Goal: Task Accomplishment & Management: Complete application form

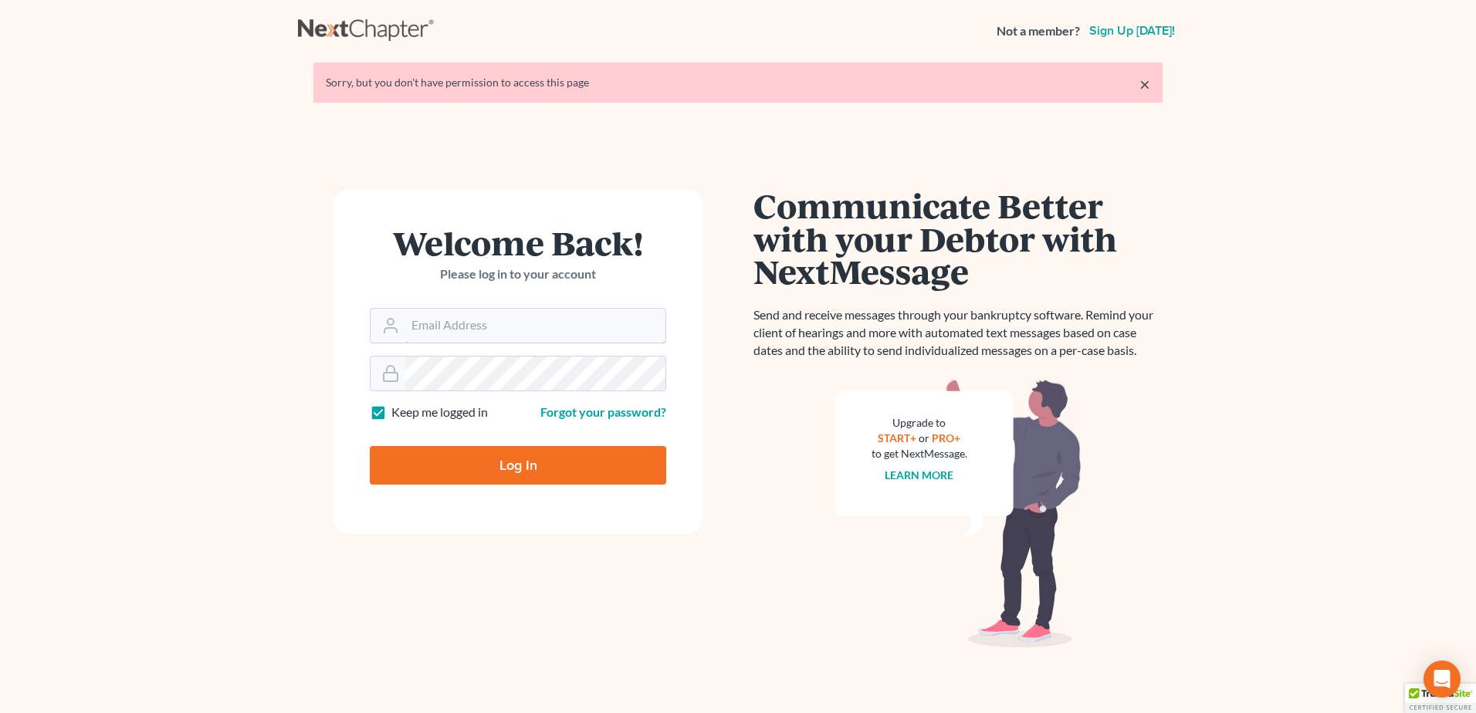
type input "[EMAIL_ADDRESS][DOMAIN_NAME]"
click at [508, 466] on input "Log In" at bounding box center [518, 465] width 296 height 39
type input "Thinking..."
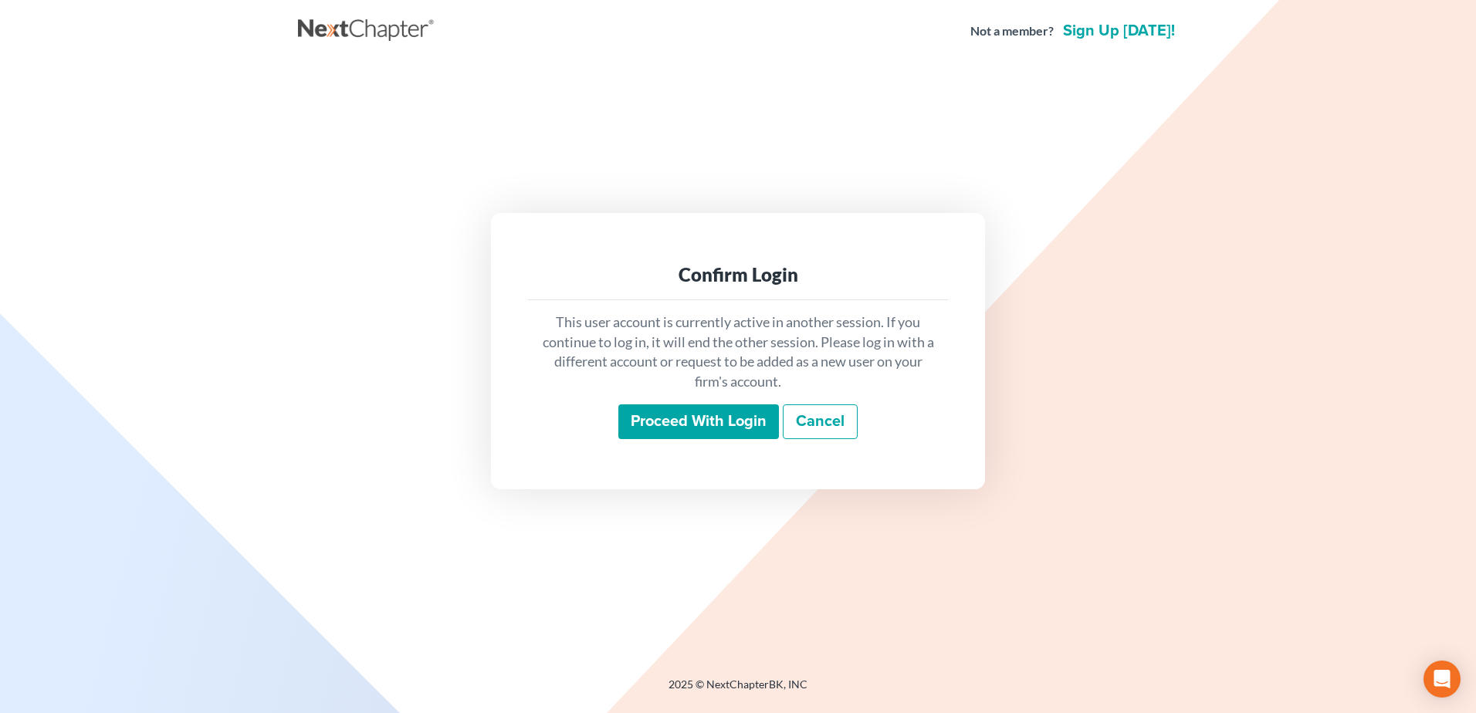
click at [692, 430] on input "Proceed with login" at bounding box center [698, 422] width 161 height 36
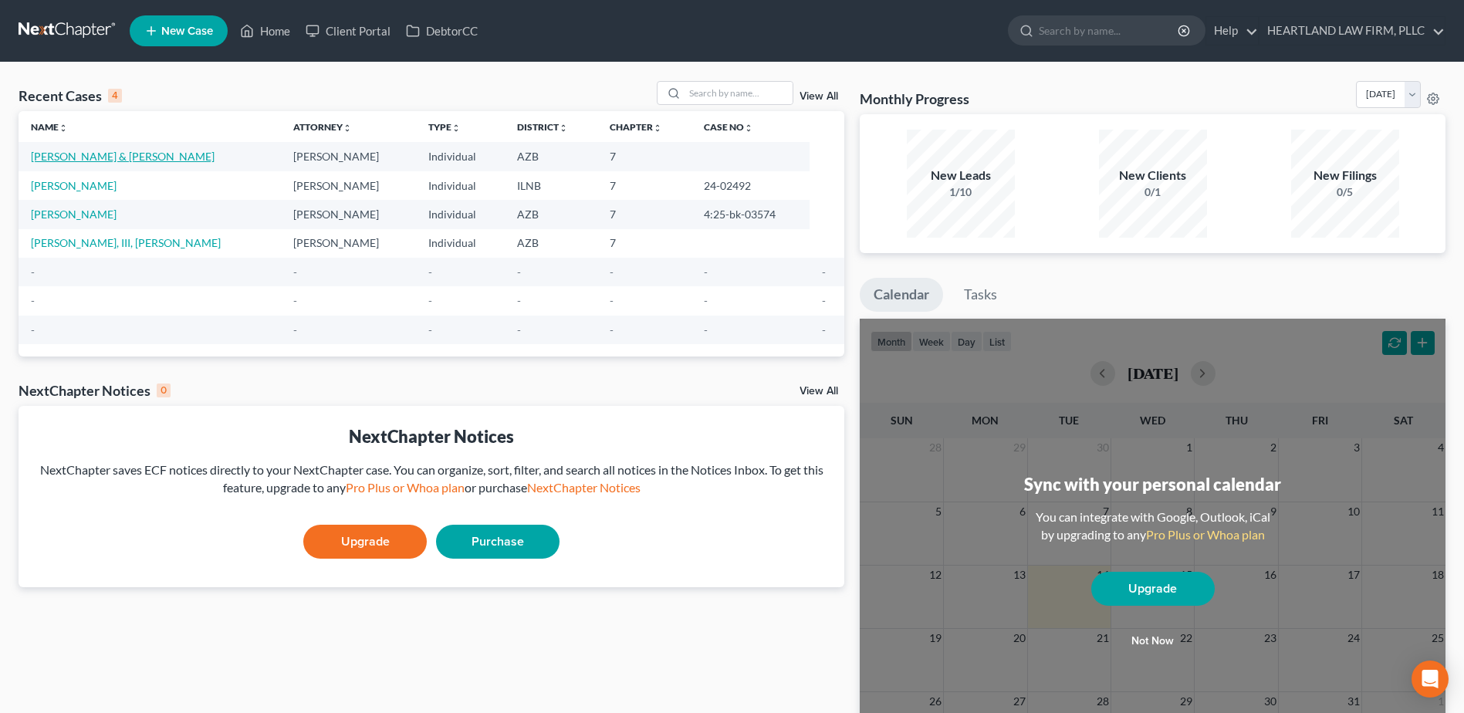
click at [133, 153] on link "SHELTON, LARRY & AMANDA" at bounding box center [123, 156] width 184 height 13
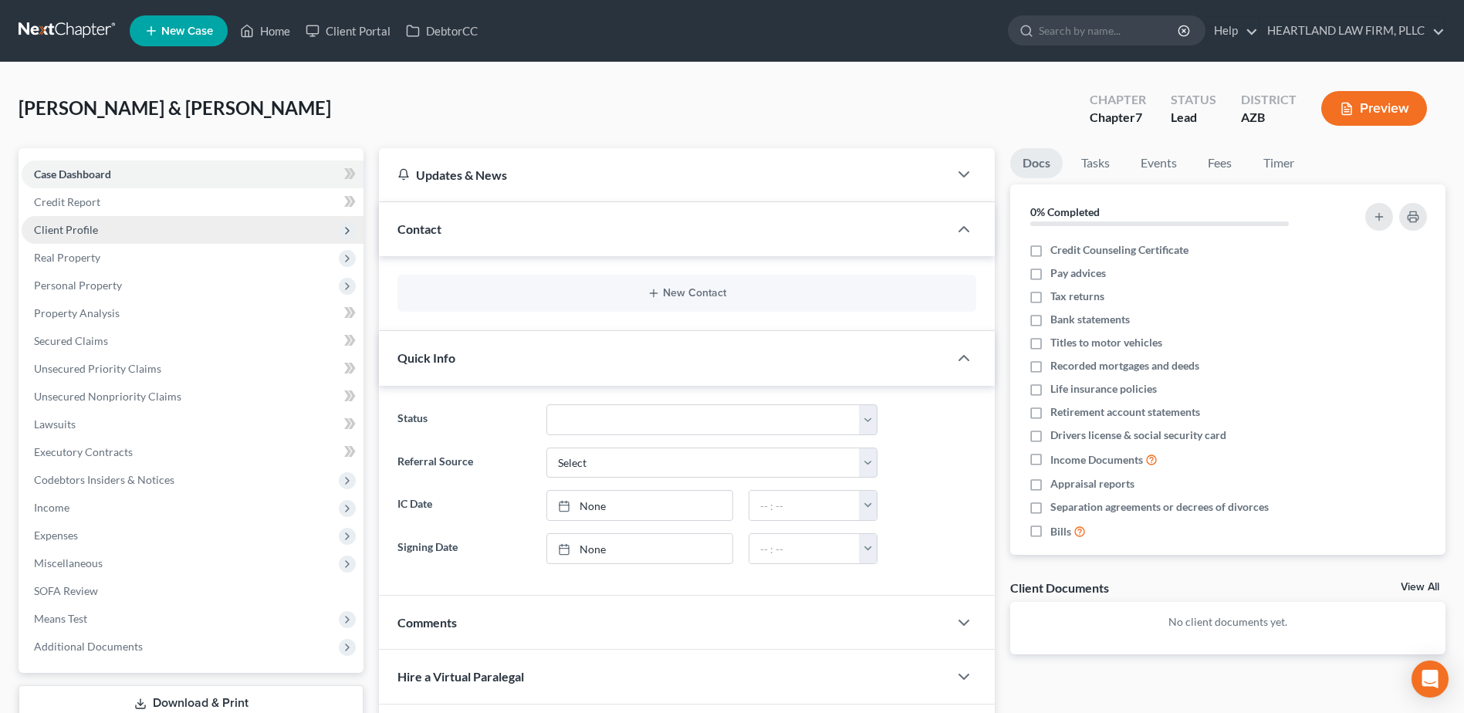
click at [110, 226] on span "Client Profile" at bounding box center [193, 230] width 342 height 28
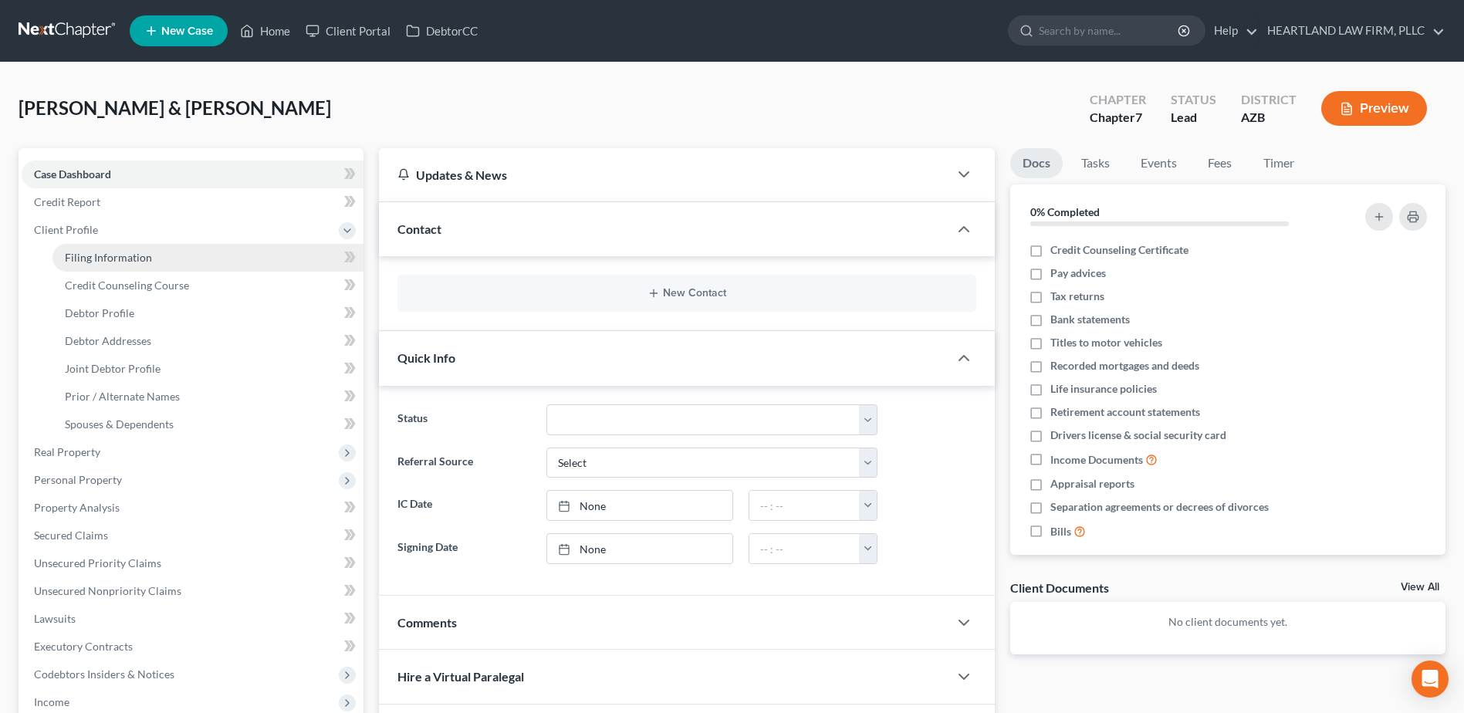
click at [117, 255] on span "Filing Information" at bounding box center [108, 257] width 87 height 13
select select "1"
select select "0"
select select "3"
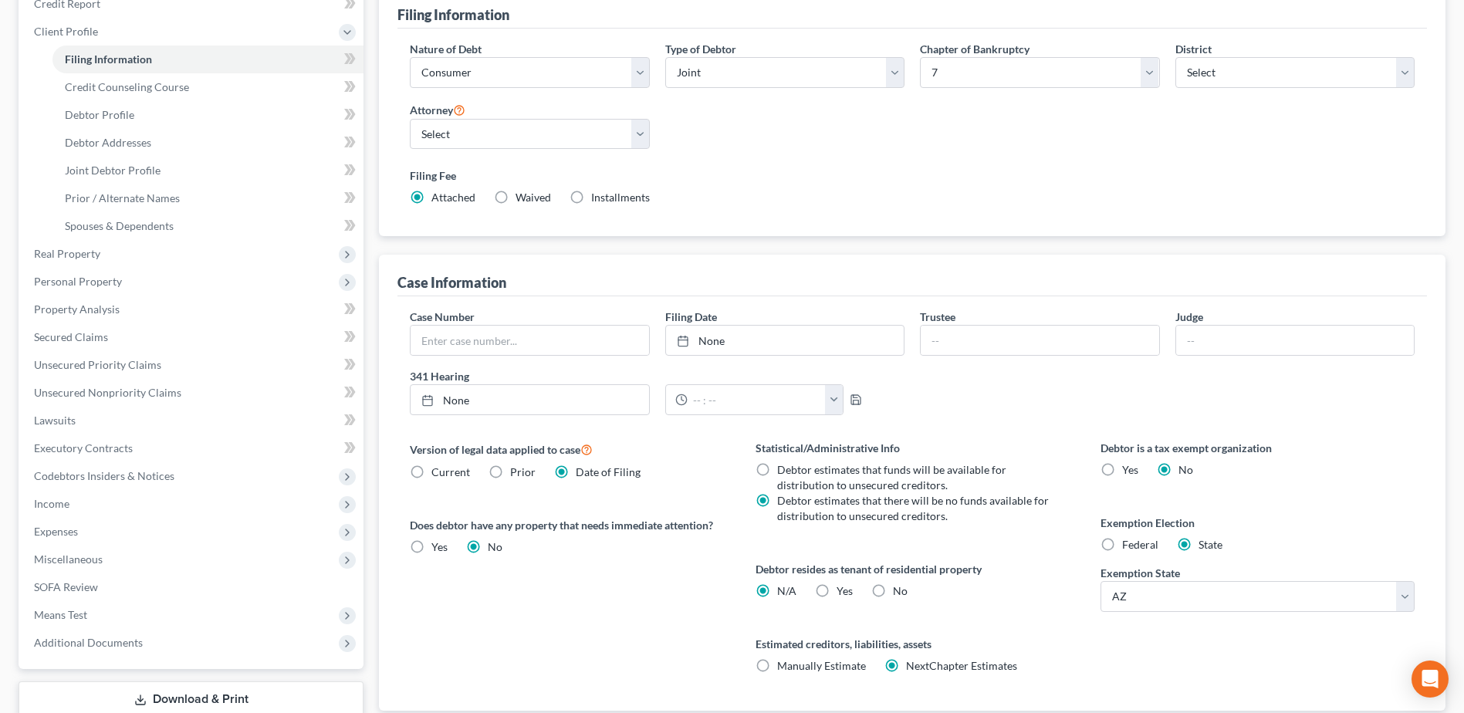
scroll to position [232, 0]
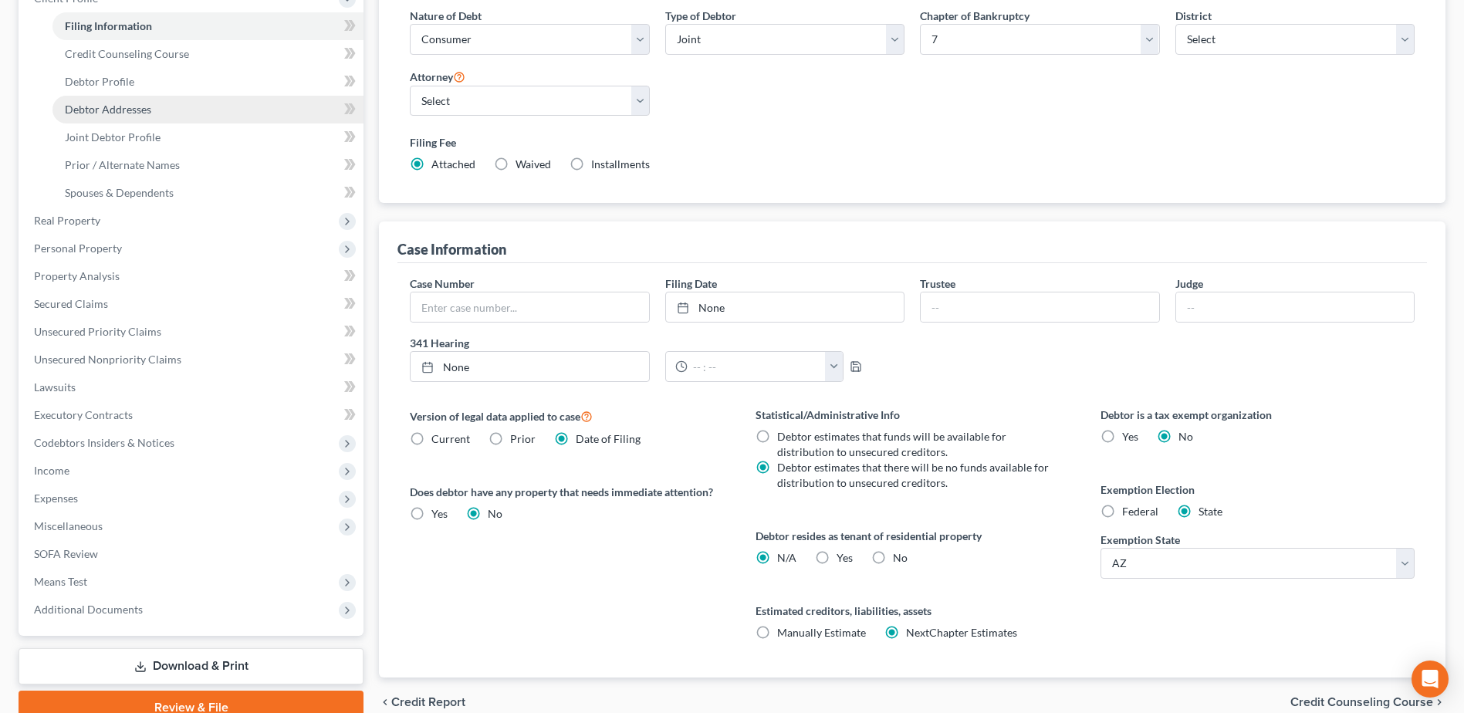
click at [103, 109] on span "Debtor Addresses" at bounding box center [108, 109] width 86 height 13
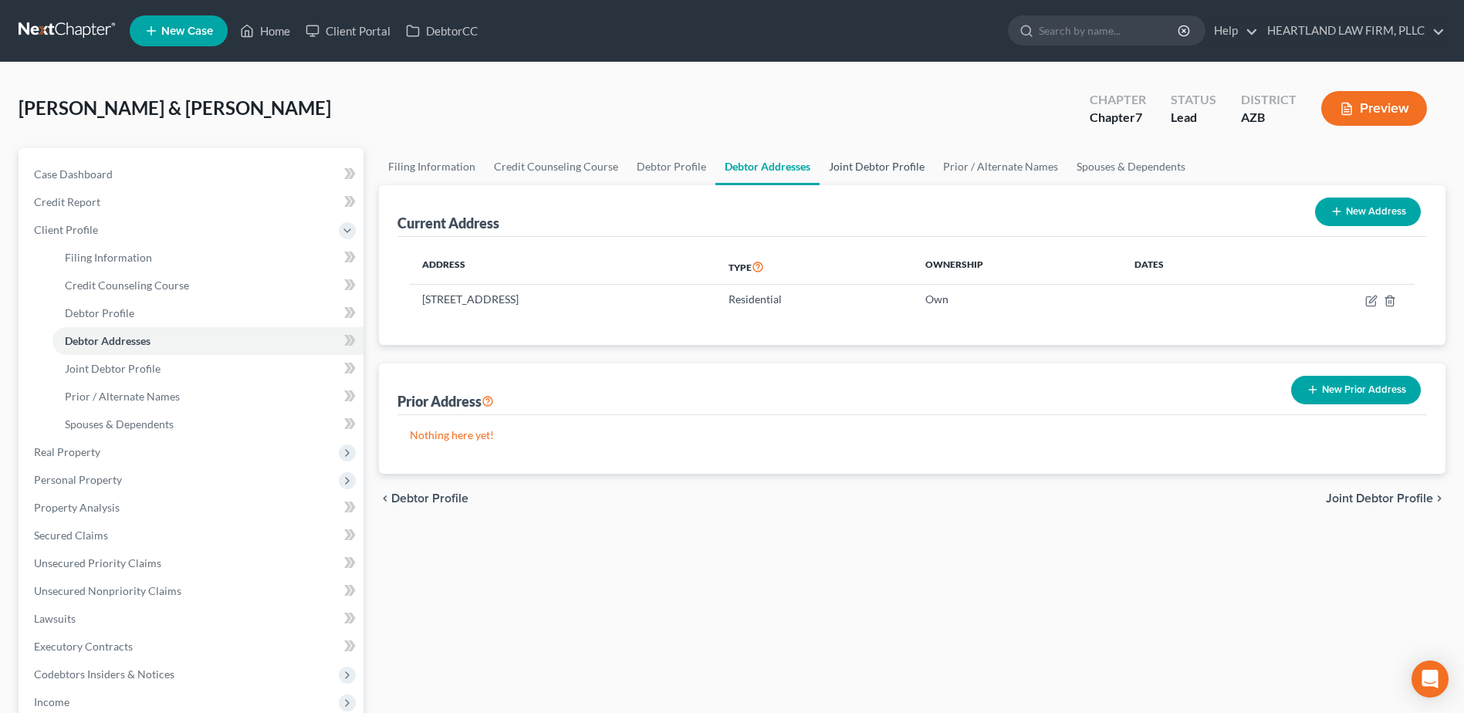
click at [885, 164] on link "Joint Debtor Profile" at bounding box center [877, 166] width 114 height 37
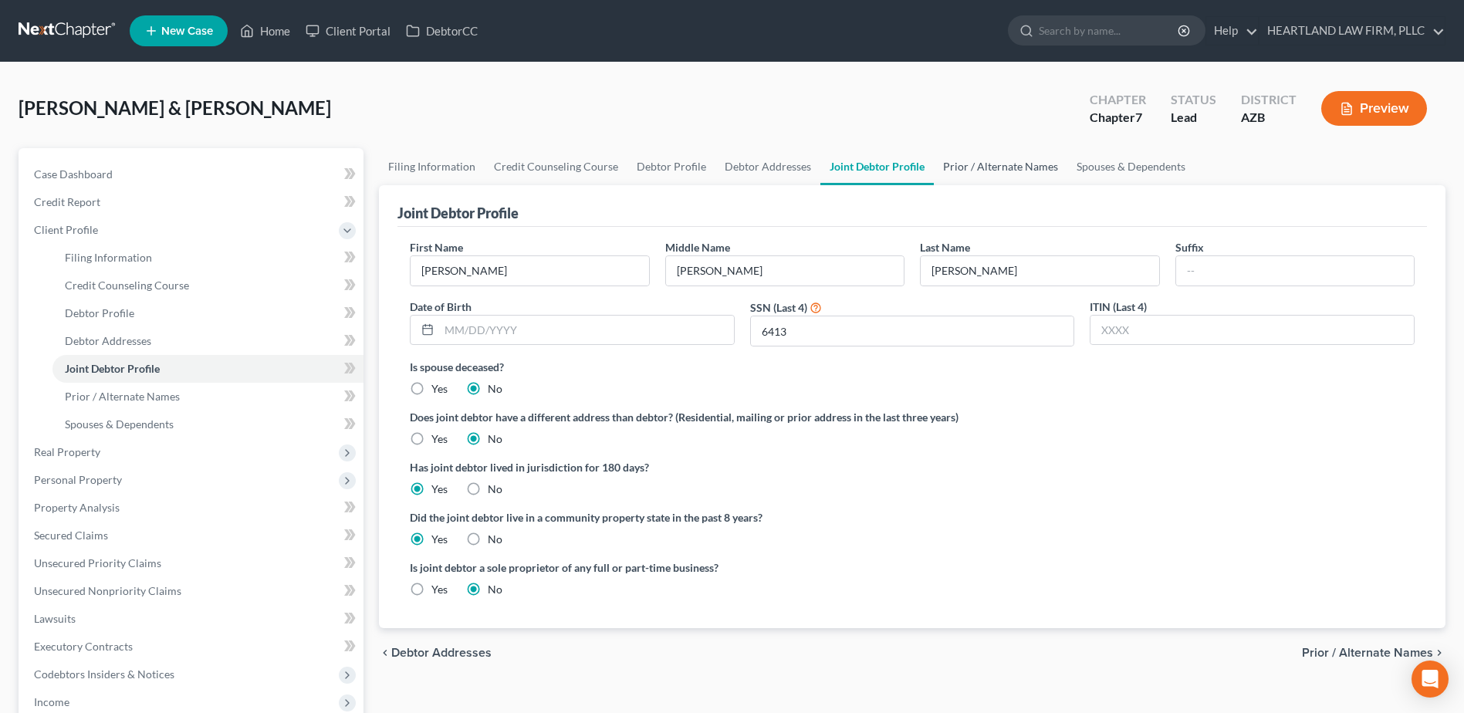
click at [1002, 164] on link "Prior / Alternate Names" at bounding box center [1001, 166] width 134 height 37
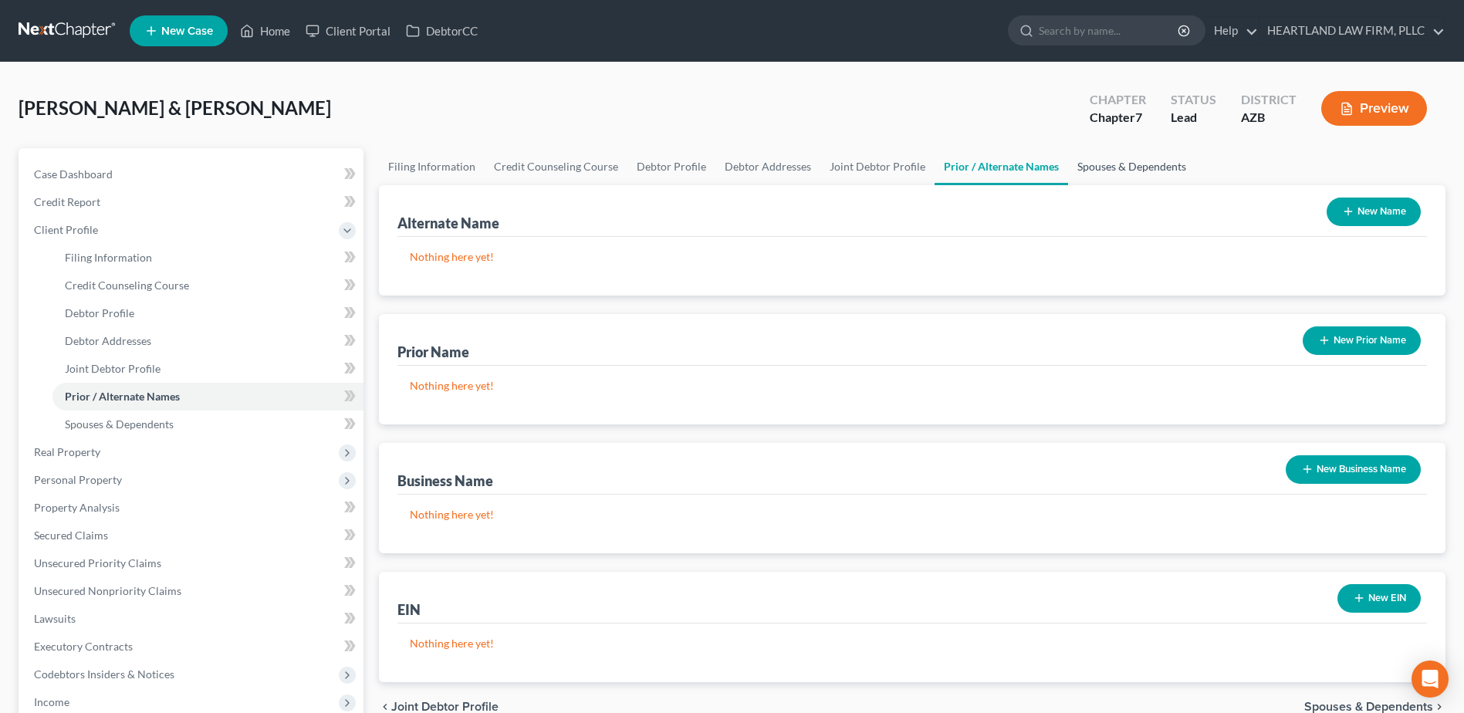
click at [1127, 163] on link "Spouses & Dependents" at bounding box center [1131, 166] width 127 height 37
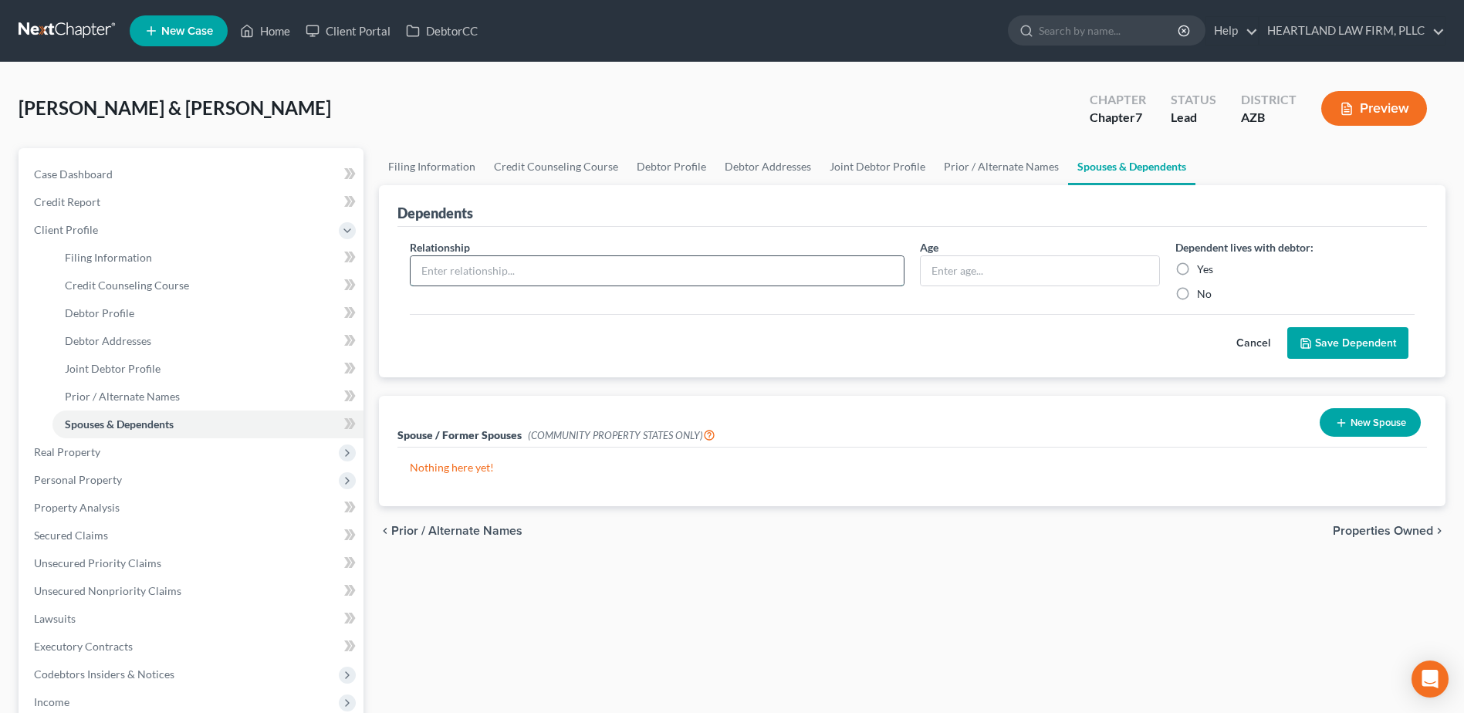
click at [640, 272] on input "text" at bounding box center [657, 270] width 493 height 29
type input "S"
type input "SOPHIA SHELTON"
click at [1197, 269] on label "Yes" at bounding box center [1205, 269] width 16 height 15
click at [1203, 269] on input "Yes" at bounding box center [1208, 267] width 10 height 10
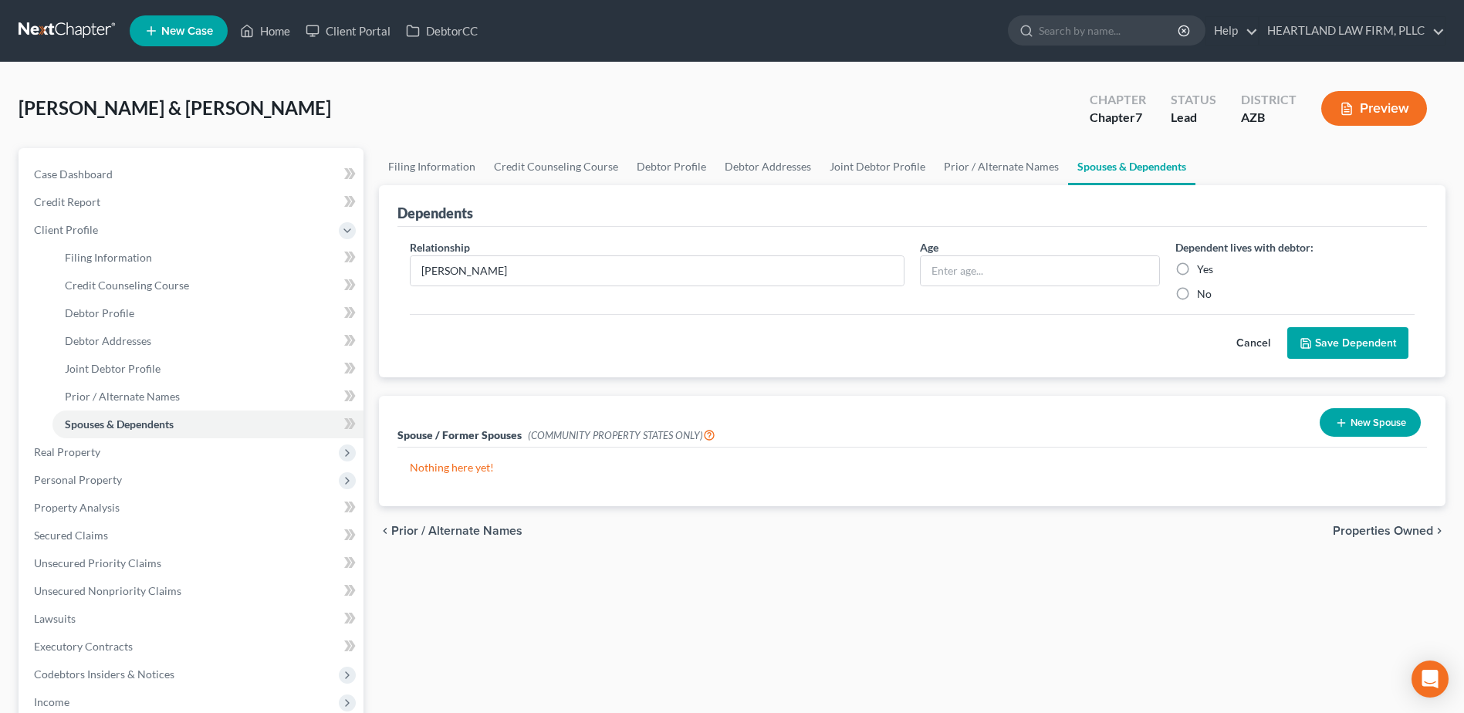
radio input "true"
click at [1336, 346] on button "Save Dependent" at bounding box center [1348, 343] width 121 height 32
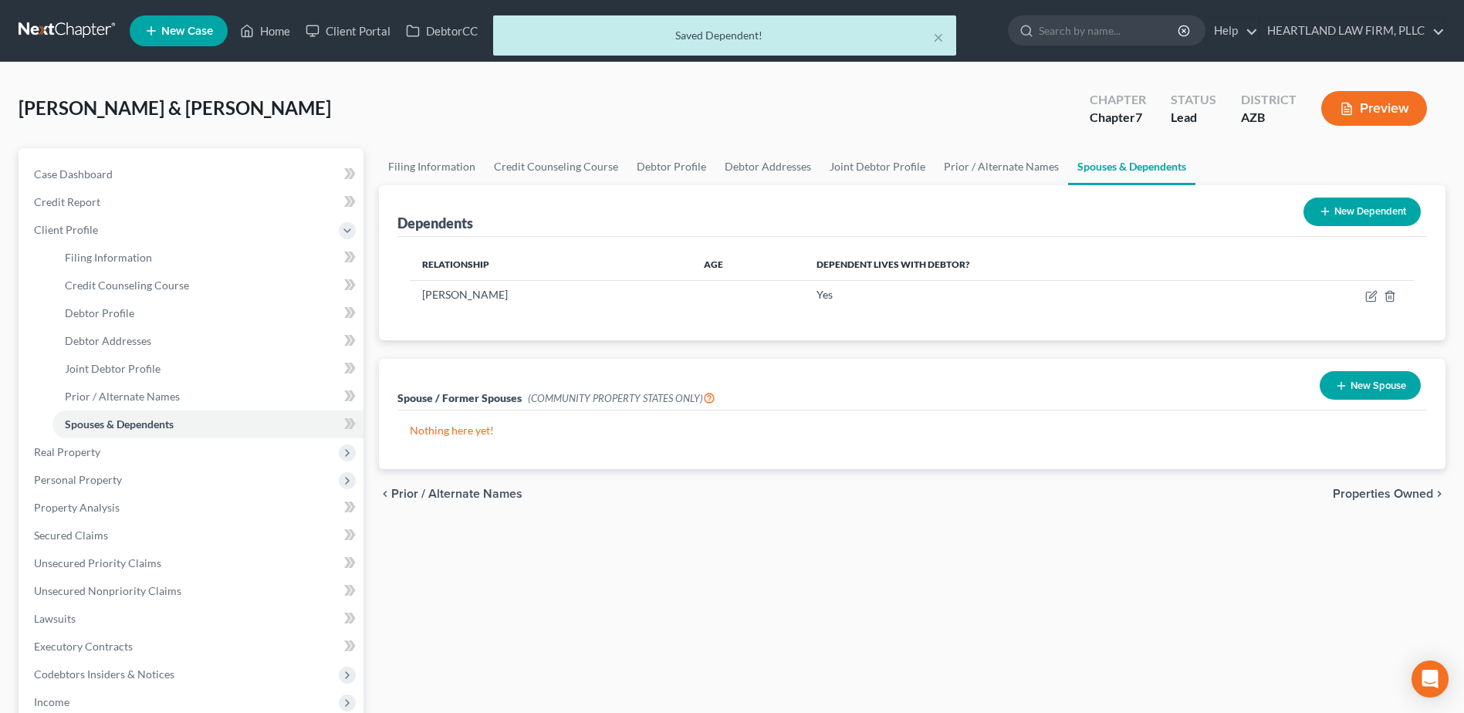
click at [1357, 218] on button "New Dependent" at bounding box center [1362, 212] width 117 height 29
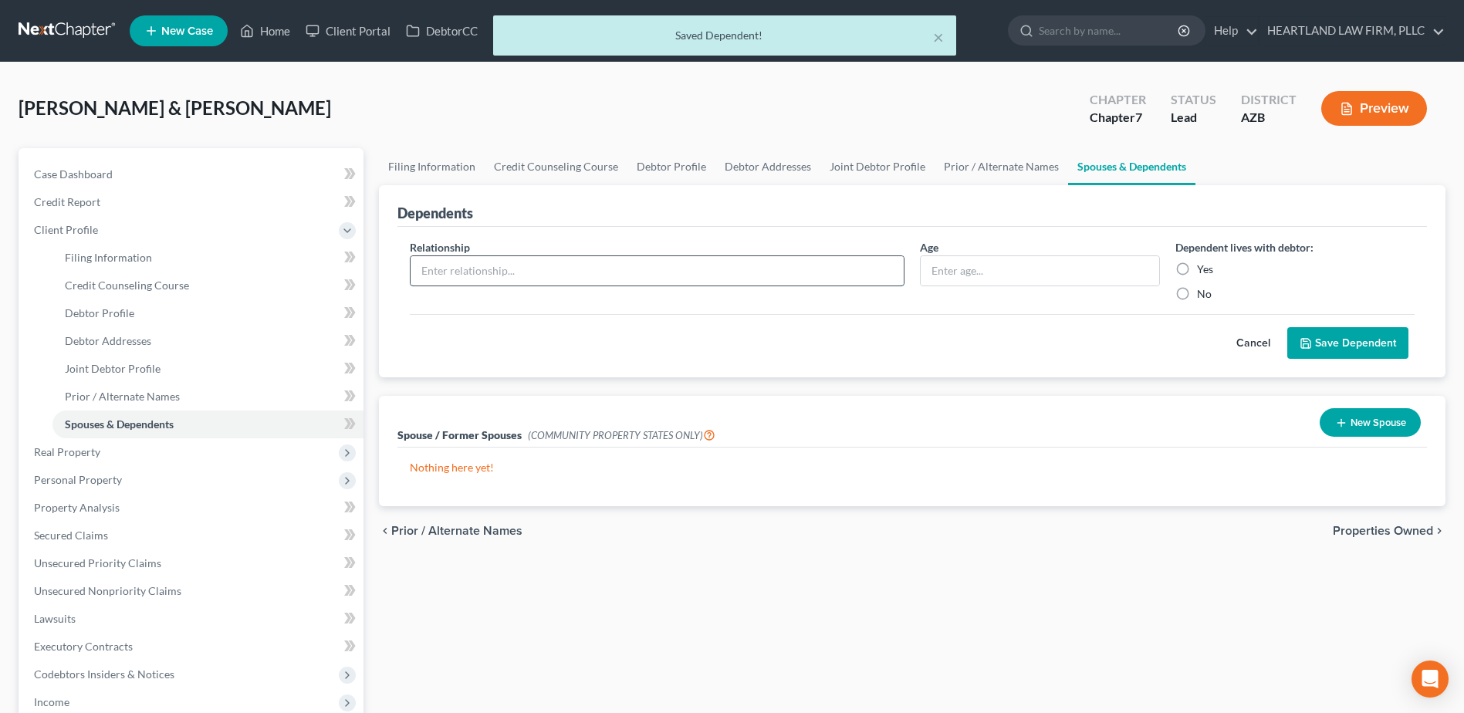
click at [544, 279] on input "text" at bounding box center [657, 270] width 493 height 29
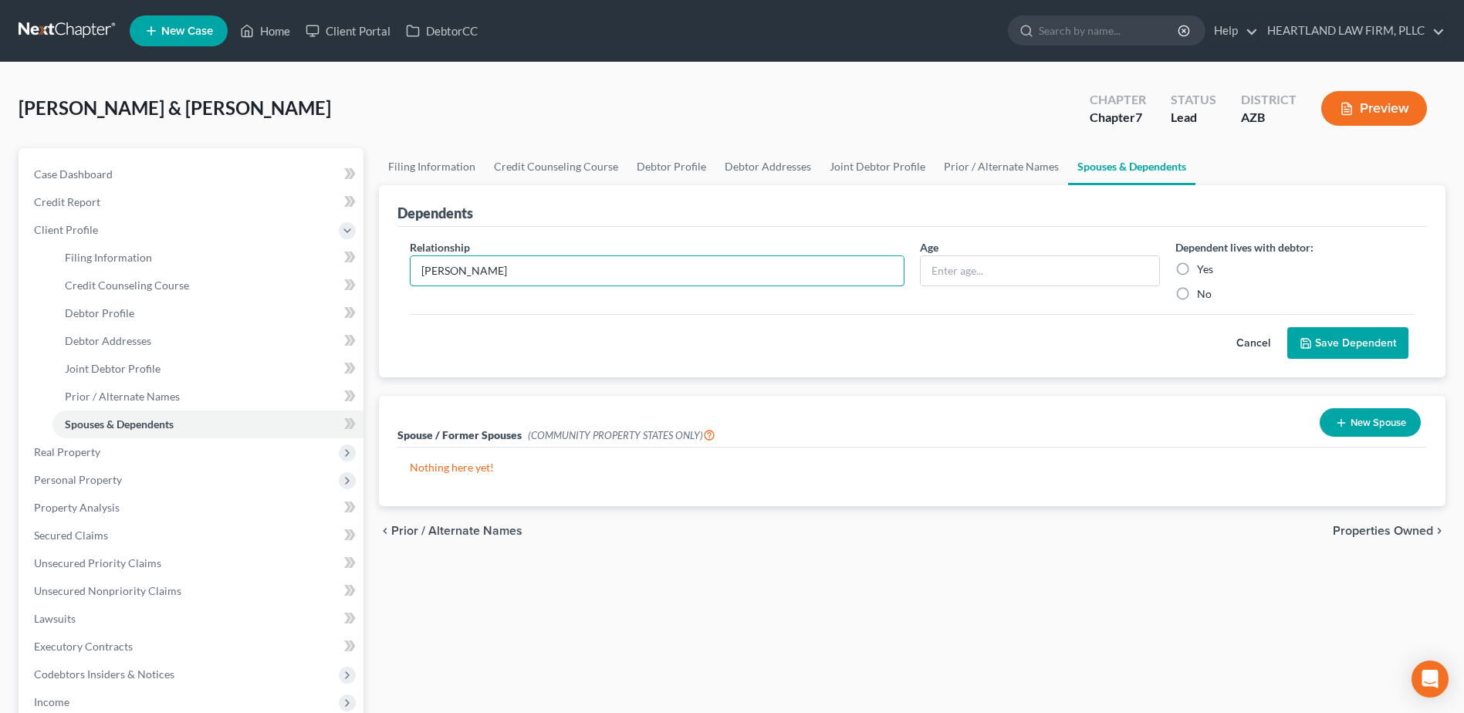
type input "IZABELLA SHELTON"
click at [1197, 267] on label "Yes" at bounding box center [1205, 269] width 16 height 15
click at [1203, 267] on input "Yes" at bounding box center [1208, 267] width 10 height 10
radio input "true"
click at [1308, 341] on polyline "submit" at bounding box center [1306, 340] width 4 height 2
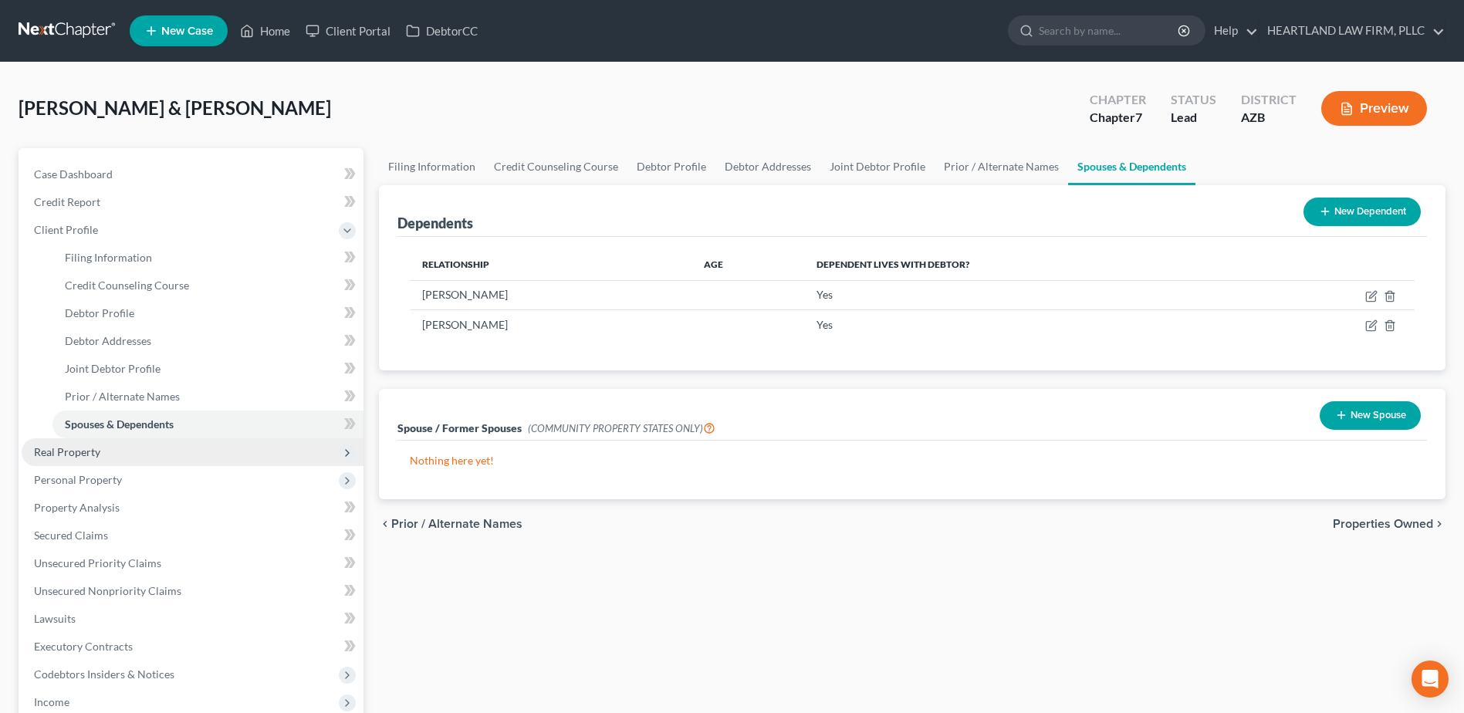
click at [61, 450] on span "Real Property" at bounding box center [67, 451] width 66 height 13
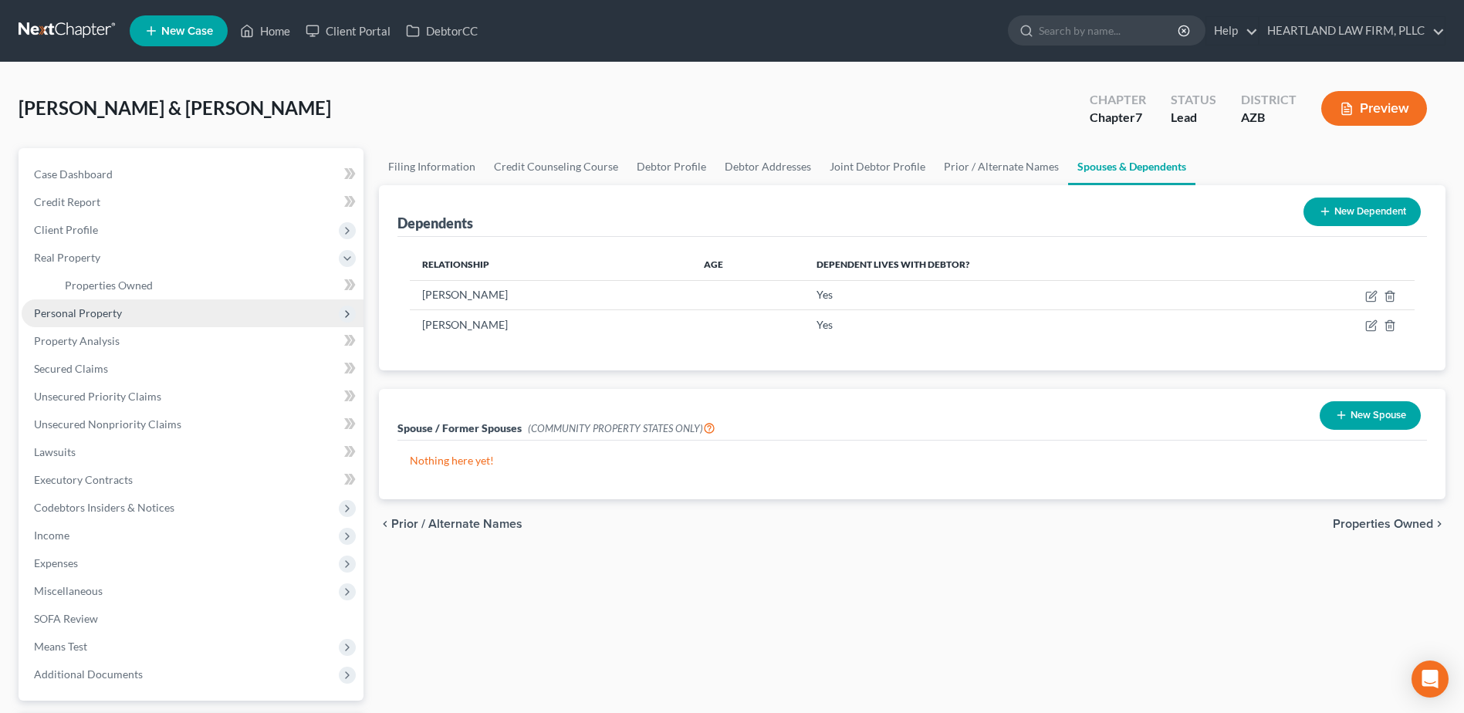
click at [115, 322] on span "Personal Property" at bounding box center [193, 313] width 342 height 28
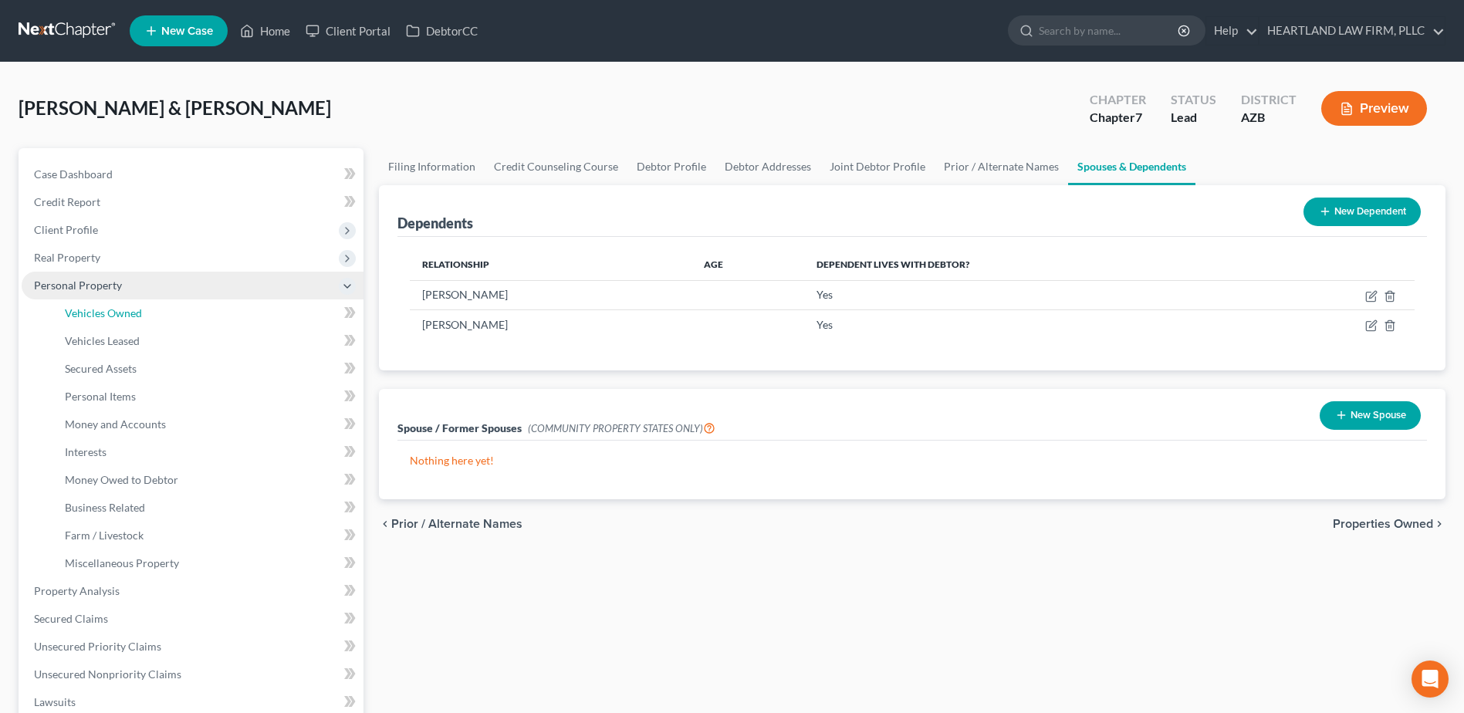
click at [115, 322] on link "Vehicles Owned" at bounding box center [207, 313] width 311 height 28
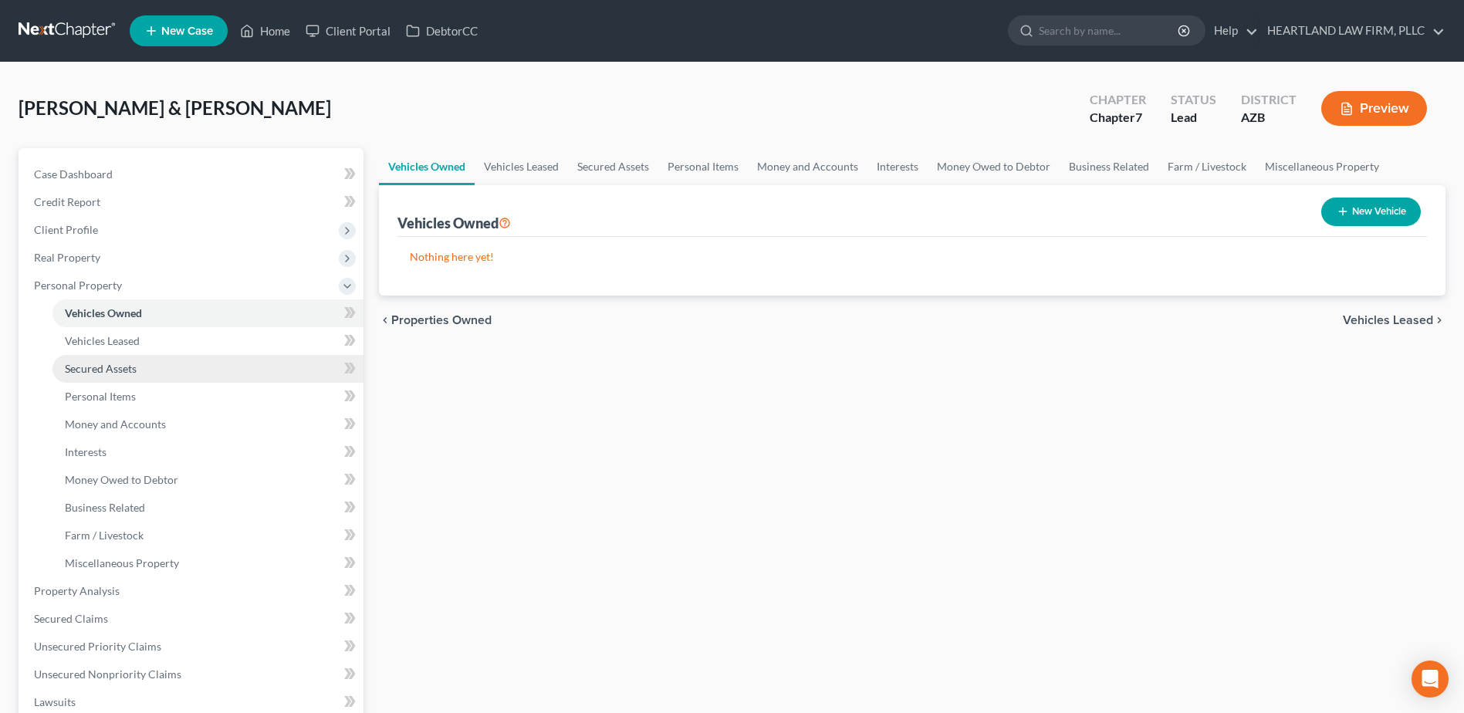
click at [147, 366] on link "Secured Assets" at bounding box center [207, 369] width 311 height 28
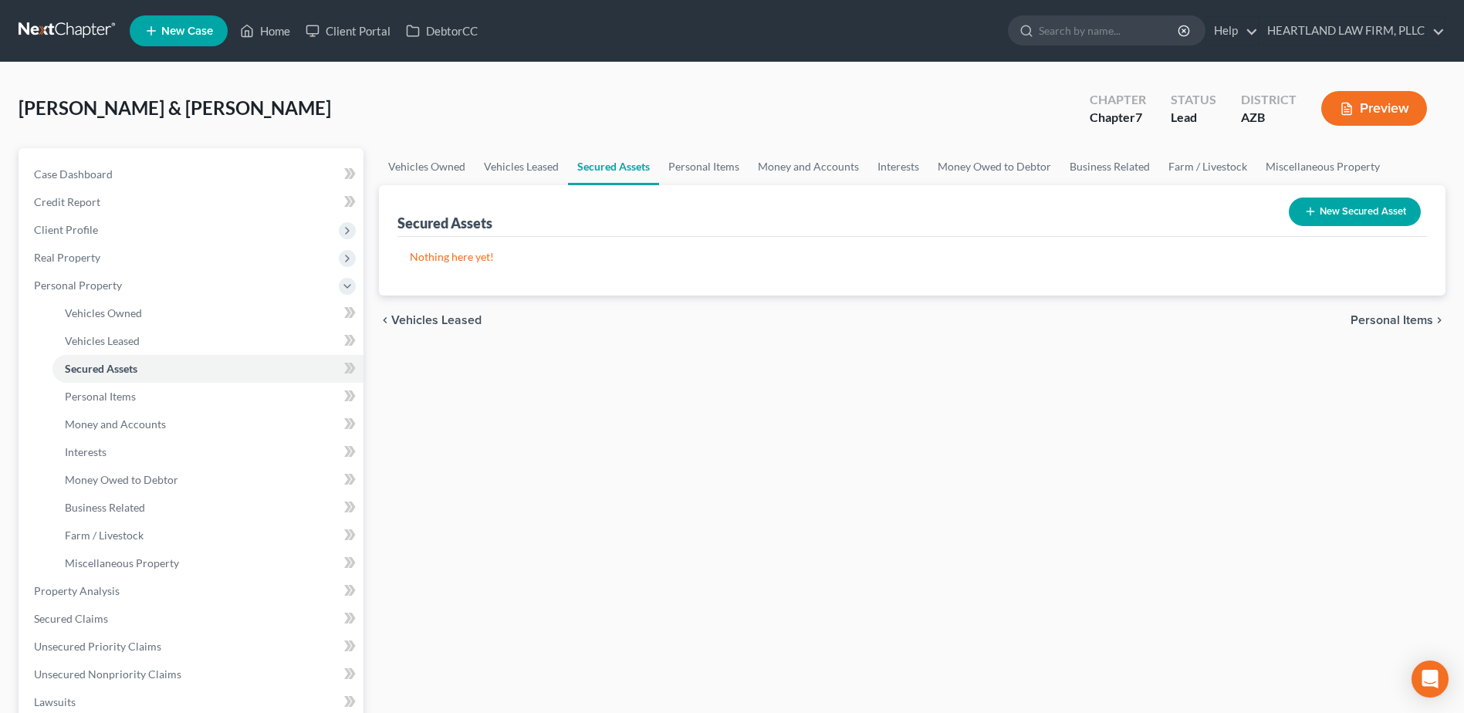
click at [1351, 203] on button "New Secured Asset" at bounding box center [1355, 212] width 132 height 29
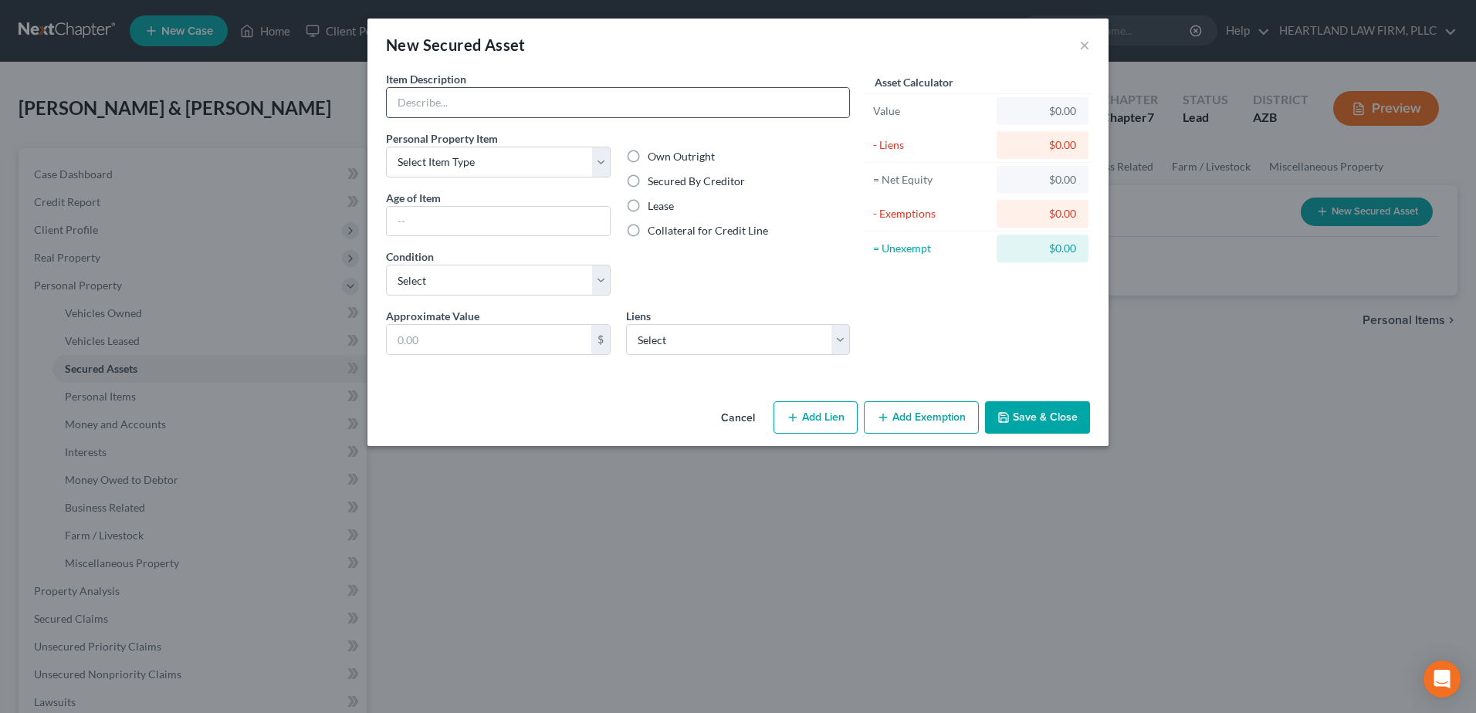
click at [648, 109] on input "text" at bounding box center [618, 102] width 462 height 29
type input "P"
type input "Residence - 44002 W. PALO ALISO WAY, MARICOPA, AZ 85138.3645"
click at [600, 160] on select "Select Item Type Clothing Collectibles Of Value Electronics Firearms Household …" at bounding box center [498, 162] width 225 height 31
drag, startPoint x: 741, startPoint y: 99, endPoint x: 392, endPoint y: 95, distance: 348.9
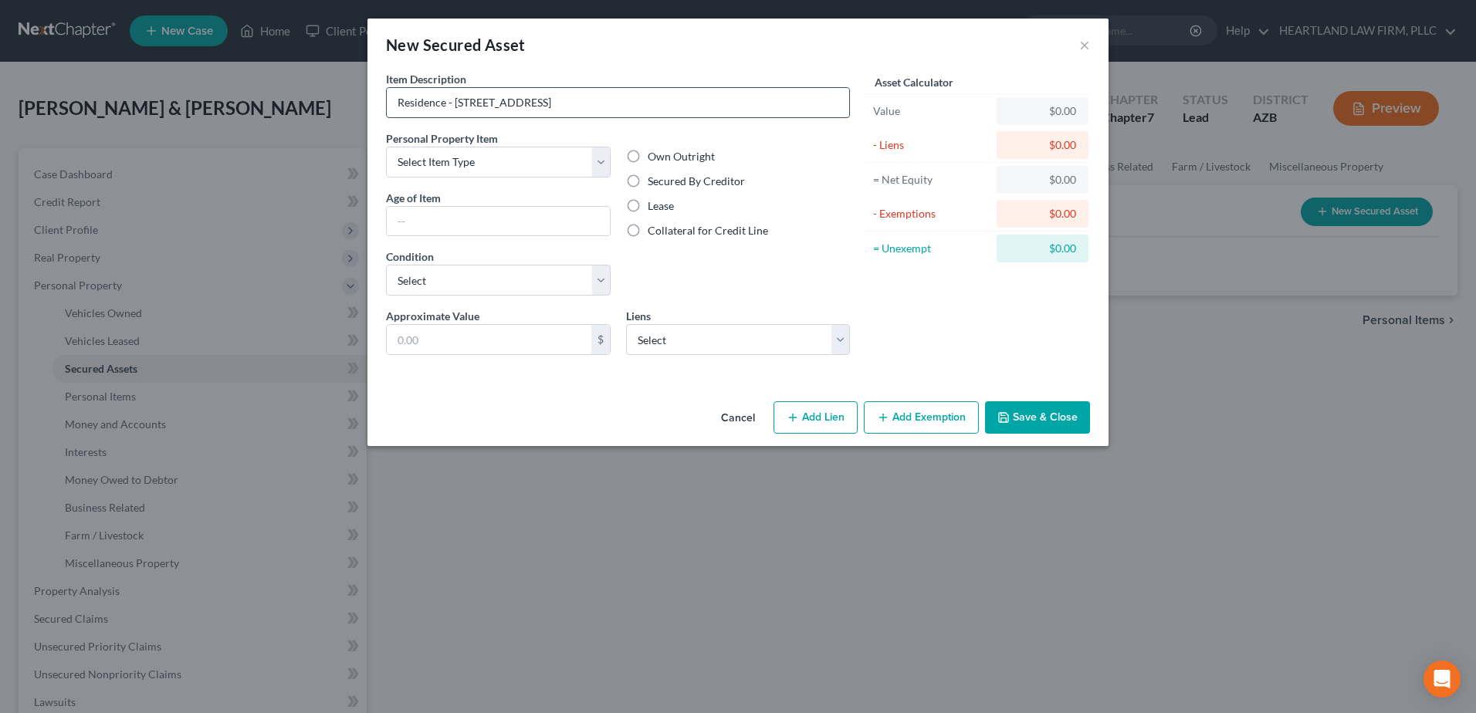
click at [392, 95] on input "Residence - 44002 W. PALO ALISO WAY, MARICOPA, AZ 85138.3645" at bounding box center [618, 102] width 462 height 29
type input "Vehicle"
click at [599, 156] on select "Select Item Type Clothing Collectibles Of Value Electronics Firearms Household …" at bounding box center [498, 162] width 225 height 31
click at [648, 178] on label "Secured By Creditor" at bounding box center [696, 181] width 97 height 15
click at [654, 178] on input "Secured By Creditor" at bounding box center [659, 179] width 10 height 10
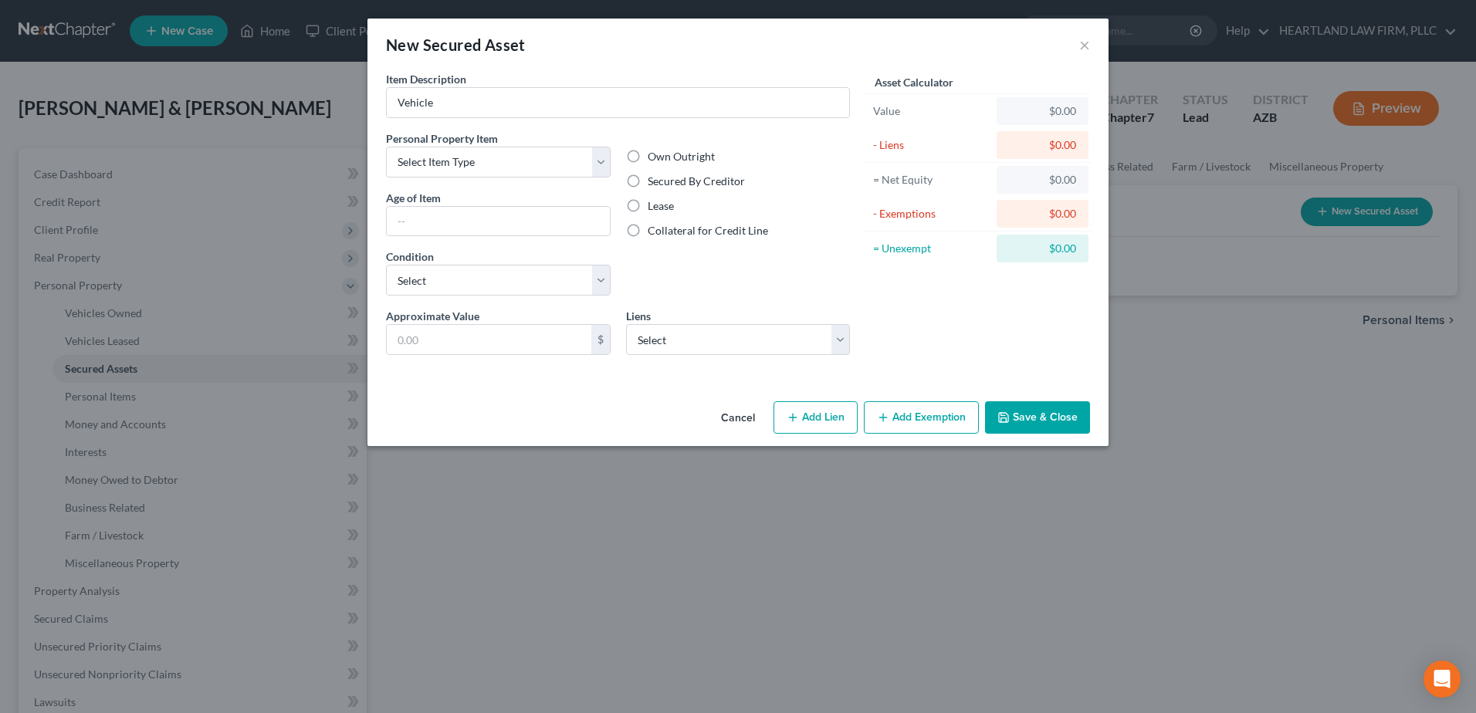
radio input "true"
click at [596, 283] on select "Select Excellent Very Good Good Fair Poor" at bounding box center [498, 280] width 225 height 31
click at [570, 247] on div "Personal Property Item Select Item Type Clothing Collectibles Of Value Electron…" at bounding box center [498, 219] width 240 height 178
click at [838, 337] on select "Select Desertfinanc - $19,549.00 Alliant Cu - $0.00 Mechbkauto - $0.00" at bounding box center [738, 339] width 225 height 31
select select "0"
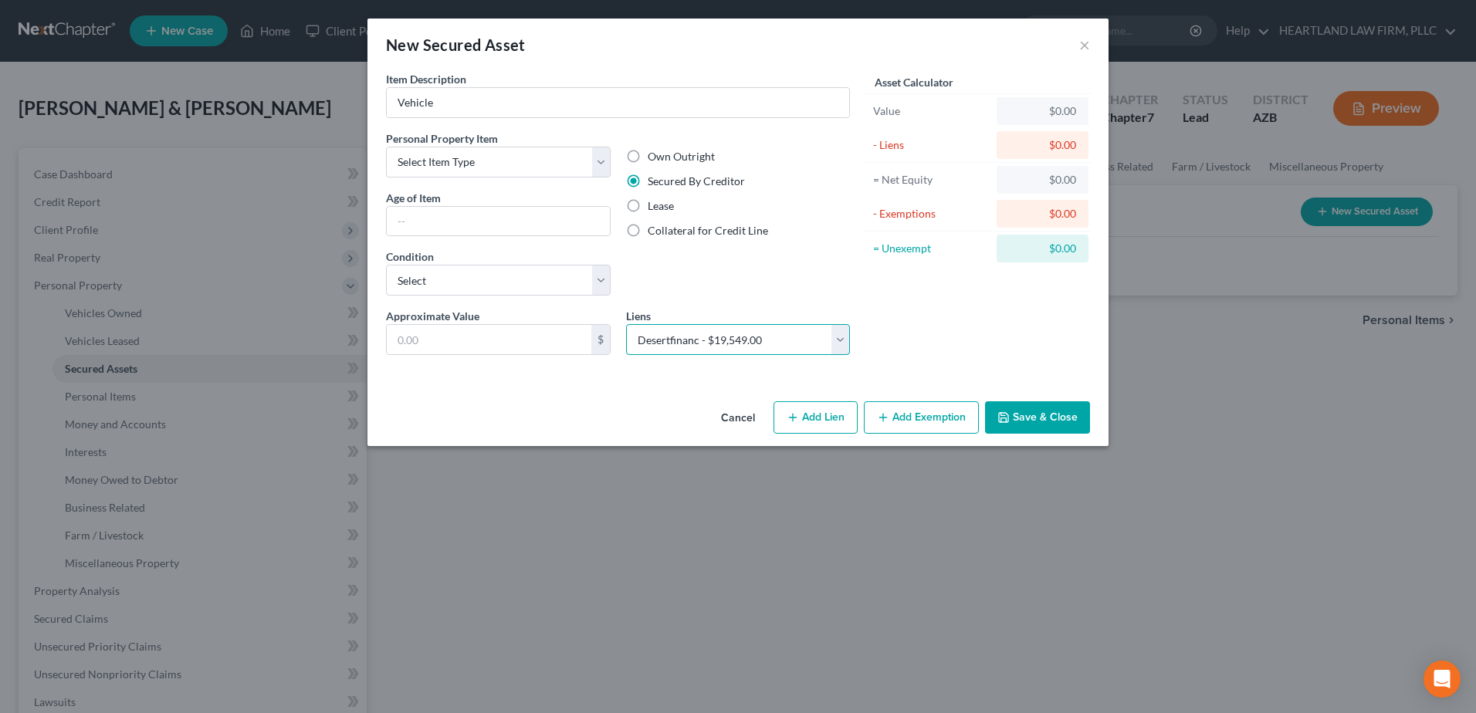
click at [626, 324] on select "Select Desertfinanc - $19,549.00 Alliant Cu - $0.00 Mechbkauto - $0.00" at bounding box center [738, 339] width 225 height 31
select select
select select "3"
select select "2"
select select "0"
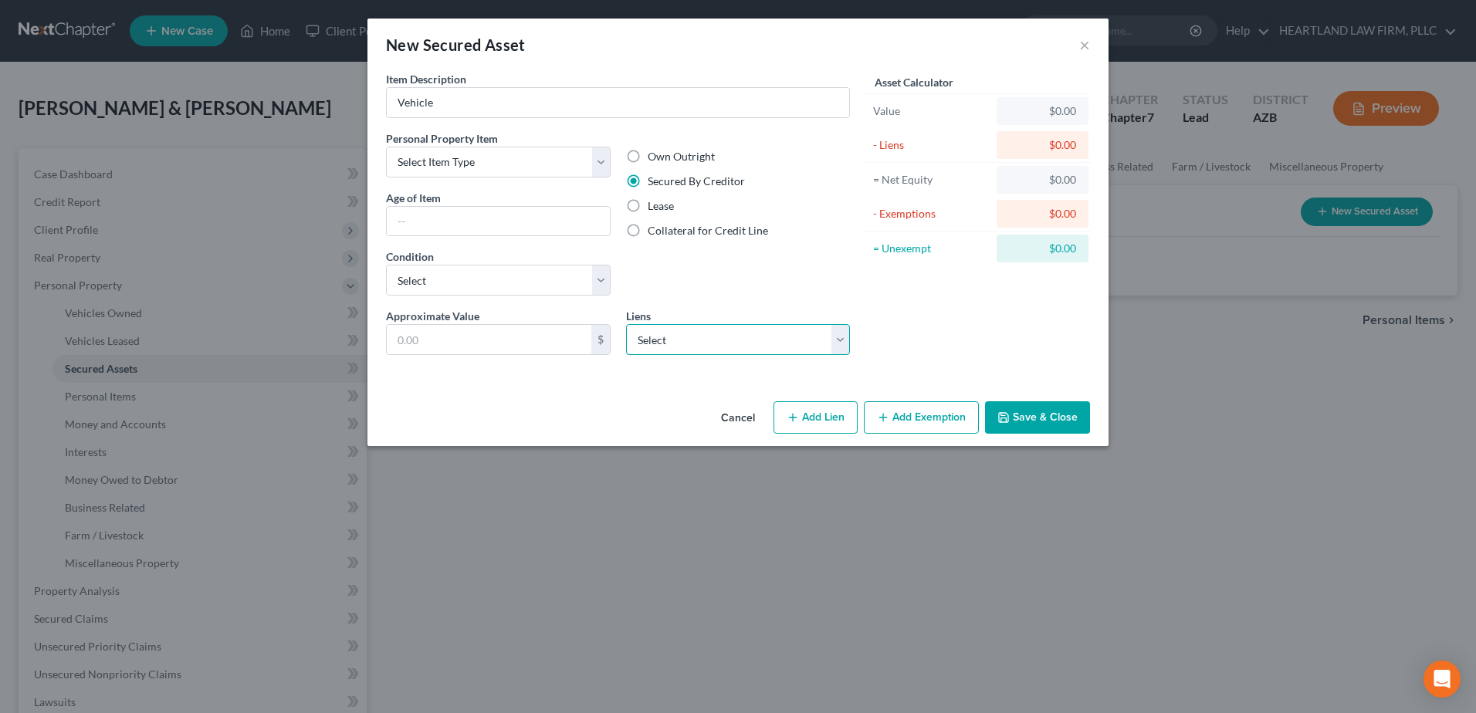
select select "2"
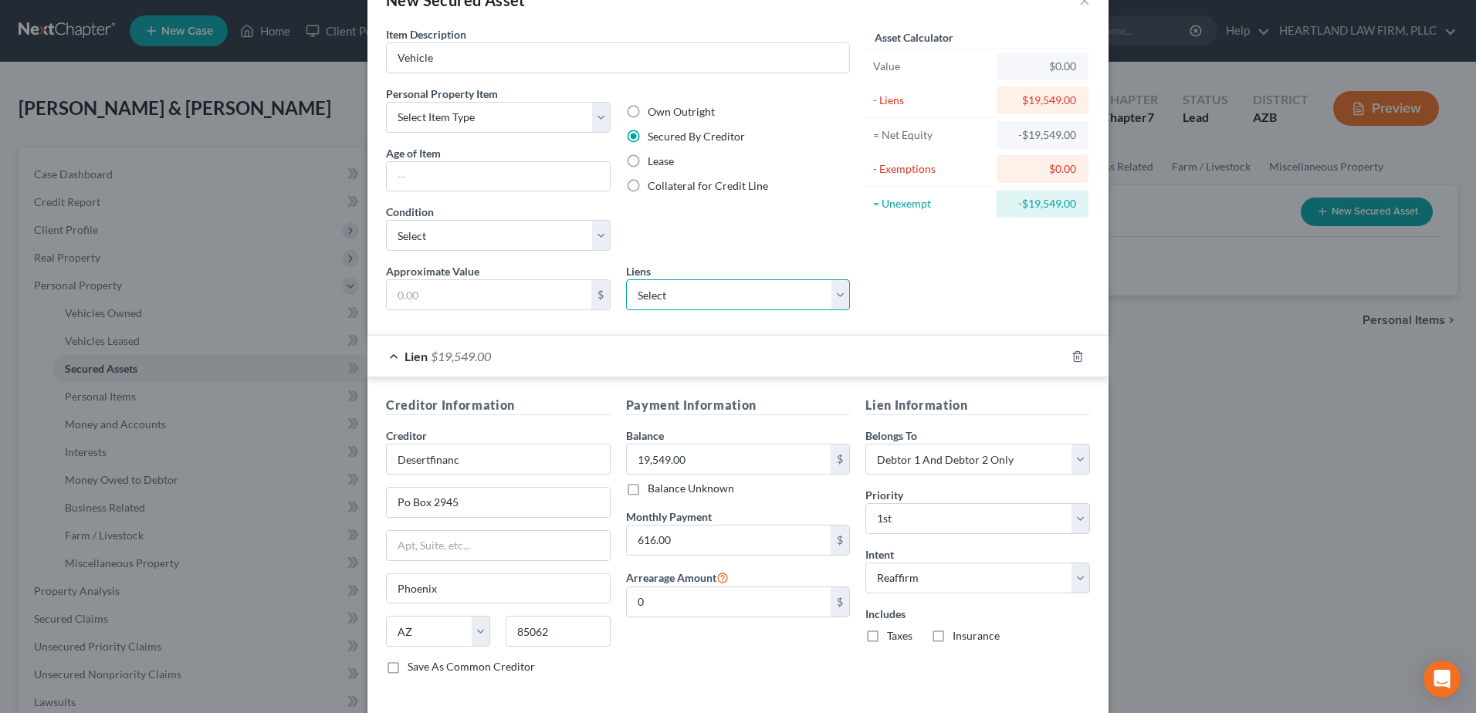
scroll to position [77, 0]
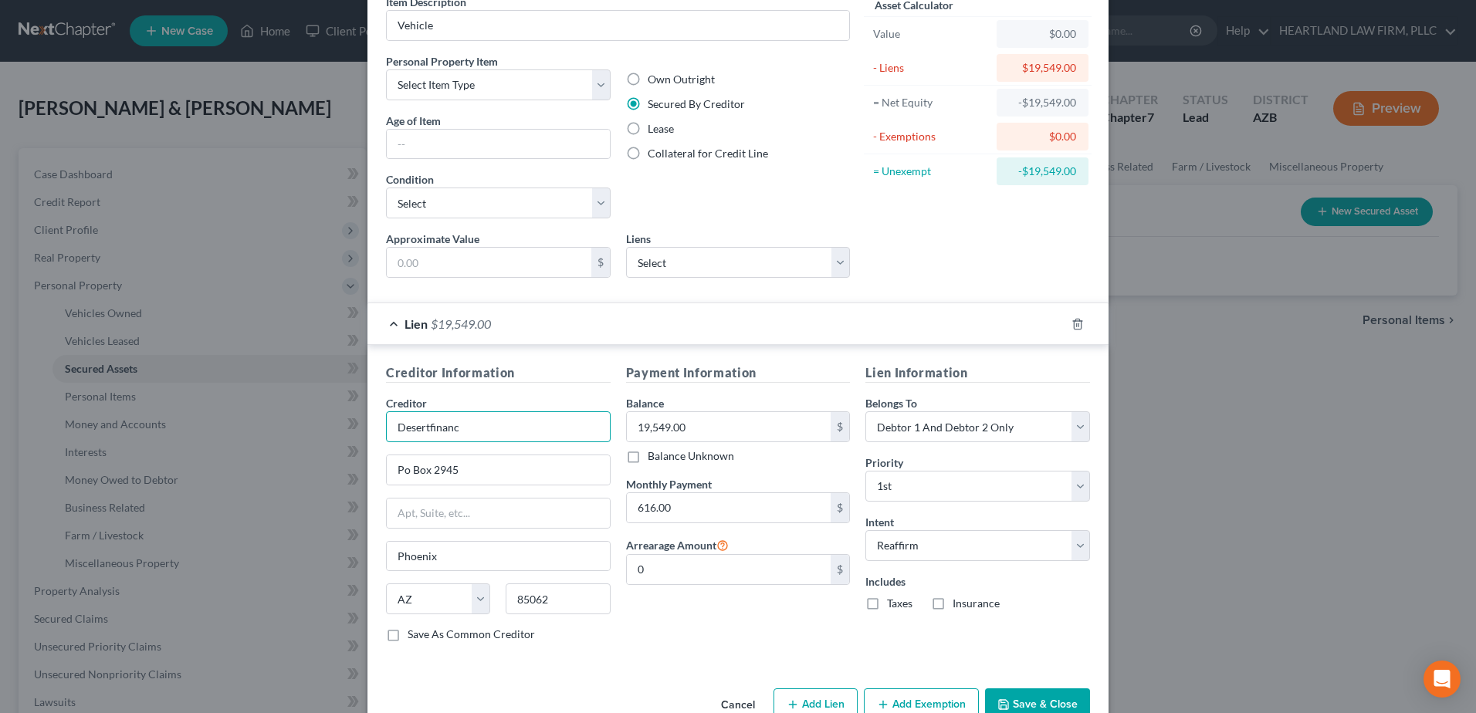
drag, startPoint x: 463, startPoint y: 431, endPoint x: 470, endPoint y: 420, distance: 12.8
click at [463, 430] on input "Desertfinanc" at bounding box center [498, 426] width 225 height 31
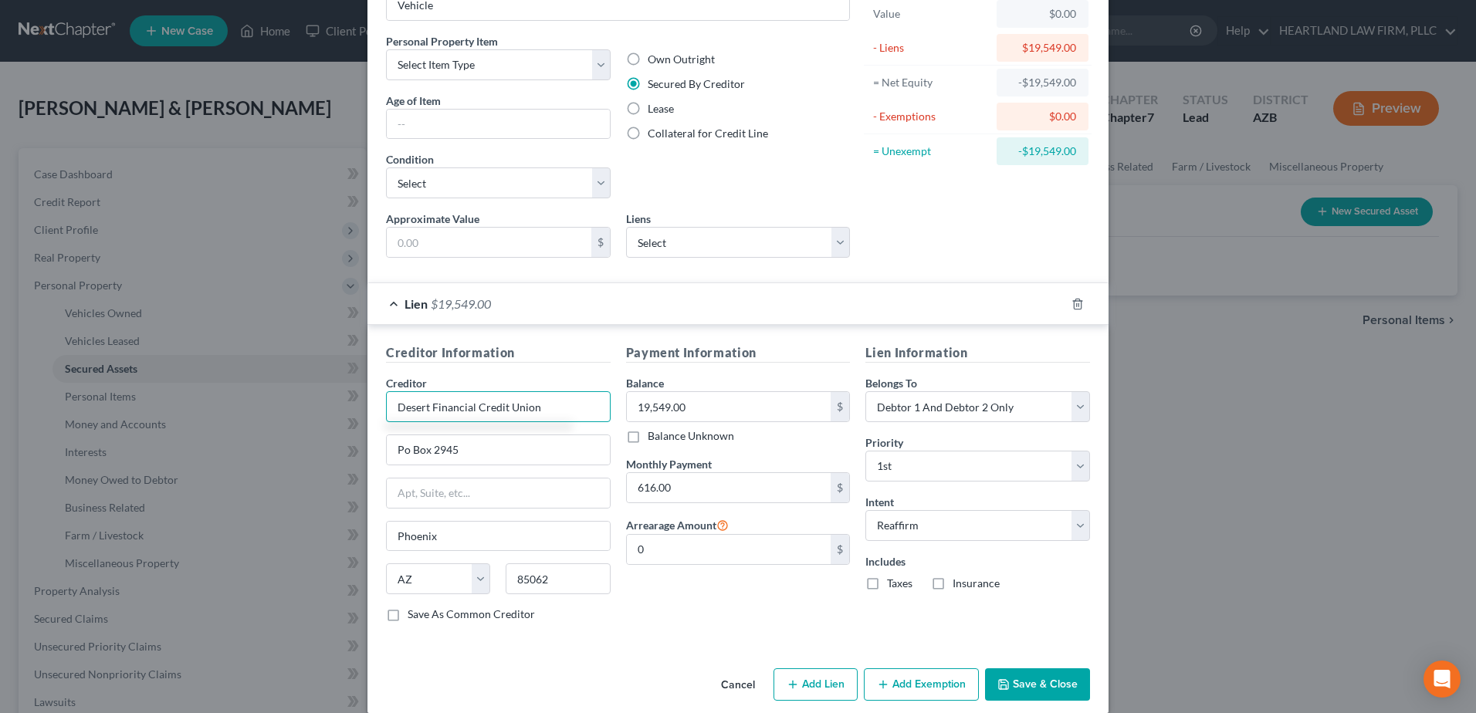
scroll to position [116, 0]
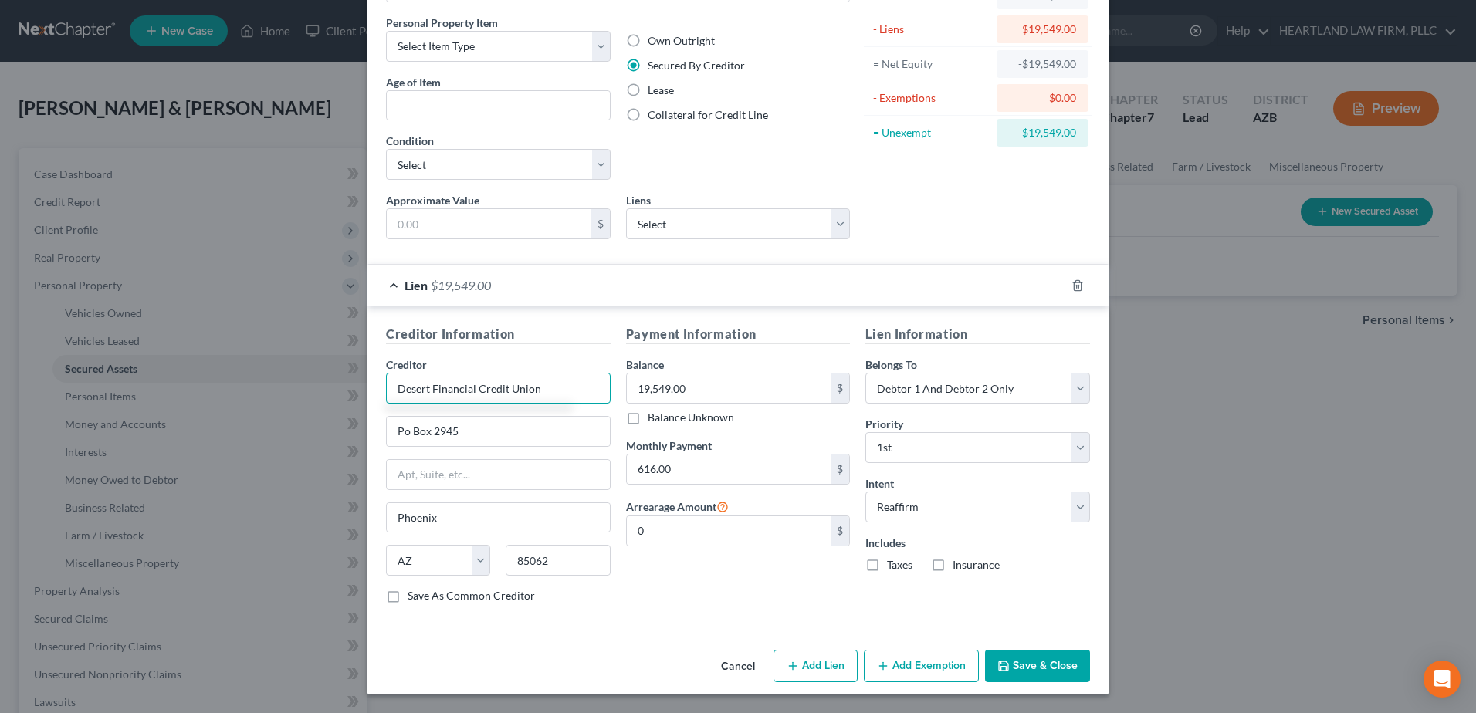
type input "Desert Financial Credit Union"
click at [408, 597] on label "Save As Common Creditor" at bounding box center [471, 595] width 127 height 15
click at [414, 597] on input "Save As Common Creditor" at bounding box center [419, 593] width 10 height 10
checkbox input "true"
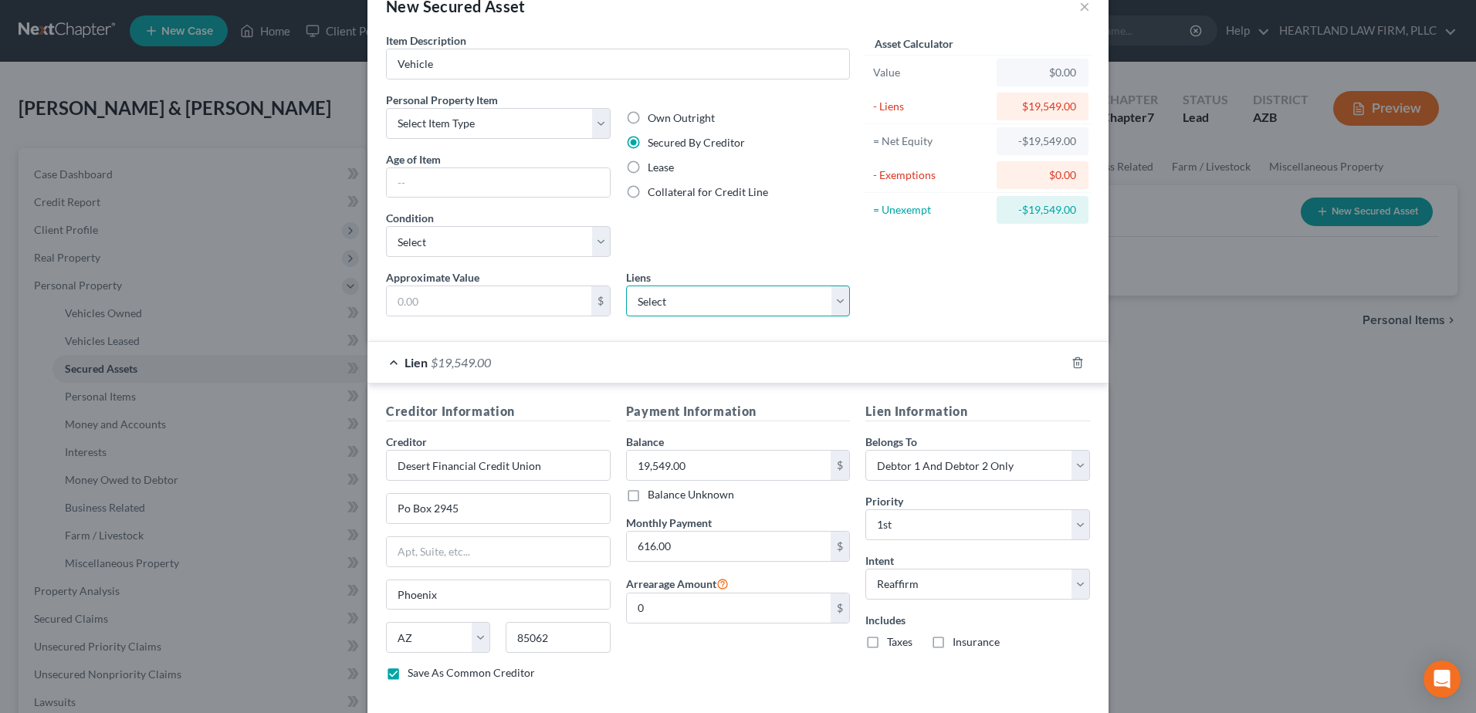
click at [831, 294] on select "Select Alliant Cu - $0.00 Mechbkauto - $0.00" at bounding box center [738, 301] width 225 height 31
click at [817, 293] on select "Select Alliant Cu - $0.00 Mechbkauto - $0.00" at bounding box center [738, 301] width 225 height 31
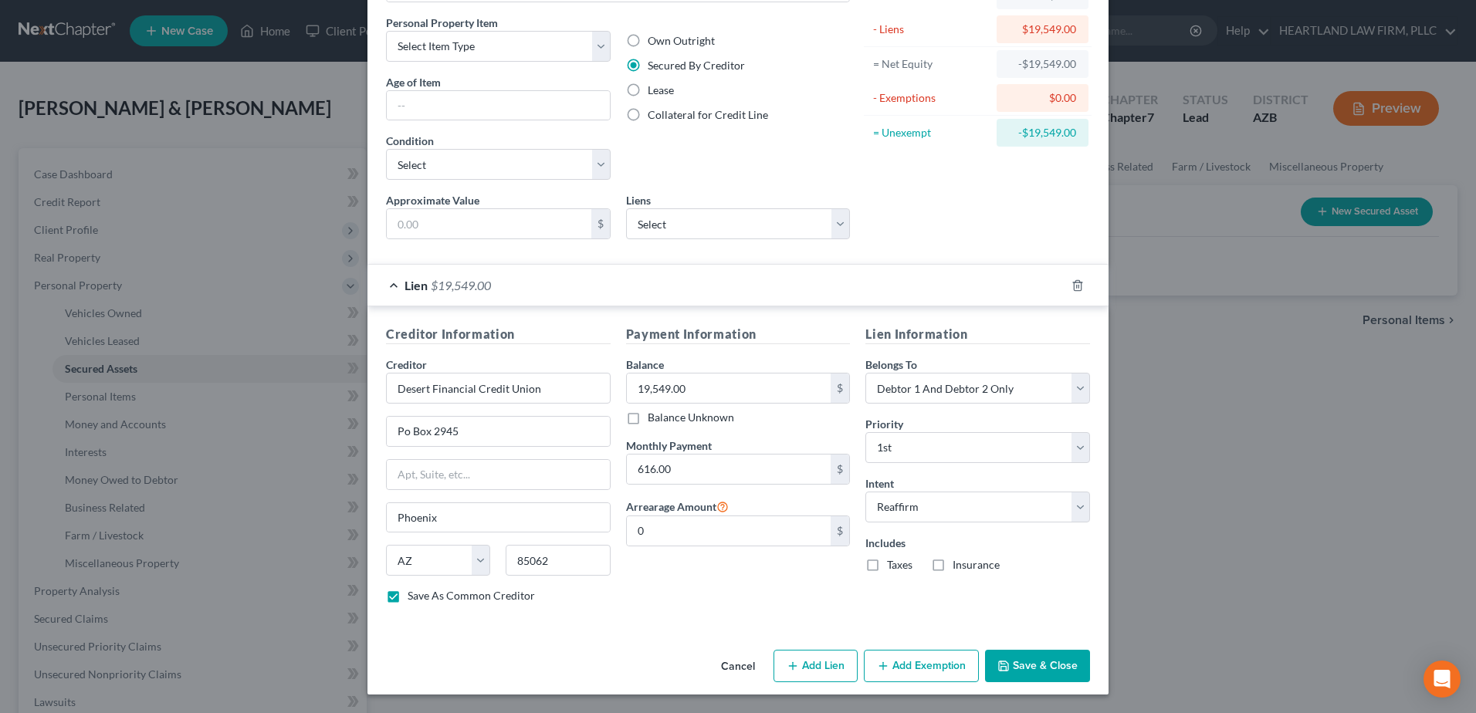
click at [1024, 655] on button "Save & Close" at bounding box center [1037, 666] width 105 height 32
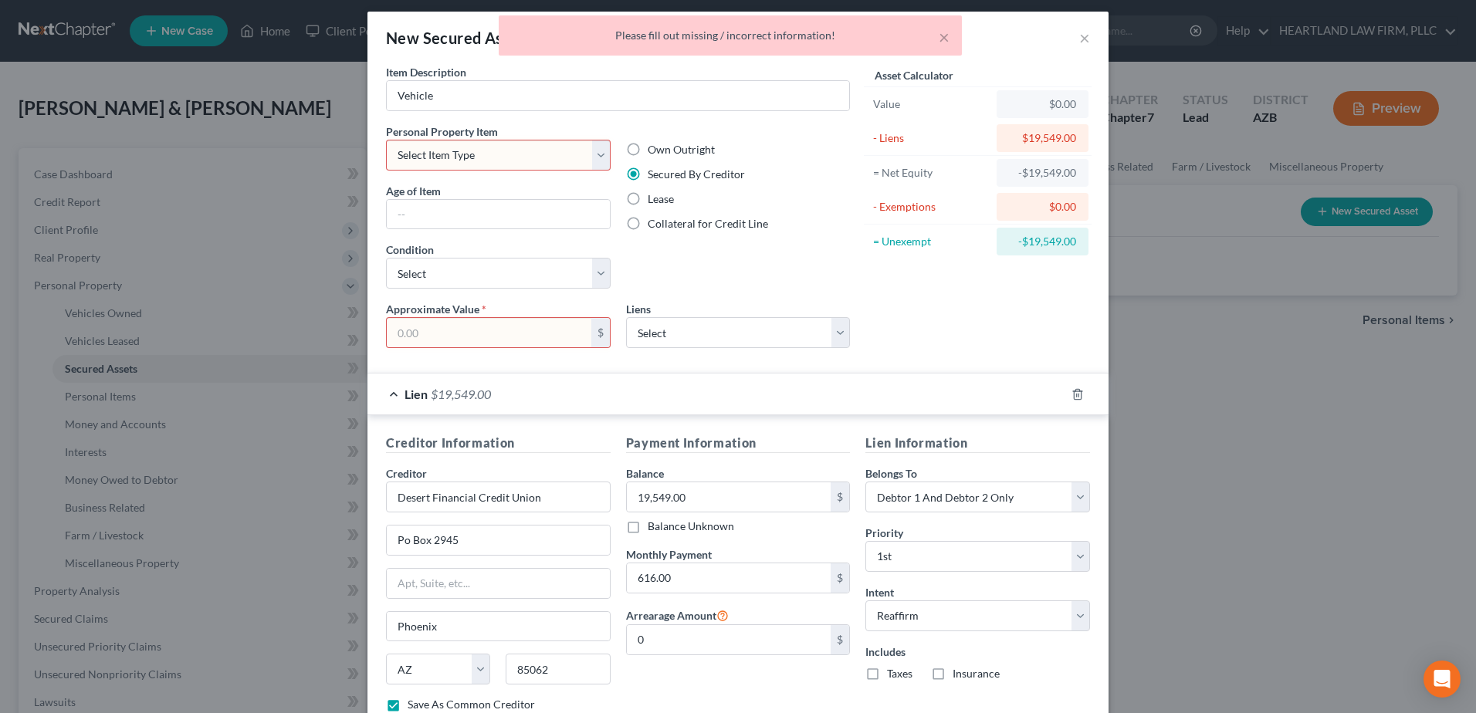
scroll to position [0, 0]
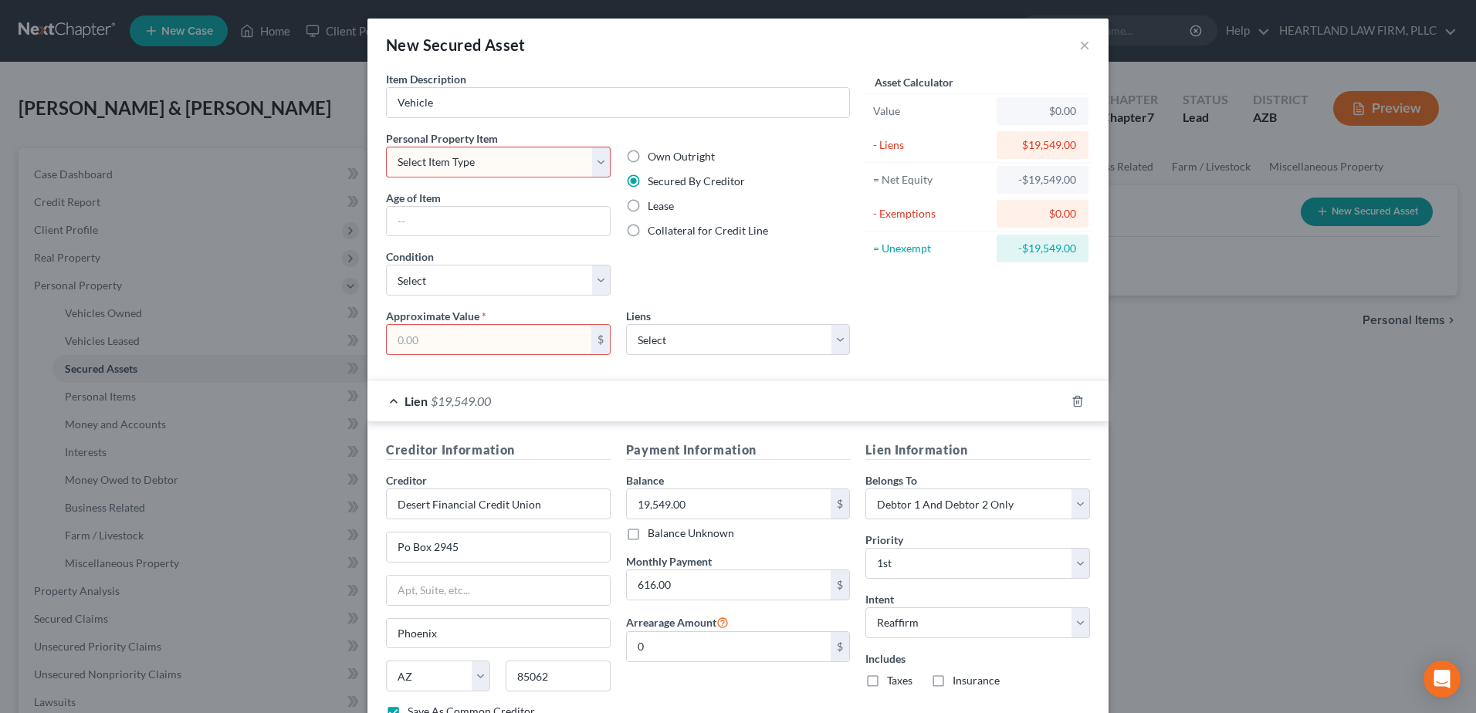
click at [596, 167] on select "Select Item Type Clothing Collectibles Of Value Electronics Firearms Household …" at bounding box center [498, 162] width 225 height 31
select select "other"
click at [386, 147] on select "Select Item Type Clothing Collectibles Of Value Electronics Firearms Household …" at bounding box center [498, 162] width 225 height 31
click at [515, 342] on input "text" at bounding box center [489, 339] width 205 height 29
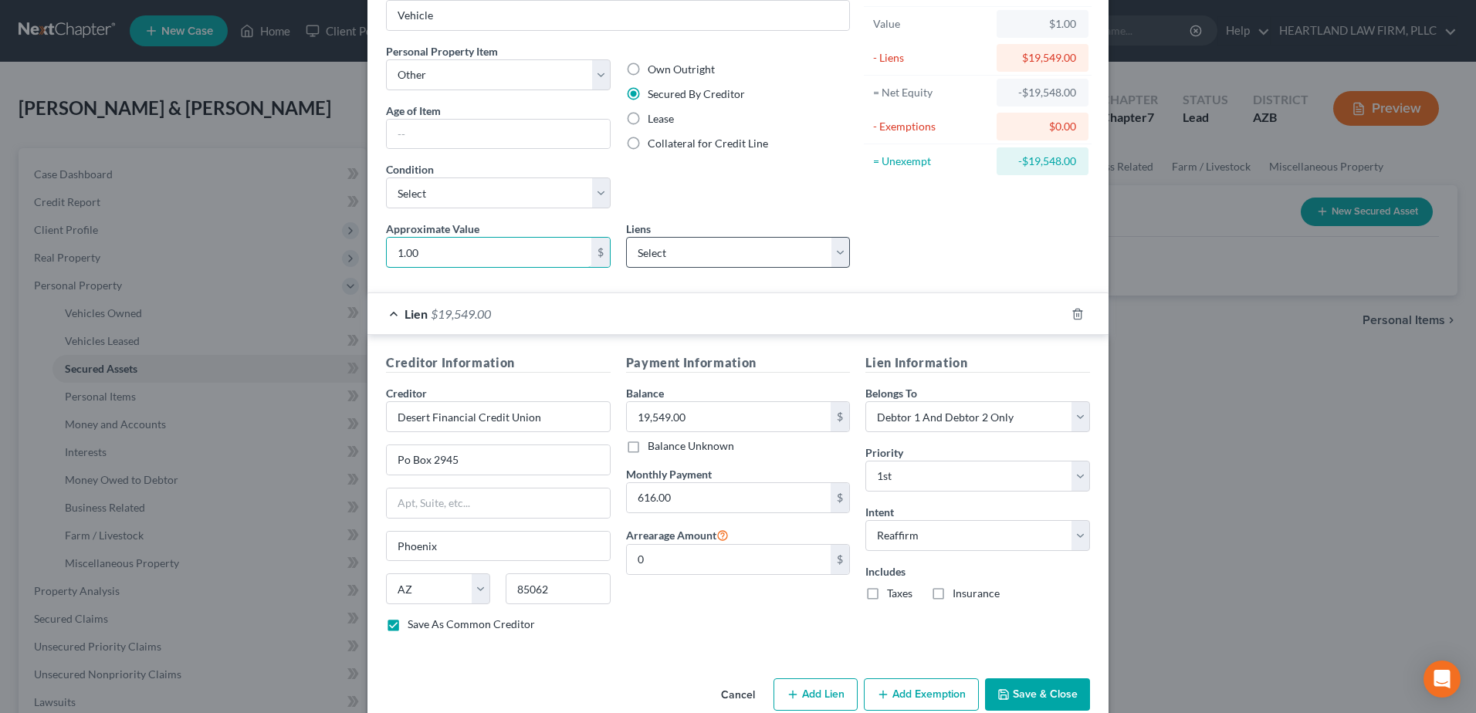
scroll to position [116, 0]
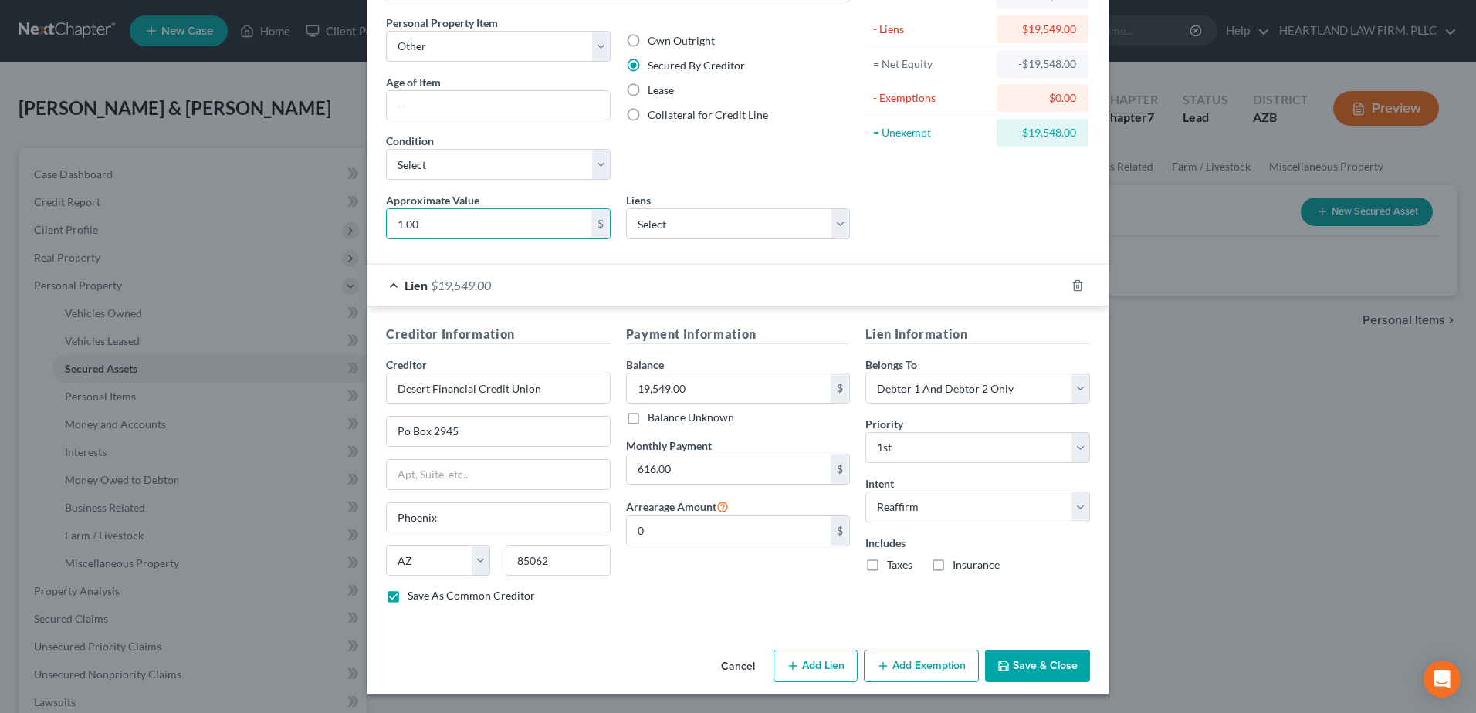
type input "1.00"
click at [1011, 658] on button "Save & Close" at bounding box center [1037, 666] width 105 height 32
checkbox input "false"
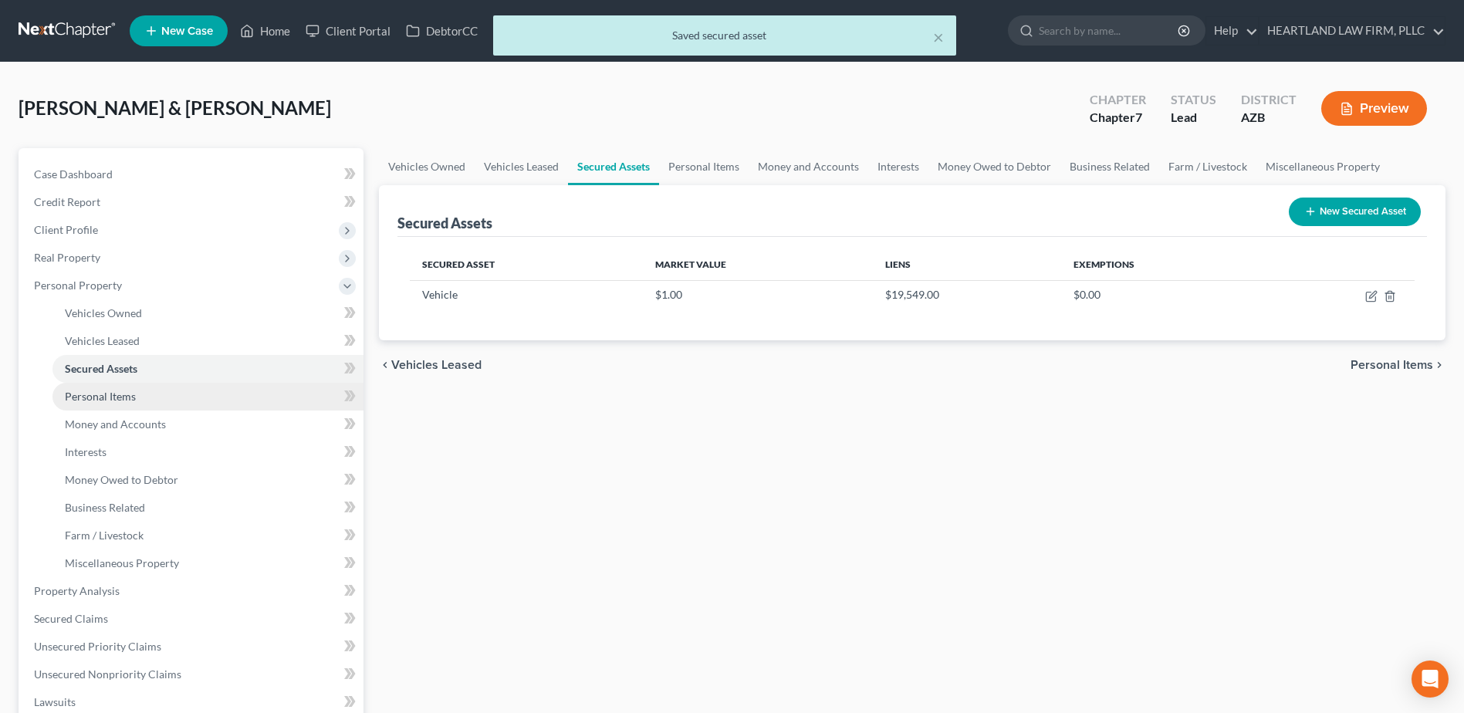
click at [131, 398] on span "Personal Items" at bounding box center [100, 396] width 71 height 13
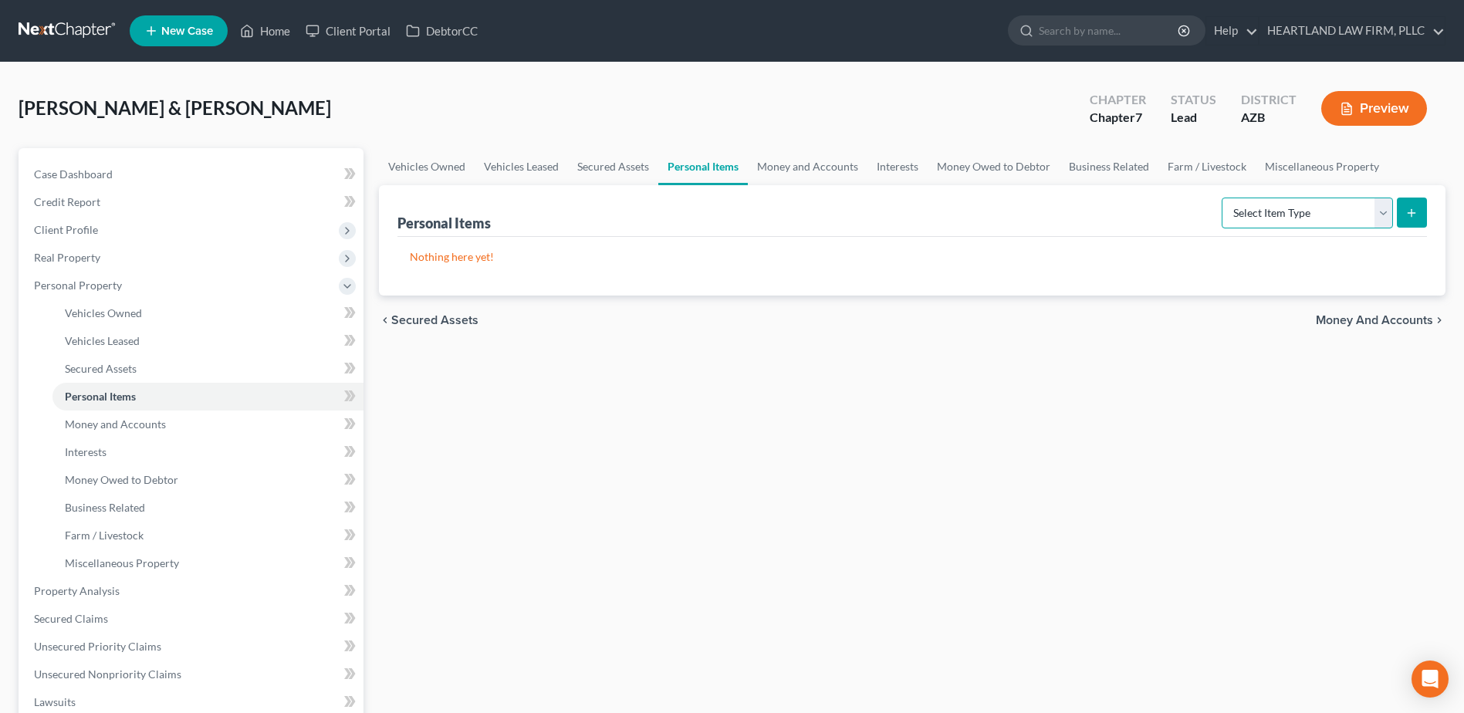
click at [1381, 215] on select "Select Item Type Clothing Collectibles Of Value Electronics Firearms Household …" at bounding box center [1307, 213] width 171 height 31
select select "clothing"
click at [1223, 198] on select "Select Item Type Clothing Collectibles Of Value Electronics Firearms Household …" at bounding box center [1307, 213] width 171 height 31
click at [1416, 216] on icon "submit" at bounding box center [1412, 213] width 12 height 12
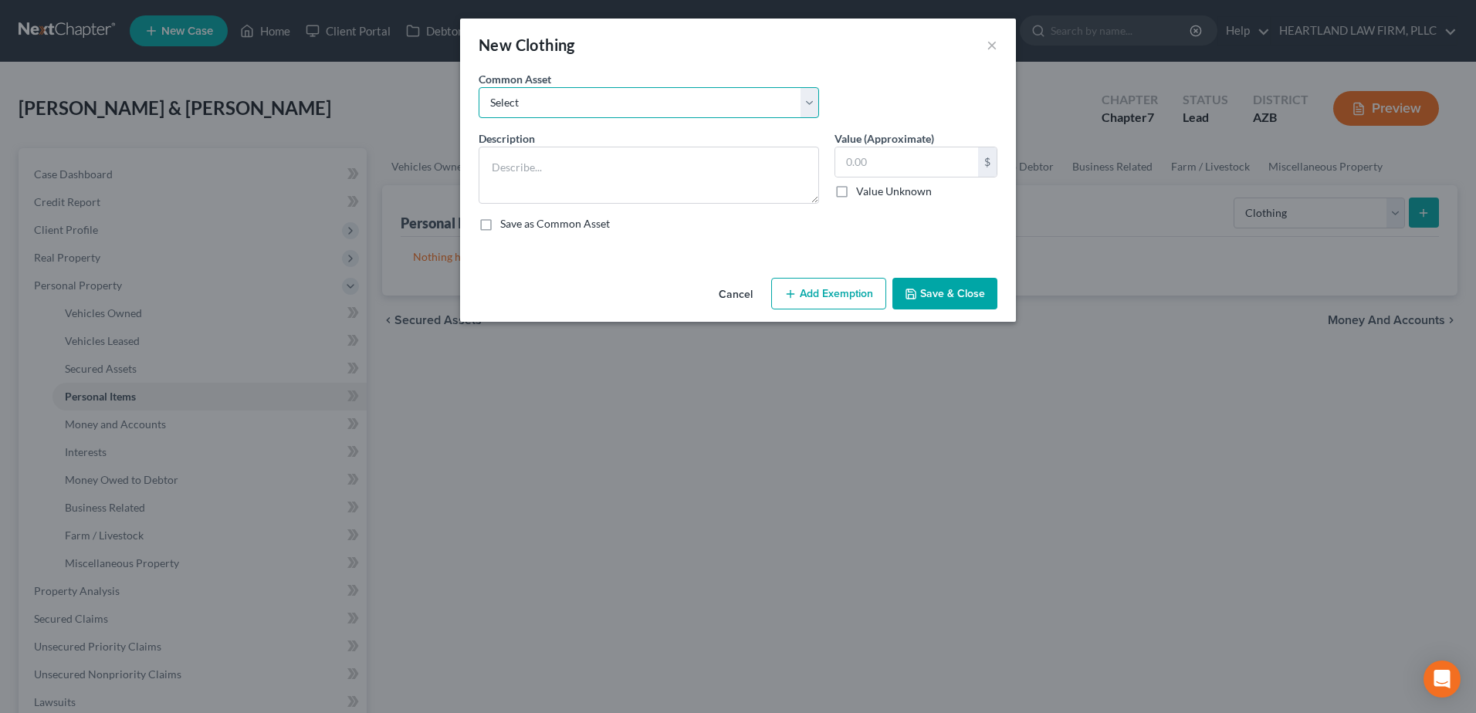
click at [801, 107] on select "Select Clothing" at bounding box center [649, 102] width 340 height 31
select select "0"
click at [479, 87] on select "Select Clothing" at bounding box center [649, 102] width 340 height 31
type textarea "Clothing"
type input "300.00"
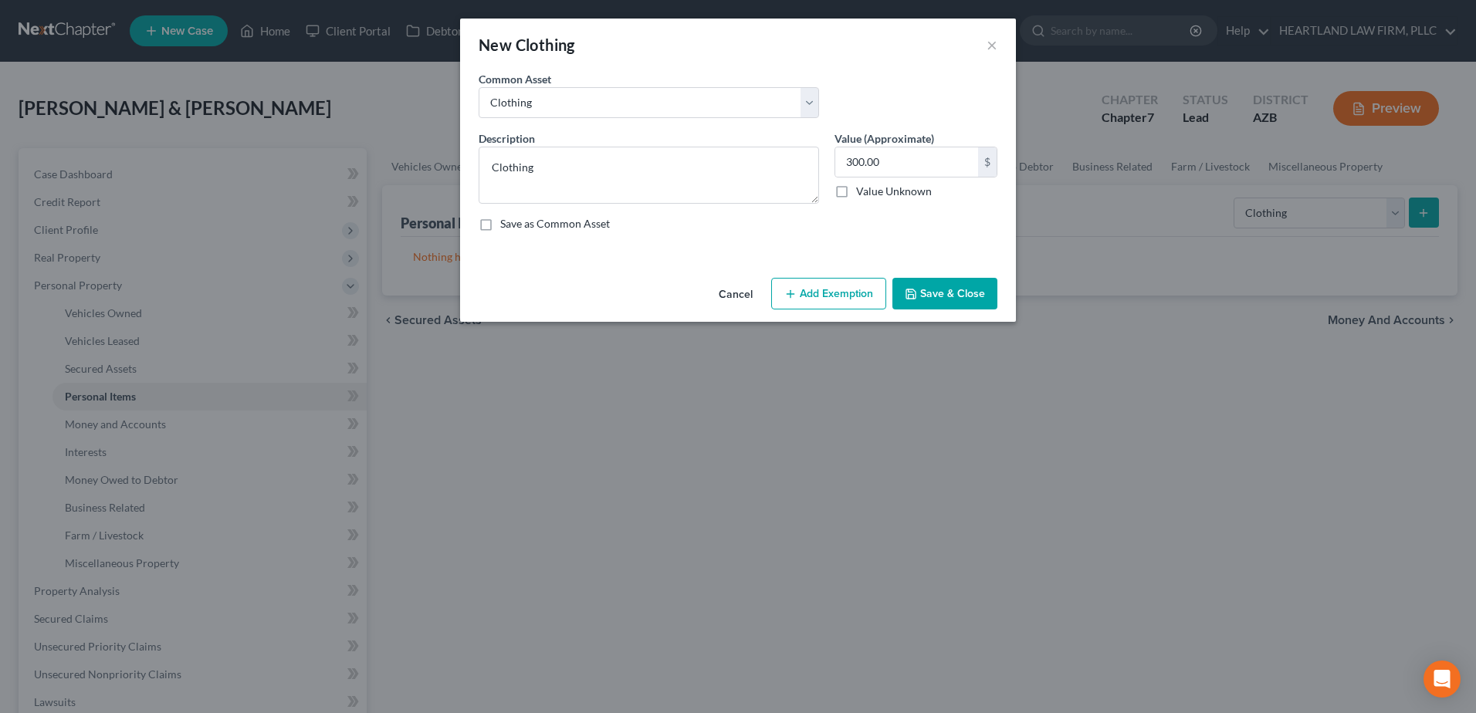
click at [500, 224] on label "Save as Common Asset" at bounding box center [555, 223] width 110 height 15
click at [506, 224] on input "Save as Common Asset" at bounding box center [511, 221] width 10 height 10
checkbox input "true"
click at [858, 301] on button "Add Exemption" at bounding box center [828, 294] width 115 height 32
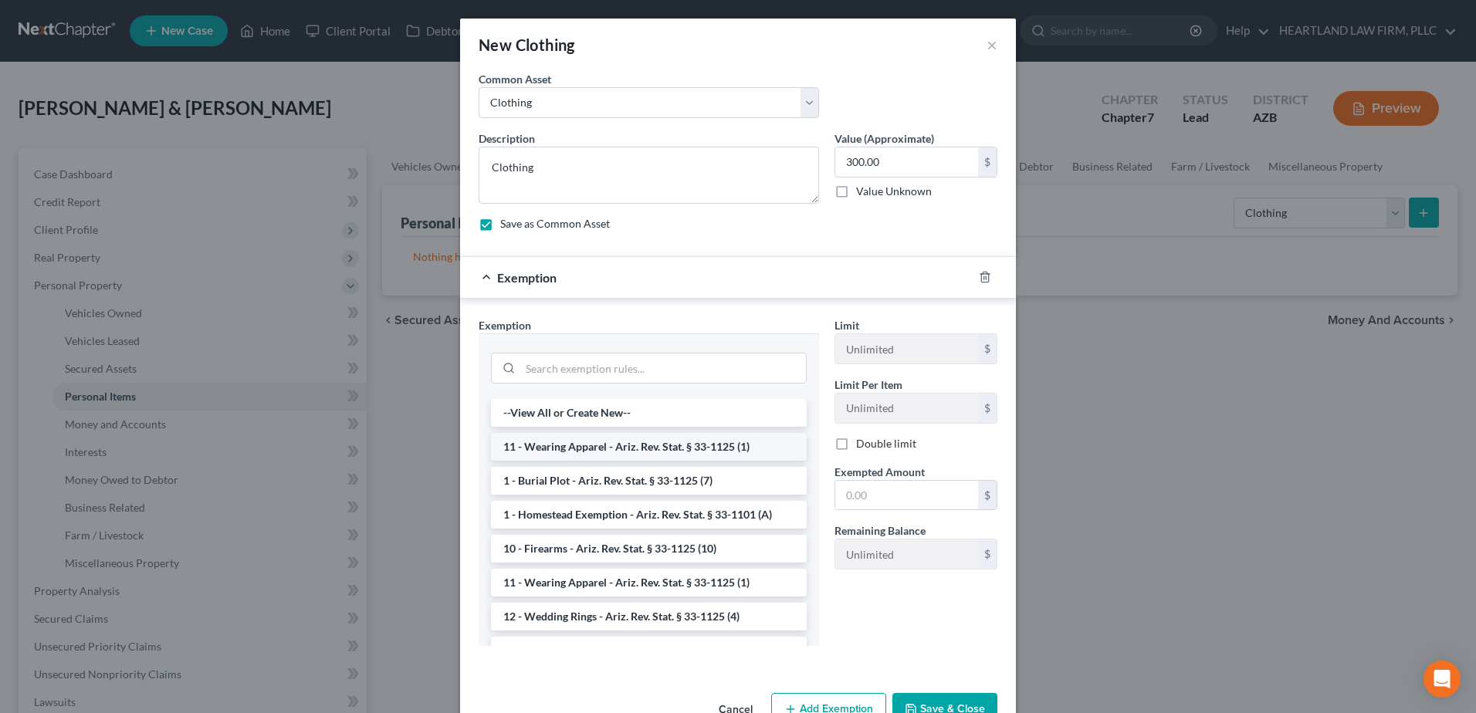
click at [672, 439] on li "11 - Wearing Apparel - Ariz. Rev. Stat. § 33-1125 (1)" at bounding box center [649, 447] width 316 height 28
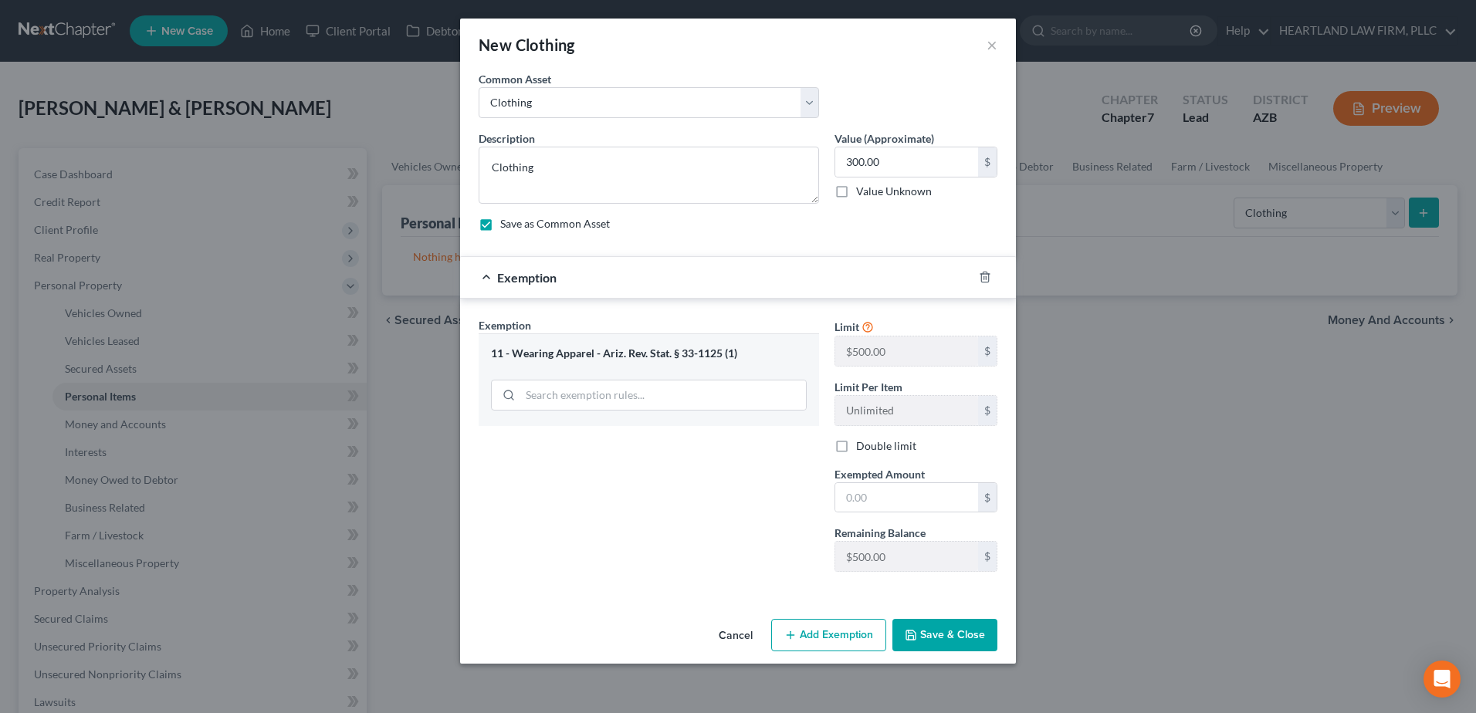
click at [838, 635] on button "Add Exemption" at bounding box center [828, 635] width 115 height 32
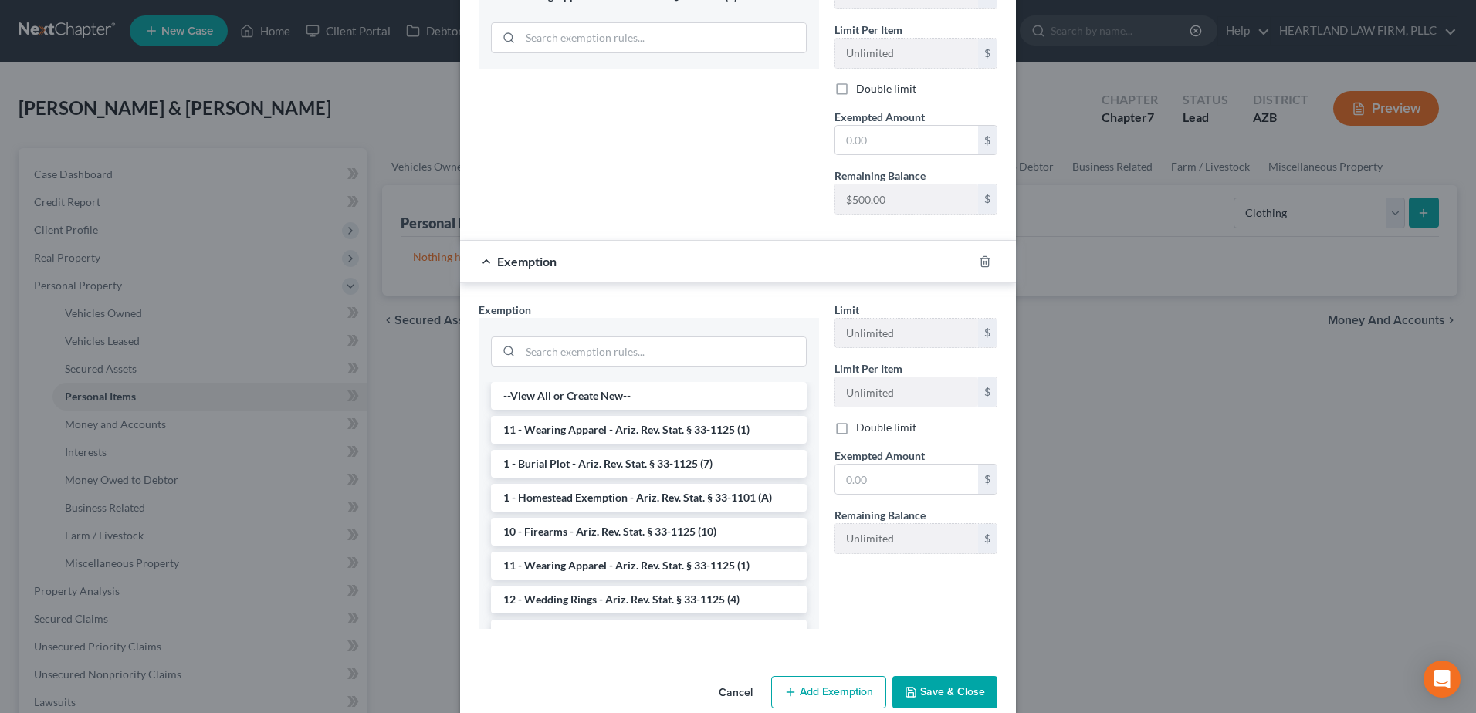
scroll to position [384, 0]
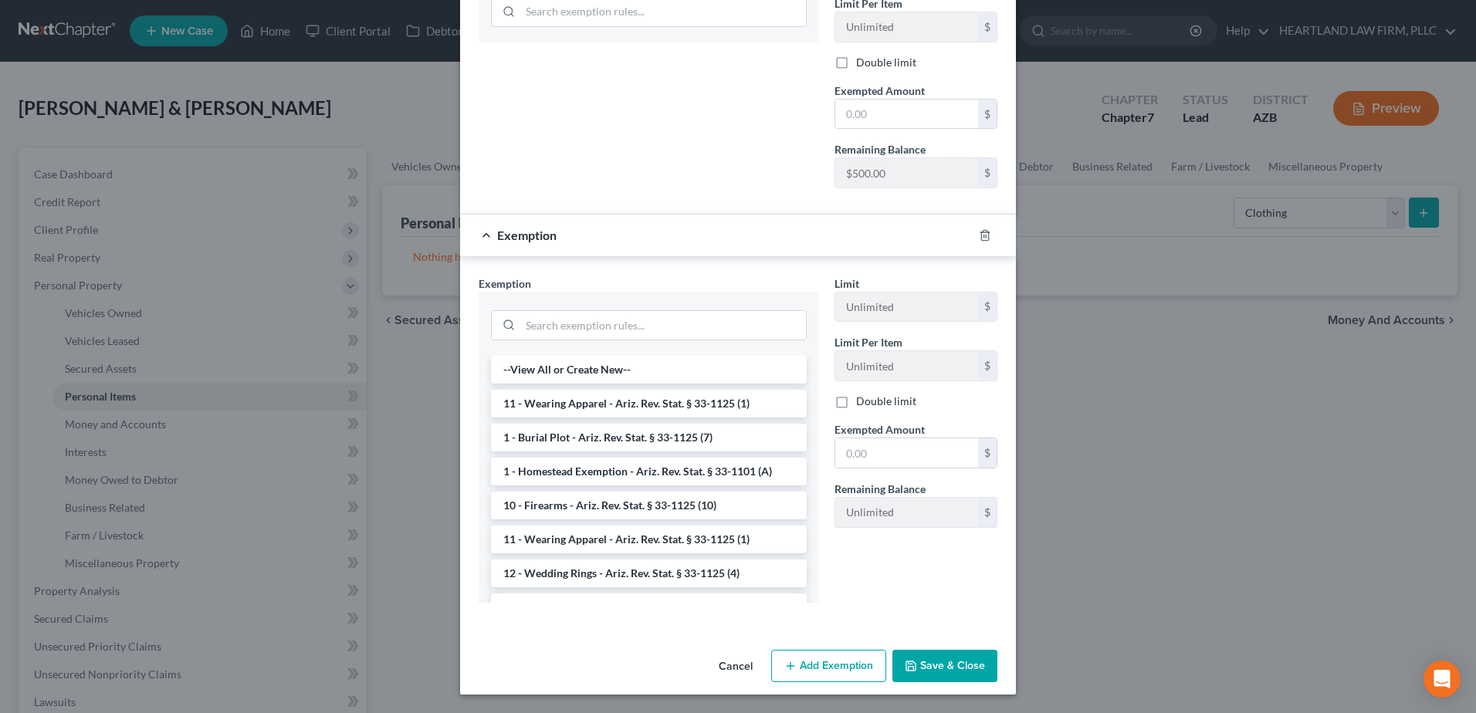
click at [939, 665] on button "Save & Close" at bounding box center [944, 666] width 105 height 32
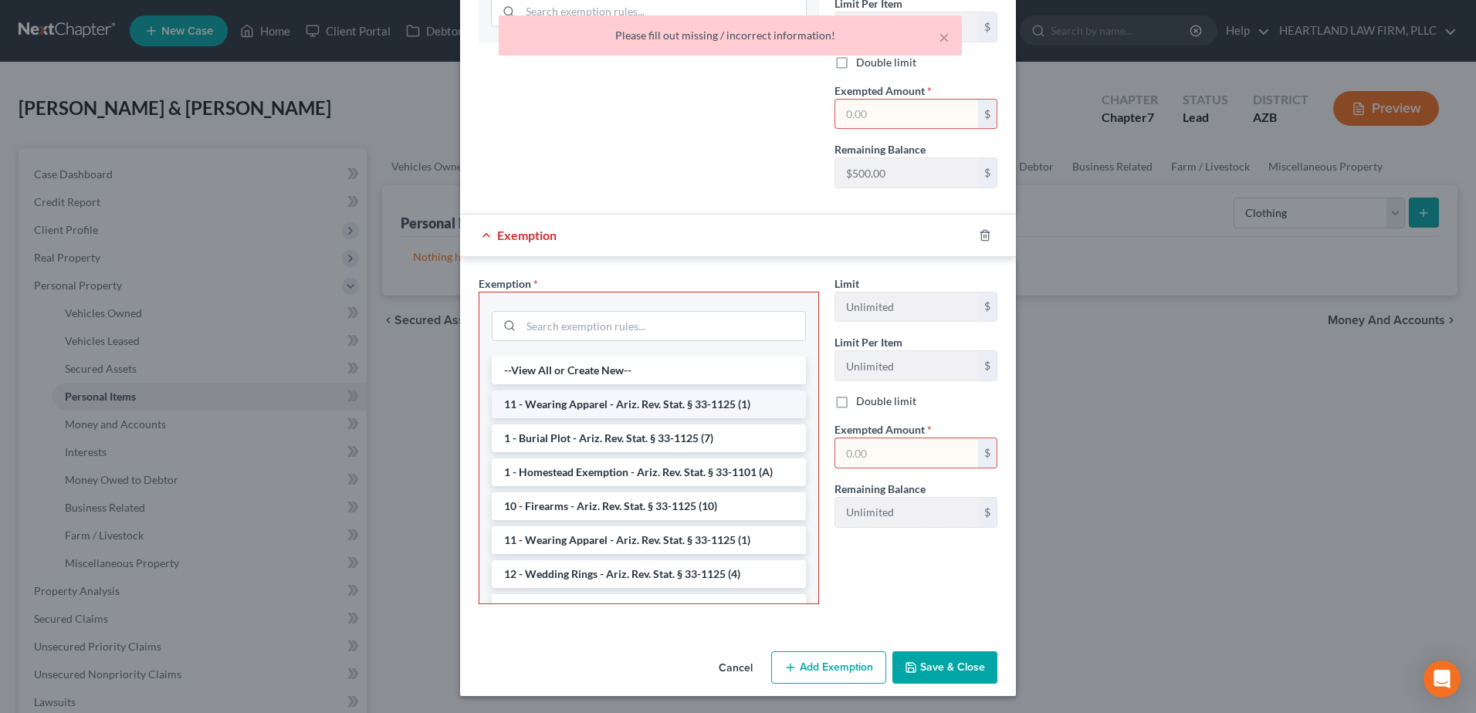
click at [621, 411] on li "11 - Wearing Apparel - Ariz. Rev. Stat. § 33-1125 (1)" at bounding box center [649, 405] width 314 height 28
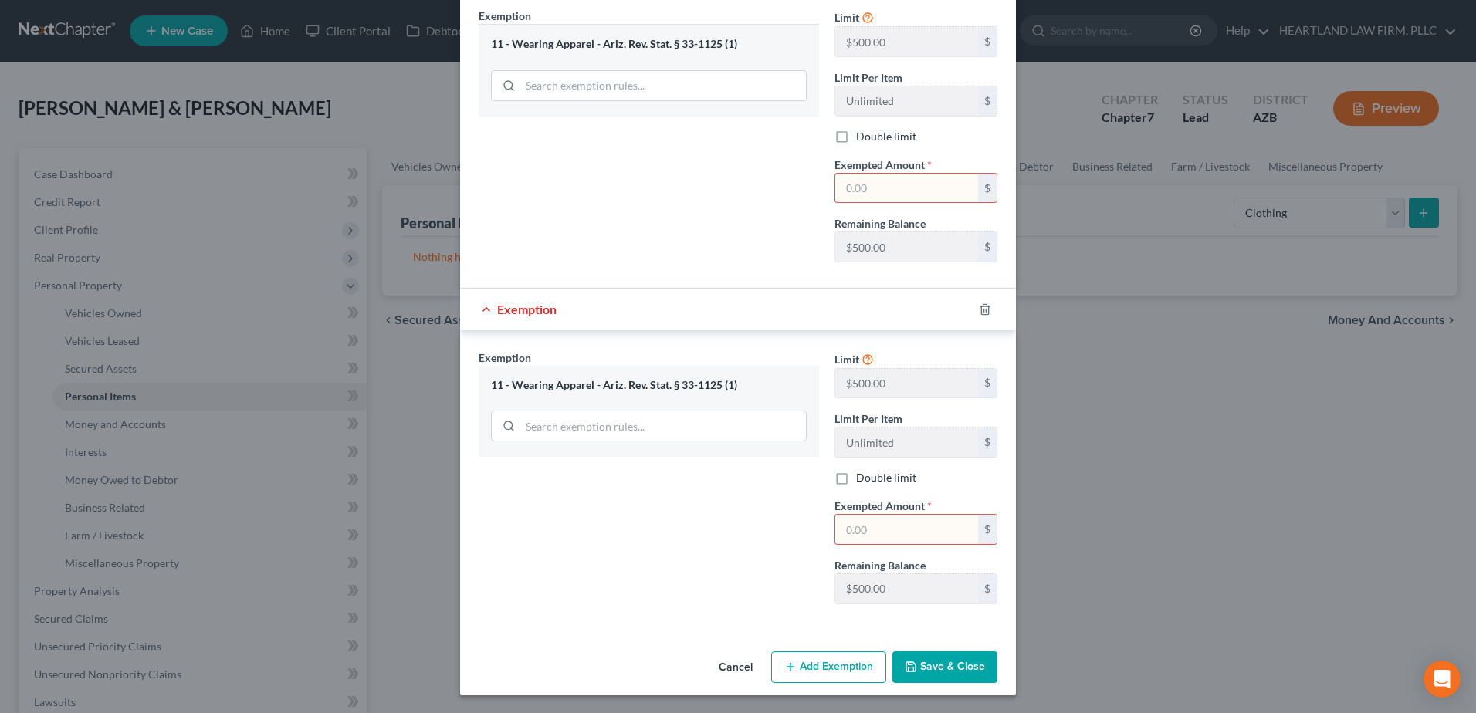
scroll to position [310, 0]
click at [926, 666] on button "Save & Close" at bounding box center [944, 667] width 105 height 32
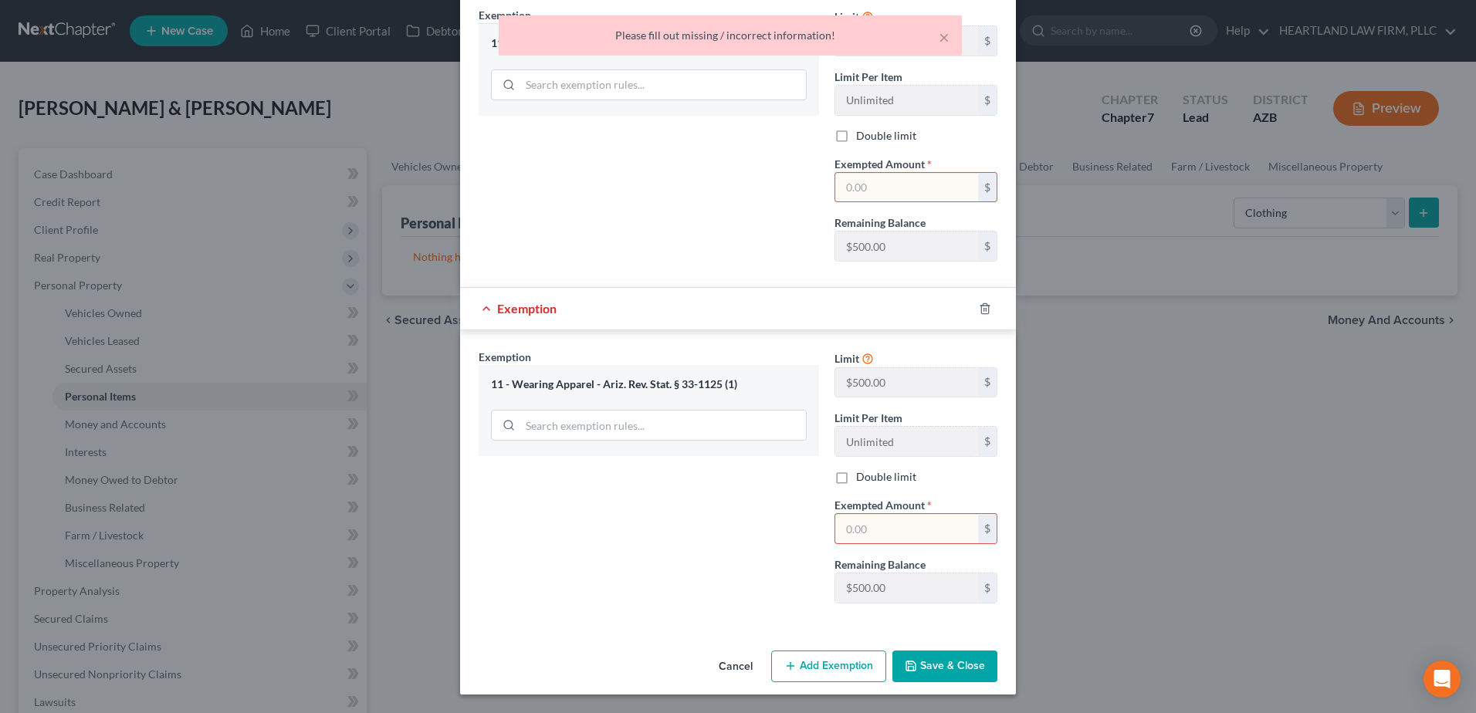
click at [861, 187] on input "text" at bounding box center [906, 187] width 143 height 29
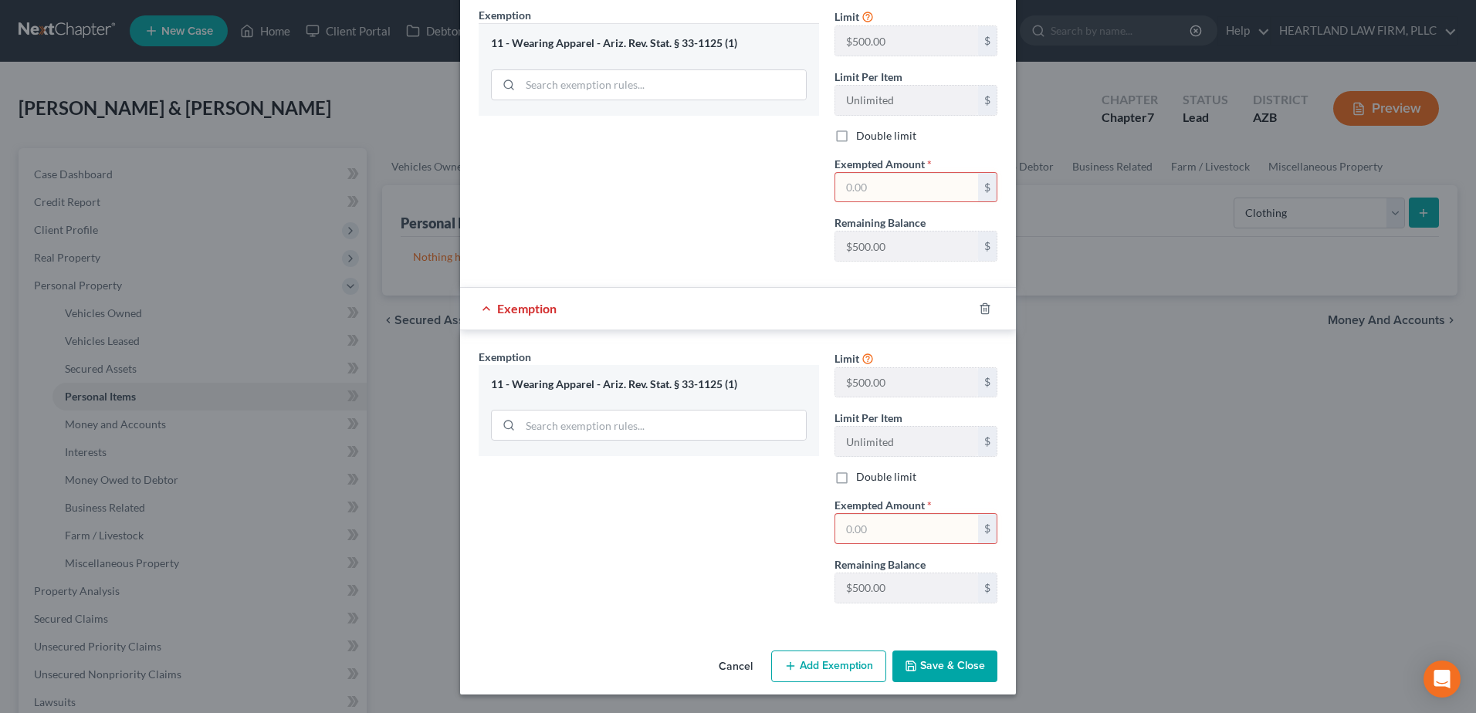
type input "500.00"
click at [844, 526] on input "text" at bounding box center [906, 528] width 143 height 29
type input "500.00"
click at [918, 663] on button "Save & Close" at bounding box center [944, 667] width 105 height 32
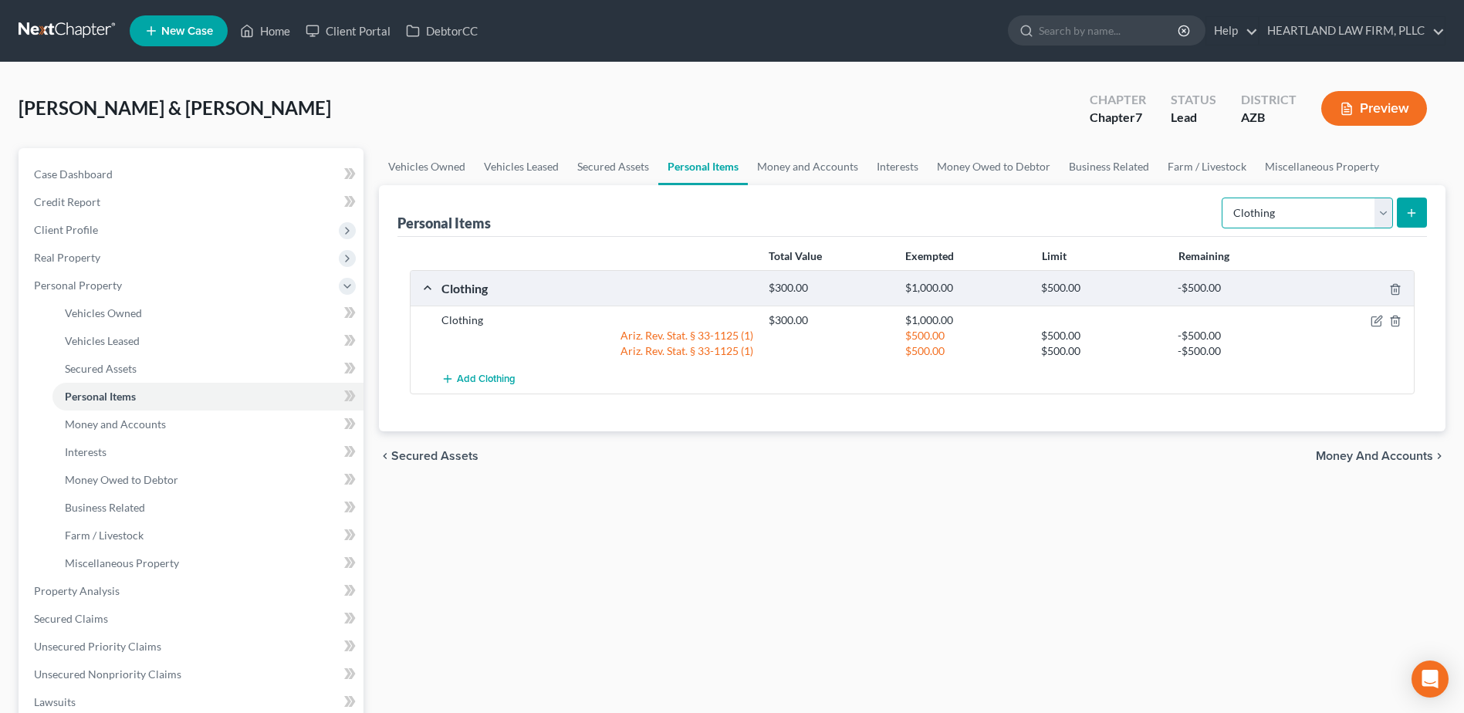
click at [1389, 219] on select "Select Item Type Clothing Collectibles Of Value Electronics Firearms Household …" at bounding box center [1307, 213] width 171 height 31
select select "electronics"
click at [1223, 198] on select "Select Item Type Clothing Collectibles Of Value Electronics Firearms Household …" at bounding box center [1307, 213] width 171 height 31
click at [1413, 218] on icon "submit" at bounding box center [1412, 213] width 12 height 12
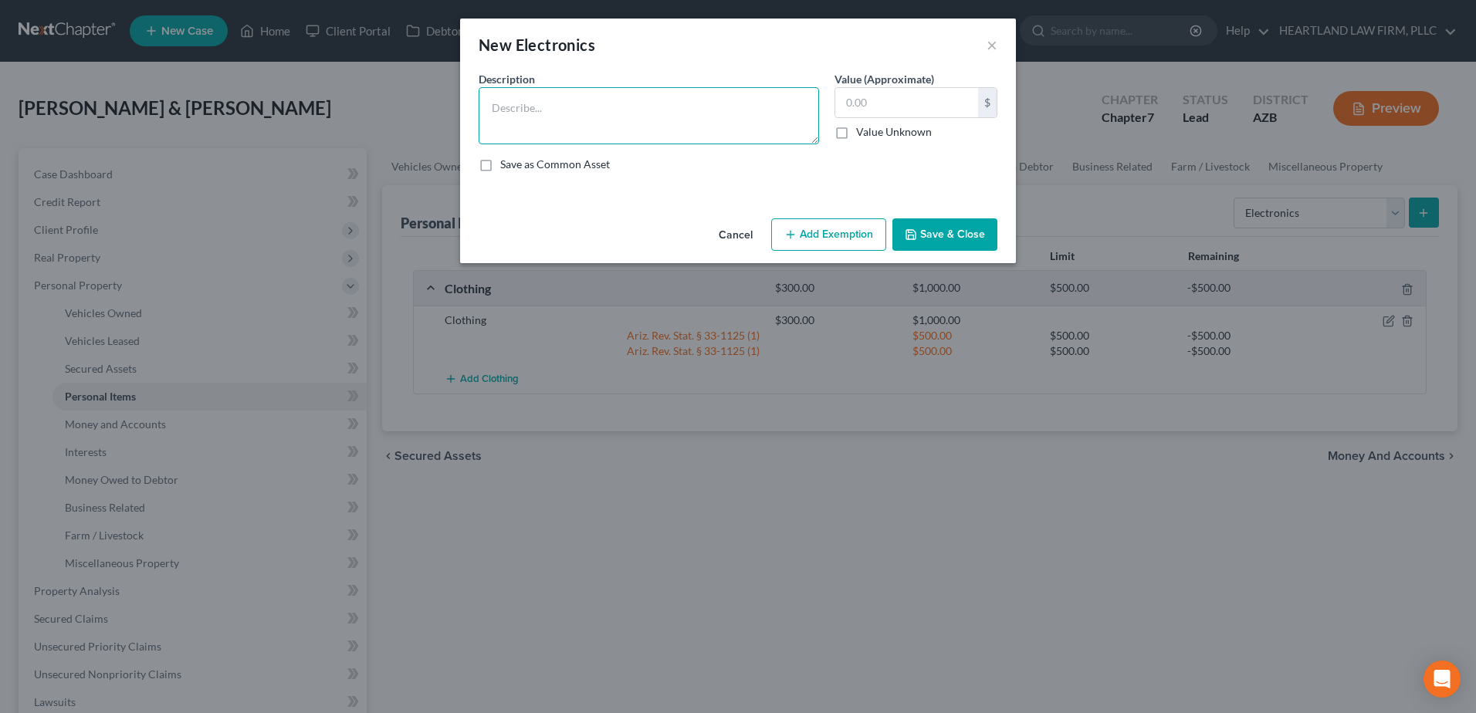
click at [659, 113] on textarea at bounding box center [649, 115] width 340 height 57
type textarea "Cell Phone"
click at [500, 162] on label "Save as Common Asset" at bounding box center [555, 164] width 110 height 15
click at [506, 162] on input "Save as Common Asset" at bounding box center [511, 162] width 10 height 10
checkbox input "true"
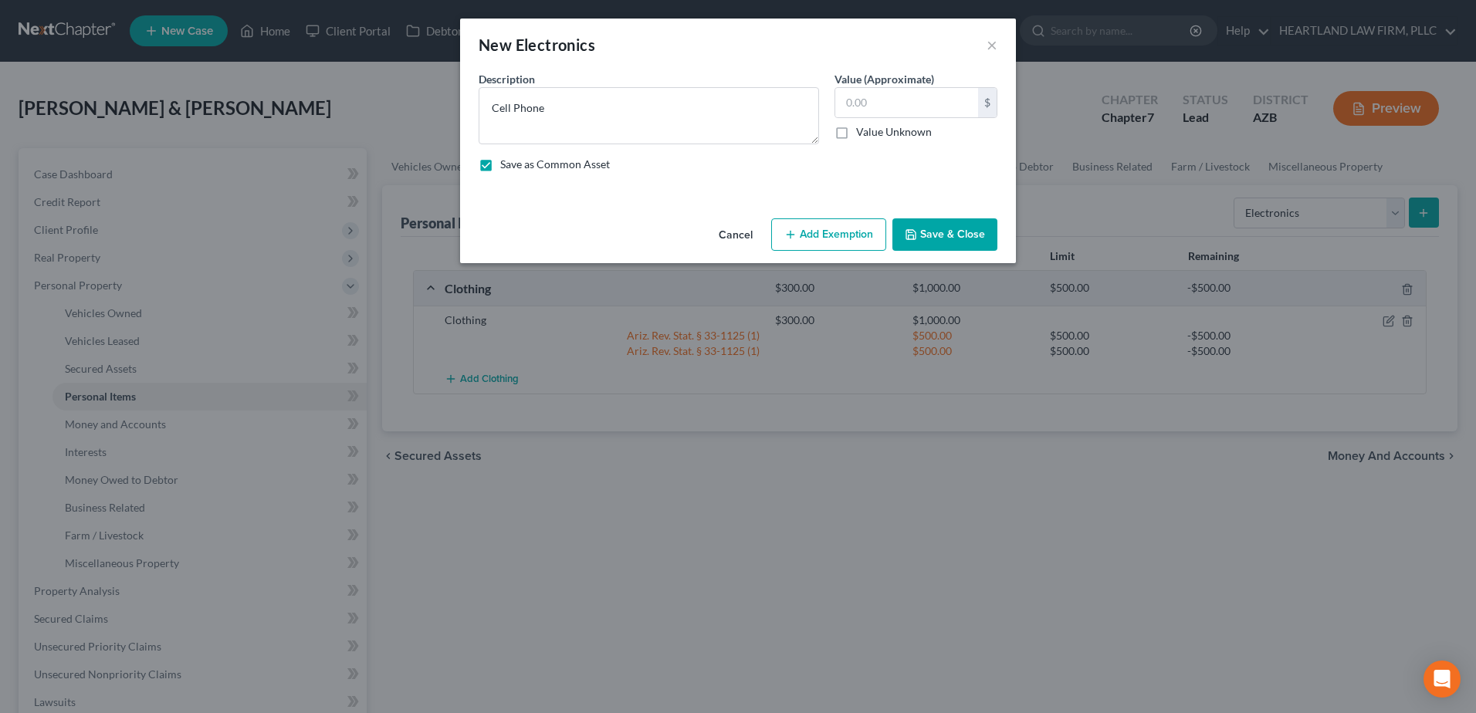
click at [832, 232] on button "Add Exemption" at bounding box center [828, 234] width 115 height 32
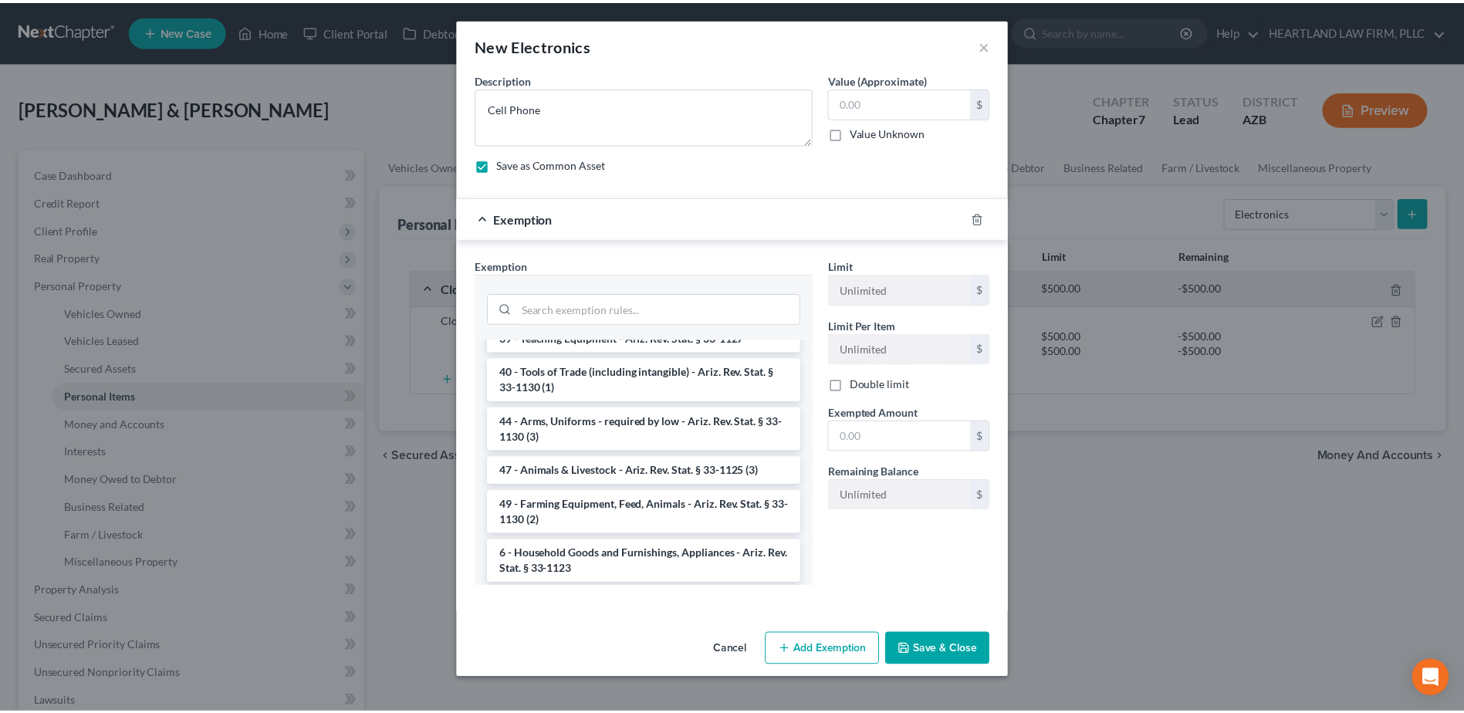
scroll to position [1698, 0]
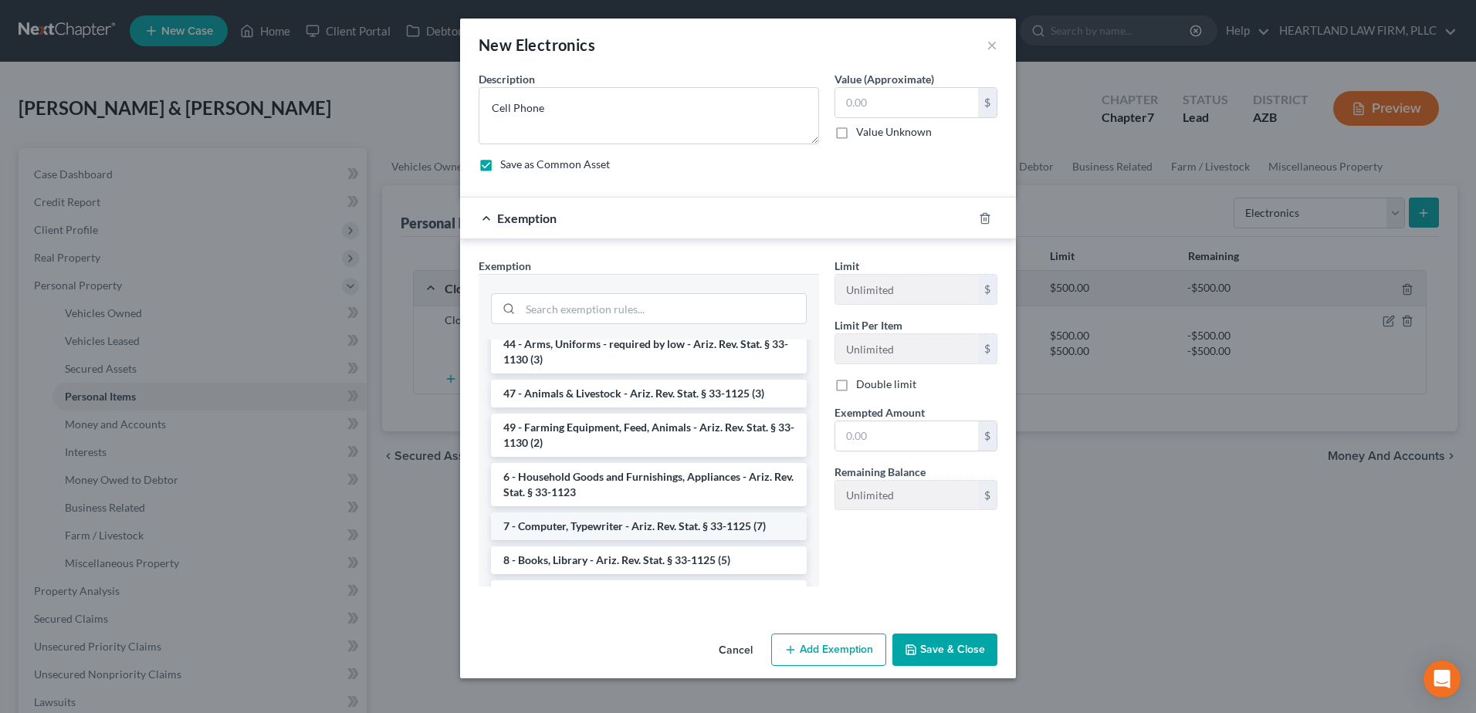
click at [652, 540] on li "7 - Computer, Typewriter - Ariz. Rev. Stat. § 33-1125 (7)" at bounding box center [649, 527] width 316 height 28
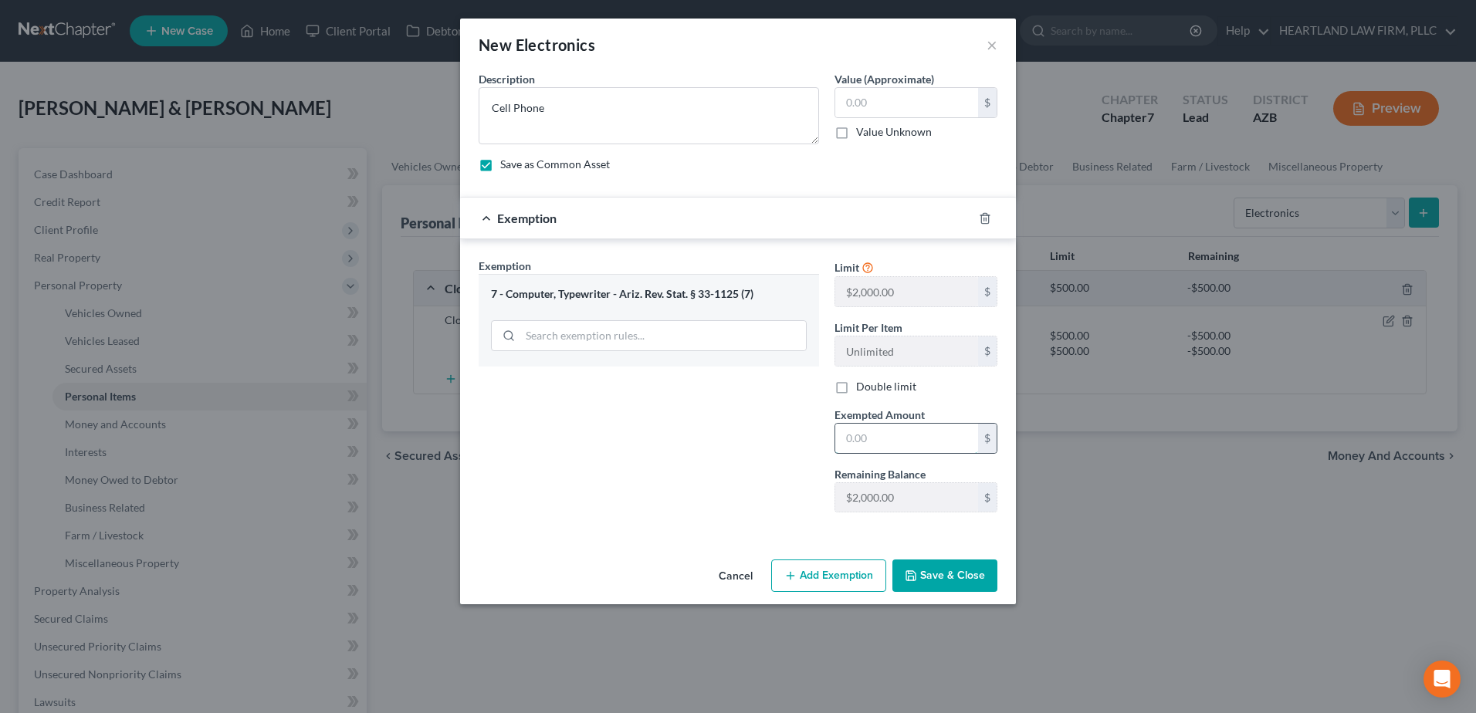
click at [910, 442] on input "text" at bounding box center [906, 438] width 143 height 29
type input "2,000.00"
click at [928, 580] on button "Save & Close" at bounding box center [944, 576] width 105 height 32
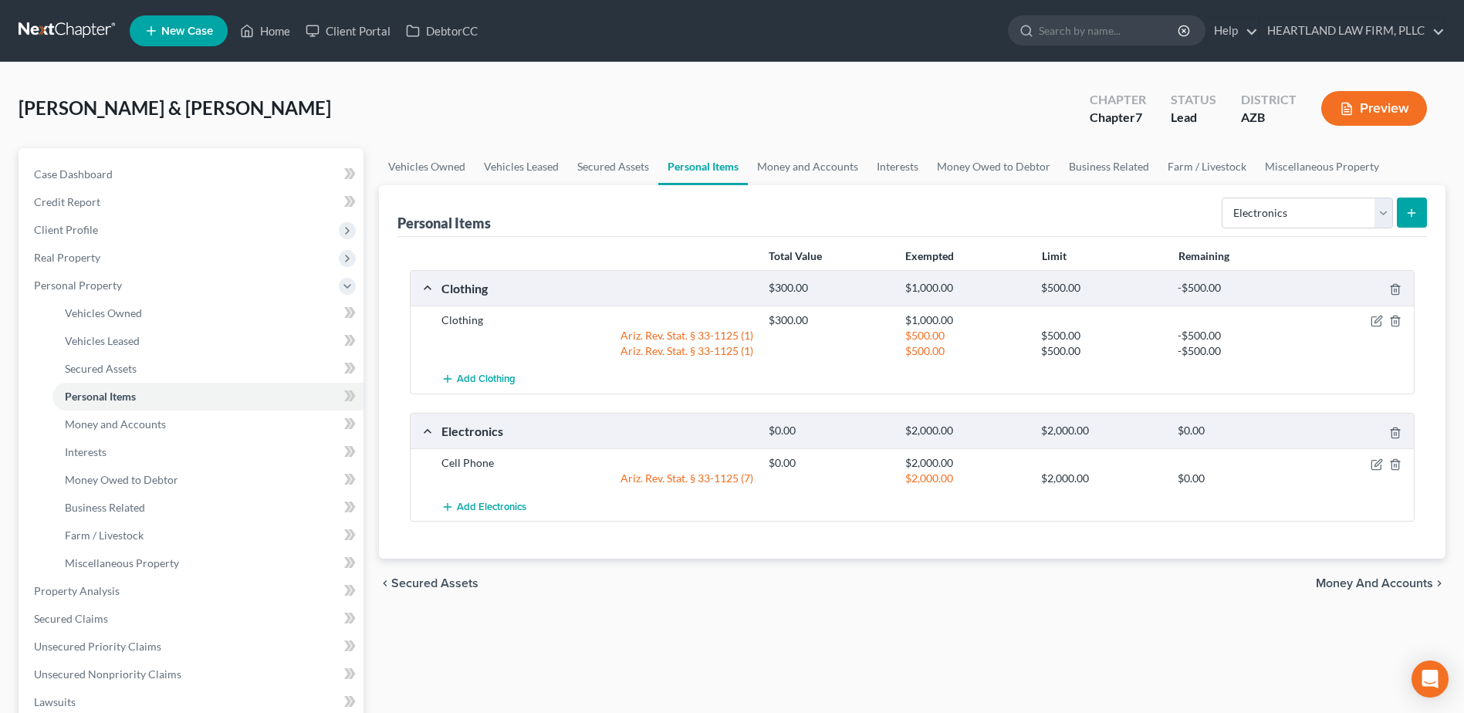
click at [1412, 208] on icon "submit" at bounding box center [1412, 213] width 12 height 12
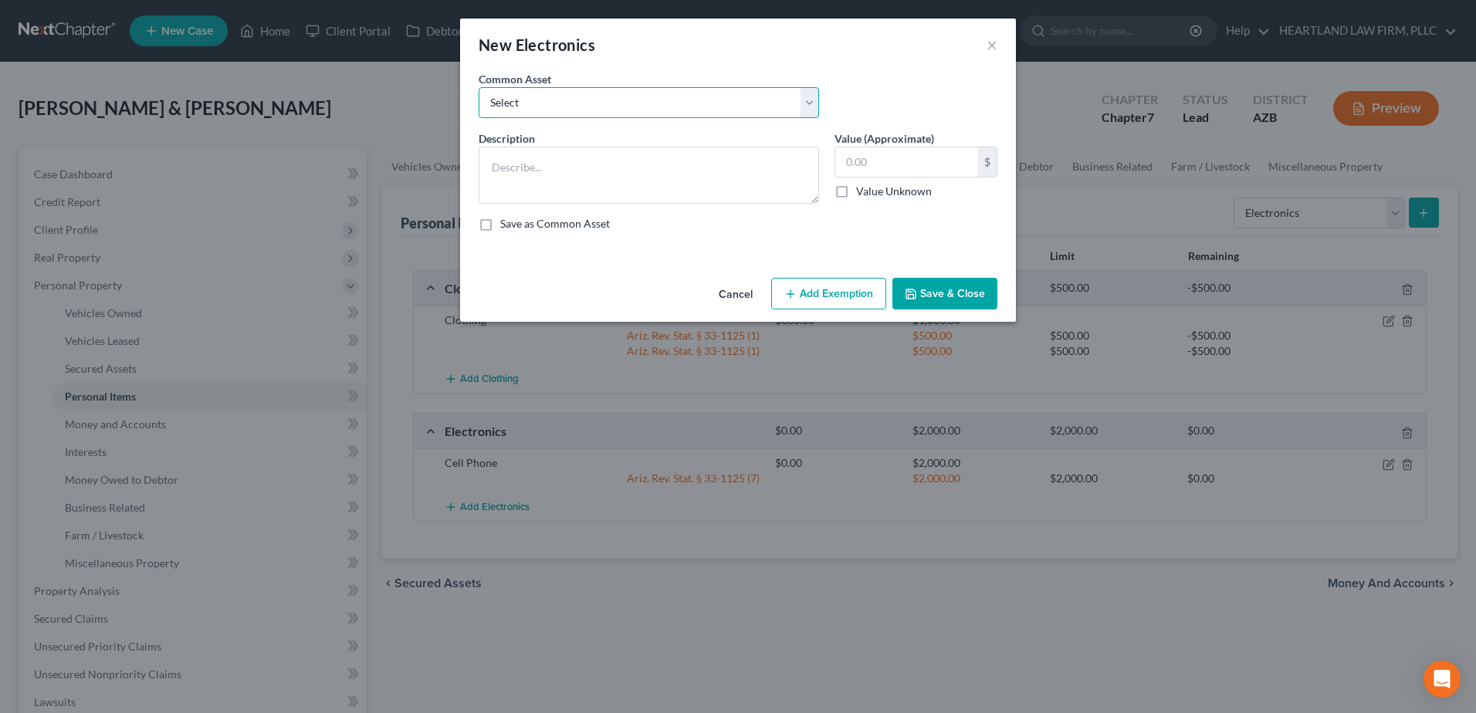
click at [804, 105] on select "Select Cell Phone" at bounding box center [649, 102] width 340 height 31
click at [799, 101] on select "Select Cell Phone" at bounding box center [649, 102] width 340 height 31
click at [996, 49] on button "×" at bounding box center [991, 45] width 11 height 19
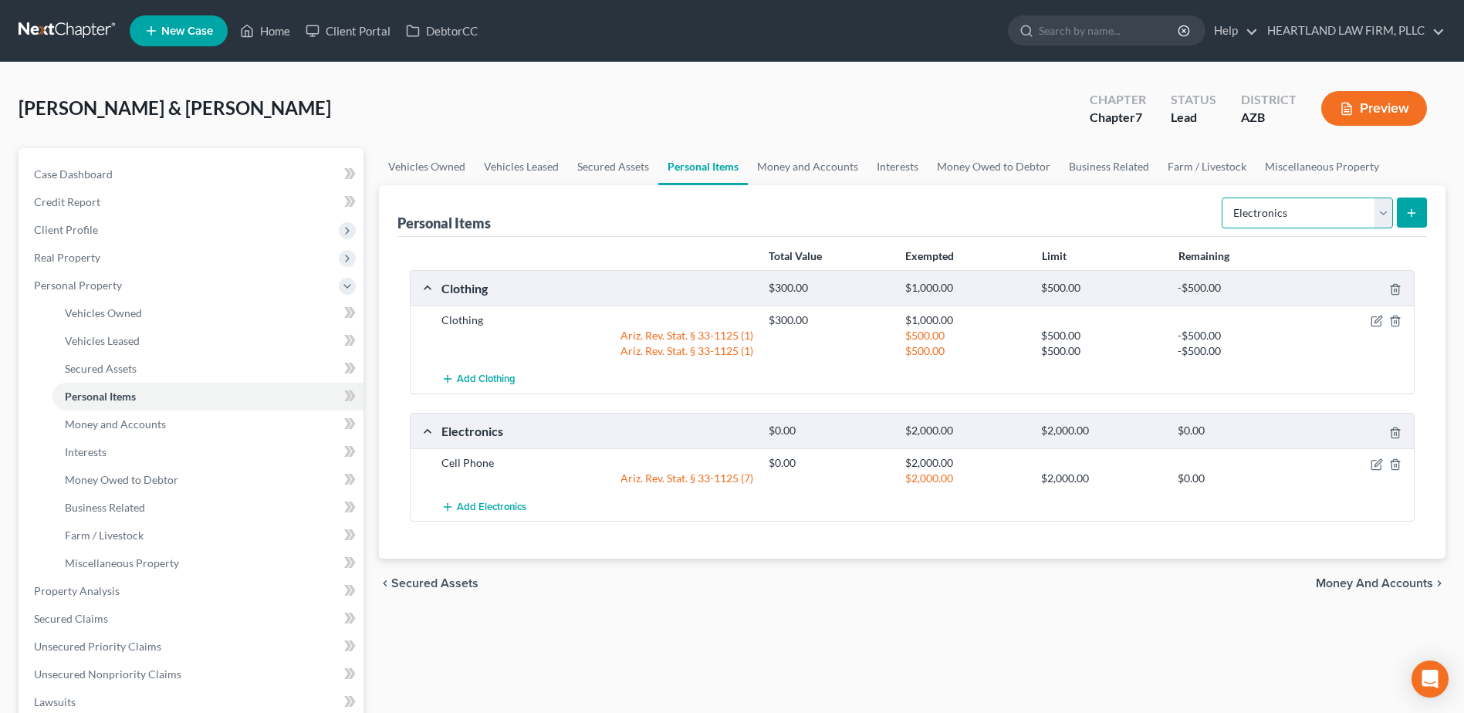
click at [1382, 219] on select "Select Item Type Clothing Collectibles Of Value Electronics Firearms Household …" at bounding box center [1307, 213] width 171 height 31
select select "household_goods"
click at [1223, 198] on select "Select Item Type Clothing Collectibles Of Value Electronics Firearms Household …" at bounding box center [1307, 213] width 171 height 31
drag, startPoint x: 1416, startPoint y: 208, endPoint x: 1433, endPoint y: 203, distance: 18.3
click at [1427, 206] on div "Personal Items Select Item Type Clothing Collectibles Of Value Electronics Fire…" at bounding box center [912, 372] width 1067 height 374
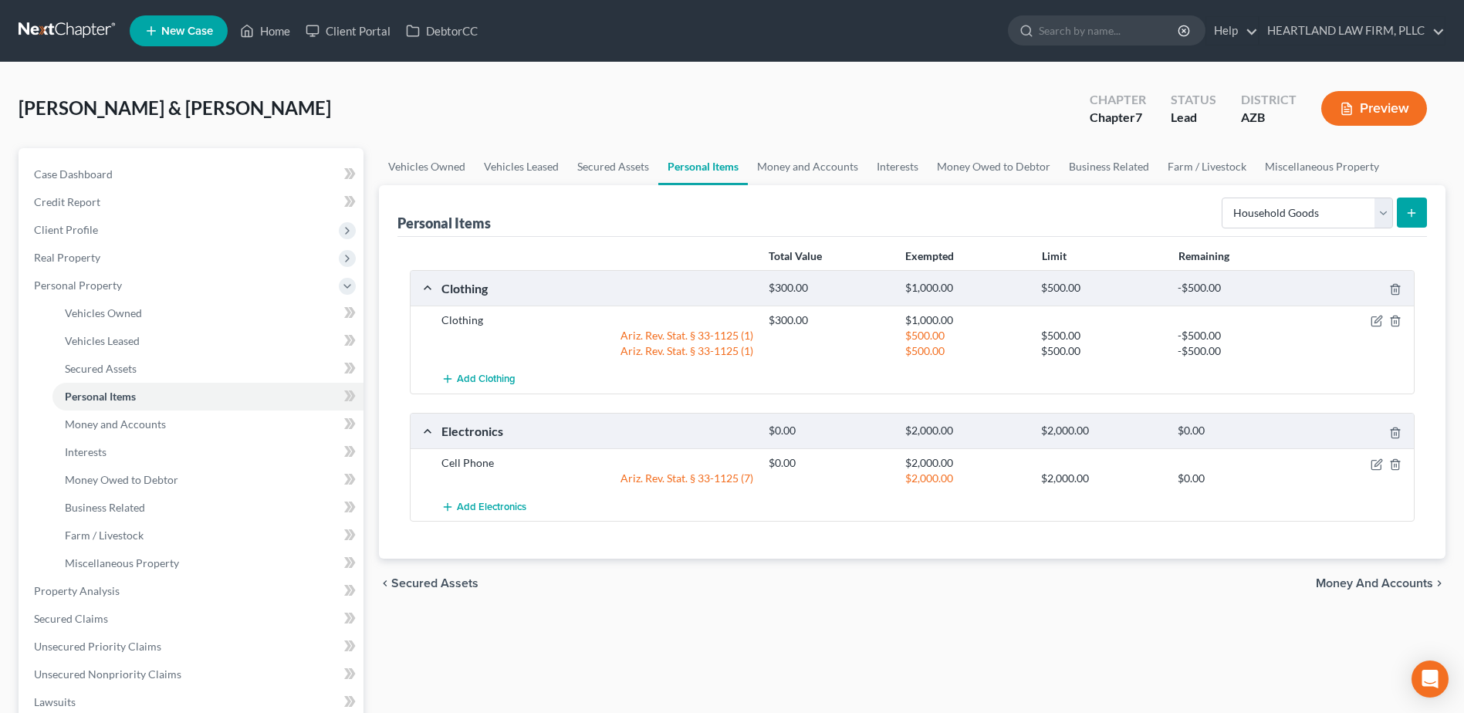
click at [1412, 208] on icon "submit" at bounding box center [1412, 213] width 12 height 12
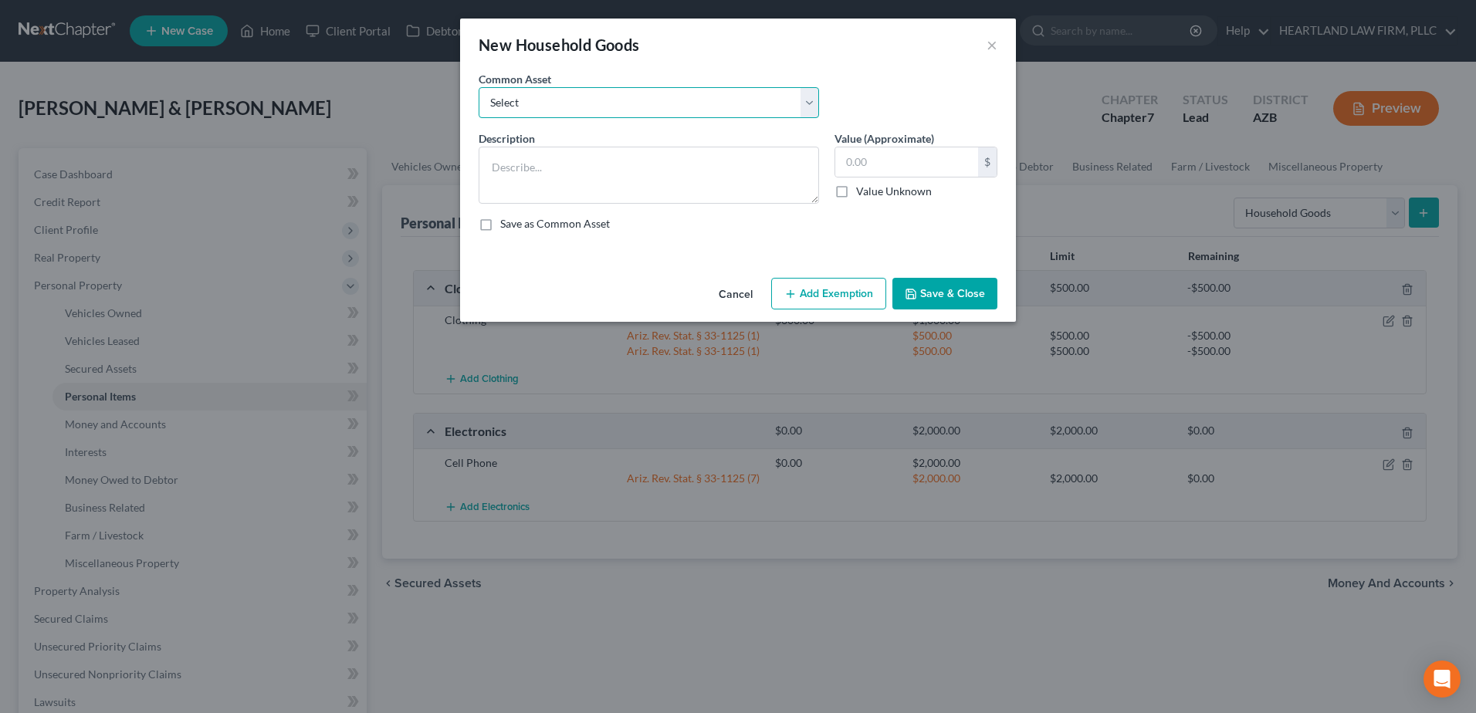
click at [814, 100] on select "Select Major appliances, furniture, kitchenware, etc." at bounding box center [649, 102] width 340 height 31
select select "0"
click at [479, 87] on select "Select Major appliances, furniture, kitchenware, etc." at bounding box center [649, 102] width 340 height 31
type textarea "Major appliances, furniture, kitchenware, etc."
type input "1,500.00"
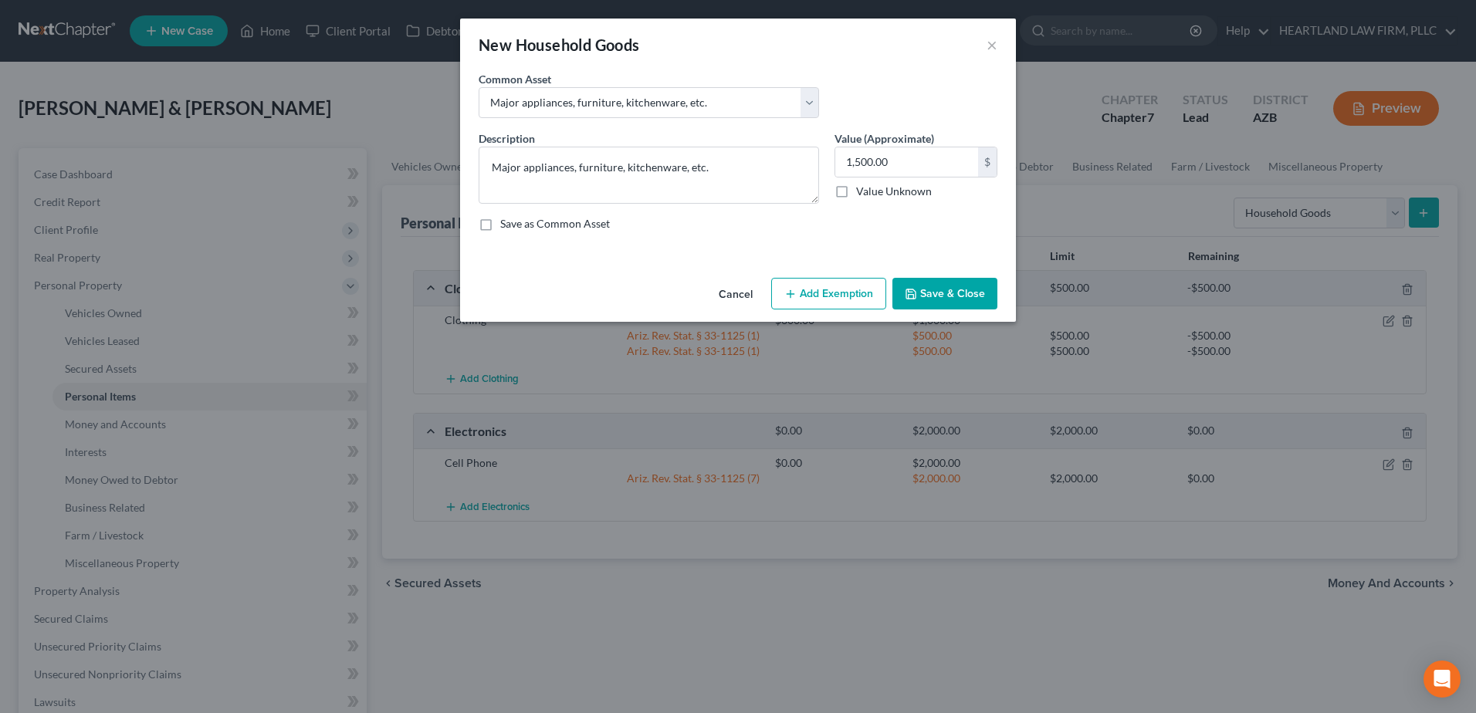
click at [500, 225] on label "Save as Common Asset" at bounding box center [555, 223] width 110 height 15
click at [506, 225] on input "Save as Common Asset" at bounding box center [511, 221] width 10 height 10
checkbox input "true"
click at [861, 286] on button "Add Exemption" at bounding box center [828, 294] width 115 height 32
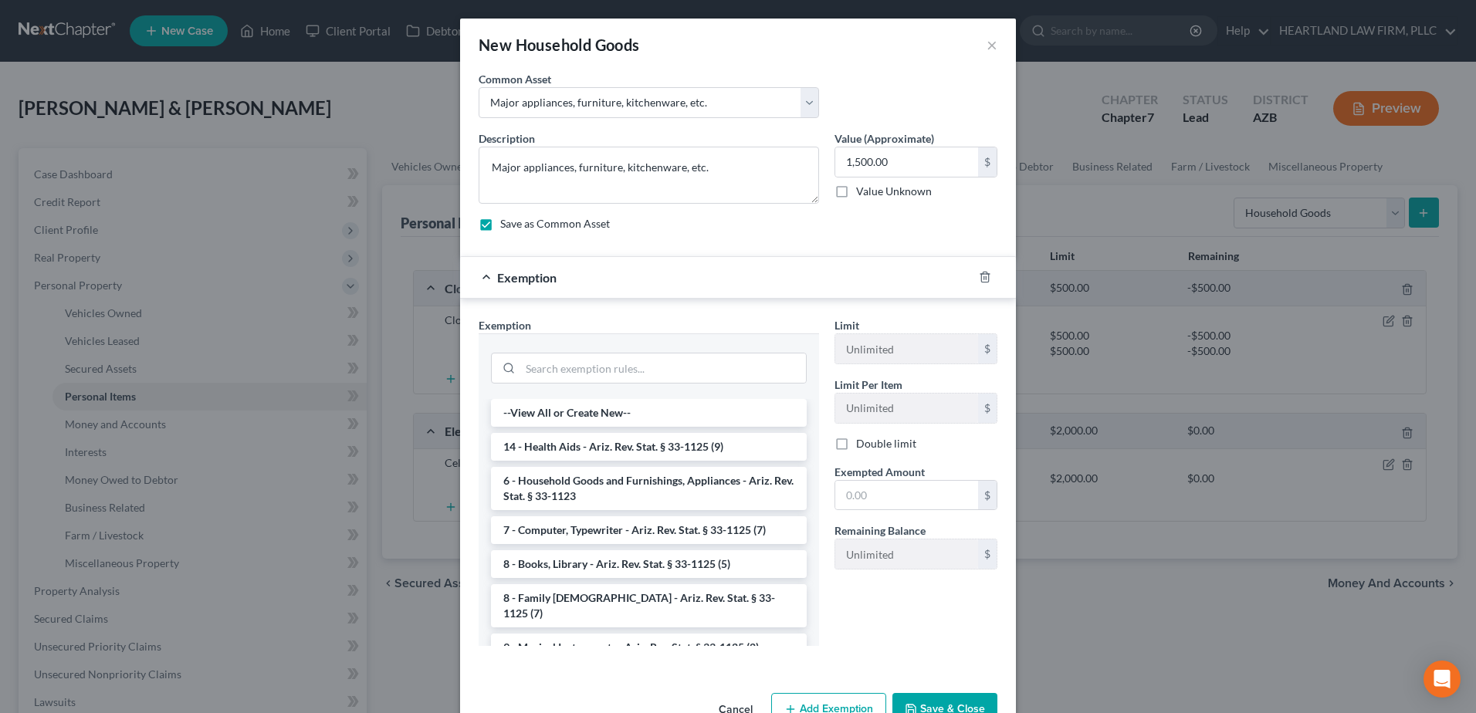
click at [614, 496] on li "6 - Household Goods and Furnishings, Appliances - Ariz. Rev. Stat. § 33-1123" at bounding box center [649, 488] width 316 height 43
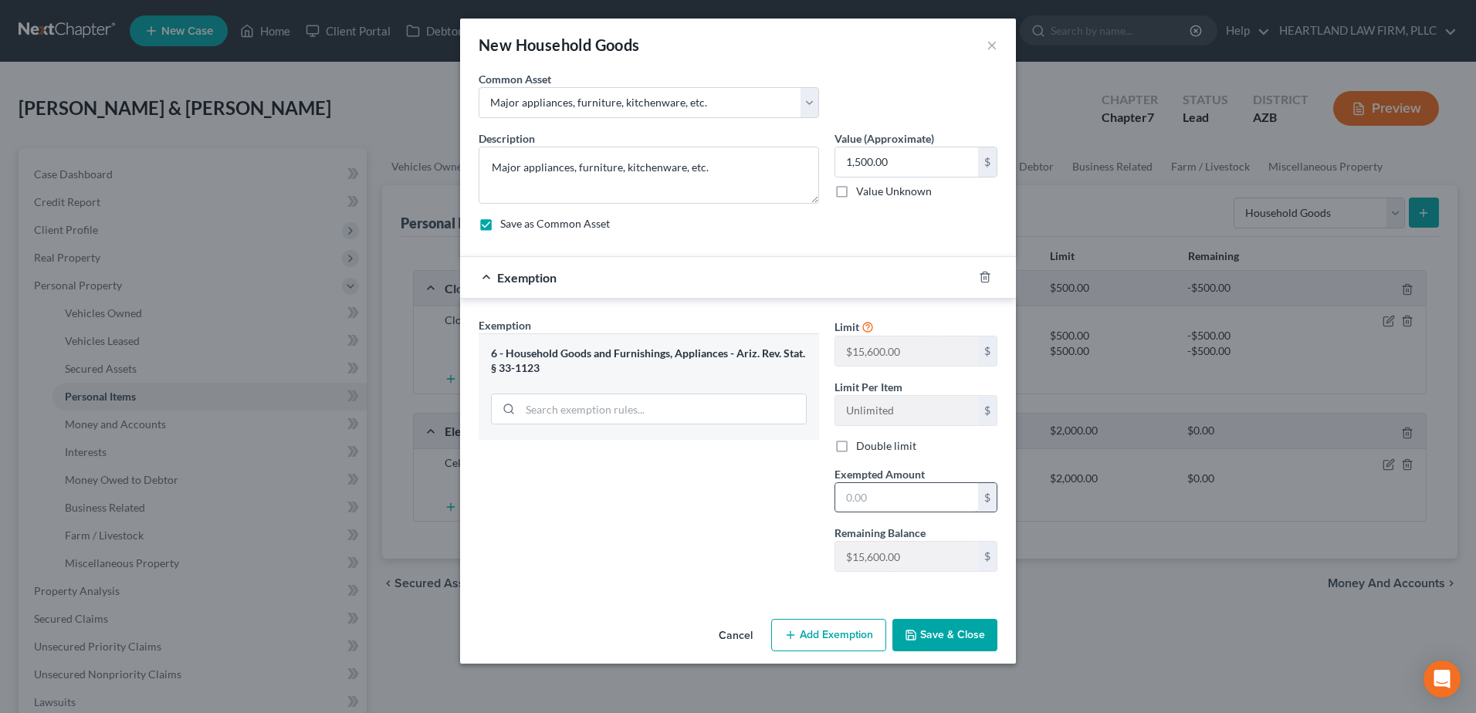
click at [853, 496] on input "text" at bounding box center [906, 497] width 143 height 29
type input "15,600.00"
click at [953, 638] on button "Save & Close" at bounding box center [944, 635] width 105 height 32
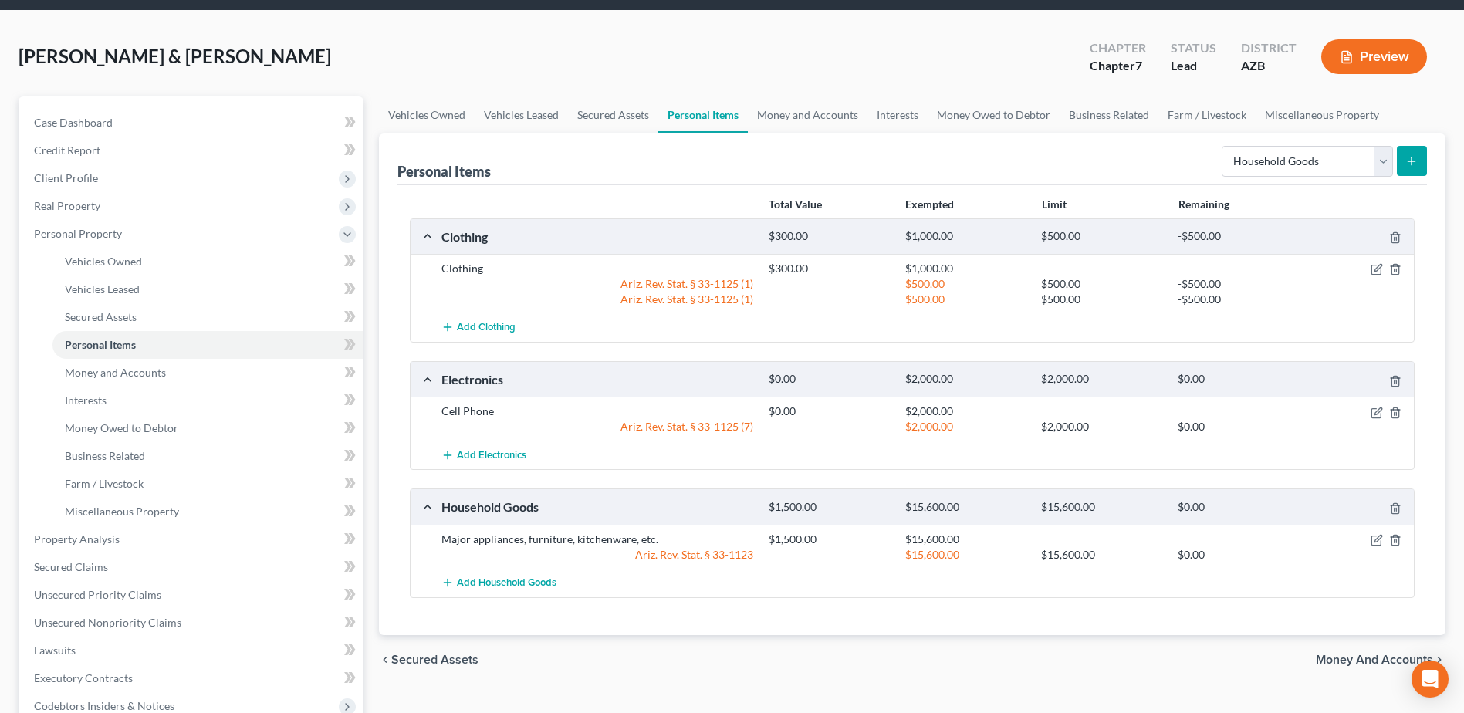
scroll to position [77, 0]
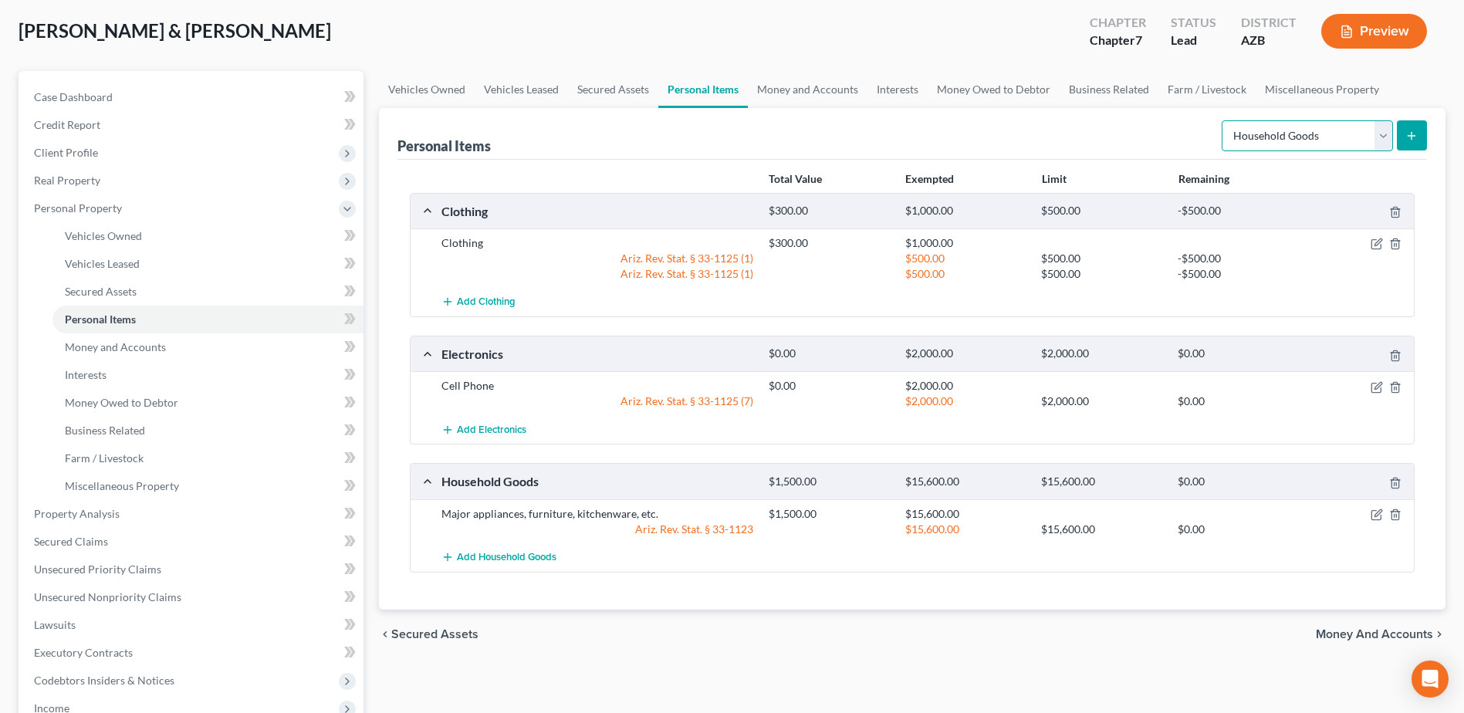
click at [1387, 134] on select "Select Item Type Clothing Collectibles Of Value Electronics Firearms Household …" at bounding box center [1307, 135] width 171 height 31
click at [821, 85] on link "Money and Accounts" at bounding box center [808, 89] width 120 height 37
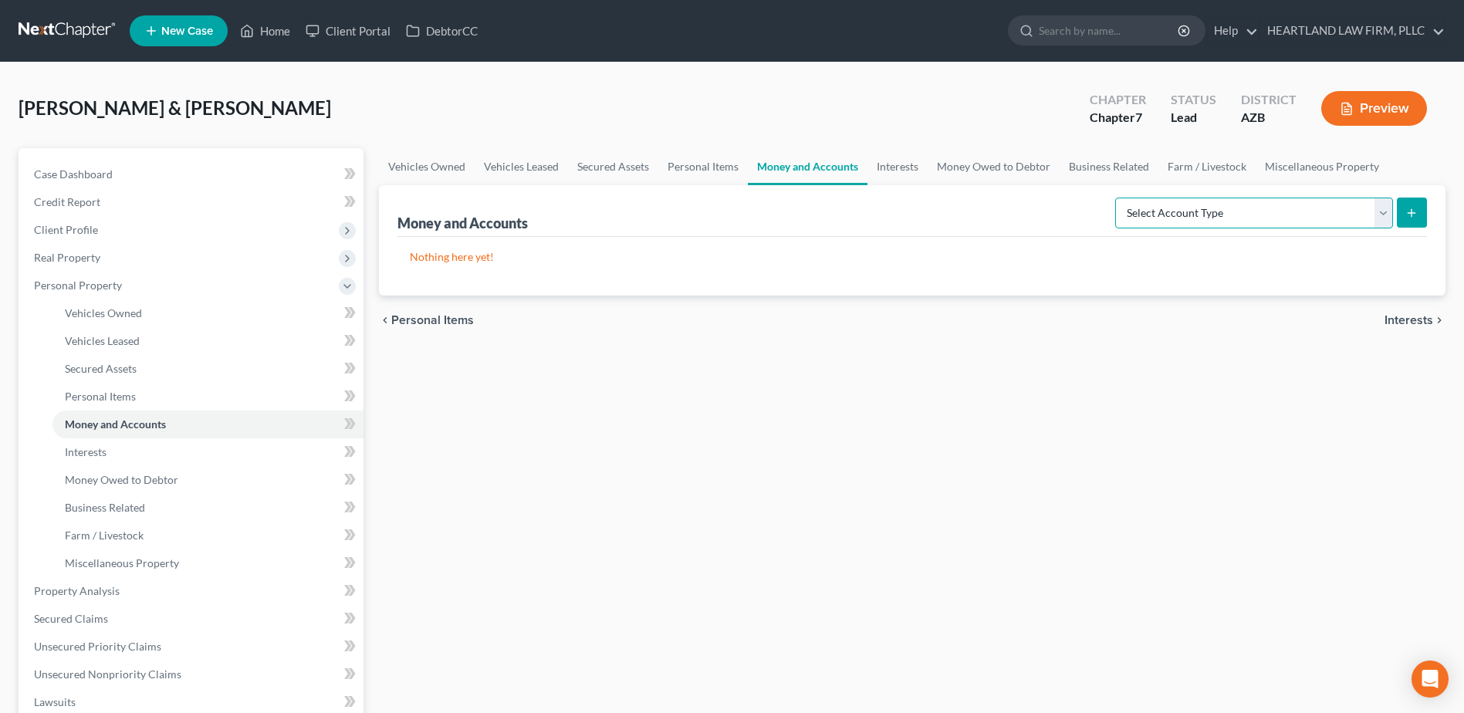
click at [1386, 214] on select "Select Account Type Brokerage Cash on Hand Certificates of Deposit Checking Acc…" at bounding box center [1254, 213] width 278 height 31
select select "cash_on_hand"
click at [1118, 198] on select "Select Account Type Brokerage Cash on Hand Certificates of Deposit Checking Acc…" at bounding box center [1254, 213] width 278 height 31
click at [1413, 212] on icon "submit" at bounding box center [1412, 213] width 12 height 12
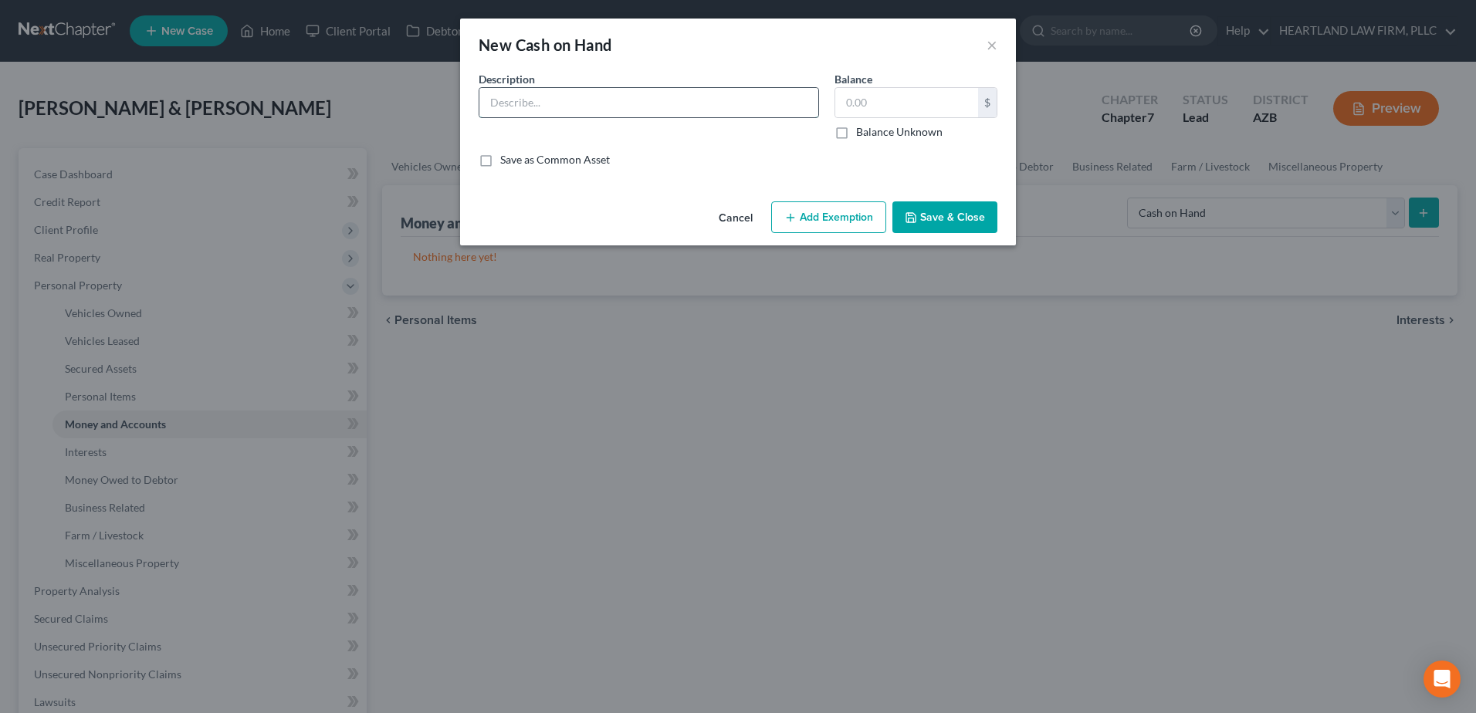
click at [681, 98] on input "text" at bounding box center [648, 102] width 339 height 29
type input "Cash"
click at [500, 161] on label "Save as Common Asset" at bounding box center [555, 159] width 110 height 15
click at [506, 161] on input "Save as Common Asset" at bounding box center [511, 157] width 10 height 10
checkbox input "true"
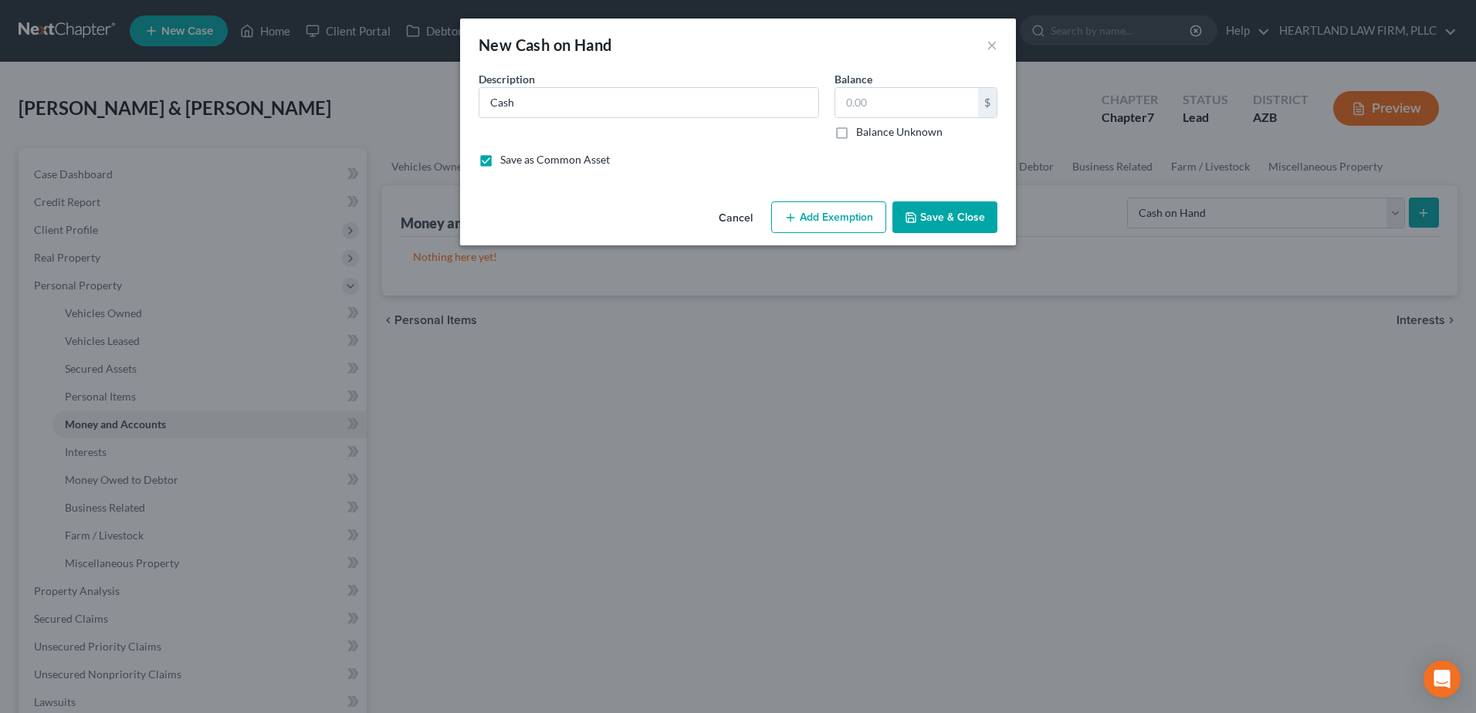
click at [824, 208] on button "Add Exemption" at bounding box center [828, 217] width 115 height 32
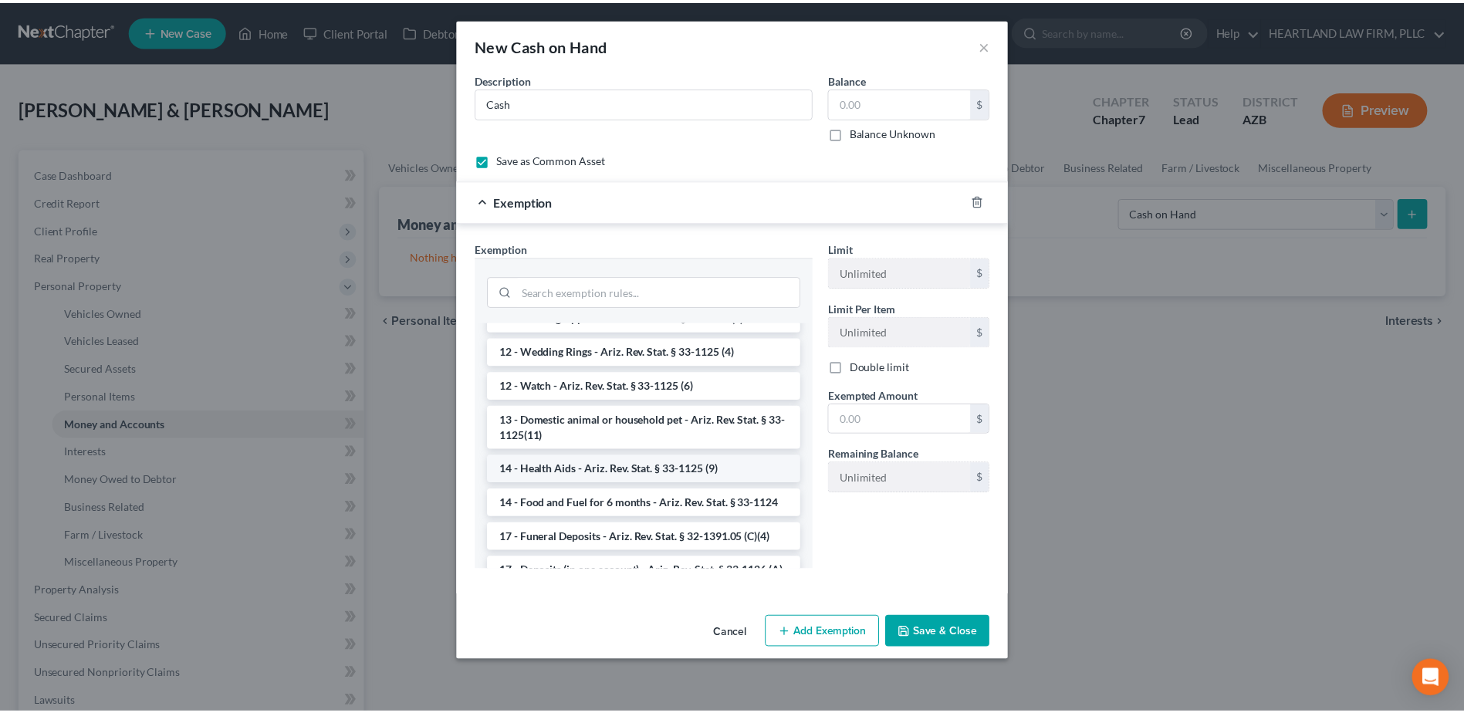
scroll to position [232, 0]
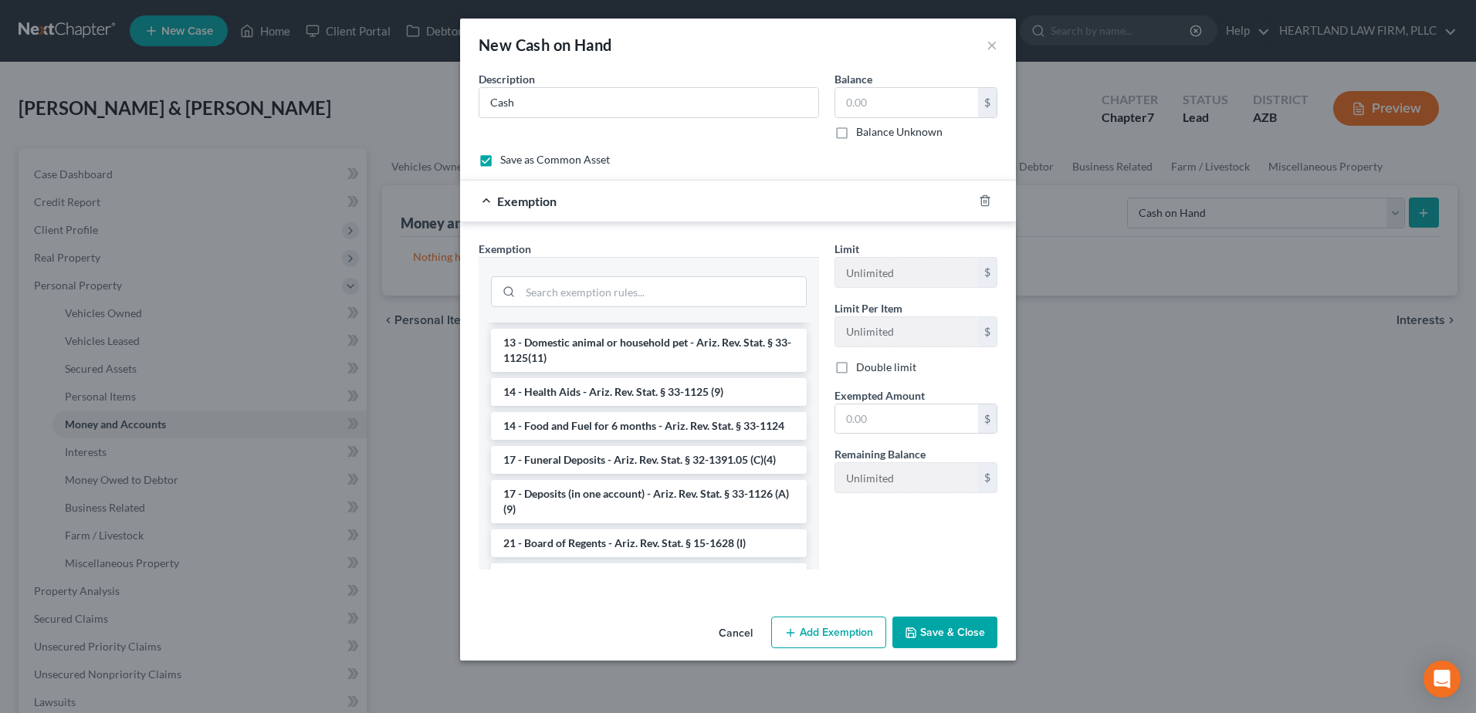
click at [963, 631] on button "Save & Close" at bounding box center [944, 633] width 105 height 32
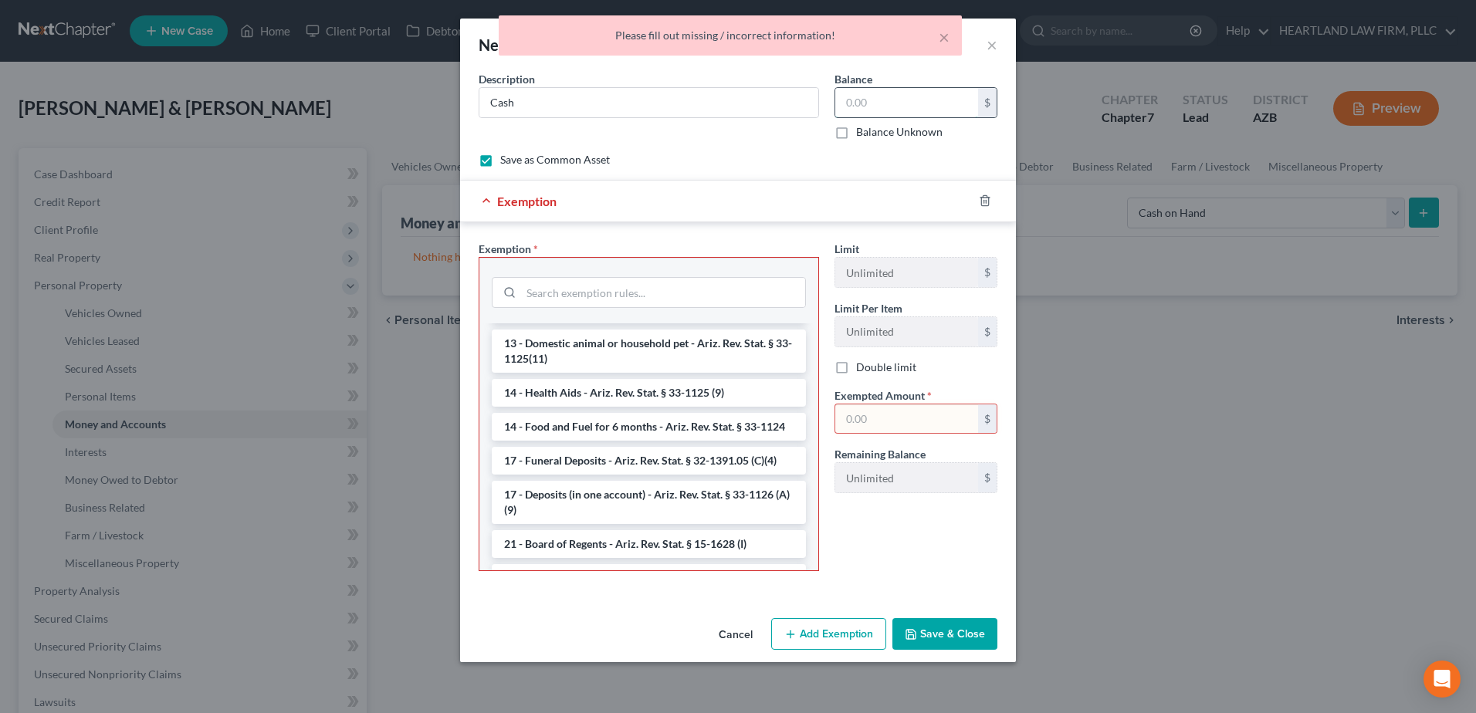
click at [873, 101] on input "text" at bounding box center [906, 102] width 143 height 29
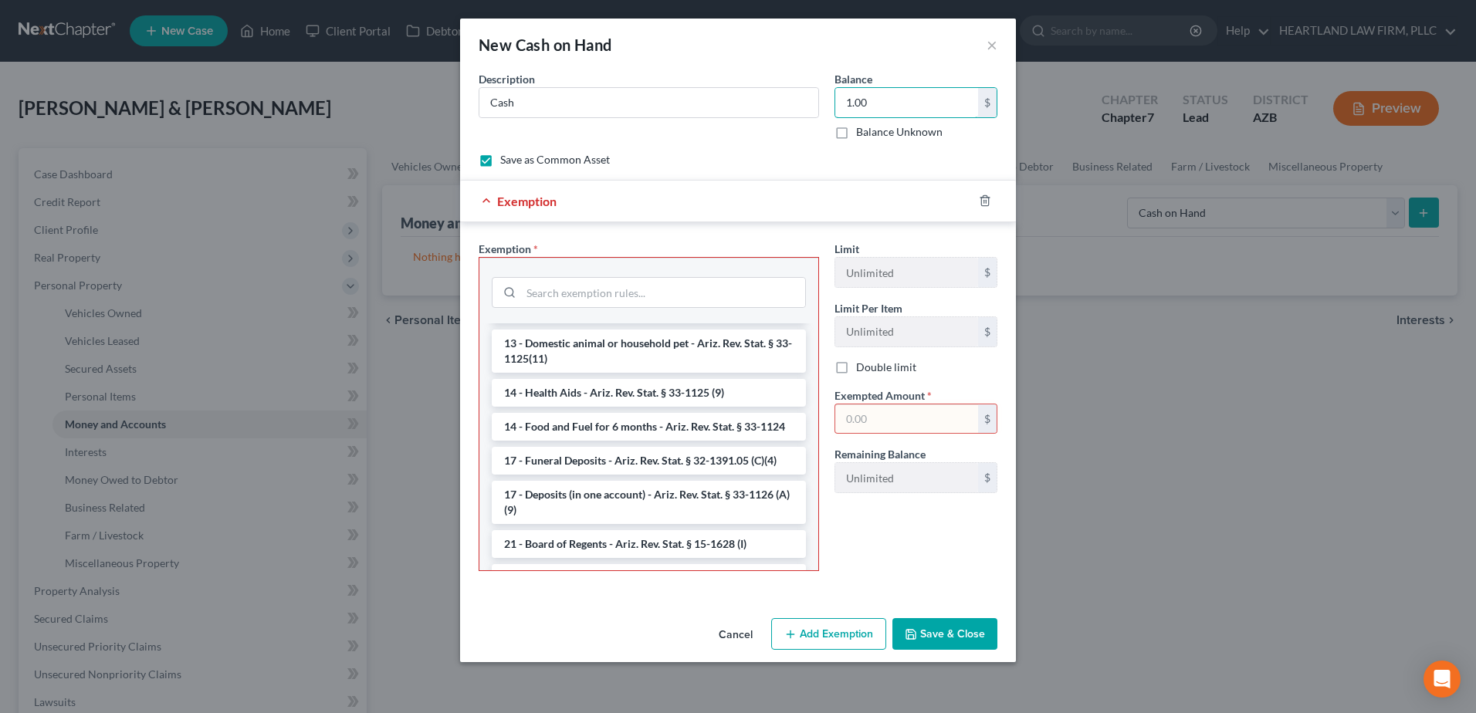
type input "1.00"
click at [931, 636] on button "Save & Close" at bounding box center [944, 634] width 105 height 32
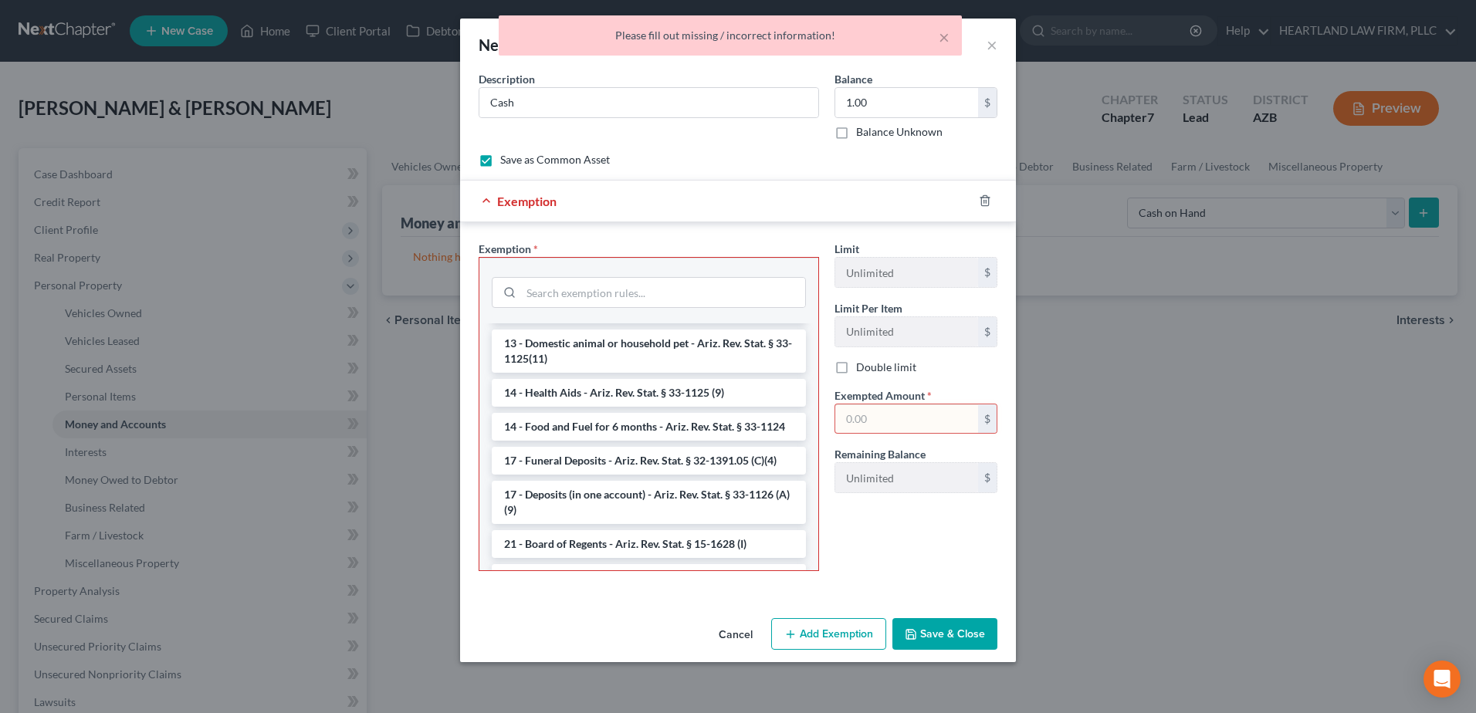
click at [746, 632] on button "Cancel" at bounding box center [735, 635] width 59 height 31
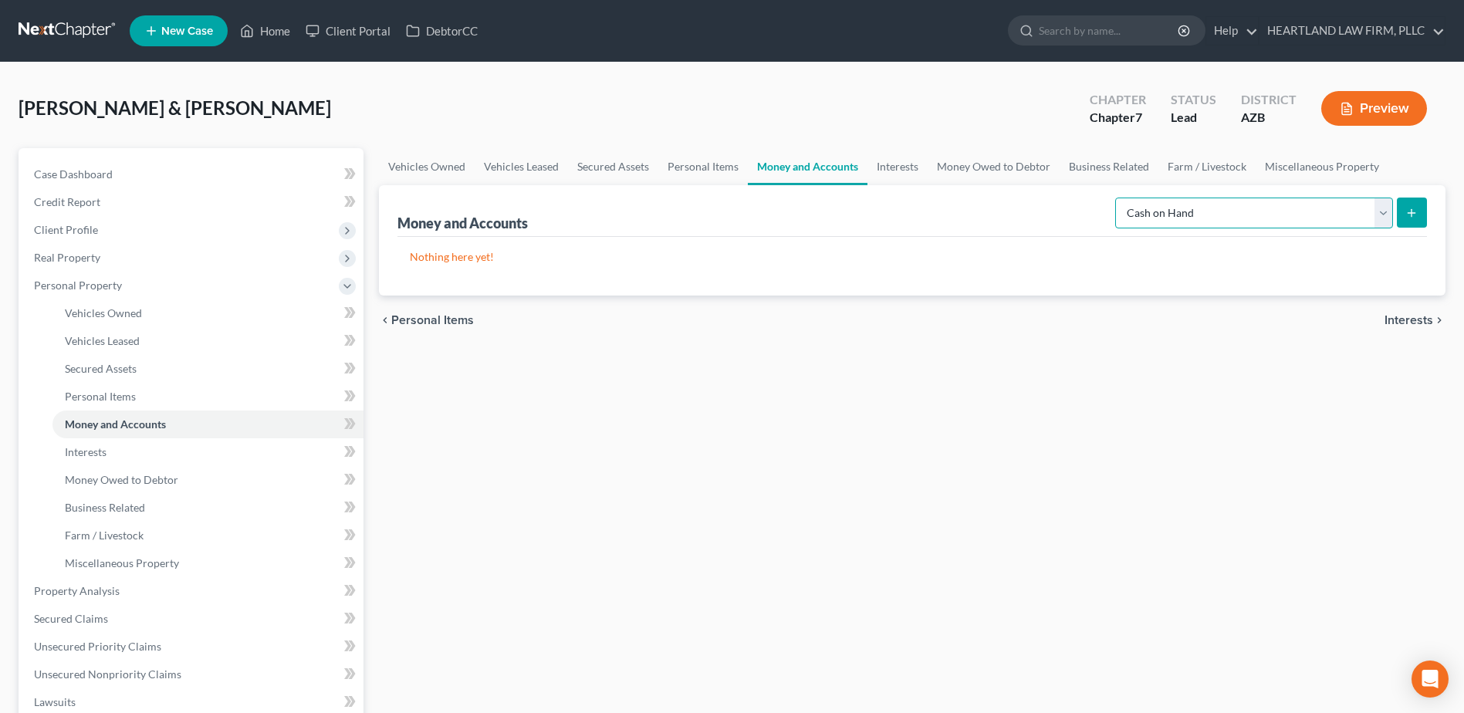
click at [1386, 214] on select "Select Account Type Brokerage Cash on Hand Certificates of Deposit Checking Acc…" at bounding box center [1254, 213] width 278 height 31
select select "checking"
click at [1118, 198] on select "Select Account Type Brokerage Cash on Hand Certificates of Deposit Checking Acc…" at bounding box center [1254, 213] width 278 height 31
click at [1415, 212] on icon "submit" at bounding box center [1412, 213] width 12 height 12
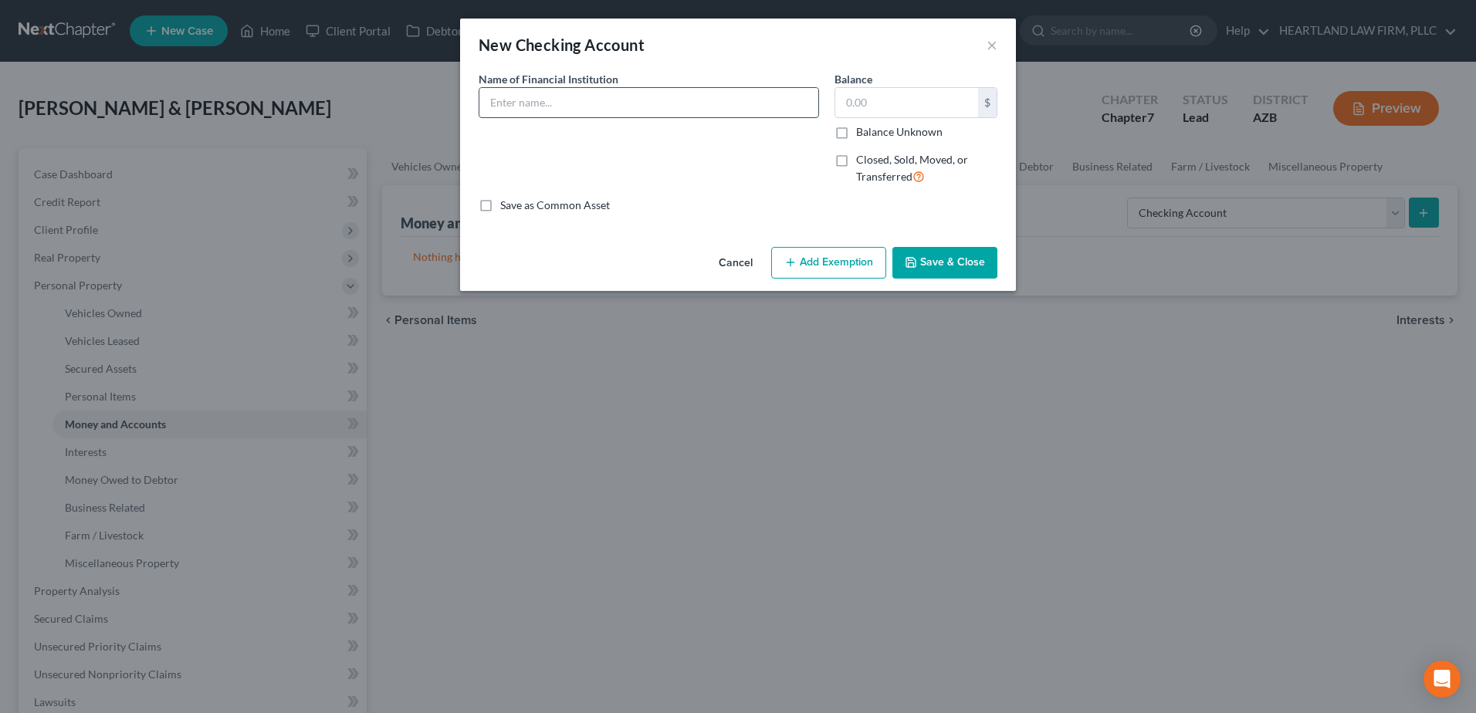
click at [574, 96] on input "text" at bounding box center [648, 102] width 339 height 29
type input "FARMERS INSURANCE FEDERAL CREDIT UNION - CHECKING"
click at [500, 205] on label "Save as Common Asset" at bounding box center [555, 205] width 110 height 15
click at [506, 205] on input "Save as Common Asset" at bounding box center [511, 203] width 10 height 10
checkbox input "true"
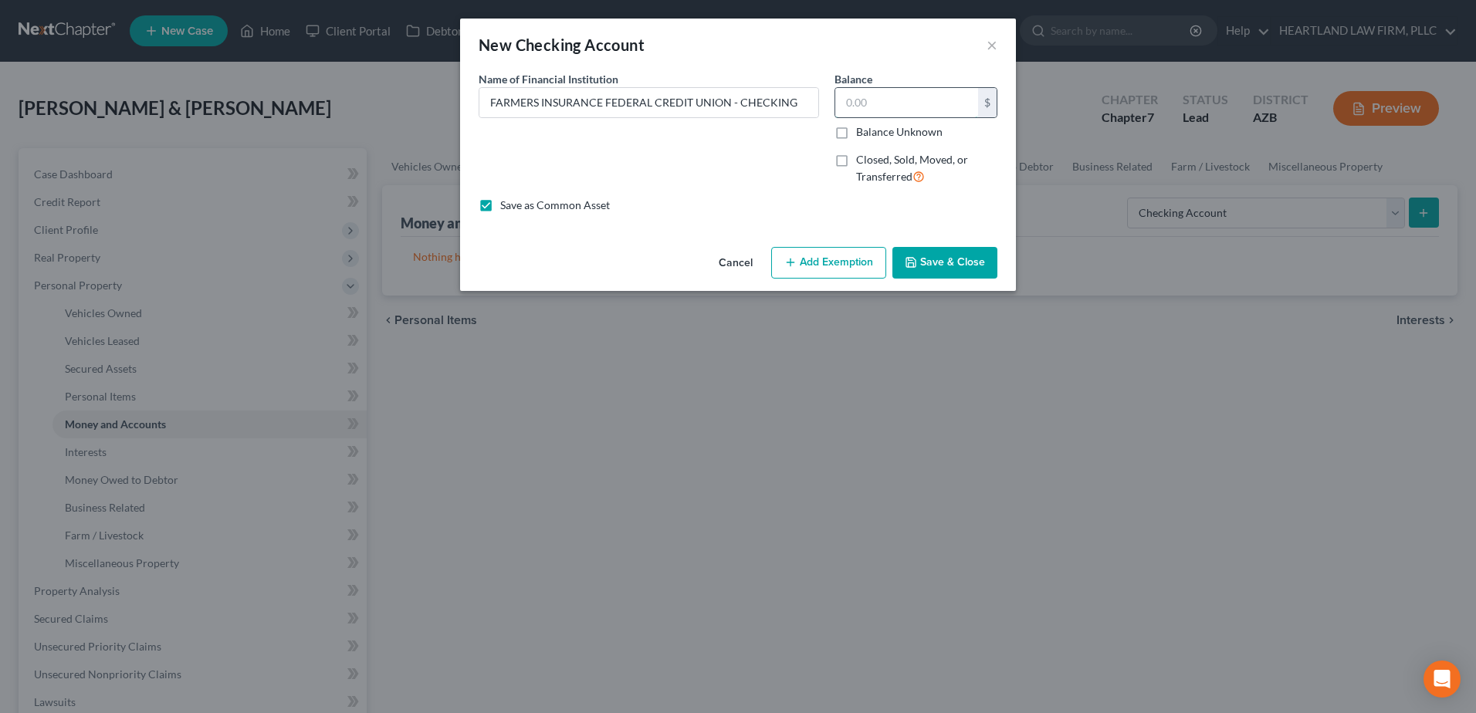
click at [871, 102] on input "text" at bounding box center [906, 102] width 143 height 29
click at [736, 106] on input "FARMERS INSURANCE FEDERAL CREDIT UNION - CHECKING" at bounding box center [648, 102] width 339 height 29
type input "FARMERS INSURANCE FEDERAL CREDIT UNION - JOINT CHECKING"
click at [892, 106] on input "text" at bounding box center [906, 102] width 143 height 29
type input "1.00"
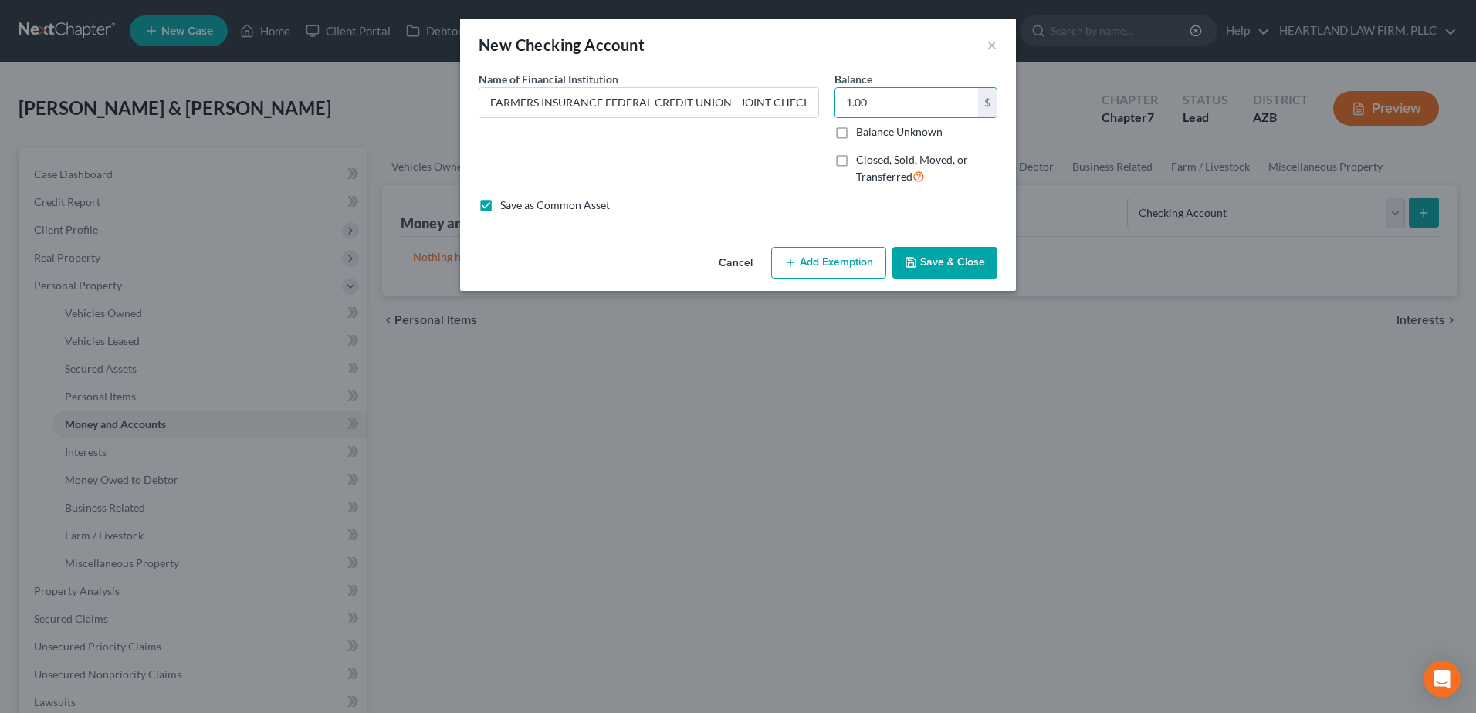
click at [843, 266] on button "Add Exemption" at bounding box center [828, 263] width 115 height 32
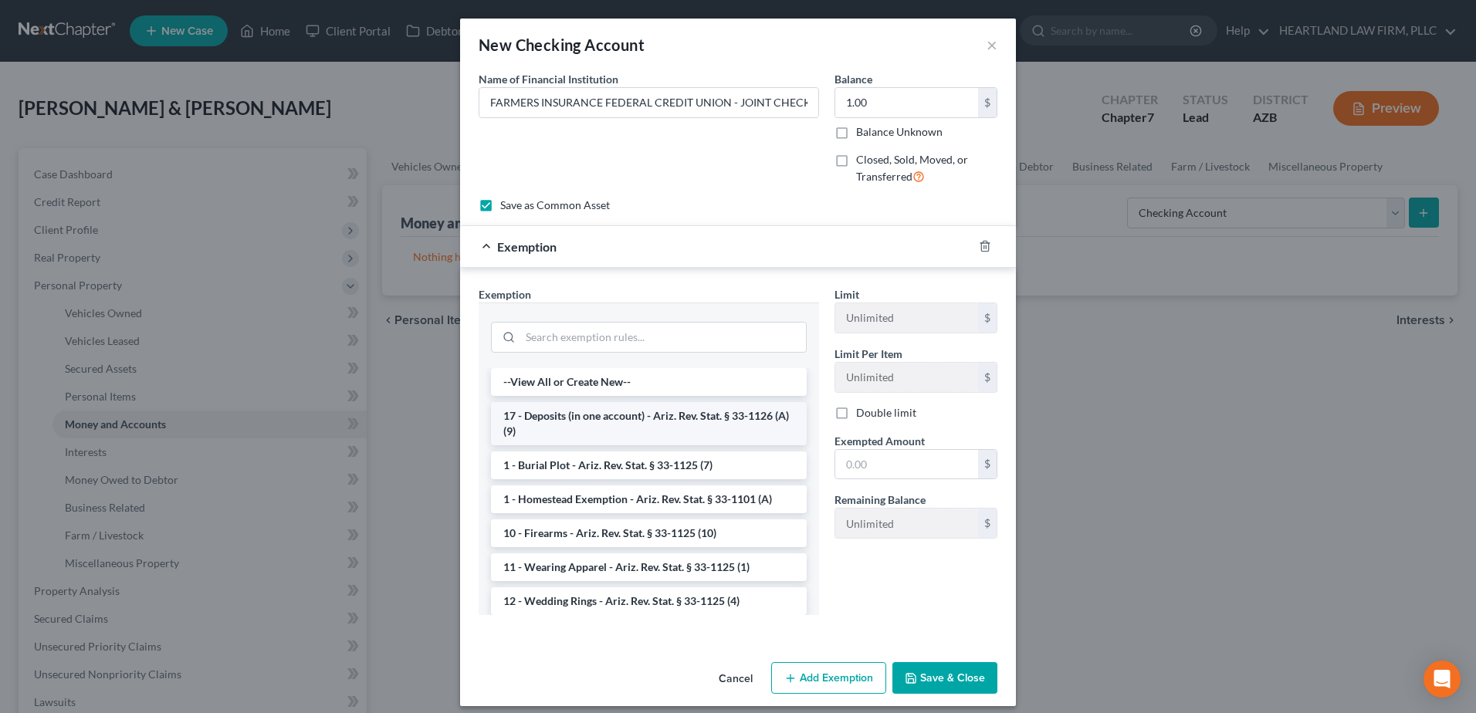
click at [691, 419] on li "17 - Deposits (in one account) - Ariz. Rev. Stat. § 33-1126 (A)(9)" at bounding box center [649, 423] width 316 height 43
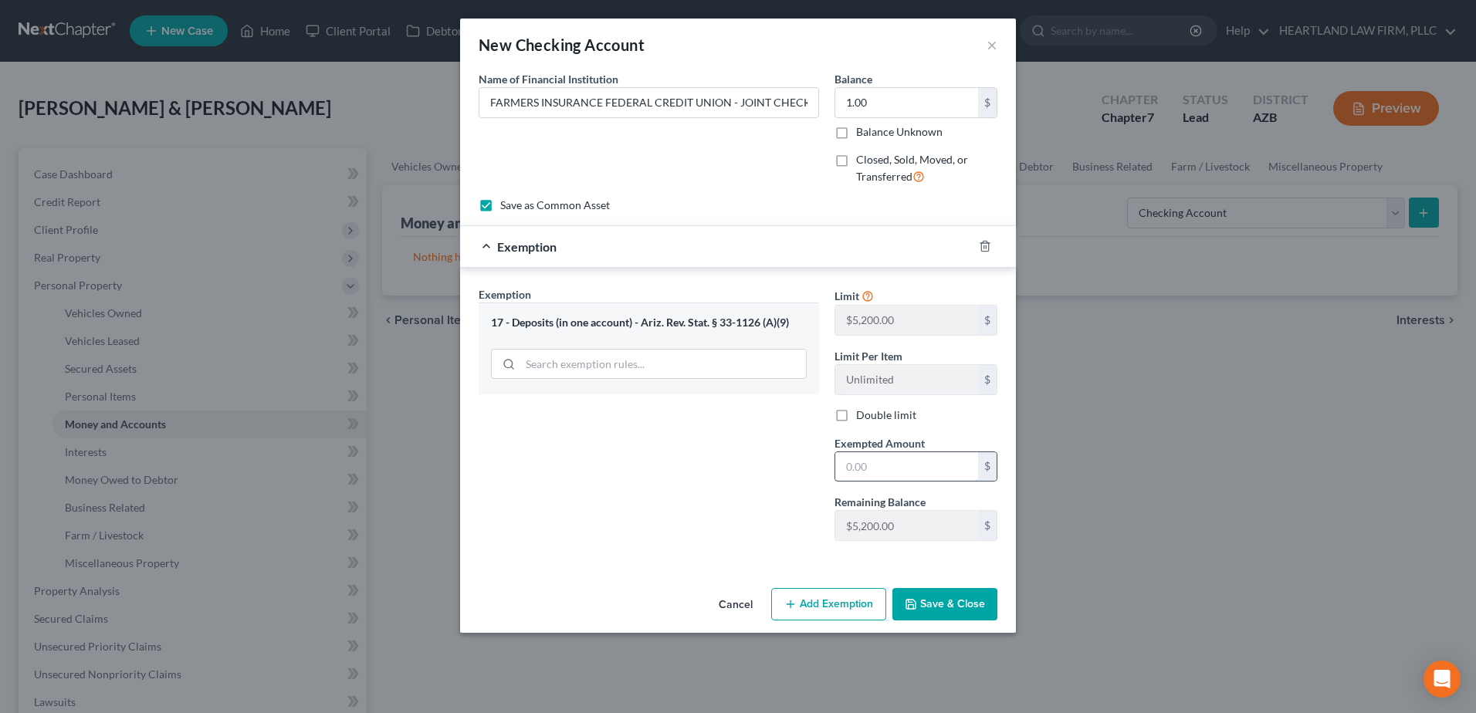
click at [870, 465] on input "text" at bounding box center [906, 466] width 143 height 29
type input "5,200.00"
click at [945, 604] on button "Save & Close" at bounding box center [944, 604] width 105 height 32
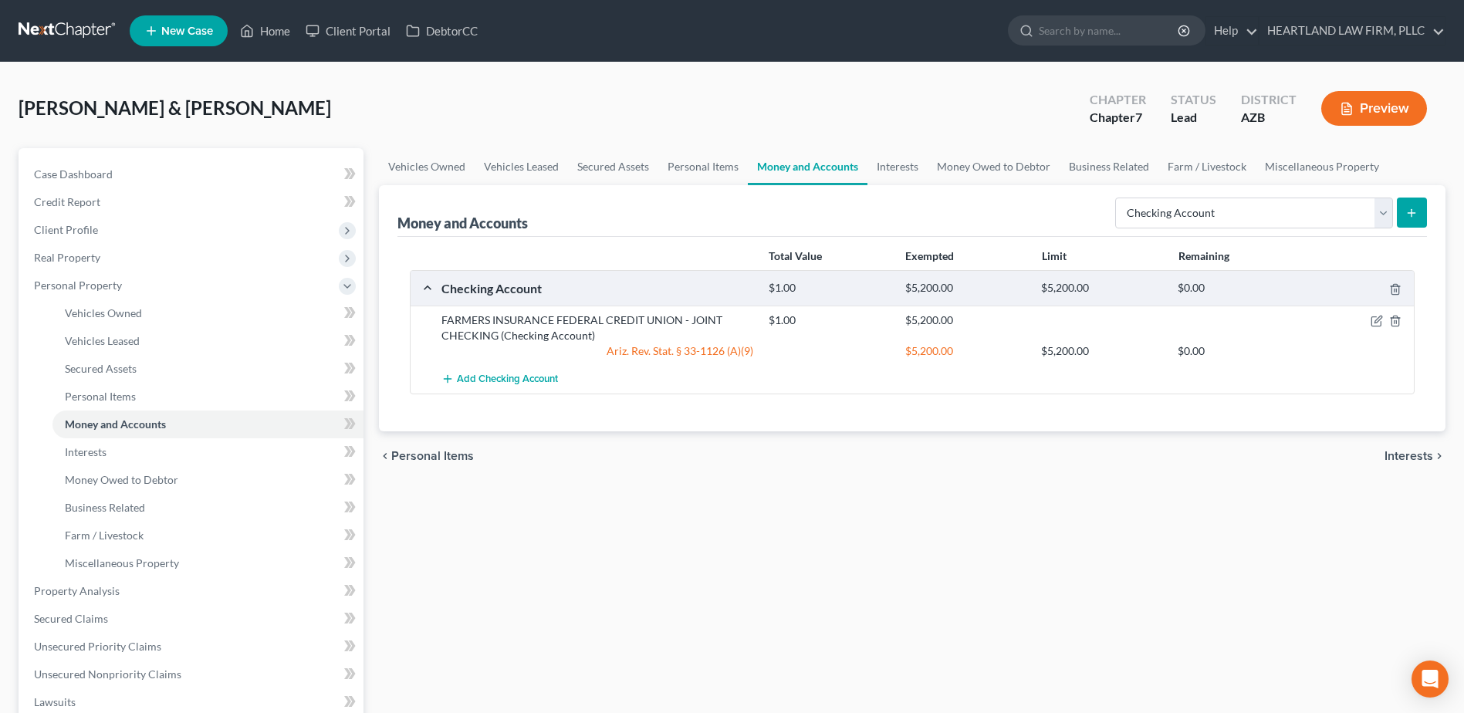
click at [1407, 217] on icon "submit" at bounding box center [1412, 213] width 12 height 12
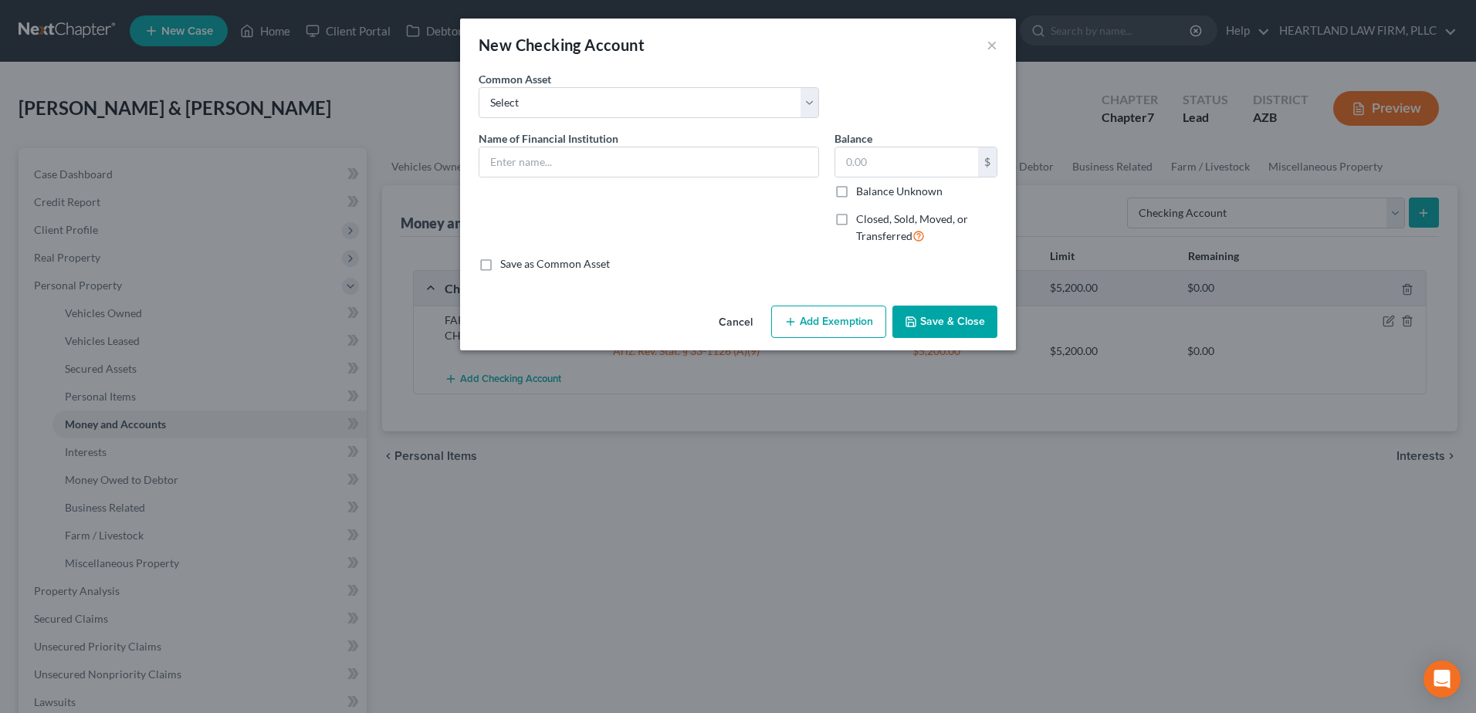
click at [1061, 475] on div "New Checking Account × An exemption set must first be selected from the Filing …" at bounding box center [738, 356] width 1476 height 713
click at [996, 46] on button "×" at bounding box center [991, 45] width 11 height 19
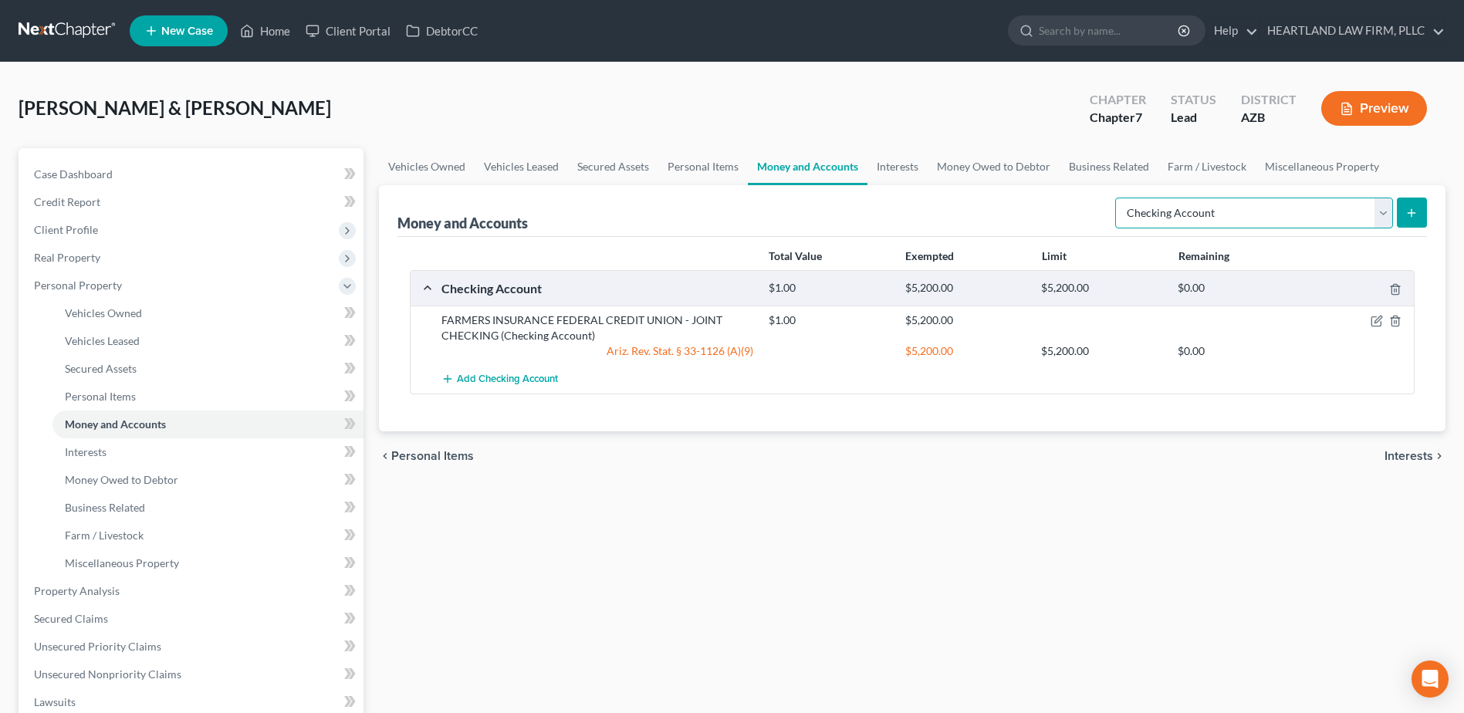
click at [1389, 213] on select "Select Account Type Brokerage Cash on Hand Certificates of Deposit Checking Acc…" at bounding box center [1254, 213] width 278 height 31
click at [1118, 198] on select "Select Account Type Brokerage Cash on Hand Certificates of Deposit Checking Acc…" at bounding box center [1254, 213] width 278 height 31
click at [1386, 220] on select "Select Account Type Brokerage Cash on Hand Certificates of Deposit Checking Acc…" at bounding box center [1254, 213] width 278 height 31
select select "savings"
click at [1118, 198] on select "Select Account Type Brokerage Cash on Hand Certificates of Deposit Checking Acc…" at bounding box center [1254, 213] width 278 height 31
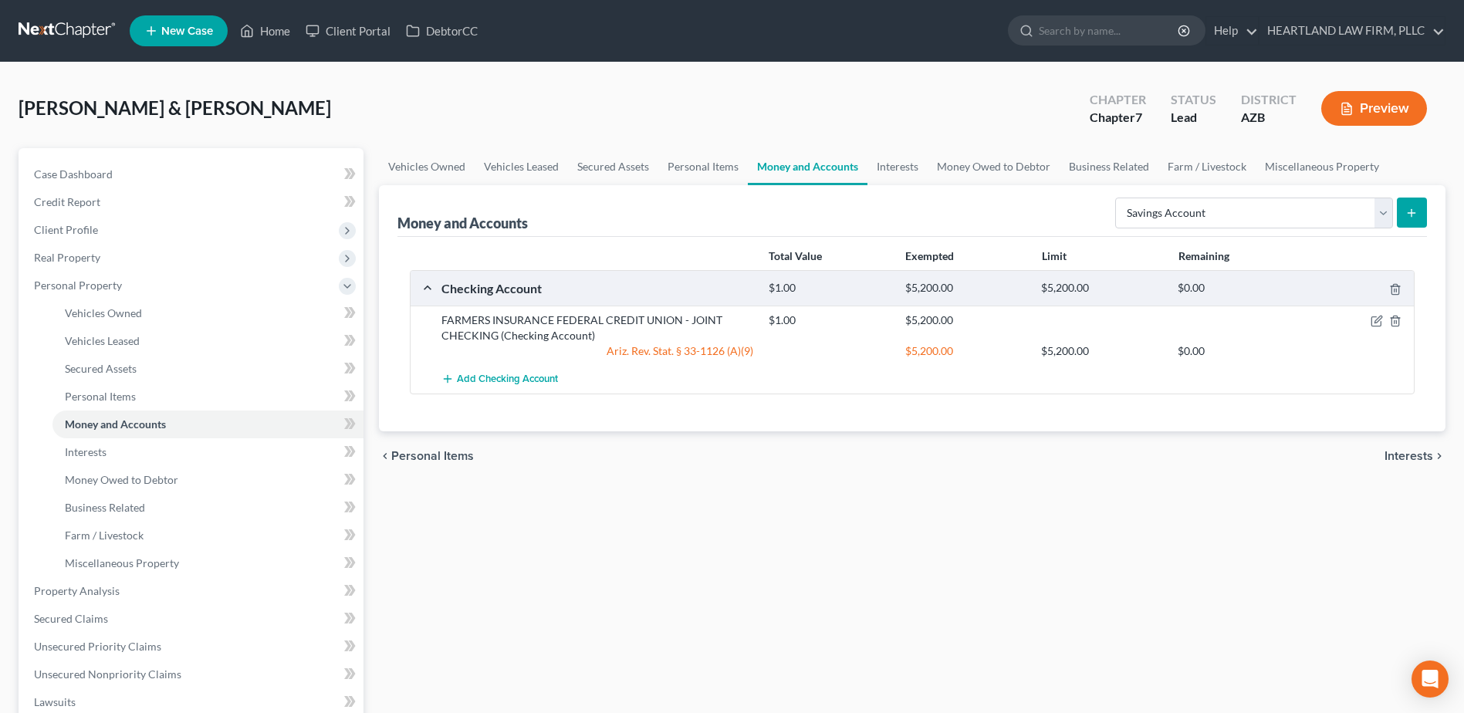
click at [1419, 215] on button "submit" at bounding box center [1412, 213] width 30 height 30
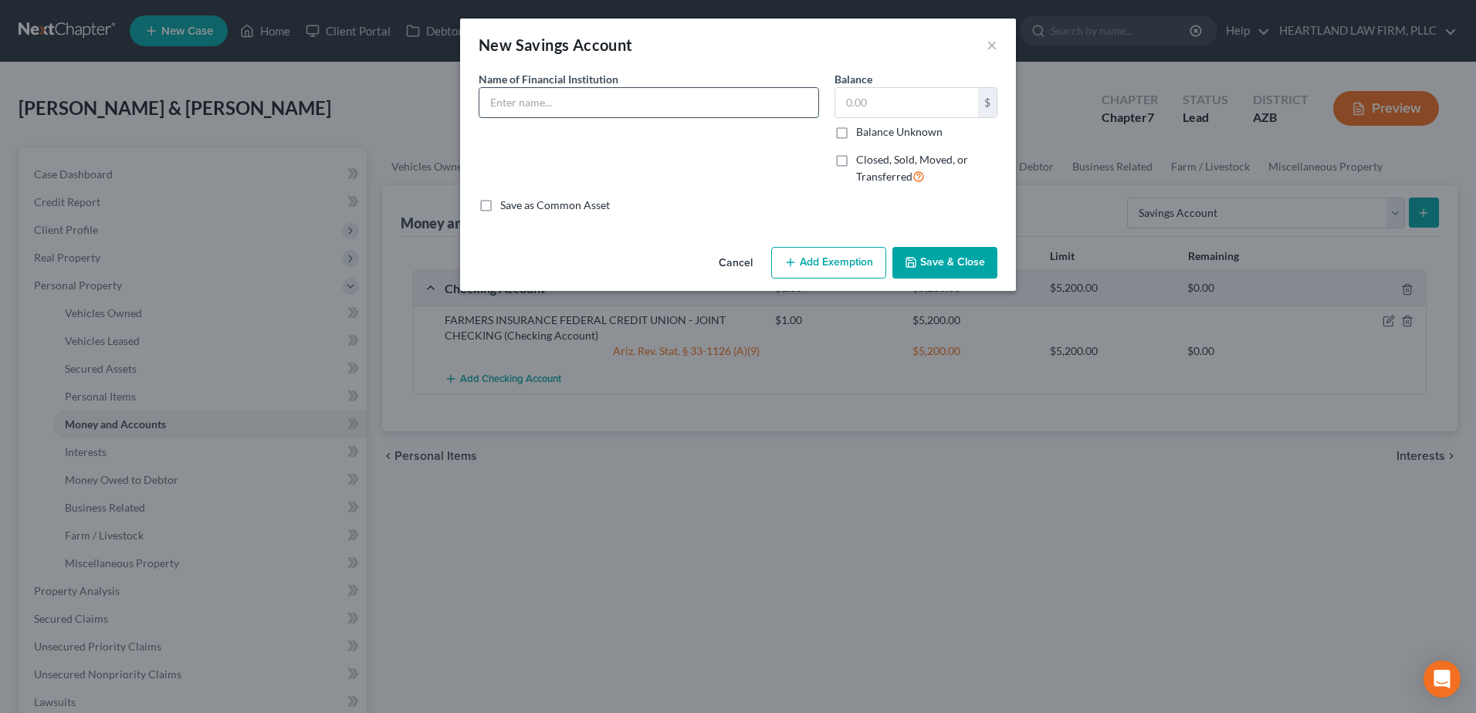
click at [518, 104] on input "text" at bounding box center [648, 102] width 339 height 29
drag, startPoint x: 778, startPoint y: 101, endPoint x: 788, endPoint y: 96, distance: 11.1
click at [777, 101] on input "F" at bounding box center [648, 102] width 339 height 29
click at [775, 102] on input "F" at bounding box center [648, 102] width 339 height 29
click at [754, 105] on input "F" at bounding box center [648, 102] width 339 height 29
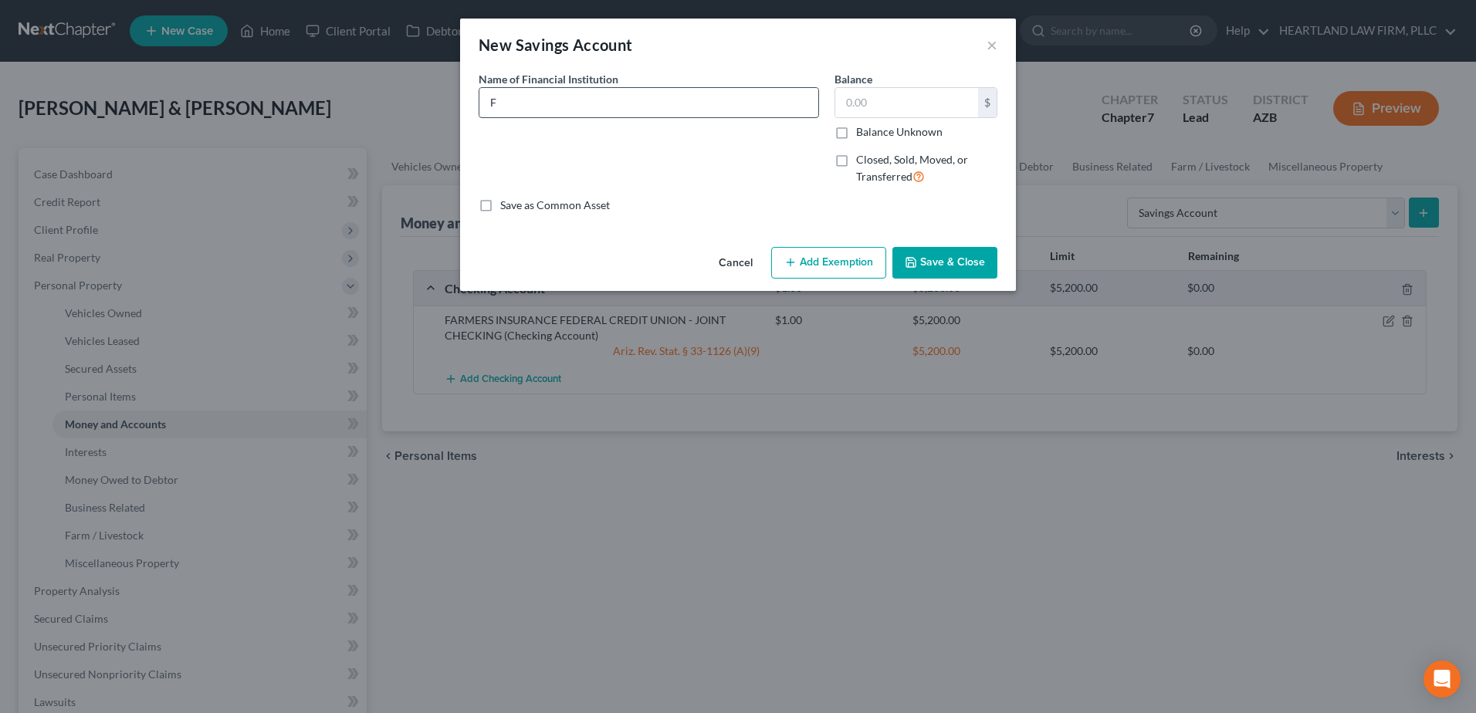
click at [626, 103] on input "F" at bounding box center [648, 102] width 339 height 29
click at [496, 103] on input "F" at bounding box center [648, 102] width 339 height 29
type input "FARMERS INSURANCE CREDIT UNION - JOINT SAVINGS"
click at [858, 107] on input "text" at bounding box center [906, 102] width 143 height 29
type input "1.00"
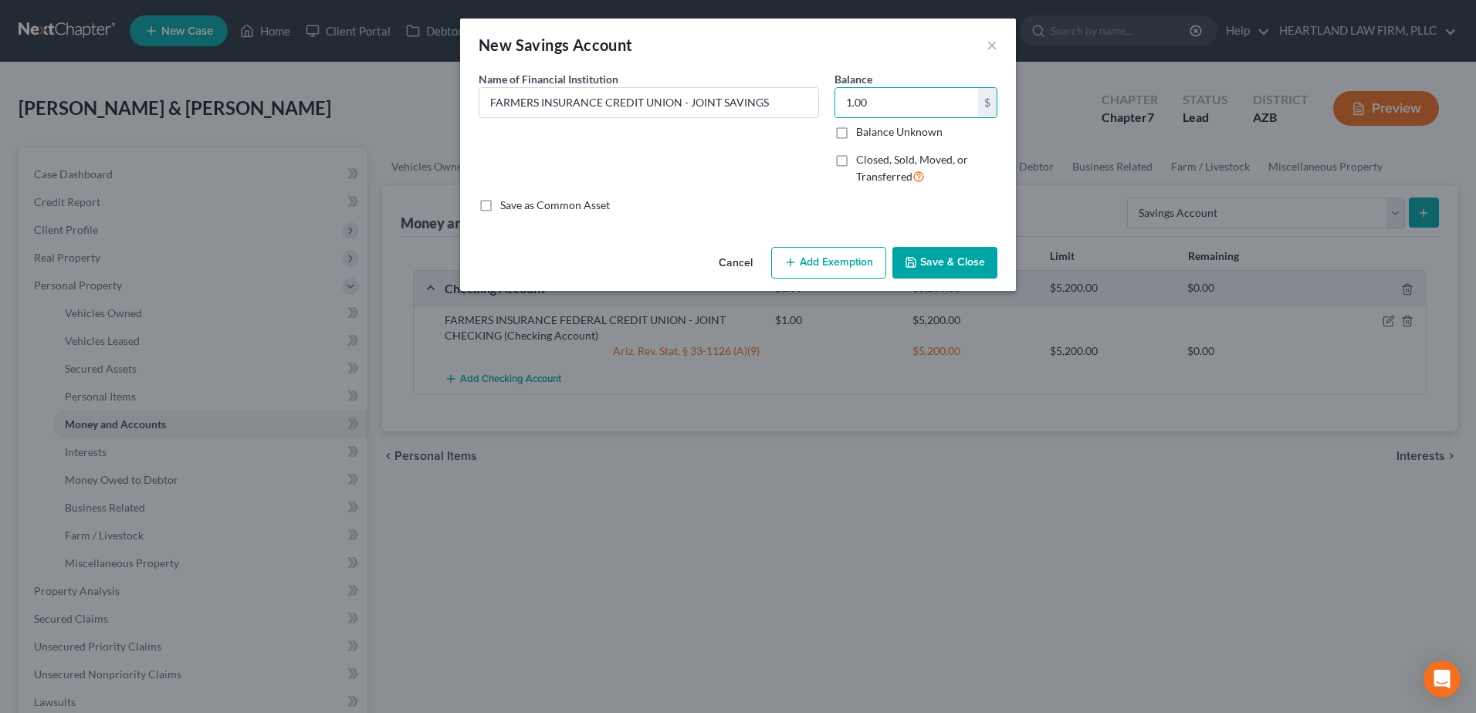
drag, startPoint x: 486, startPoint y: 206, endPoint x: 644, endPoint y: 197, distance: 158.5
click at [500, 206] on label "Save as Common Asset" at bounding box center [555, 205] width 110 height 15
click at [506, 206] on input "Save as Common Asset" at bounding box center [511, 203] width 10 height 10
checkbox input "true"
click at [815, 262] on button "Add Exemption" at bounding box center [828, 263] width 115 height 32
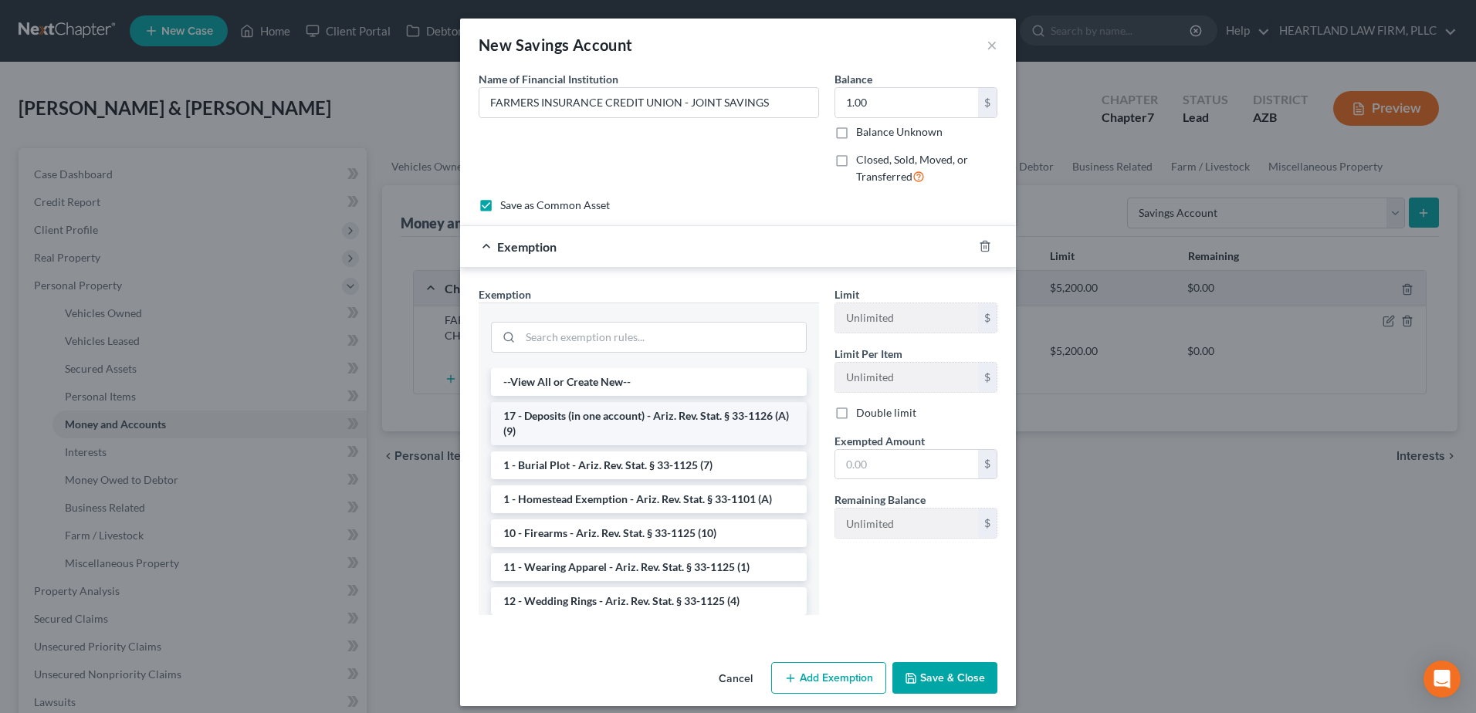
click at [677, 410] on li "17 - Deposits (in one account) - Ariz. Rev. Stat. § 33-1126 (A)(9)" at bounding box center [649, 423] width 316 height 43
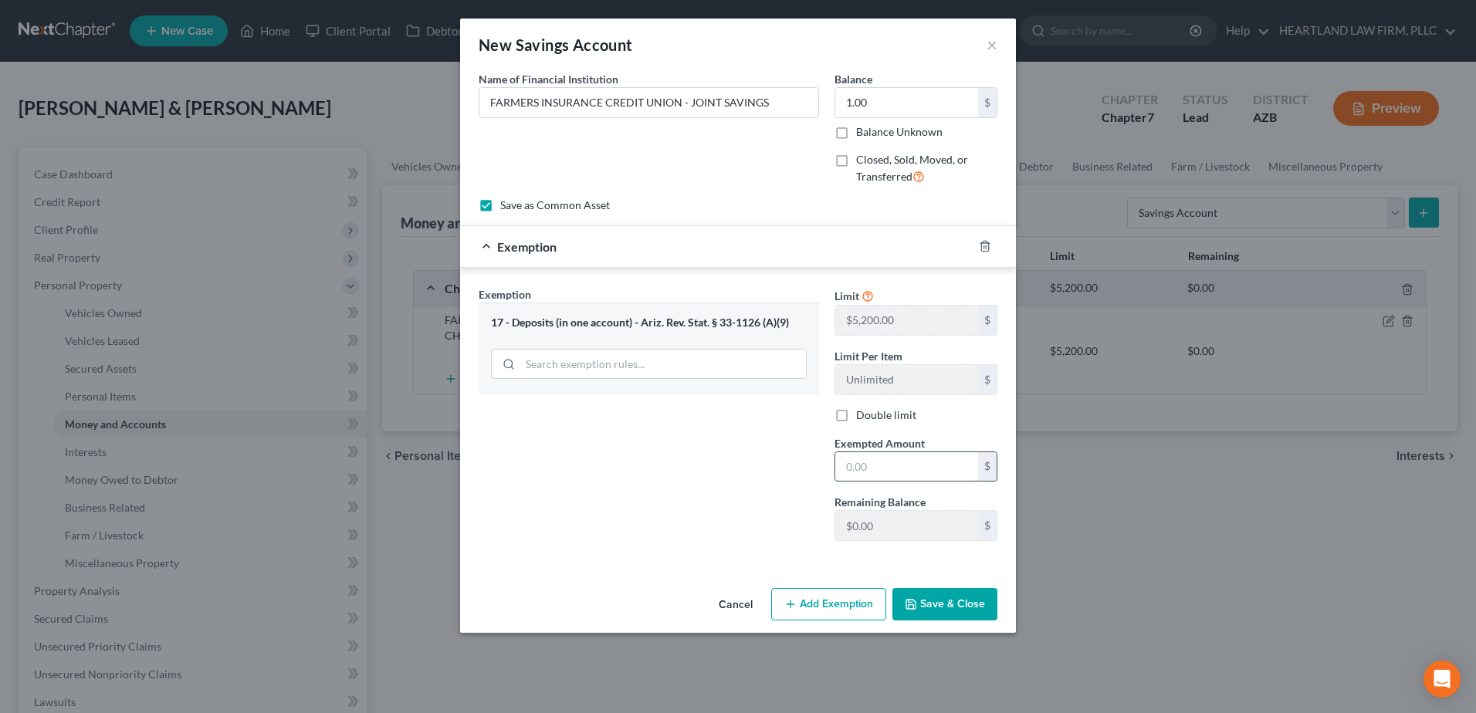
click at [868, 465] on input "text" at bounding box center [906, 466] width 143 height 29
type input "5,200.00"
click at [942, 597] on button "Save & Close" at bounding box center [944, 604] width 105 height 32
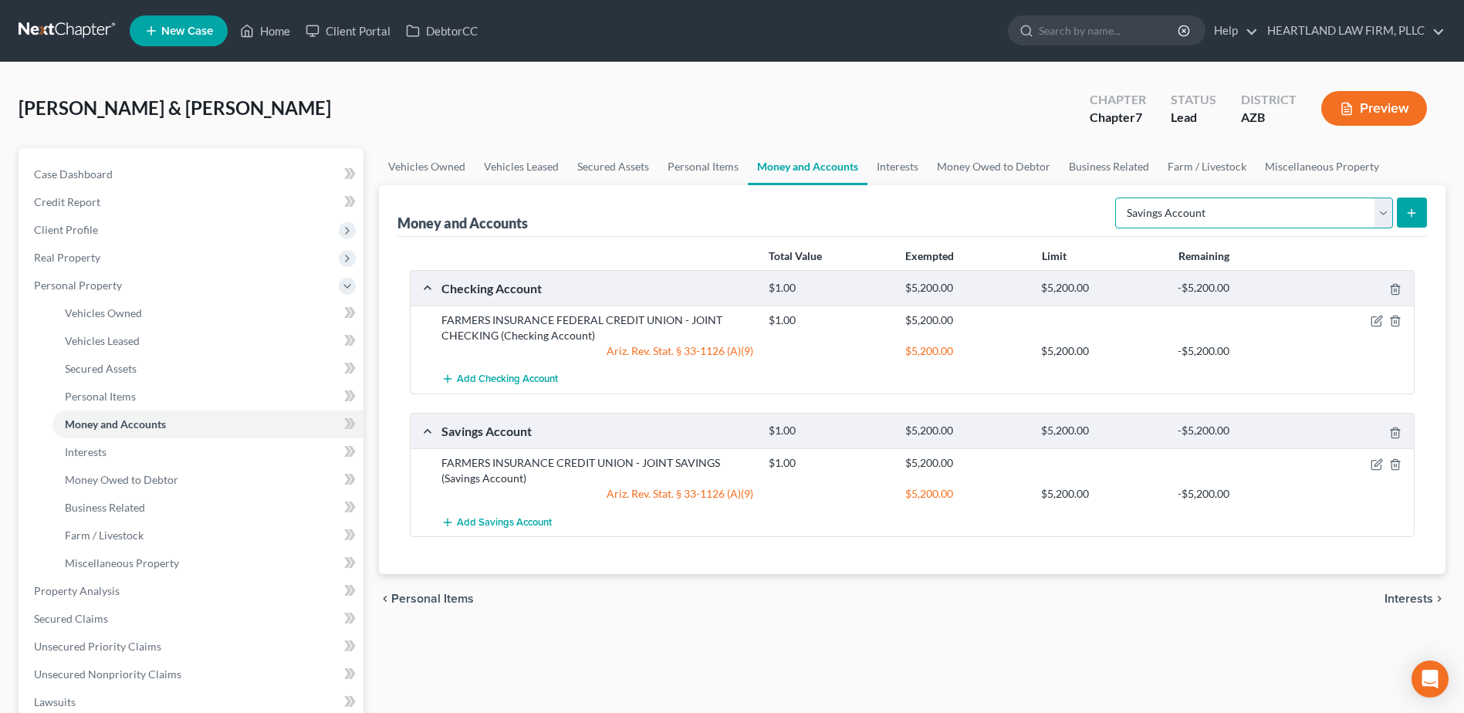
click at [1377, 213] on select "Select Account Type Brokerage Cash on Hand Certificates of Deposit Checking Acc…" at bounding box center [1254, 213] width 278 height 31
click at [901, 165] on link "Interests" at bounding box center [898, 166] width 60 height 37
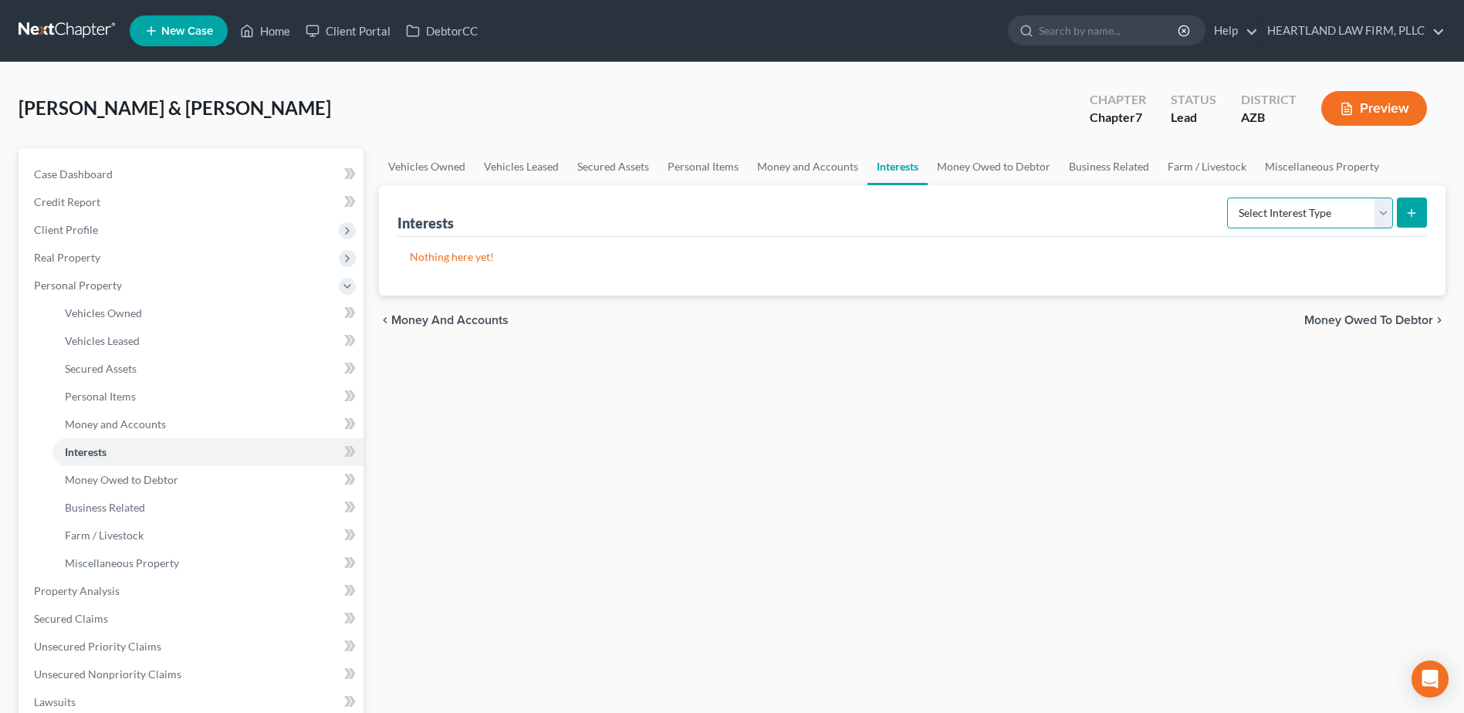
click at [1382, 222] on select "Select Interest Type 401K Annuity Bond Education IRA Government Bond Government…" at bounding box center [1310, 213] width 166 height 31
click at [1000, 168] on link "Money Owed to Debtor" at bounding box center [994, 166] width 132 height 37
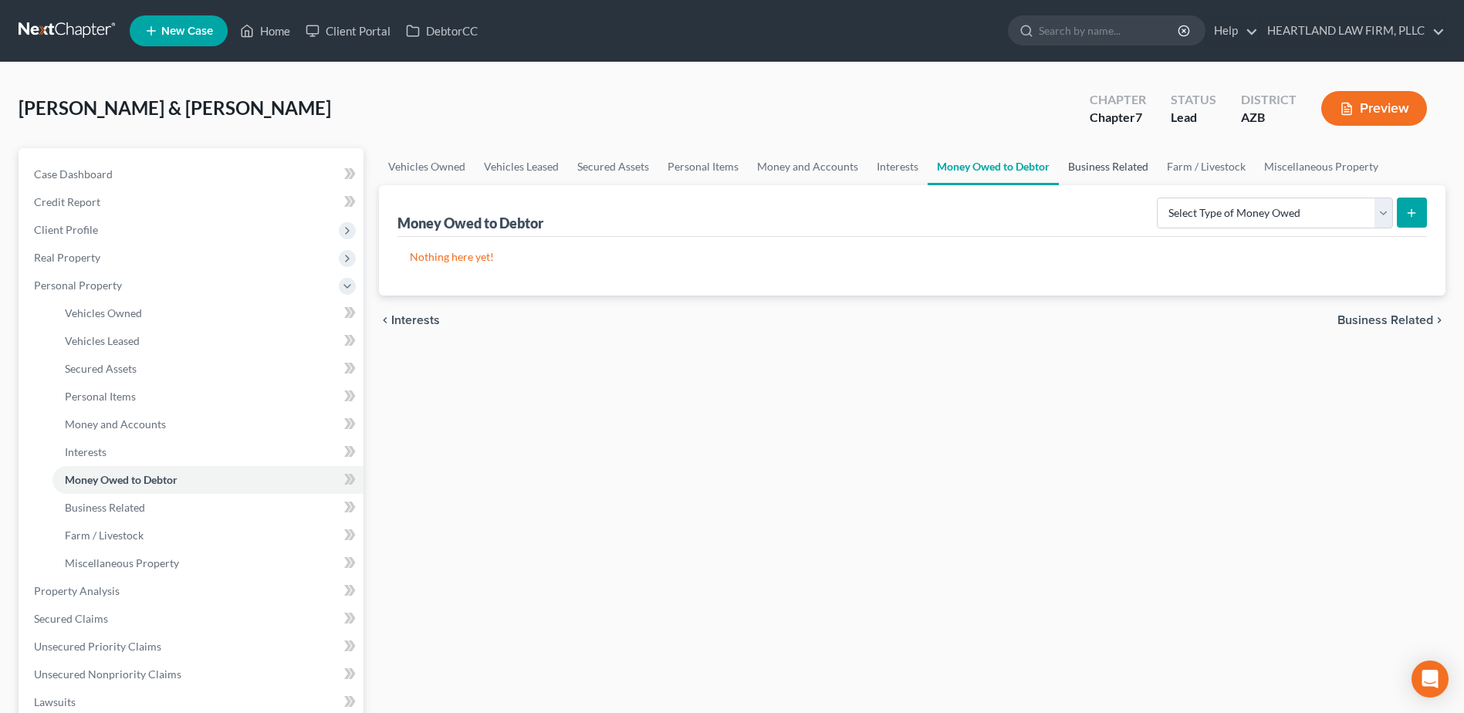
click at [1102, 170] on link "Business Related" at bounding box center [1108, 166] width 99 height 37
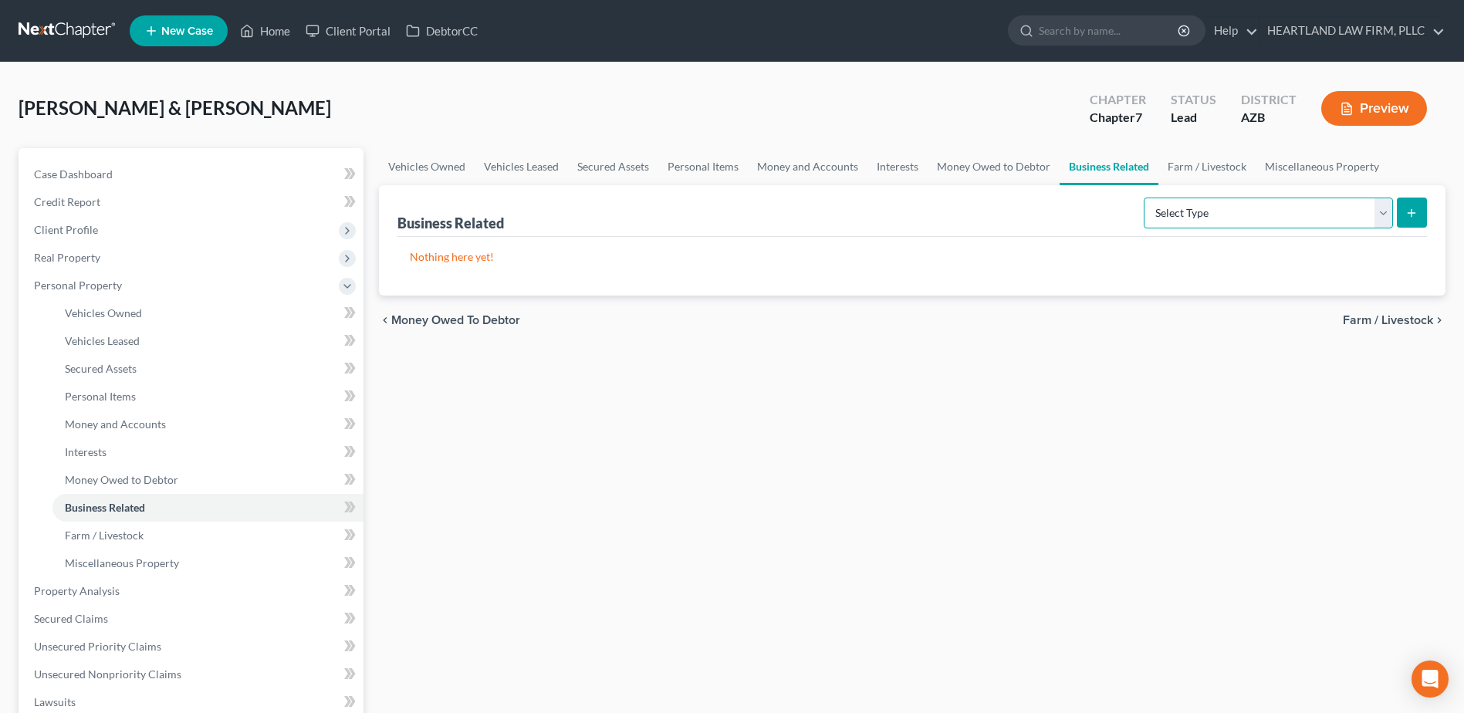
click at [1386, 209] on select "Select Type Customer Lists Franchises Inventory Licenses Machinery Office Equip…" at bounding box center [1268, 213] width 249 height 31
click at [1332, 168] on link "Miscellaneous Property" at bounding box center [1322, 166] width 133 height 37
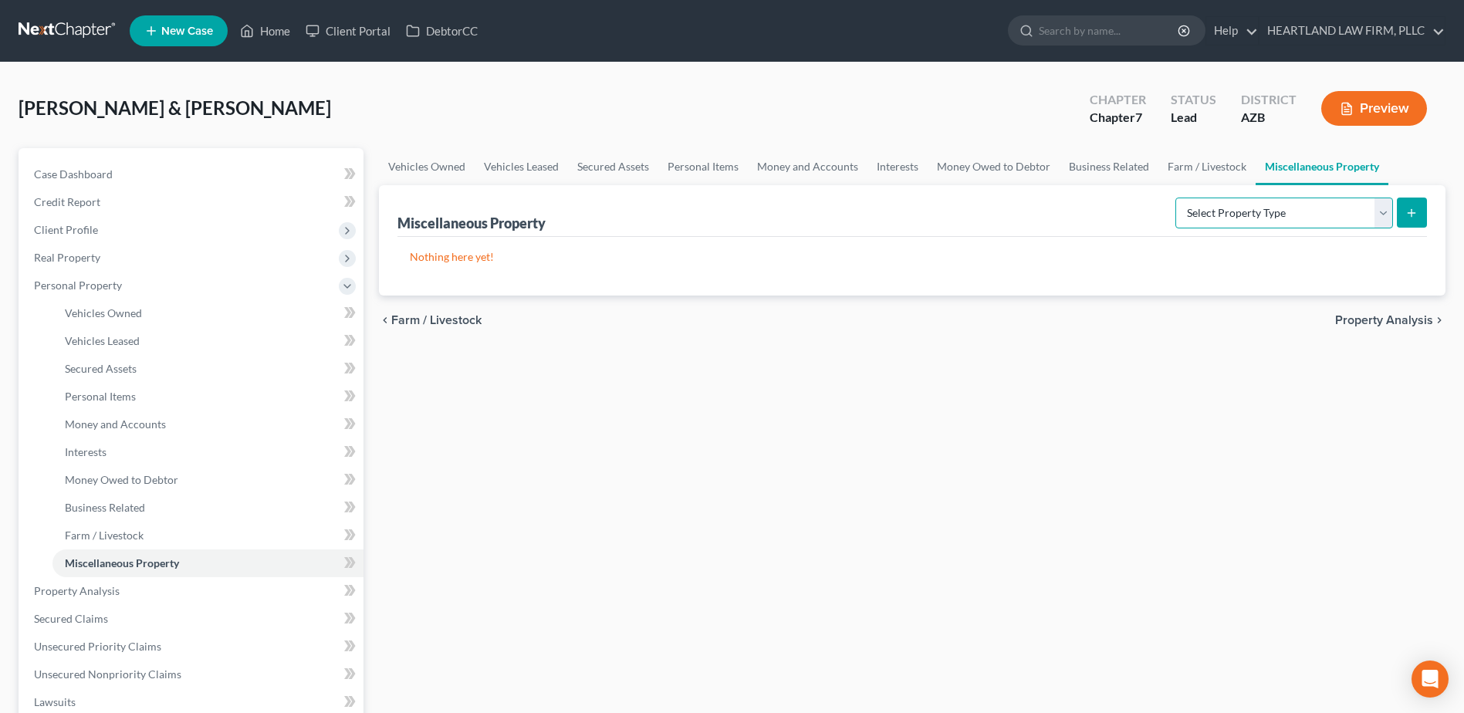
click at [1389, 212] on select "Select Property Type Assigned for Creditor Benefit Within 1 Year Holding for An…" at bounding box center [1285, 213] width 218 height 31
click at [888, 107] on div "SHELTON, LARRY & AMANDA Upgraded Chapter Chapter 7 Status Lead District AZB Pre…" at bounding box center [732, 114] width 1427 height 67
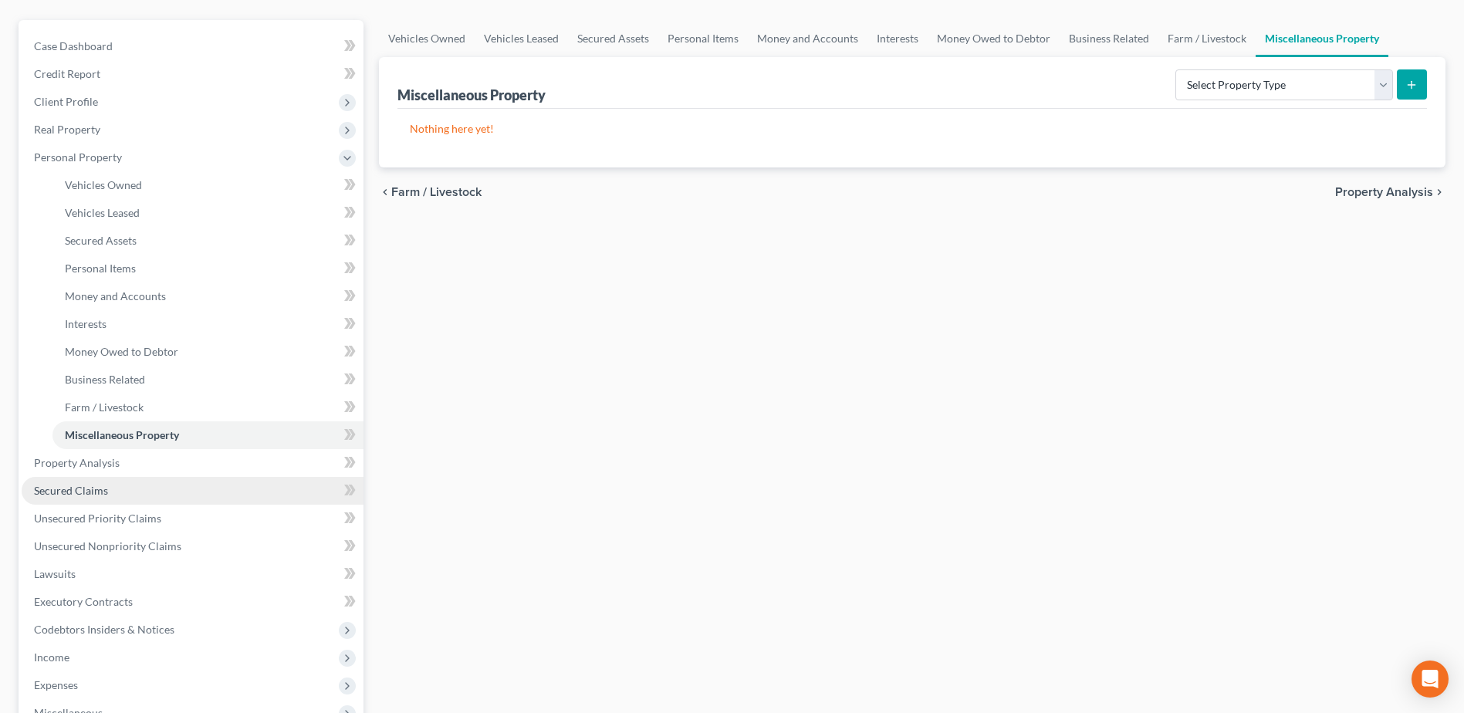
scroll to position [154, 0]
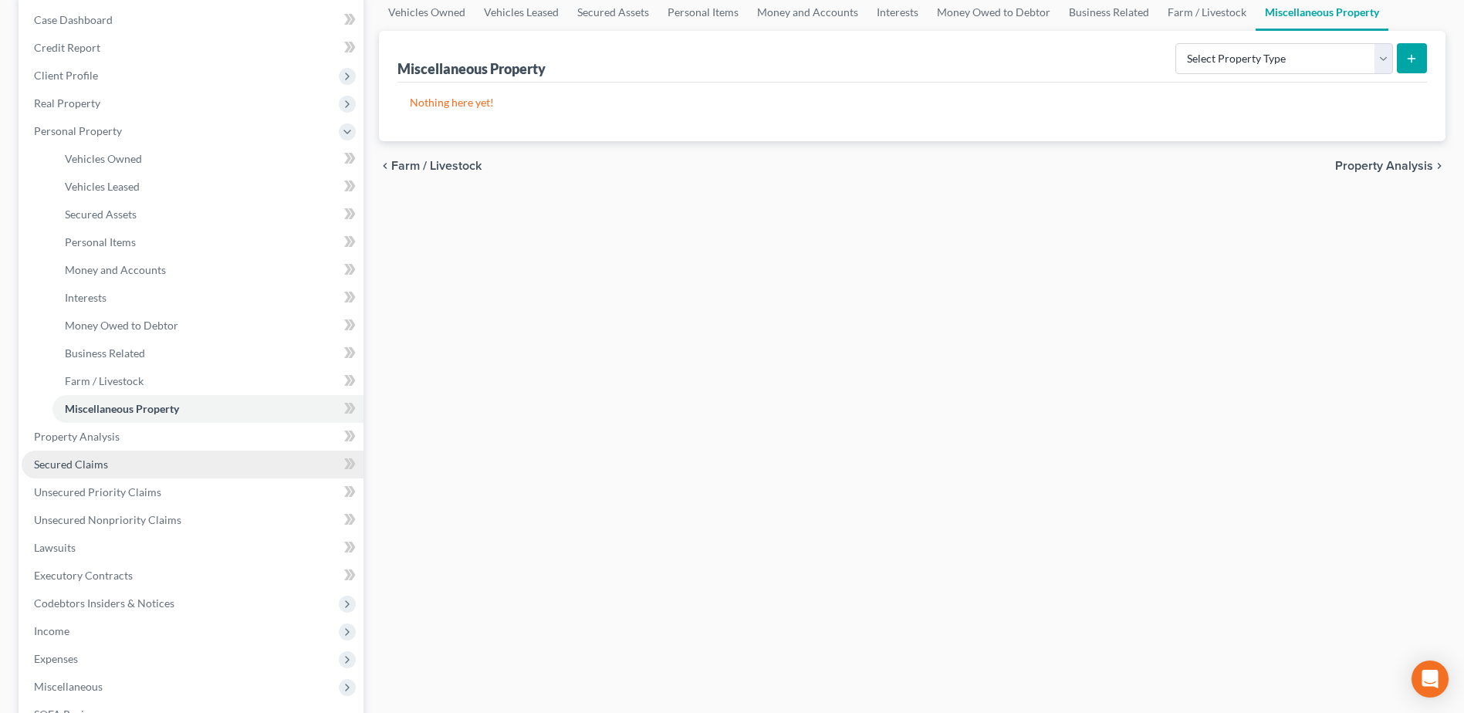
click at [116, 468] on link "Secured Claims" at bounding box center [193, 465] width 342 height 28
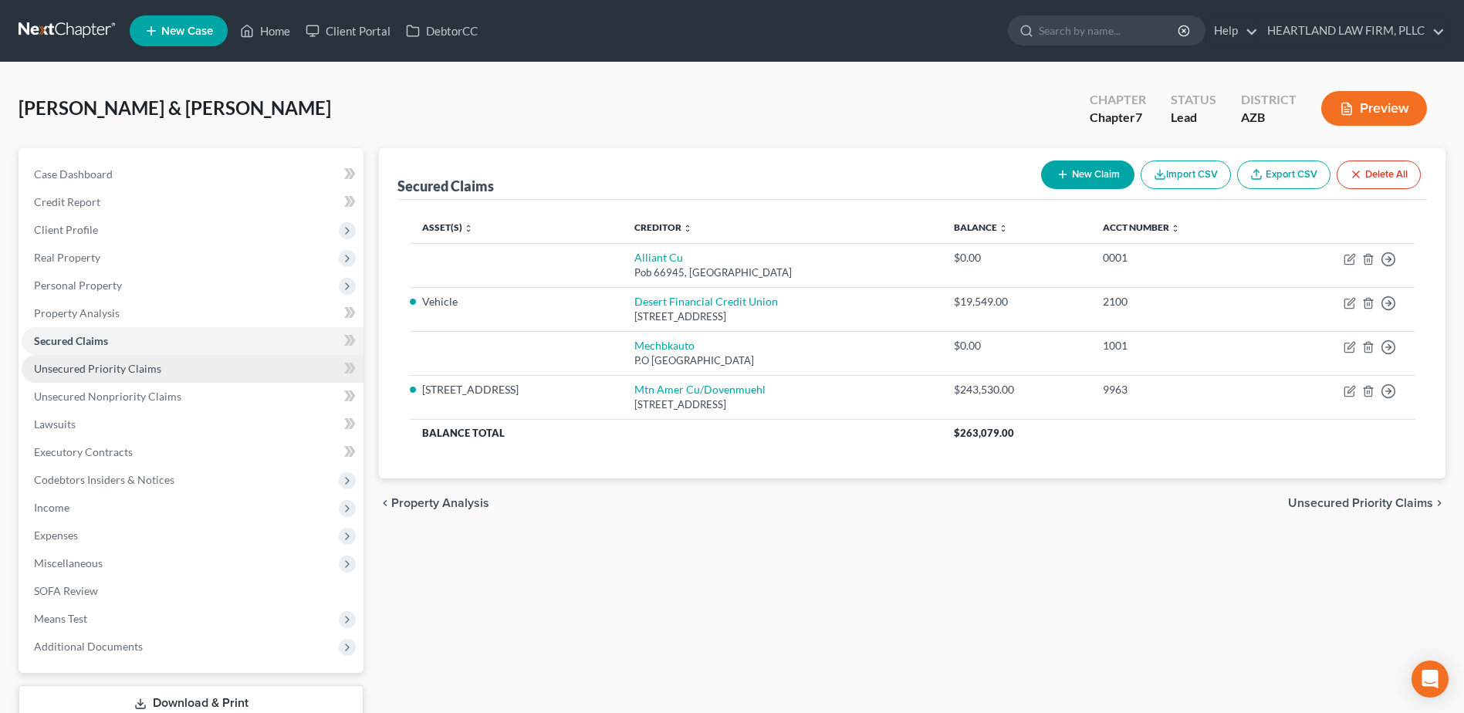
click at [101, 364] on span "Unsecured Priority Claims" at bounding box center [97, 368] width 127 height 13
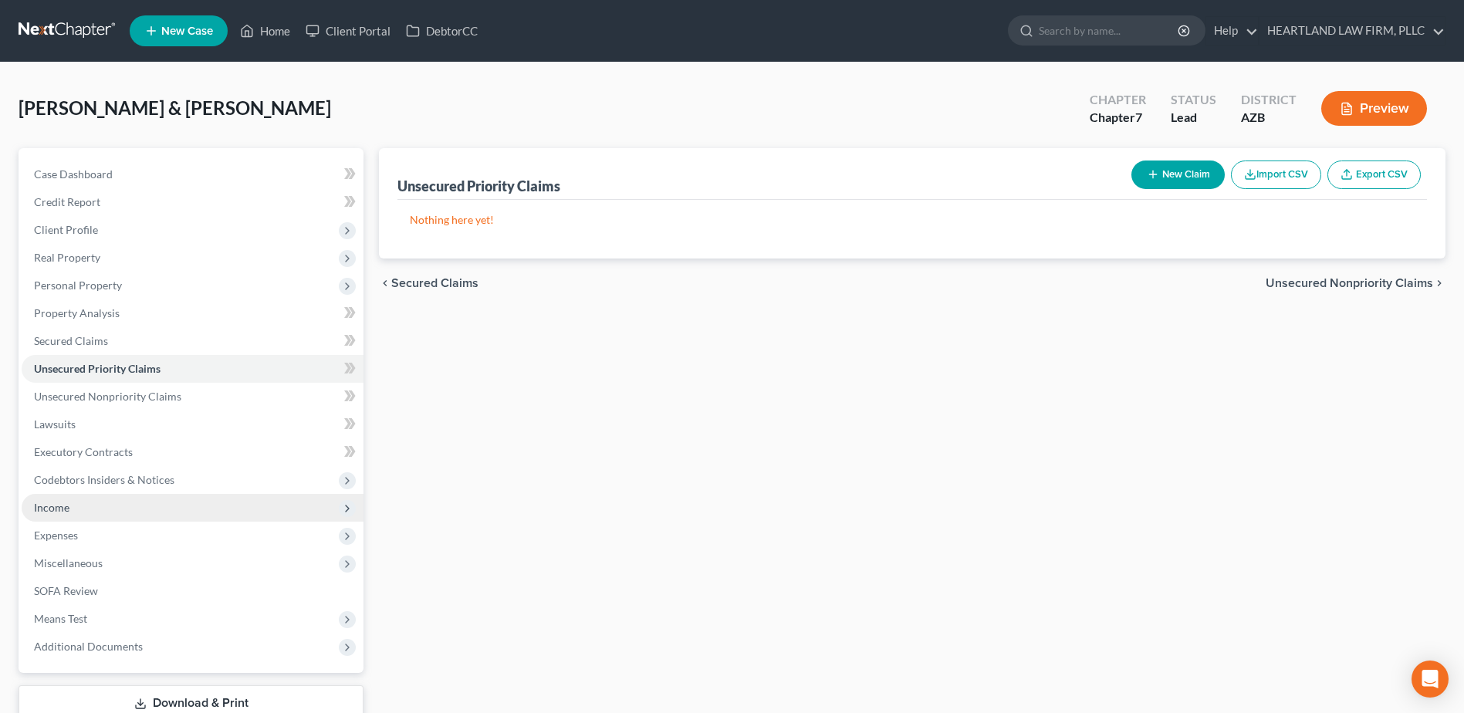
click at [80, 508] on span "Income" at bounding box center [193, 508] width 342 height 28
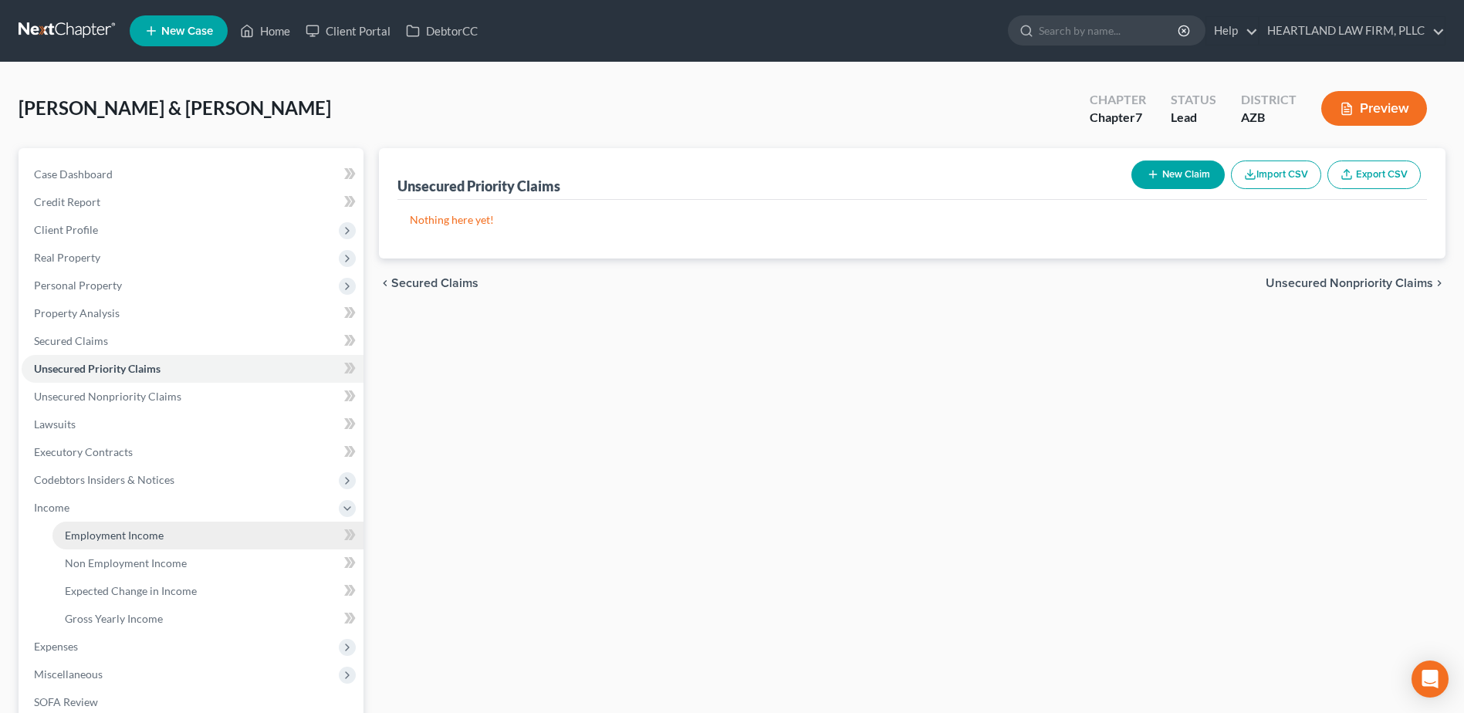
click at [88, 534] on span "Employment Income" at bounding box center [114, 535] width 99 height 13
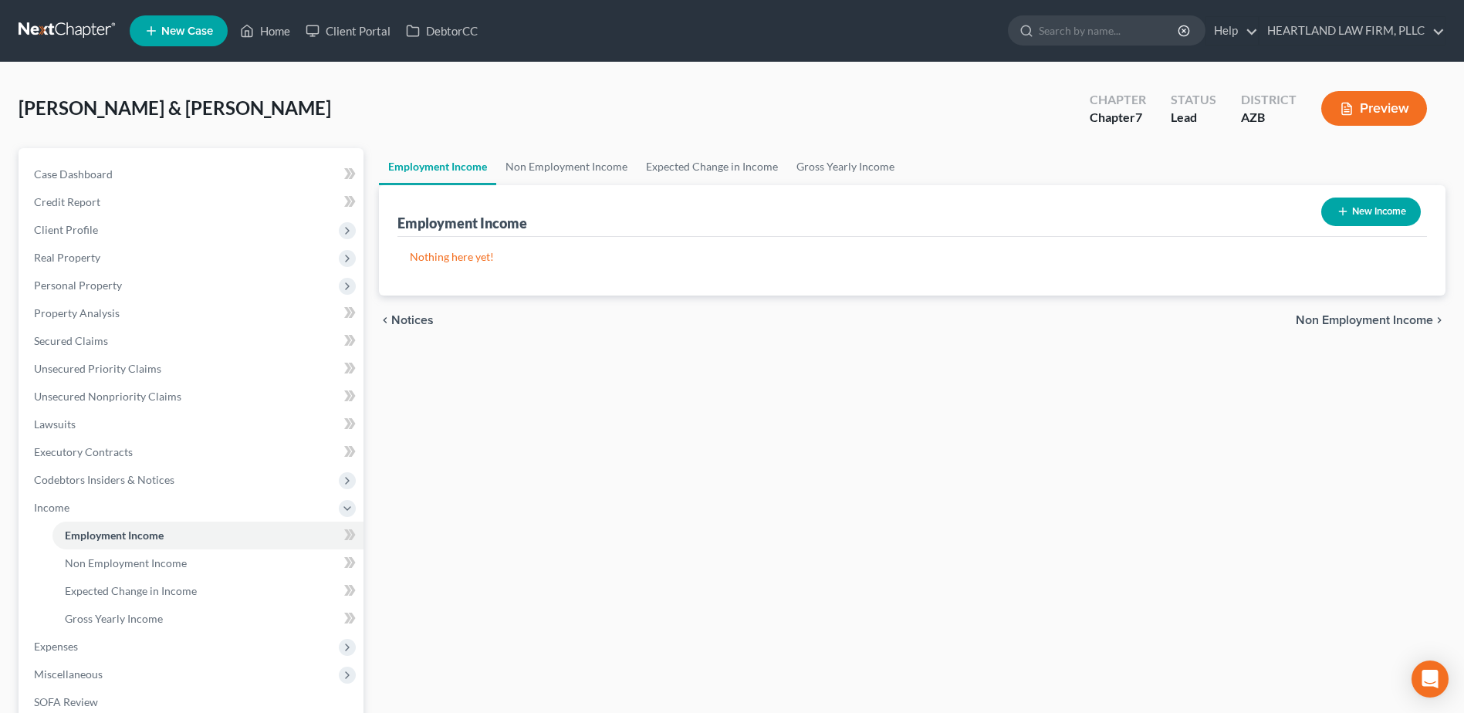
click at [1376, 208] on button "New Income" at bounding box center [1371, 212] width 100 height 29
select select "0"
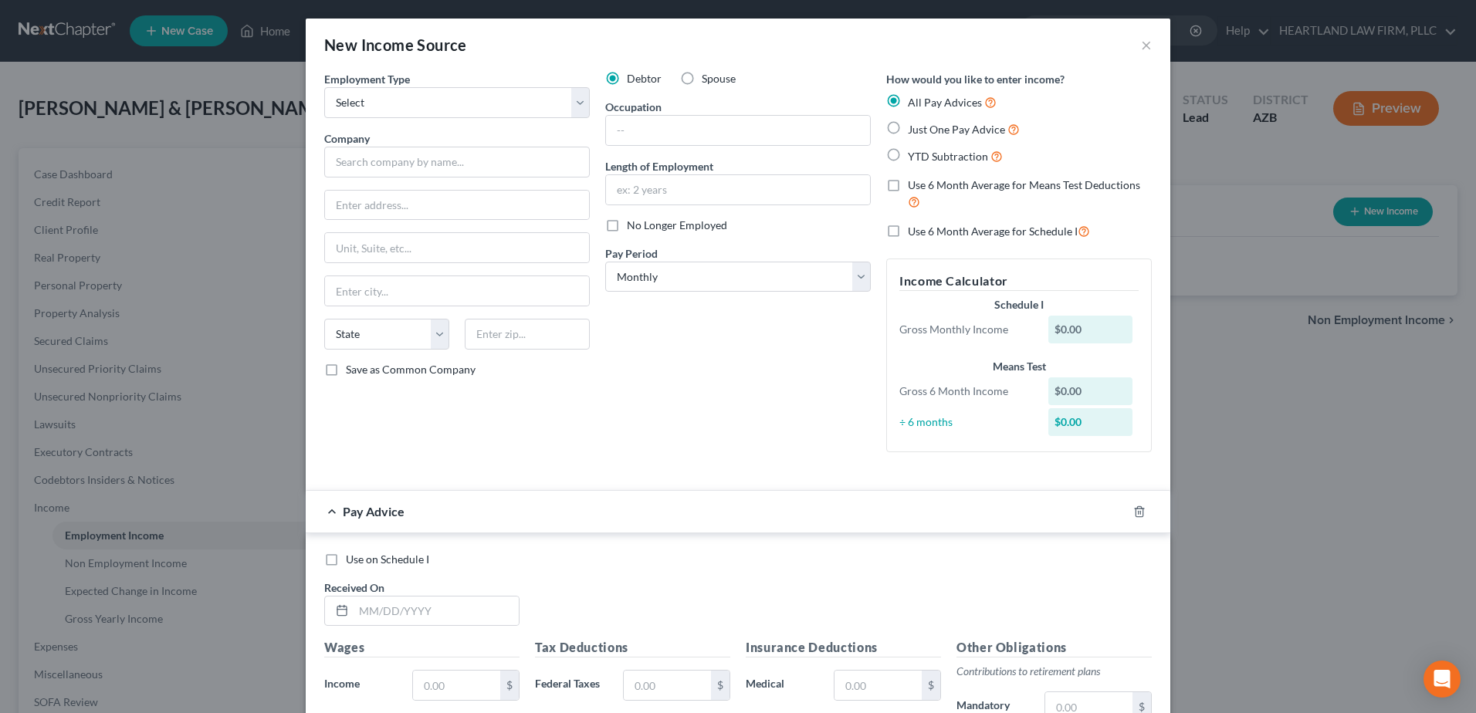
click at [1052, 330] on div "$0.00" at bounding box center [1090, 330] width 85 height 28
click at [434, 335] on select "State AL AK AR AZ CA CO CT DE DC FL GA GU HI ID IL IN IA KS KY LA ME MD MA MI M…" at bounding box center [386, 334] width 125 height 31
select select "3"
click at [324, 319] on select "State AL AK AR AZ CA CO CT DE DC FL GA GU HI ID IL IN IA KS KY LA ME MD MA MI M…" at bounding box center [386, 334] width 125 height 31
click at [908, 130] on label "Just One Pay Advice" at bounding box center [964, 129] width 112 height 18
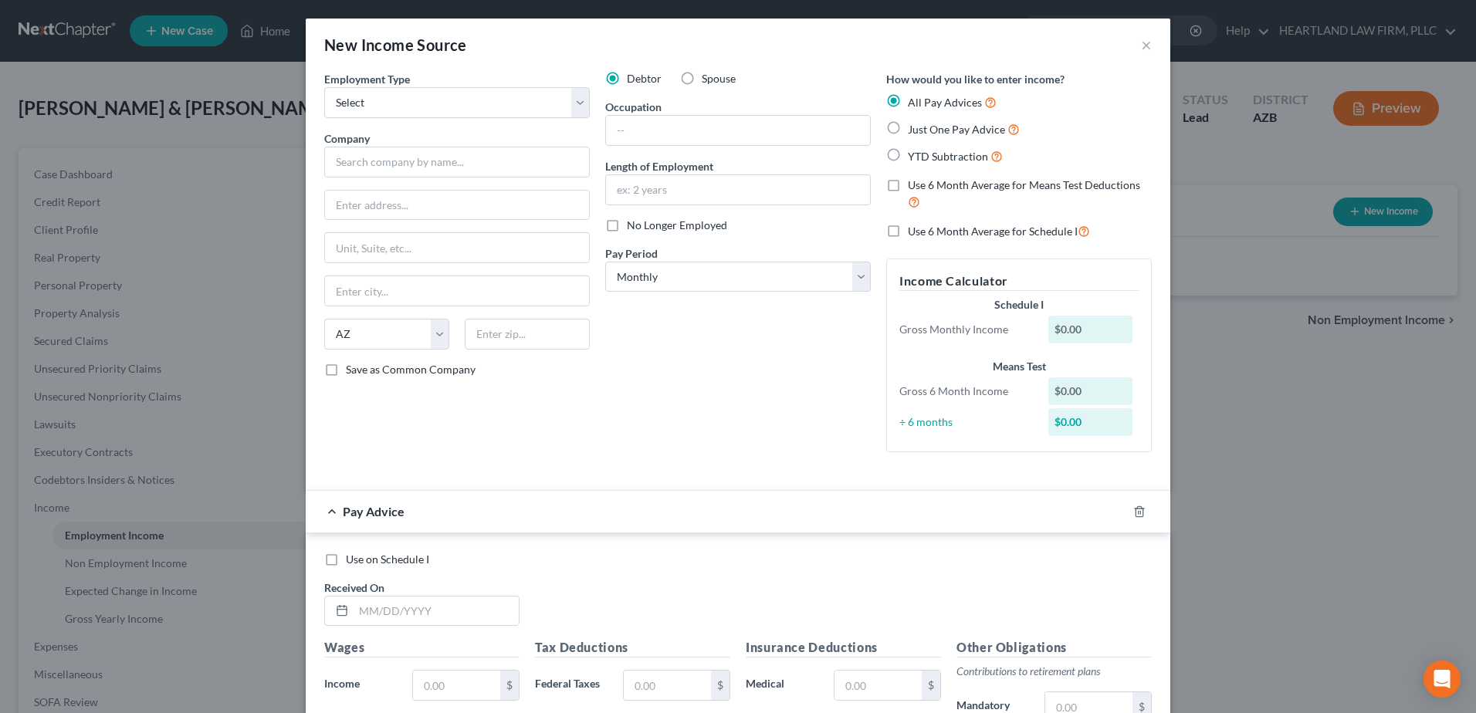
click at [914, 130] on input "Just One Pay Advice" at bounding box center [919, 125] width 10 height 10
radio input "true"
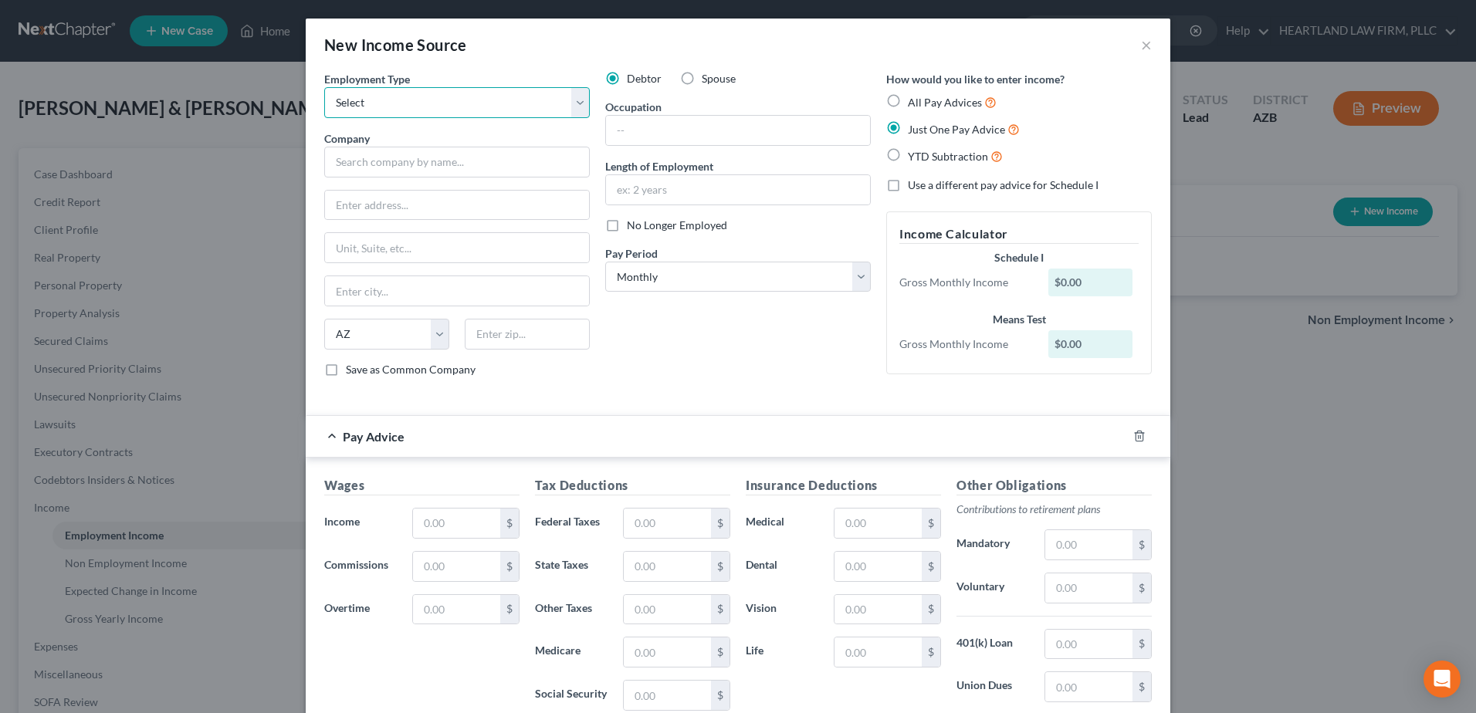
click at [574, 101] on select "Select Full or Part Time Employment Self Employment" at bounding box center [457, 102] width 266 height 31
select select "0"
click at [324, 87] on select "Select Full or Part Time Employment Self Employment" at bounding box center [457, 102] width 266 height 31
drag, startPoint x: 469, startPoint y: 157, endPoint x: 493, endPoint y: 147, distance: 25.9
click at [469, 157] on input "text" at bounding box center [457, 162] width 266 height 31
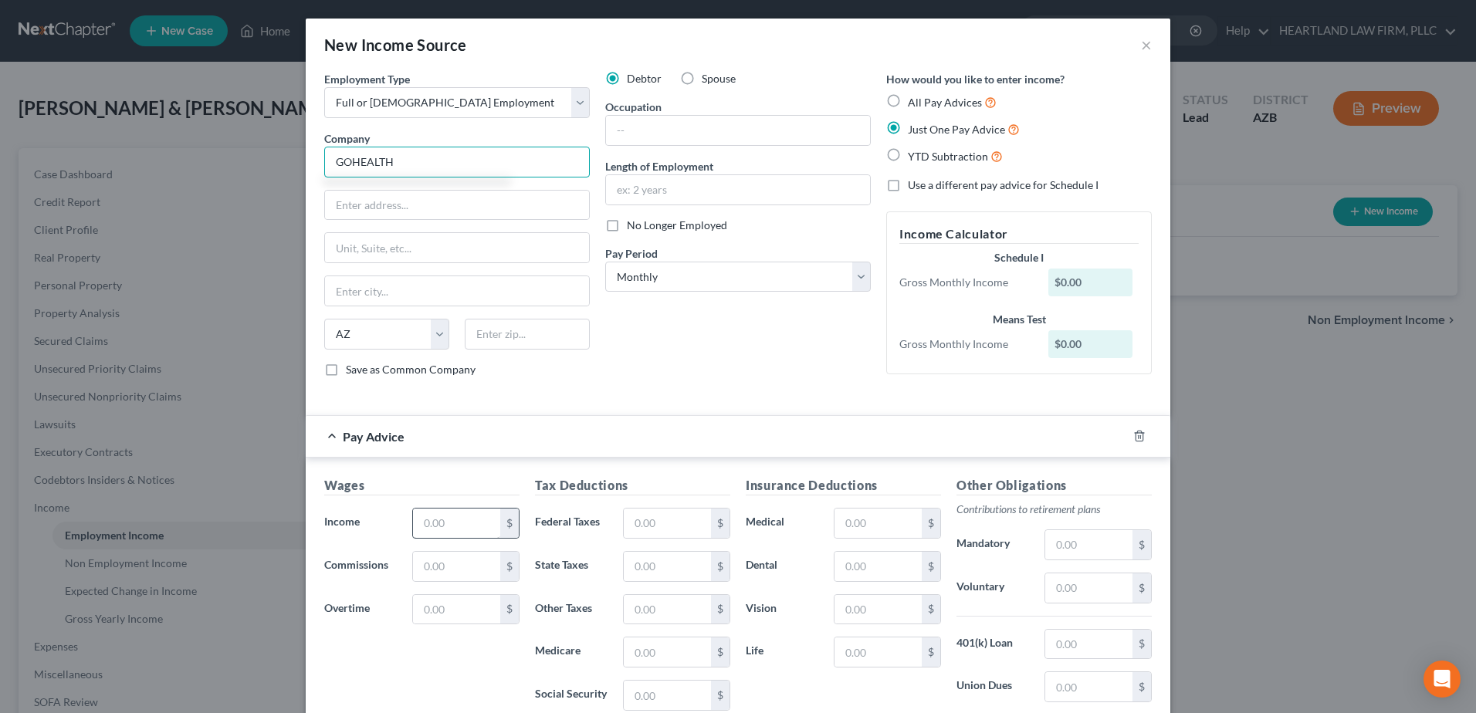
type input "GOHEALTH"
click at [420, 525] on input "text" at bounding box center [456, 523] width 87 height 29
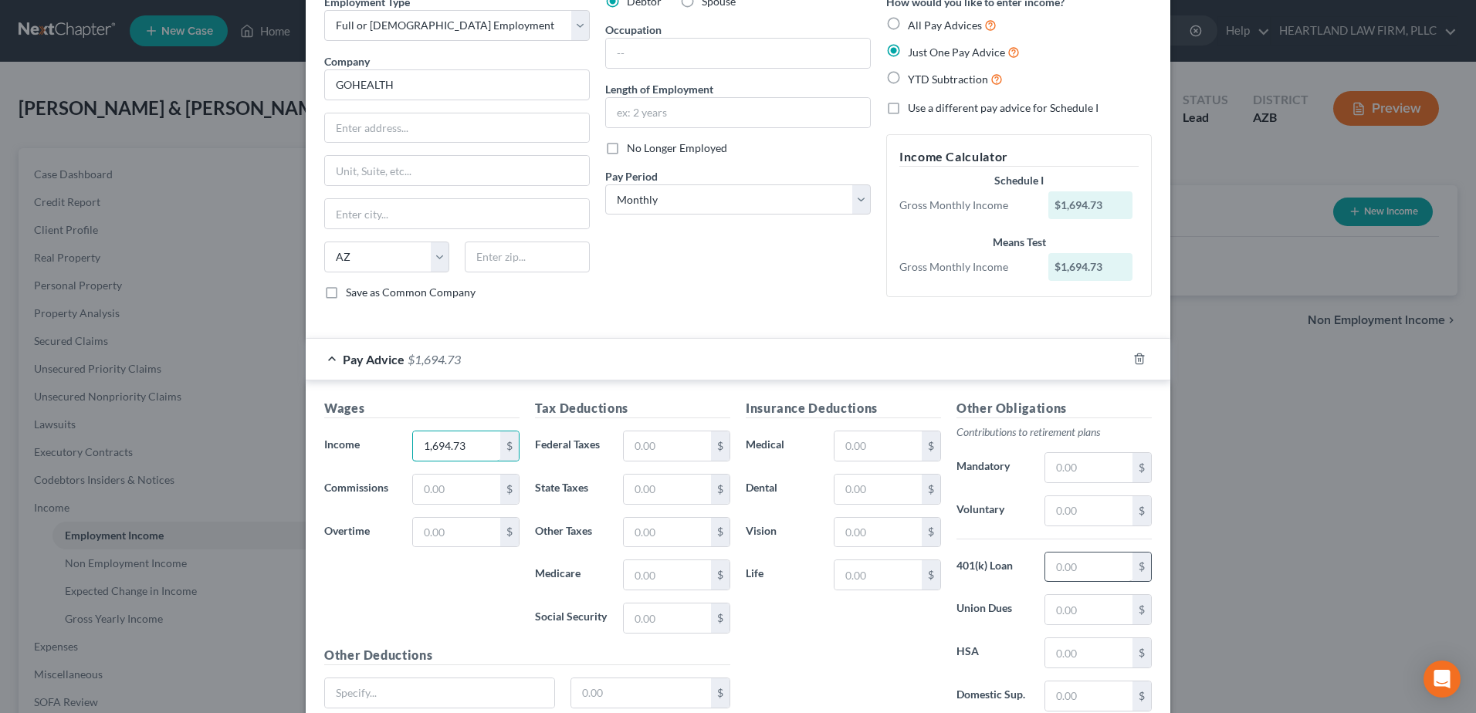
scroll to position [154, 0]
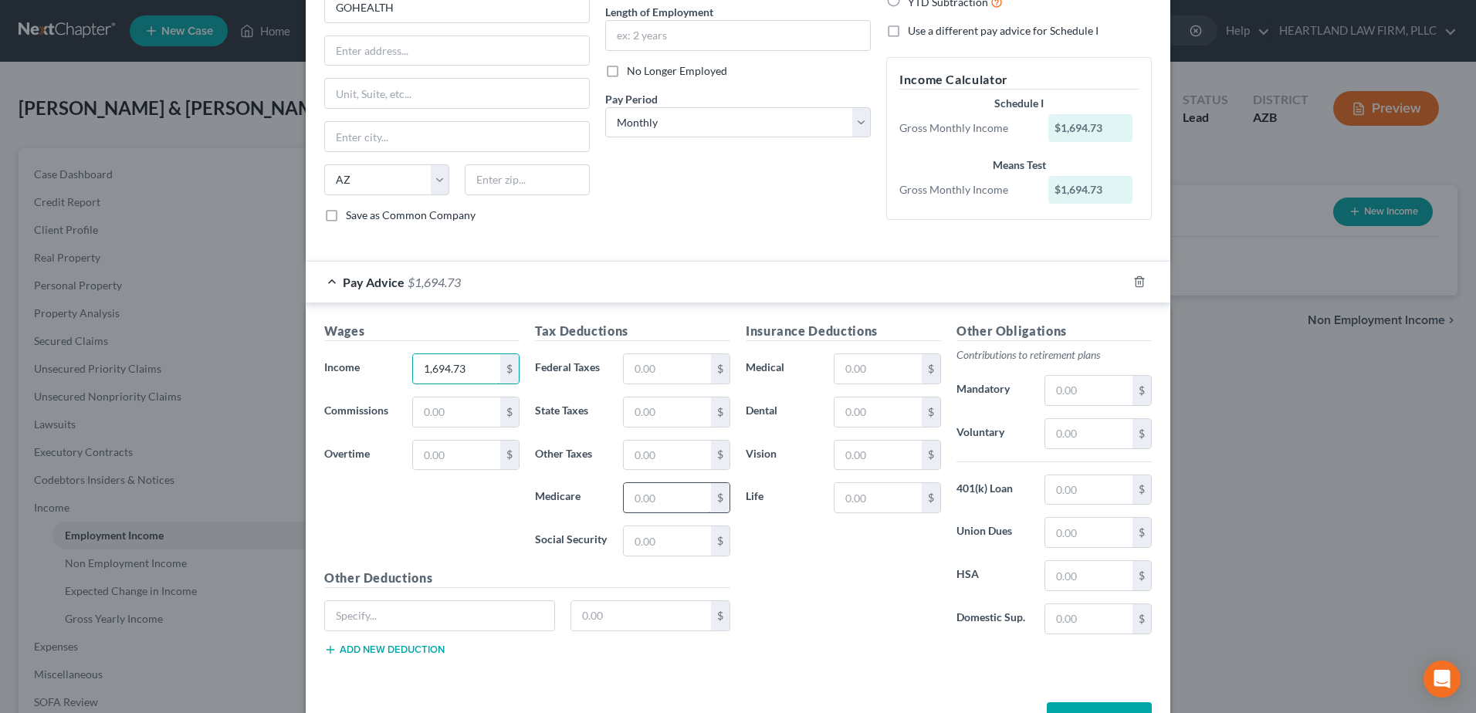
type input "1,694.73"
click at [675, 502] on input "text" at bounding box center [667, 497] width 87 height 29
type input "24.33"
click at [642, 538] on input "text" at bounding box center [667, 540] width 87 height 29
type input "104.00"
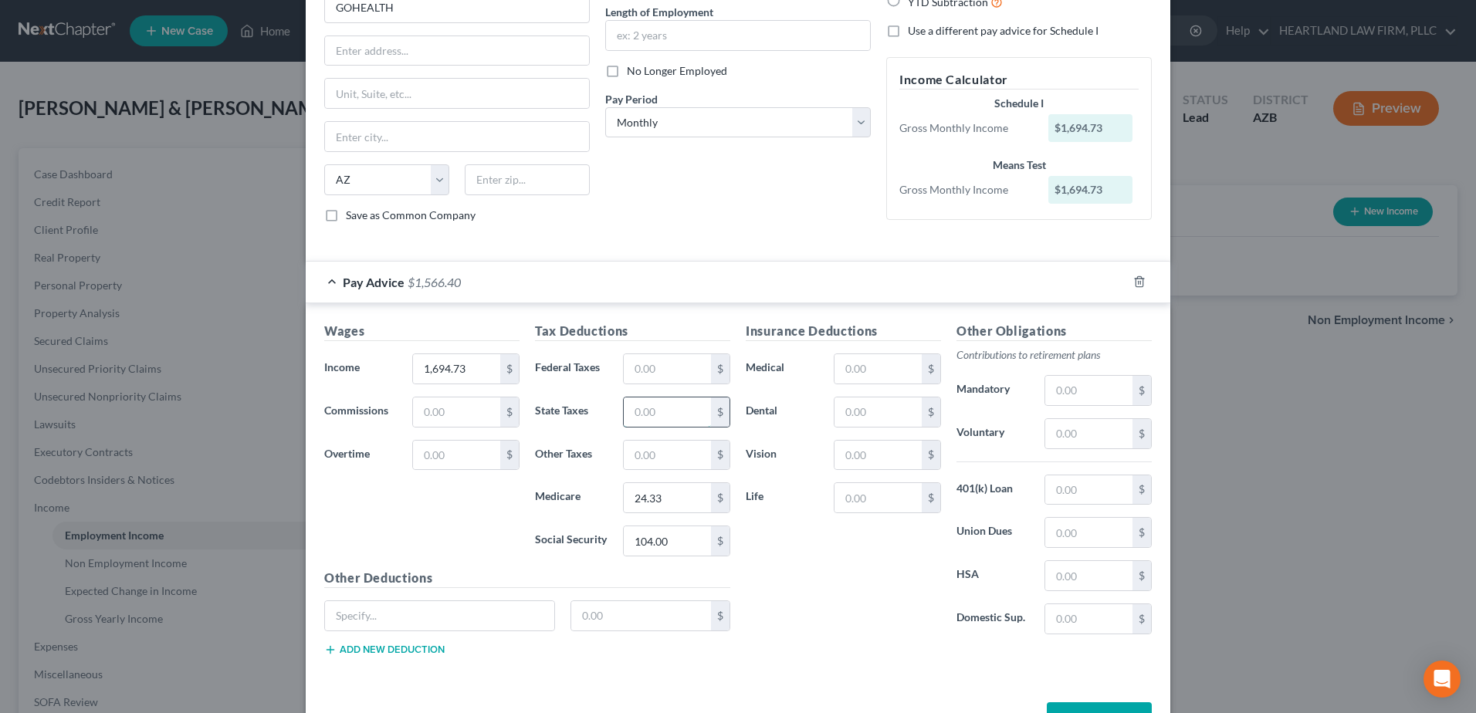
click at [695, 404] on input "text" at bounding box center [667, 412] width 87 height 29
type input "32.19"
click at [855, 411] on input "text" at bounding box center [877, 412] width 87 height 29
type input "14.24"
click at [848, 456] on input "text" at bounding box center [877, 455] width 87 height 29
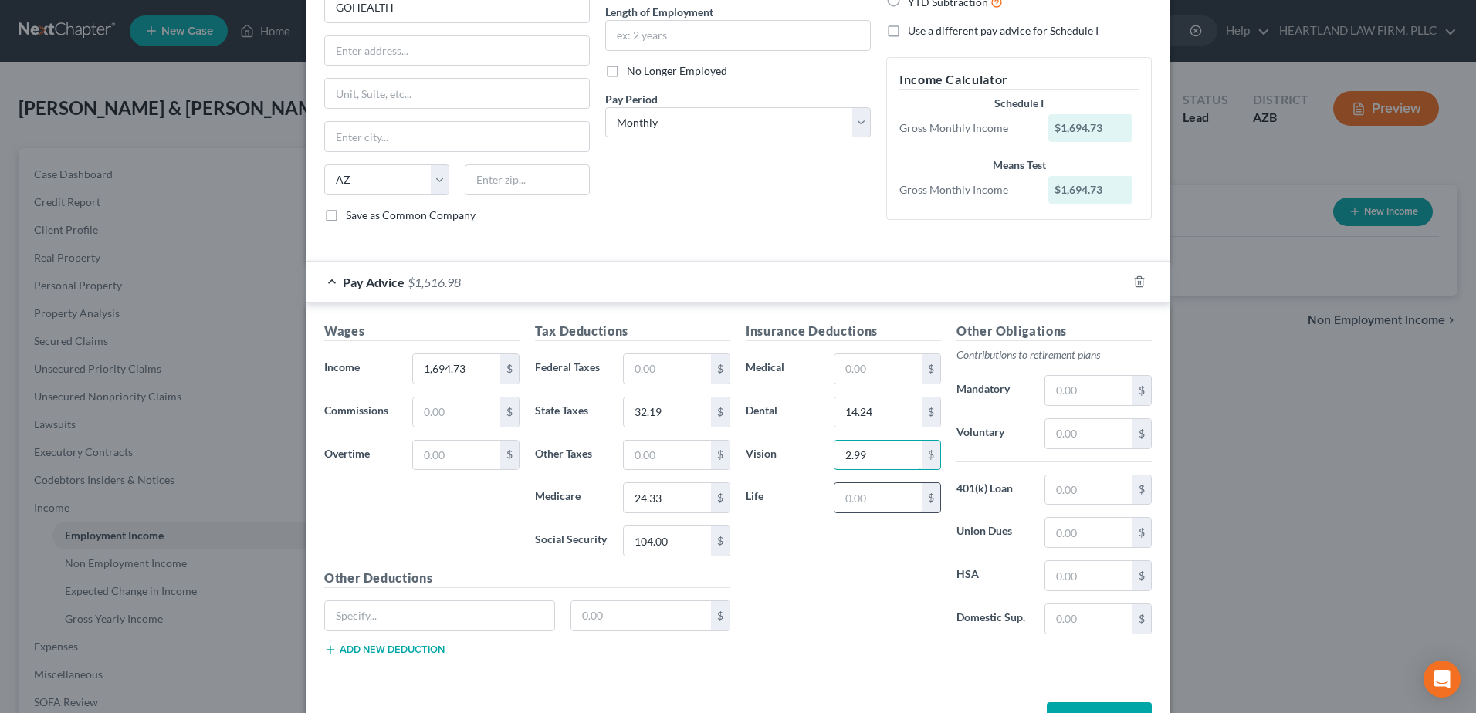
type input "2.99"
click at [845, 504] on input "text" at bounding box center [877, 497] width 87 height 29
type input "50.00"
click at [1066, 490] on input "text" at bounding box center [1088, 489] width 87 height 29
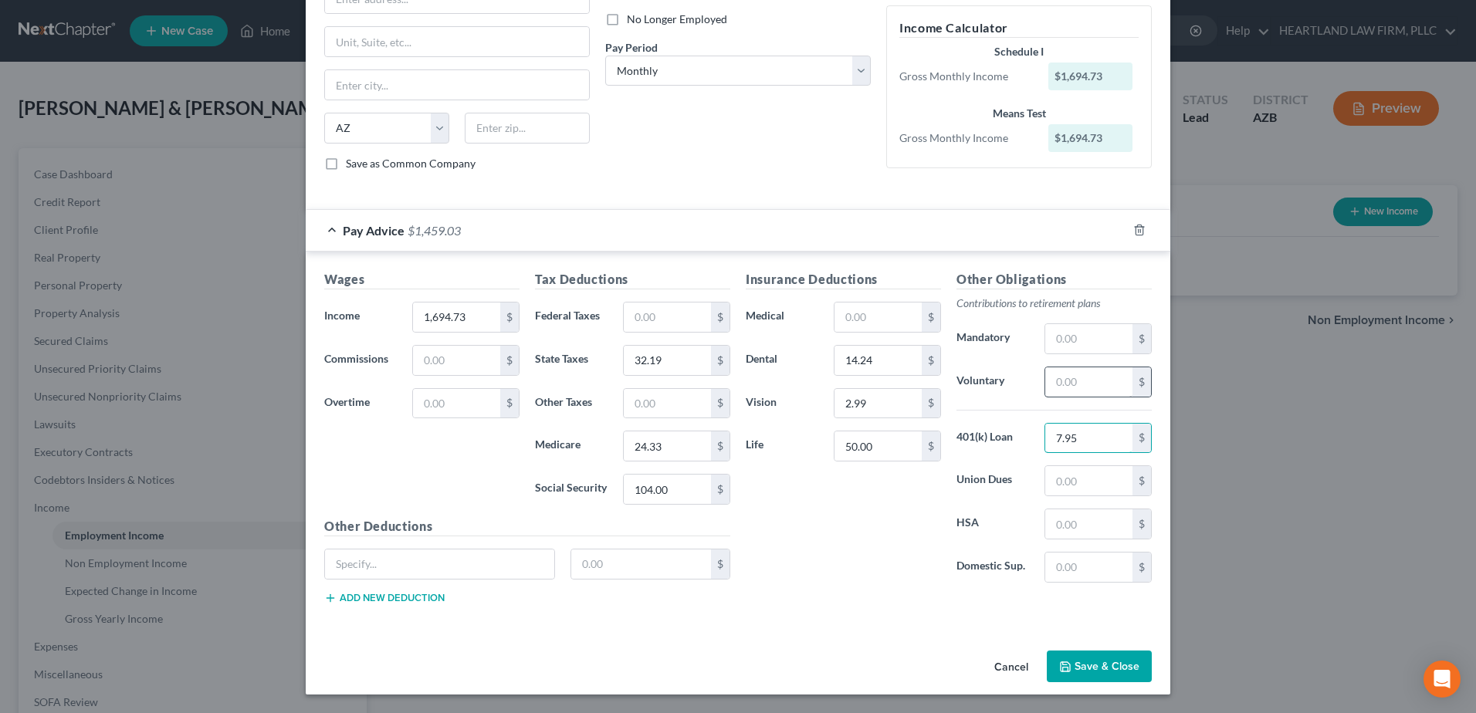
type input "7.95"
click at [1052, 377] on input "text" at bounding box center [1088, 381] width 87 height 29
type input "67.79"
click at [454, 569] on input "text" at bounding box center [439, 564] width 229 height 29
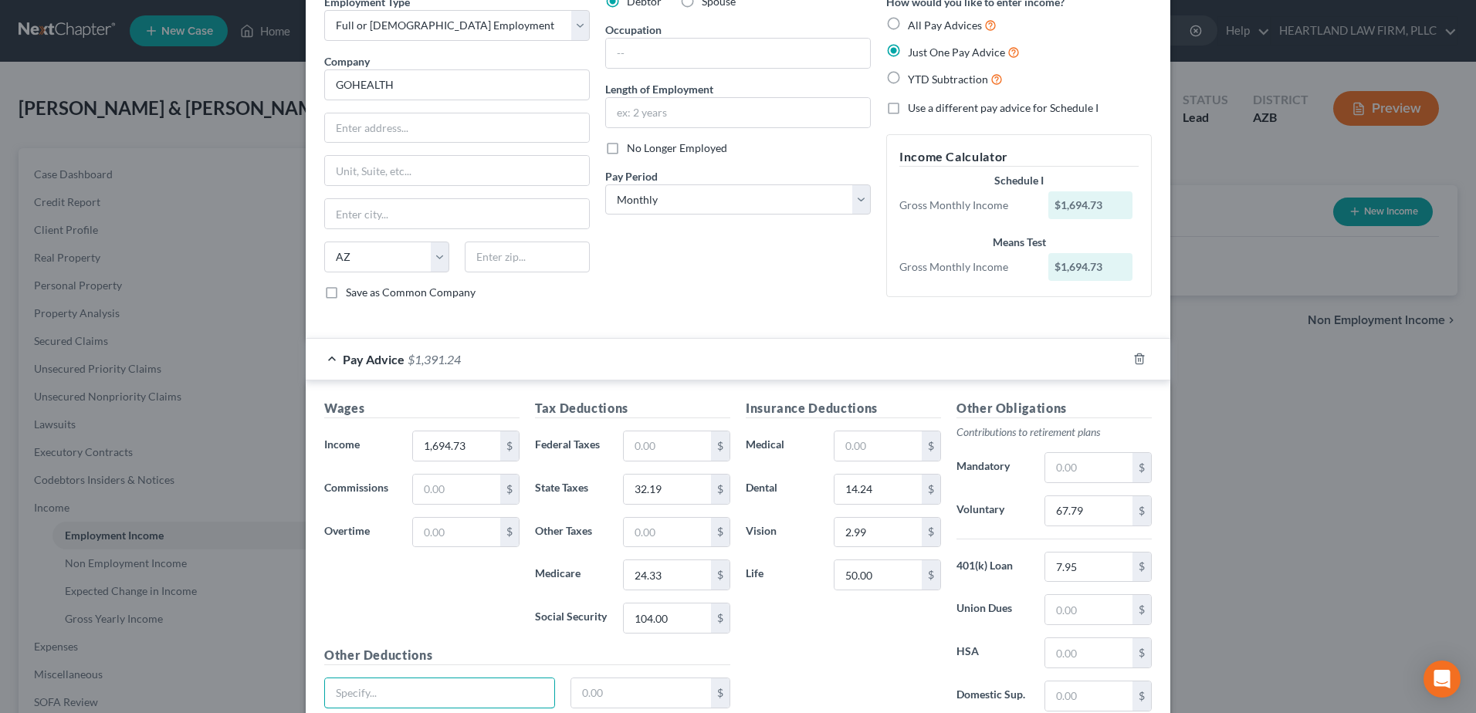
scroll to position [0, 0]
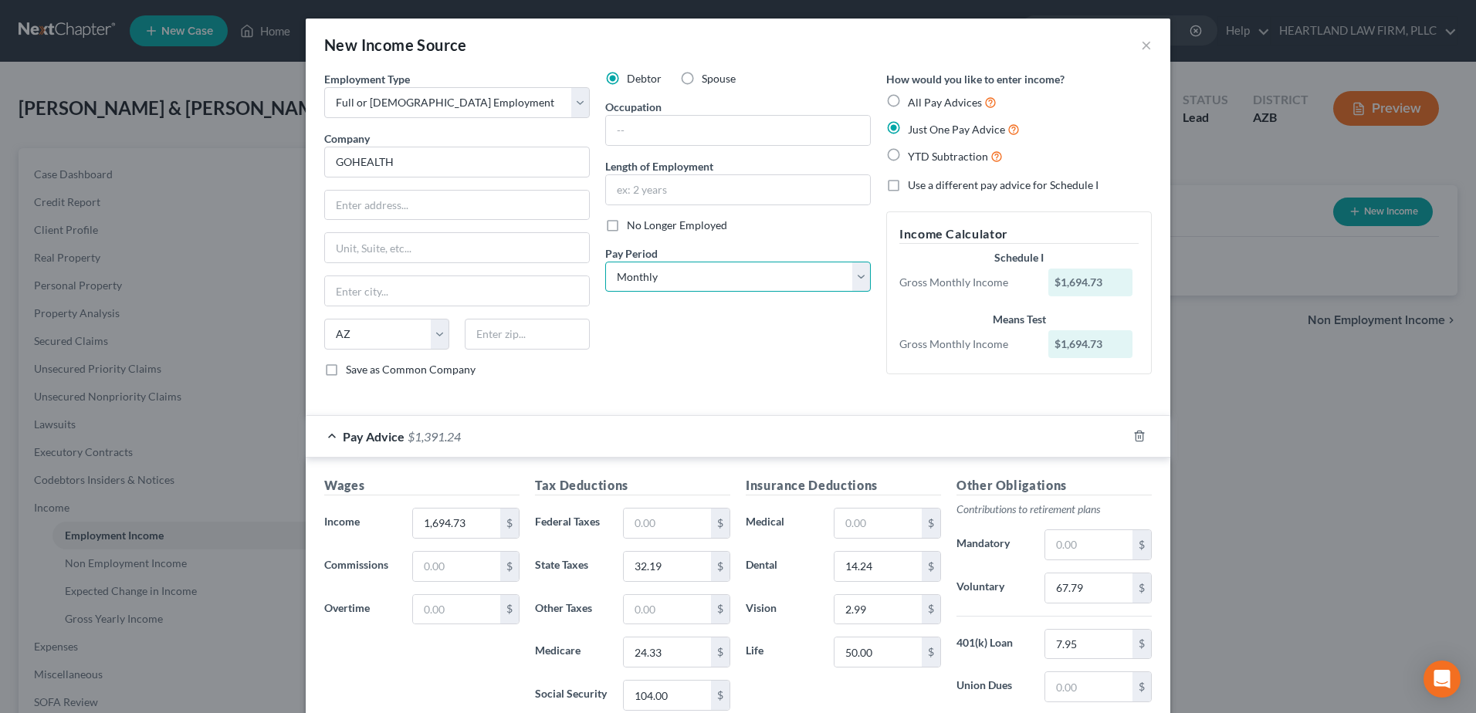
click at [854, 276] on select "Select Monthly Twice Monthly Every Other Week Weekly" at bounding box center [738, 277] width 266 height 31
click at [1379, 526] on div "New Income Source × Employment Type * Select Full or Part Time Employment Self …" at bounding box center [738, 356] width 1476 height 713
click at [1267, 406] on div "New Income Source × Employment Type * Select Full or Part Time Employment Self …" at bounding box center [738, 356] width 1476 height 713
click at [860, 272] on select "Select Monthly Twice Monthly Every Other Week Weekly" at bounding box center [738, 277] width 266 height 31
click at [605, 262] on select "Select Monthly Twice Monthly Every Other Week Weekly" at bounding box center [738, 277] width 266 height 31
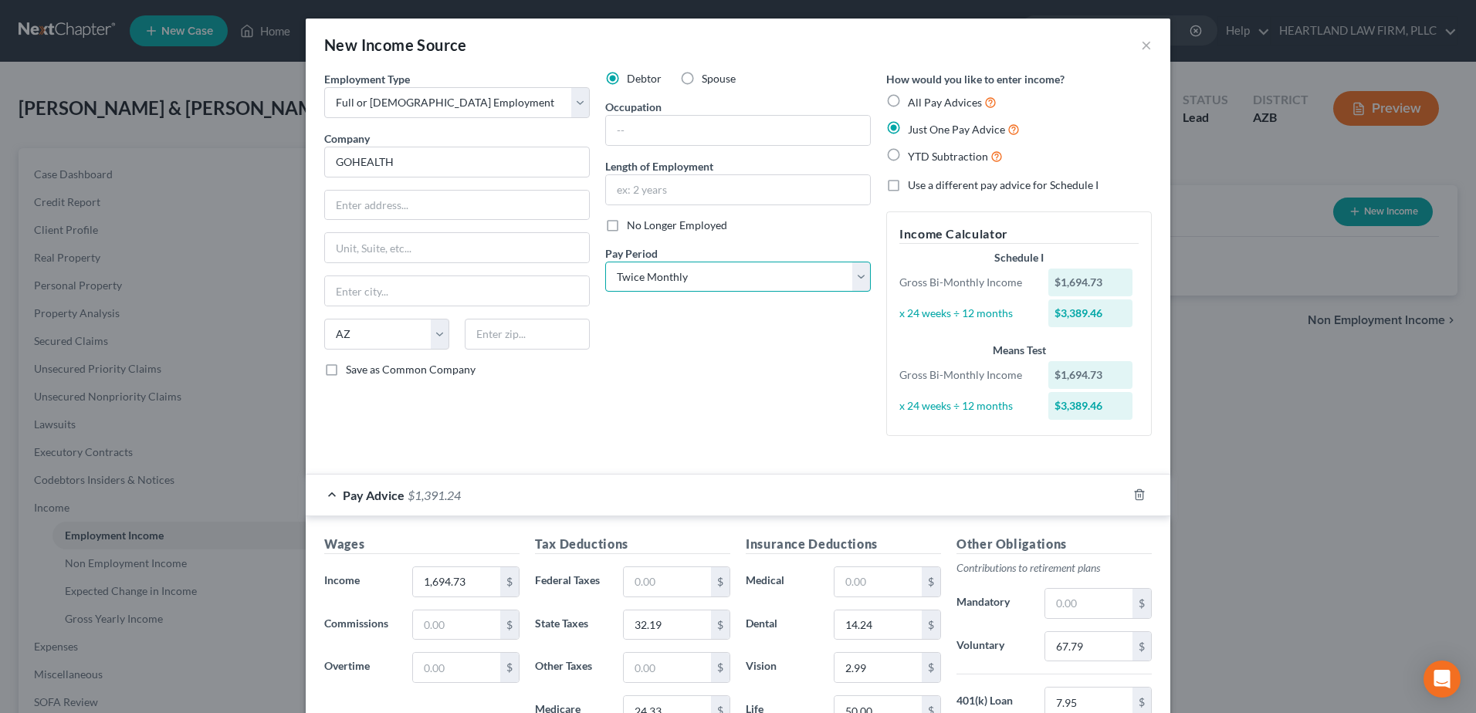
click at [852, 282] on select "Select Monthly Twice Monthly Every Other Week Weekly" at bounding box center [738, 277] width 266 height 31
click at [855, 275] on select "Select Monthly Twice Monthly Every Other Week Weekly" at bounding box center [738, 277] width 266 height 31
select select "2"
click at [605, 262] on select "Select Monthly Twice Monthly Every Other Week Weekly" at bounding box center [738, 277] width 266 height 31
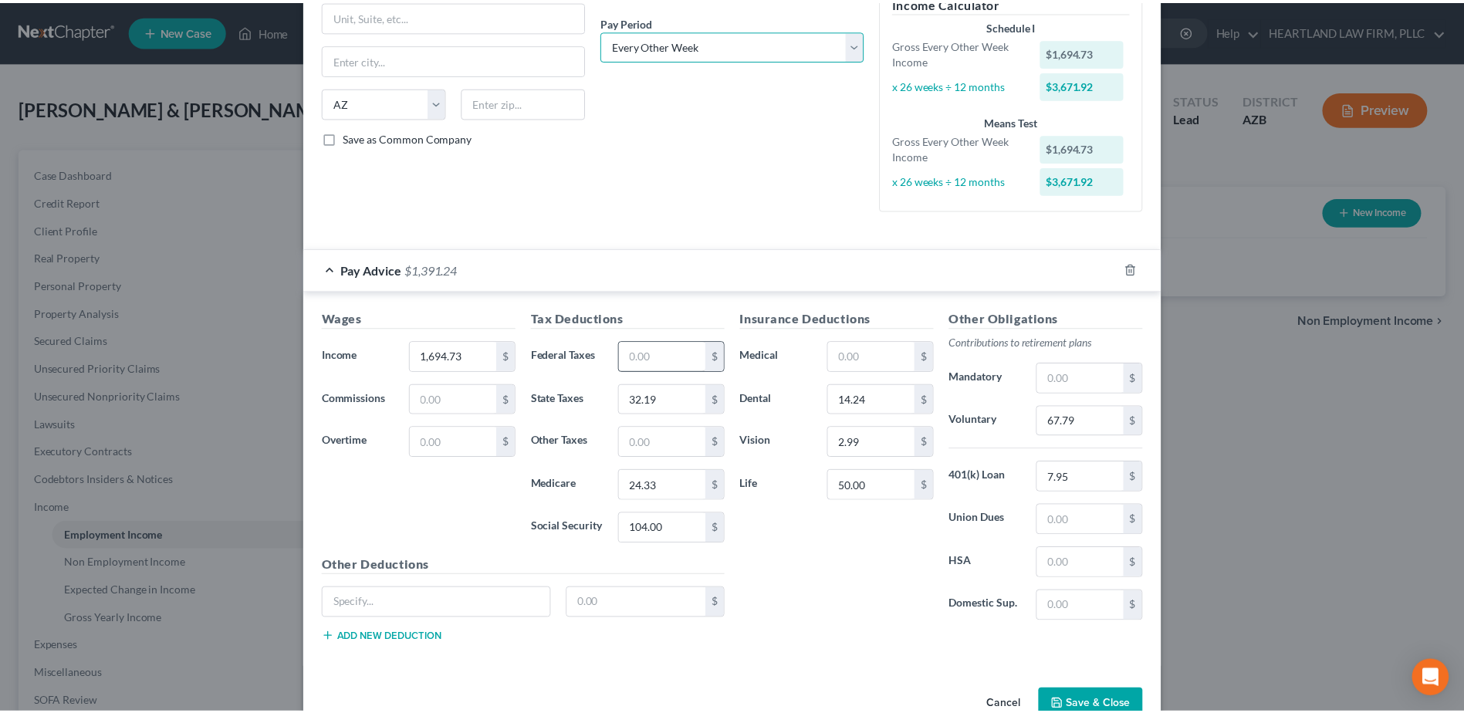
scroll to position [271, 0]
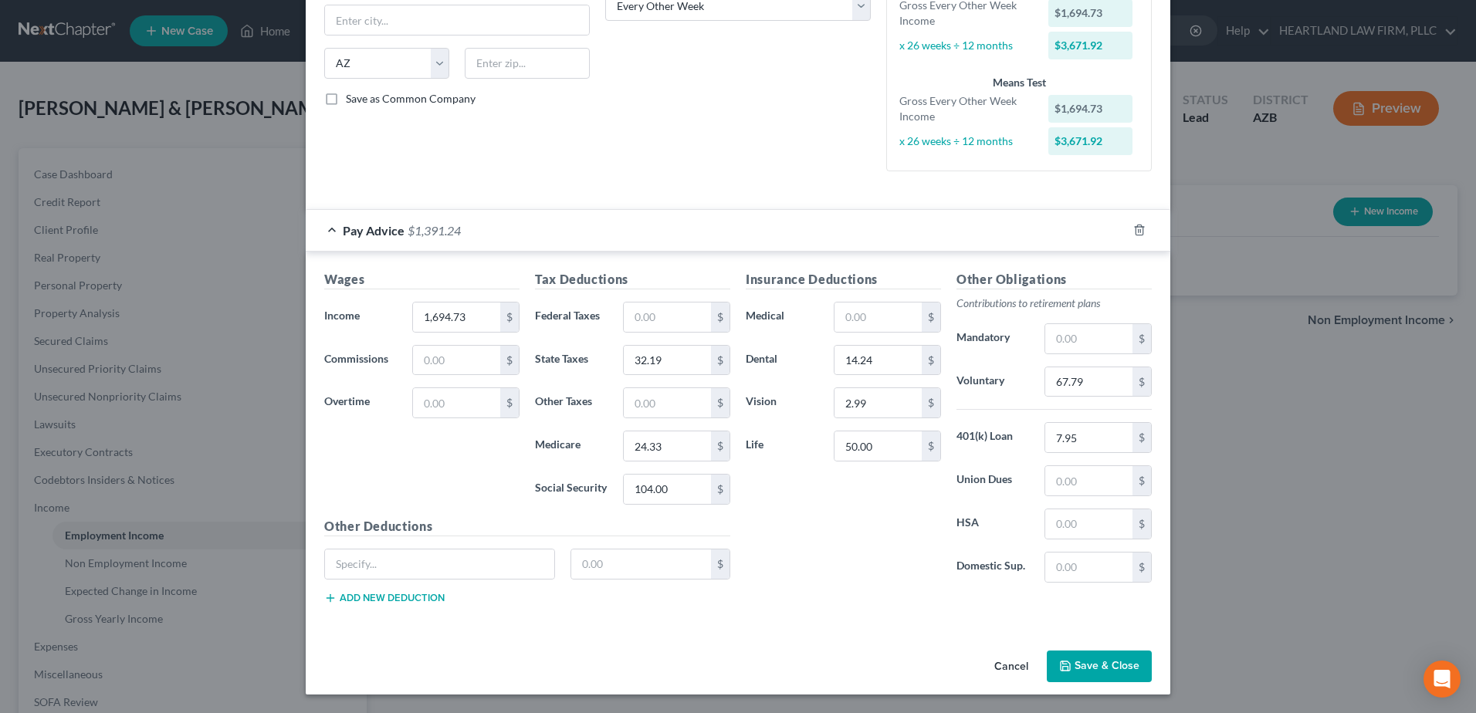
click at [1100, 672] on button "Save & Close" at bounding box center [1099, 667] width 105 height 32
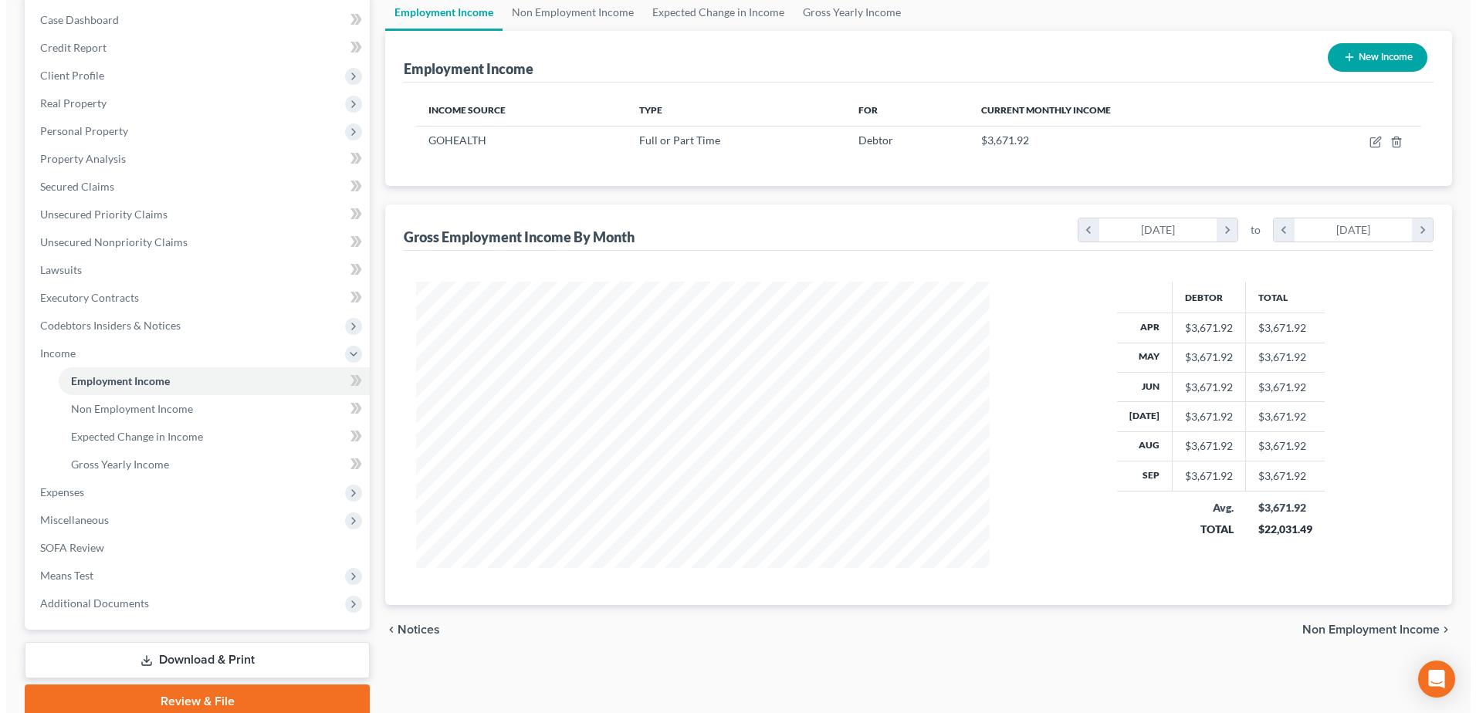
scroll to position [77, 0]
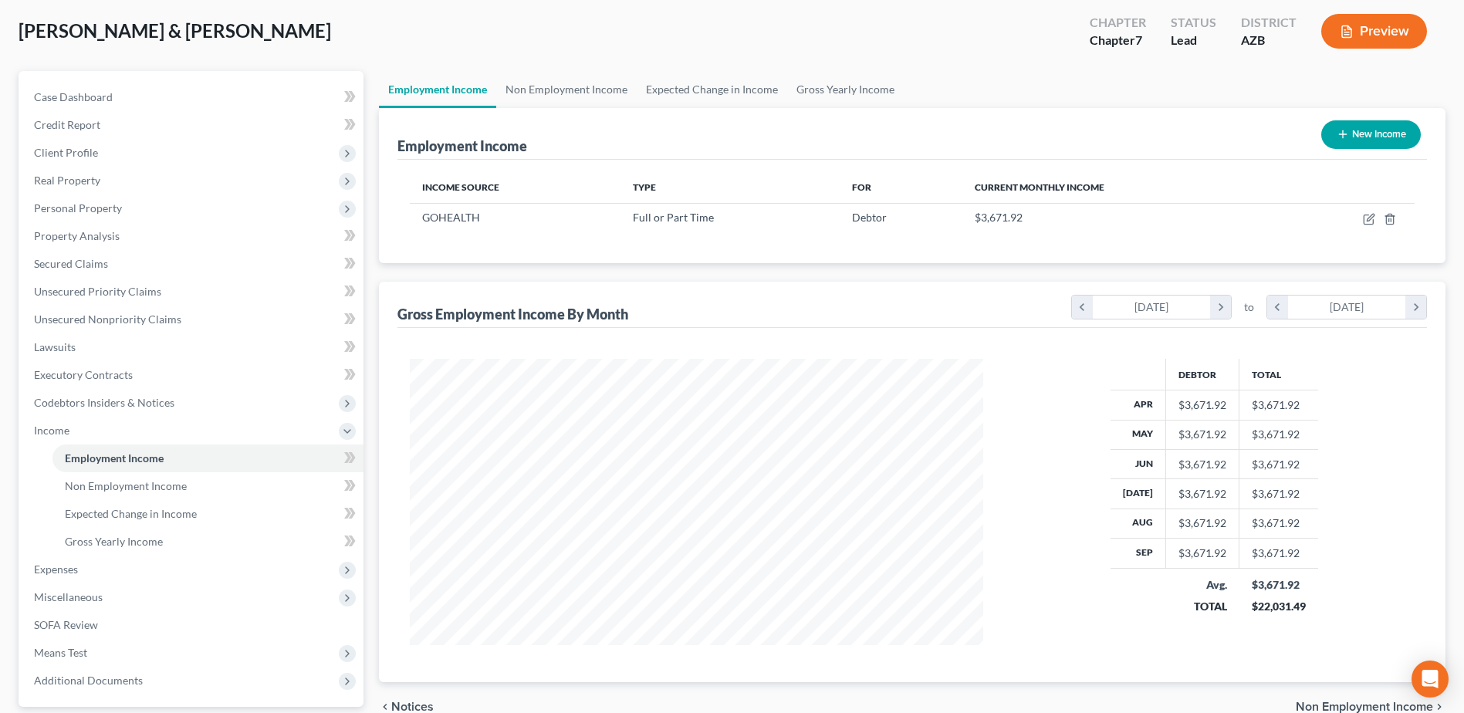
click at [1383, 136] on button "New Income" at bounding box center [1371, 134] width 100 height 29
select select "0"
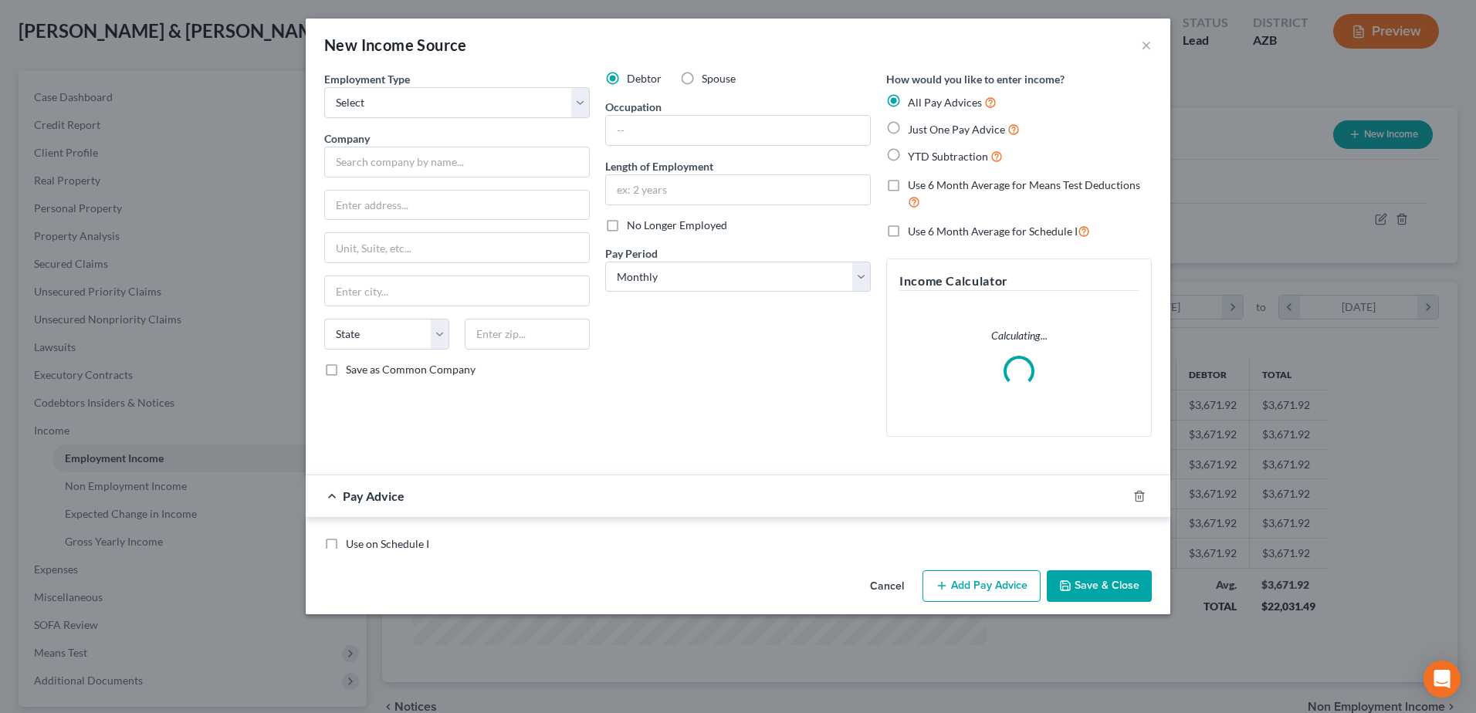
scroll to position [289, 610]
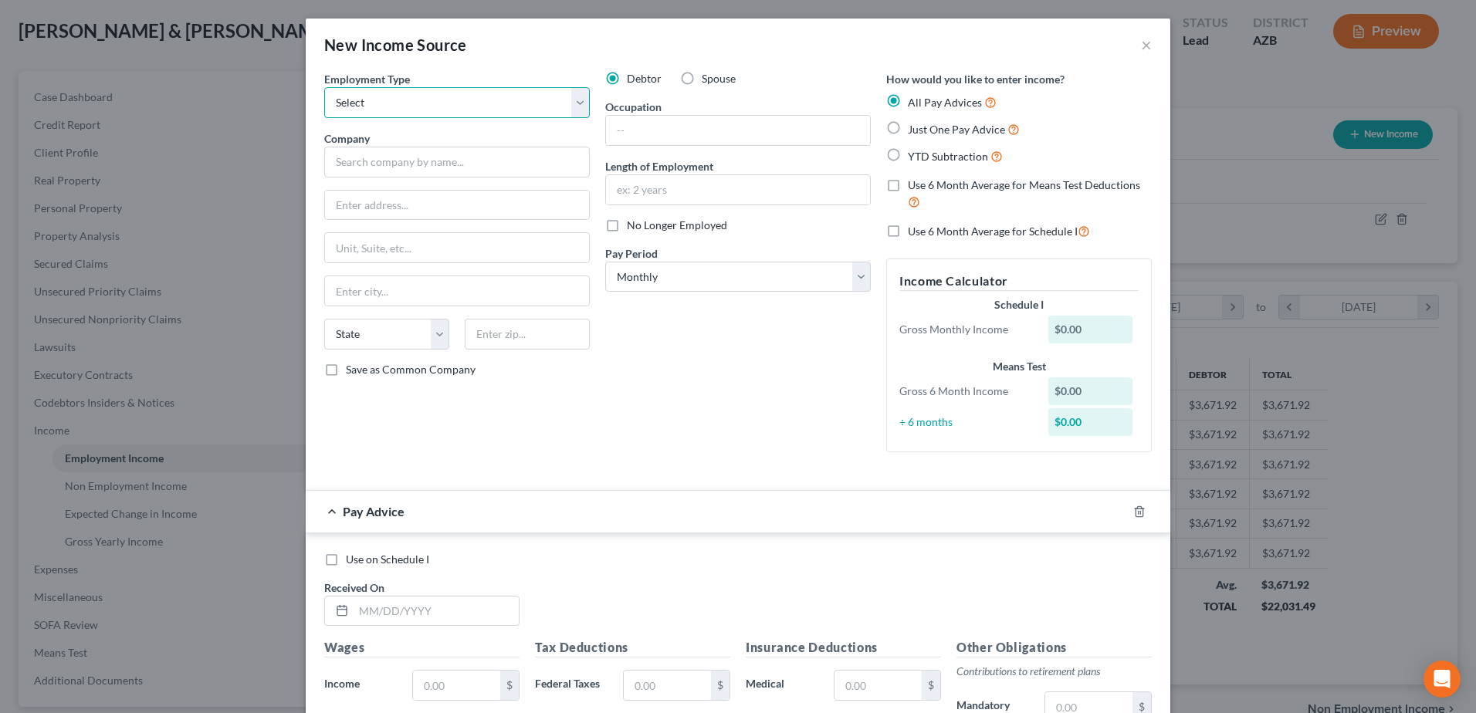
click at [580, 99] on select "Select Full or Part Time Employment Self Employment" at bounding box center [457, 102] width 266 height 31
select select "0"
click at [324, 87] on select "Select Full or Part Time Employment Self Employment" at bounding box center [457, 102] width 266 height 31
click at [457, 159] on input "text" at bounding box center [457, 162] width 266 height 31
type input "GOHEALTH"
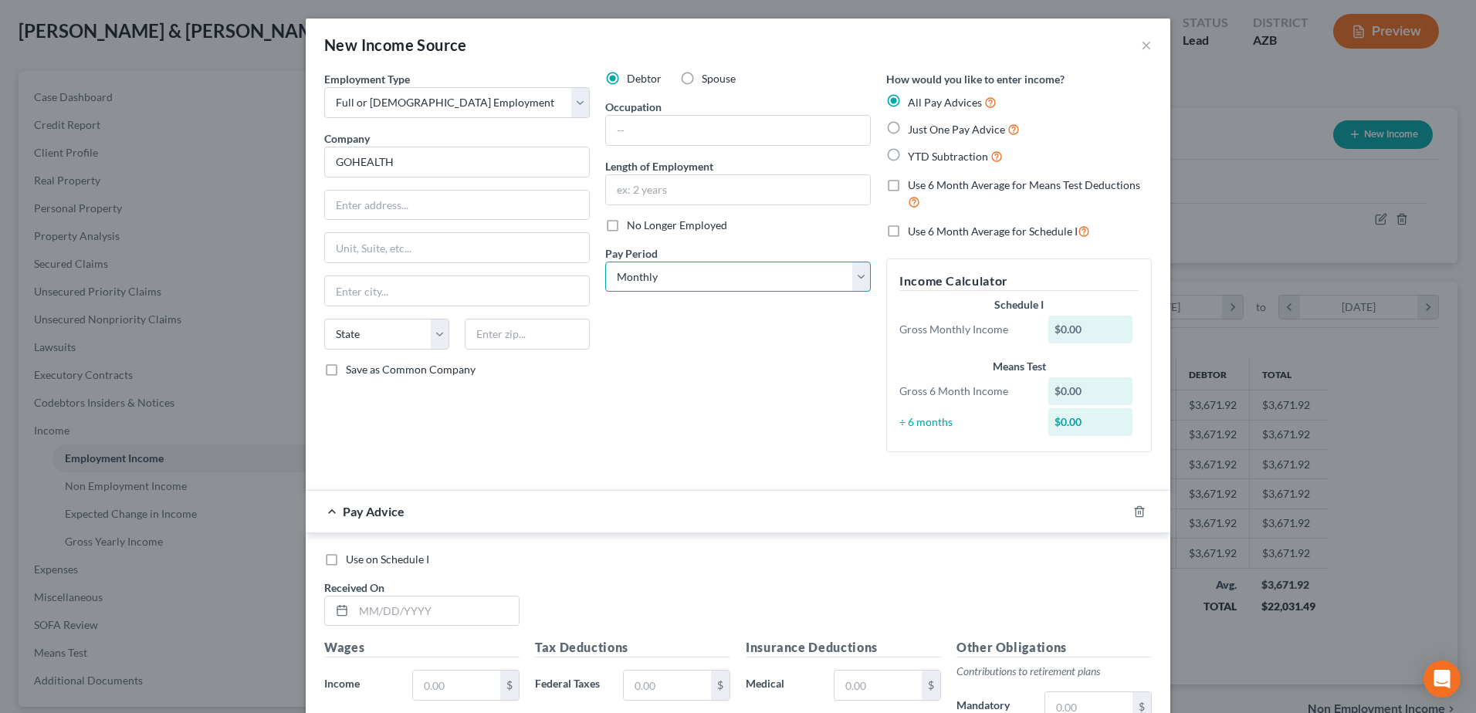
click at [855, 281] on select "Select Monthly Twice Monthly Every Other Week Weekly" at bounding box center [738, 277] width 266 height 31
click at [908, 128] on label "Just One Pay Advice" at bounding box center [964, 129] width 112 height 18
click at [914, 128] on input "Just One Pay Advice" at bounding box center [919, 125] width 10 height 10
radio input "true"
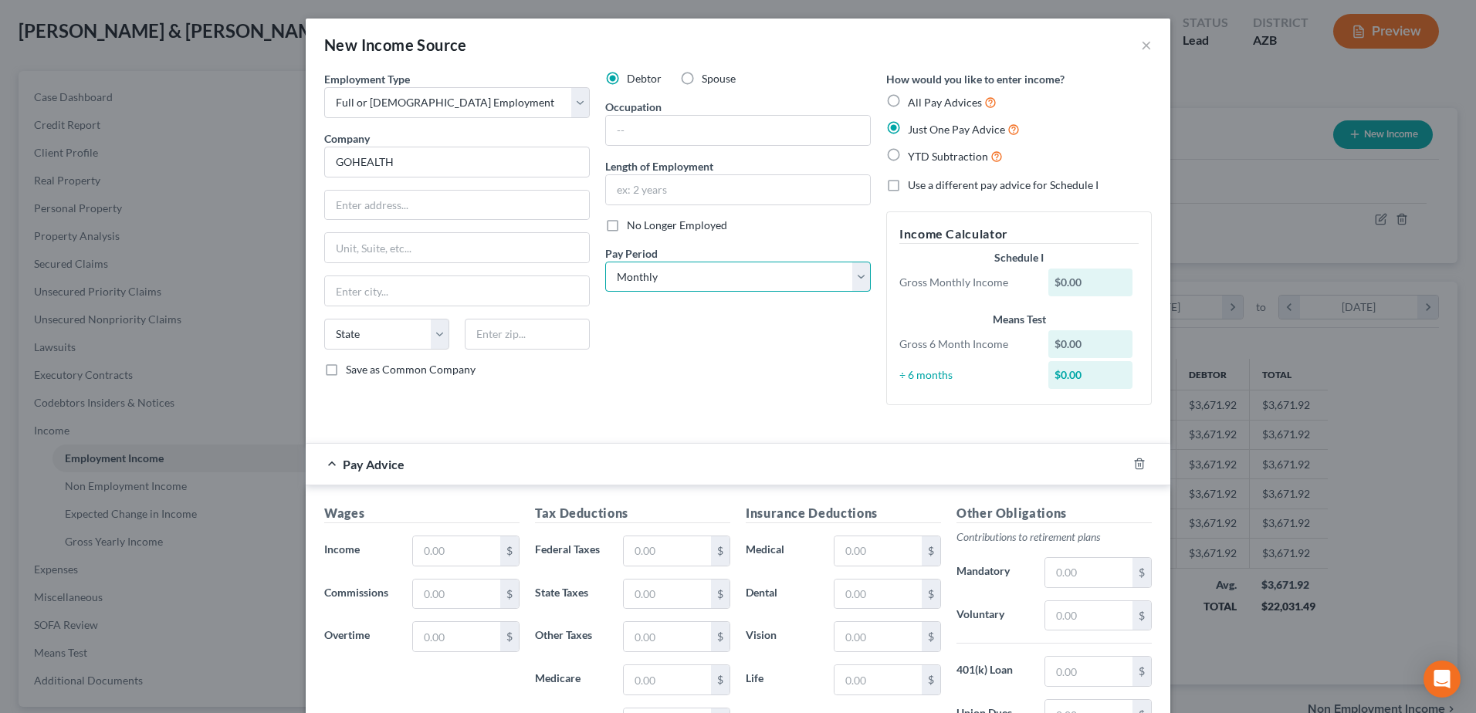
click at [851, 276] on select "Select Monthly Twice Monthly Every Other Week Weekly" at bounding box center [738, 277] width 266 height 31
click at [817, 214] on div "Debtor Spouse Occupation Length of Employment No Longer Employed Pay Period * S…" at bounding box center [737, 244] width 281 height 347
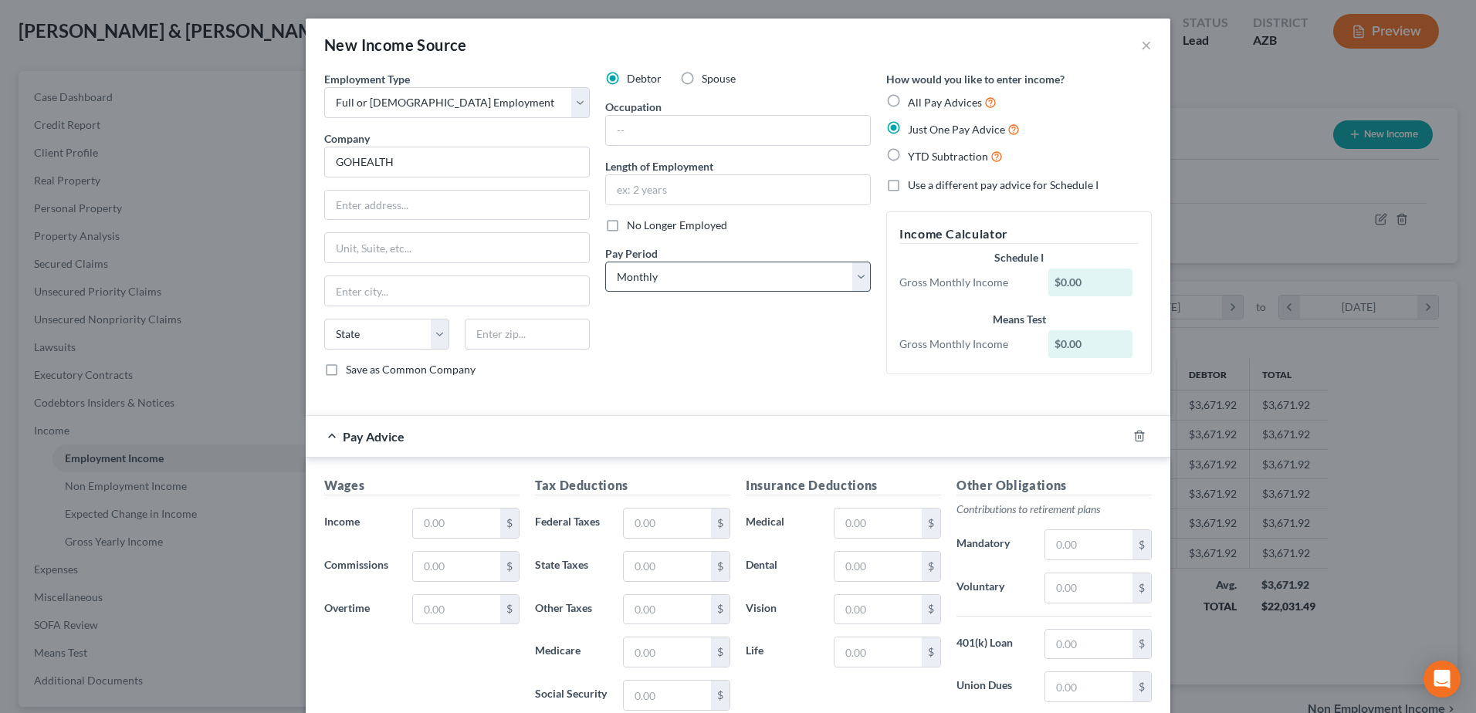
scroll to position [77, 0]
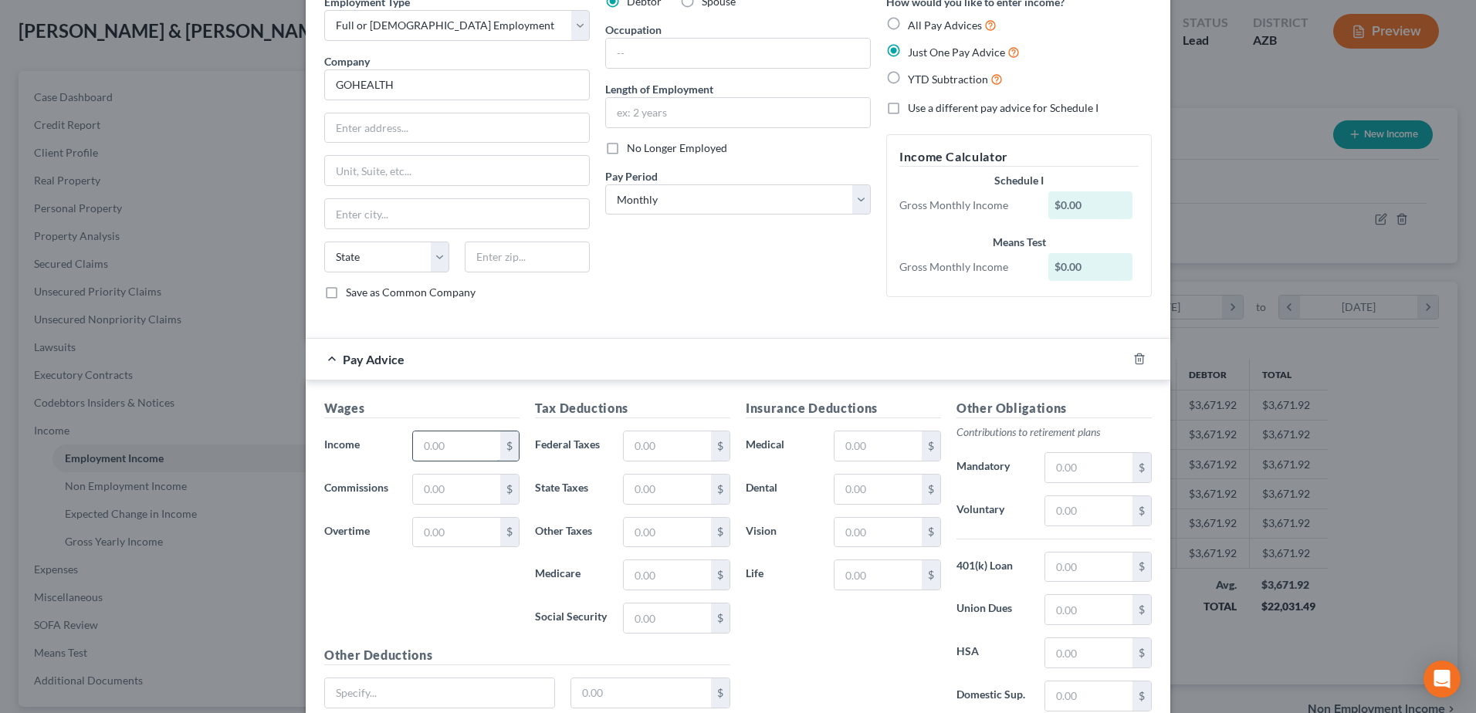
click at [464, 447] on input "text" at bounding box center [456, 445] width 87 height 29
type input "588.00"
click at [457, 482] on input "text" at bounding box center [456, 489] width 87 height 29
type input "588.00"
click at [461, 450] on input "588.00" at bounding box center [456, 445] width 87 height 29
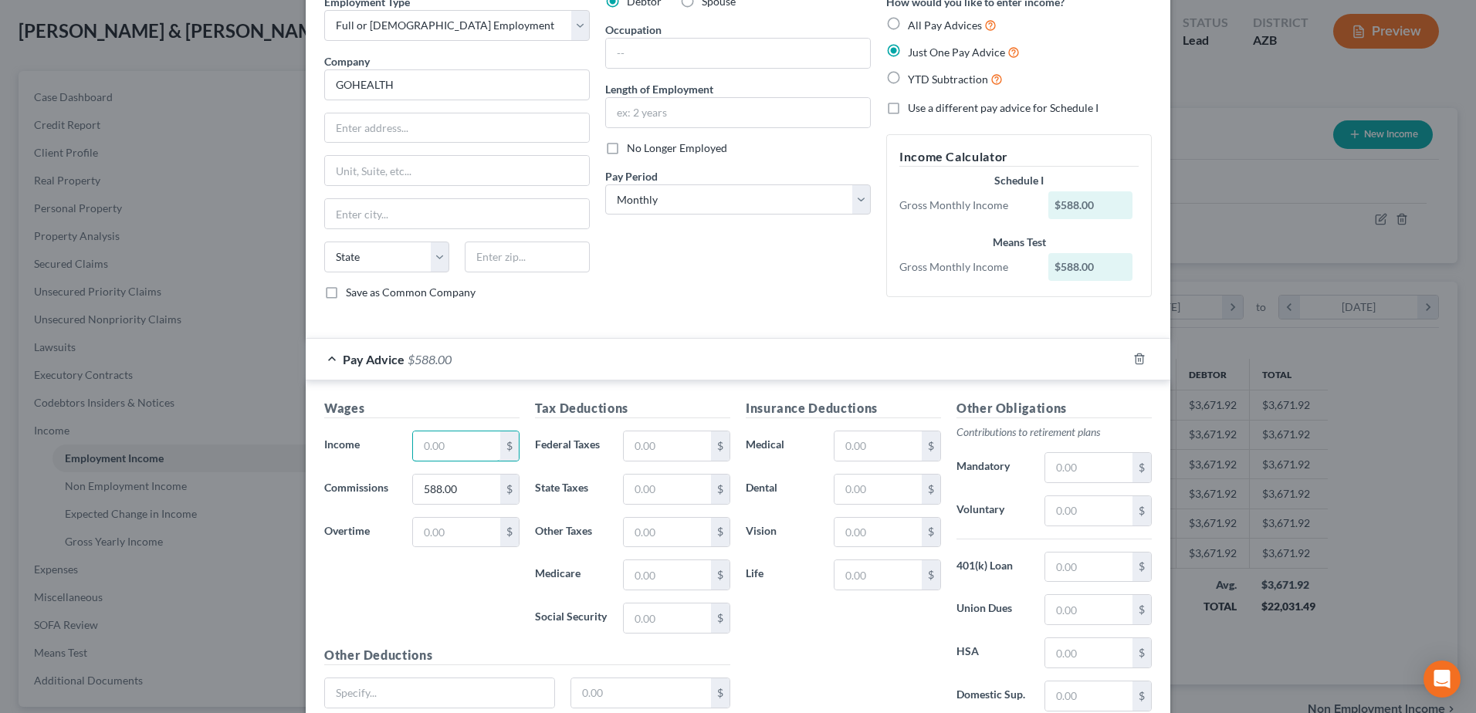
scroll to position [154, 0]
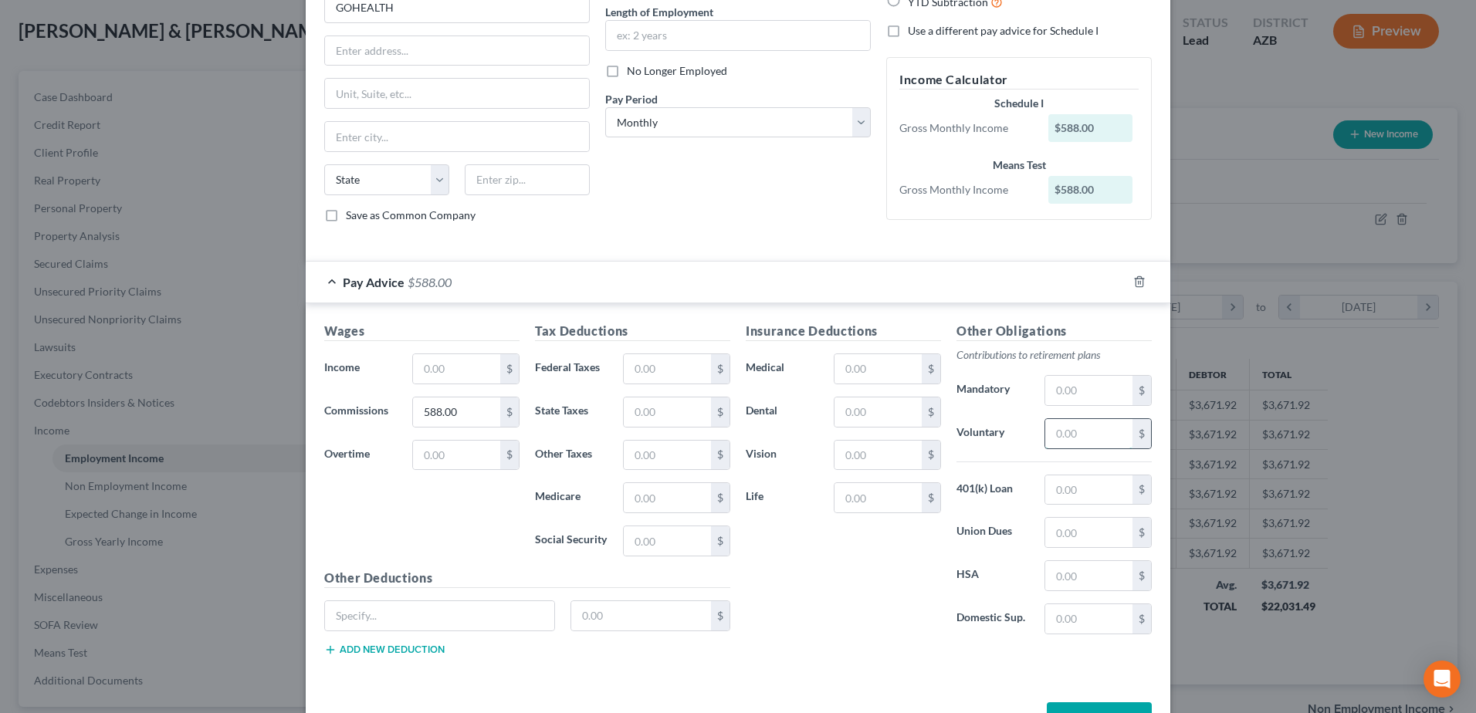
click at [1078, 437] on input "text" at bounding box center [1088, 433] width 87 height 29
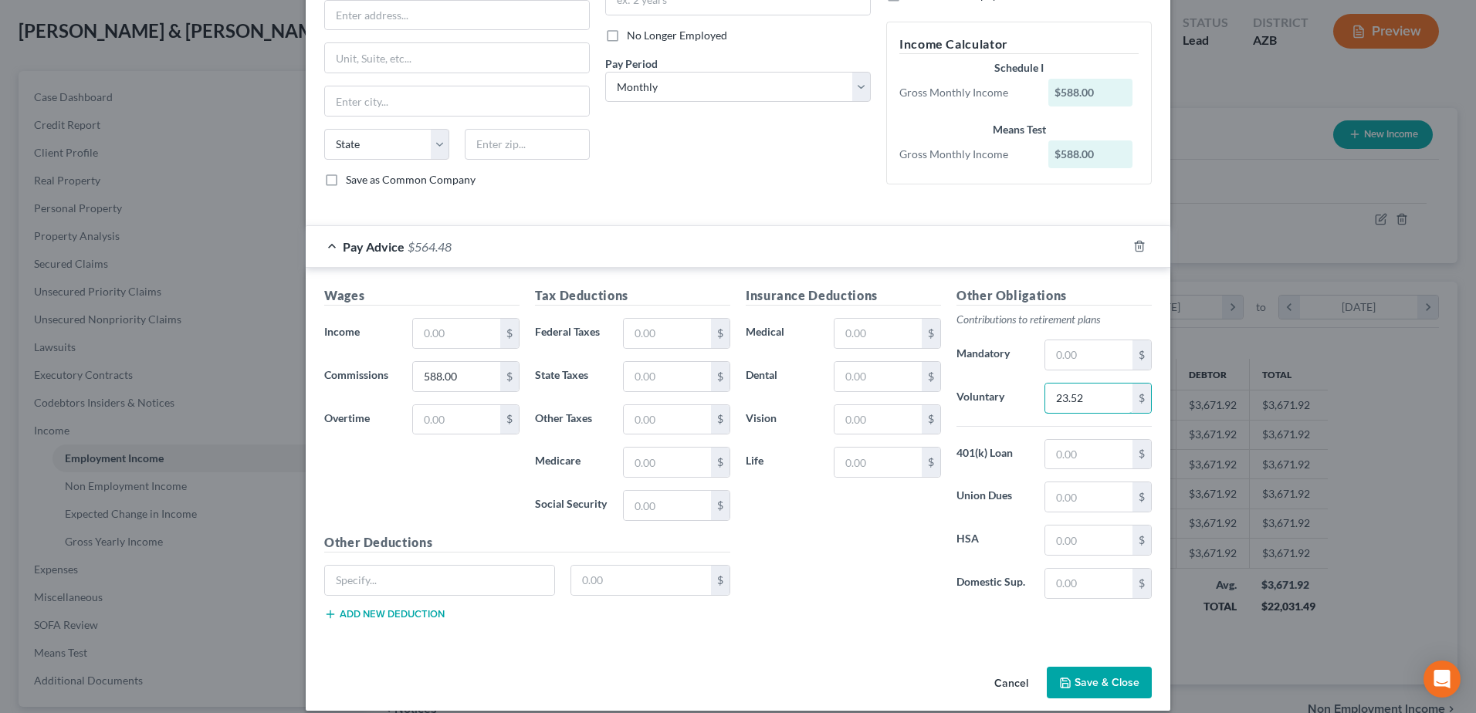
scroll to position [206, 0]
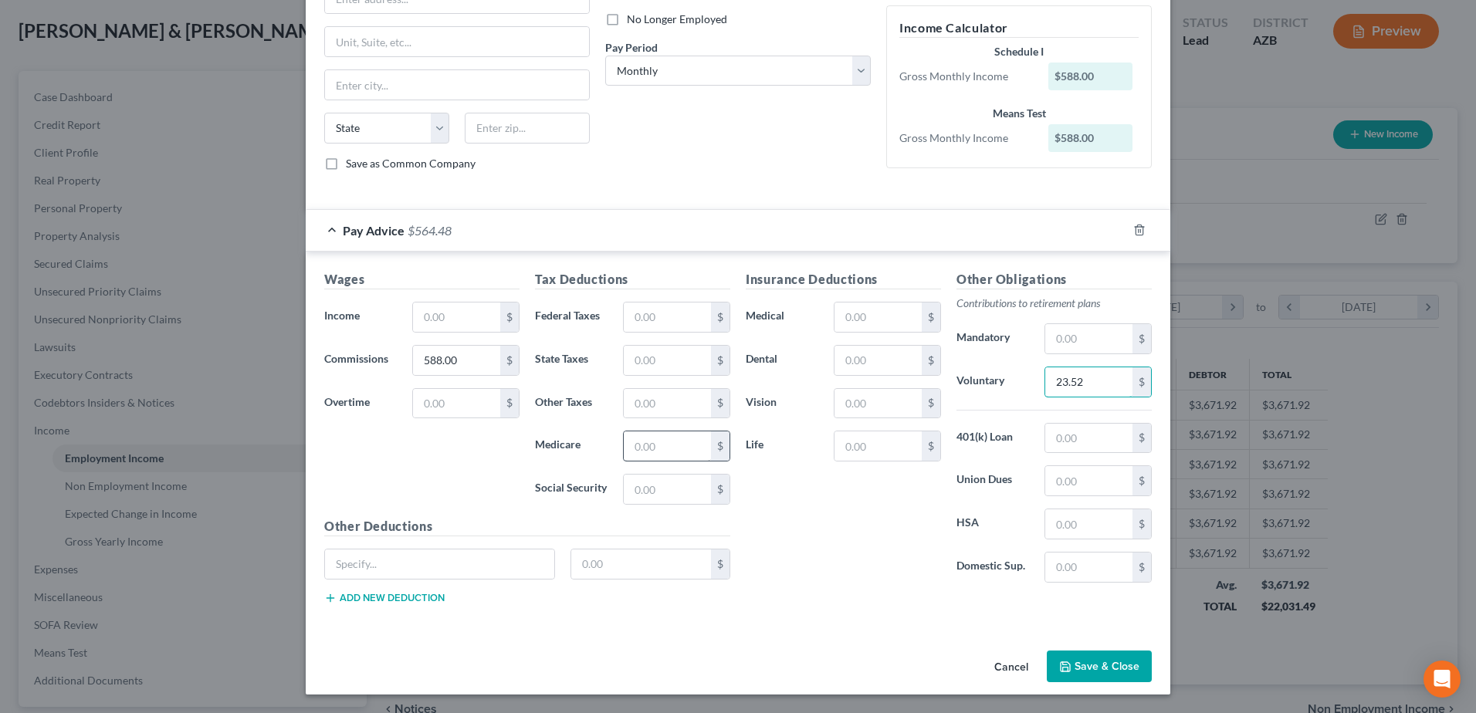
type input "23.52"
click at [655, 447] on input "text" at bounding box center [667, 445] width 87 height 29
type input "8.52"
click at [655, 496] on input "text" at bounding box center [667, 489] width 87 height 29
type input "36.46"
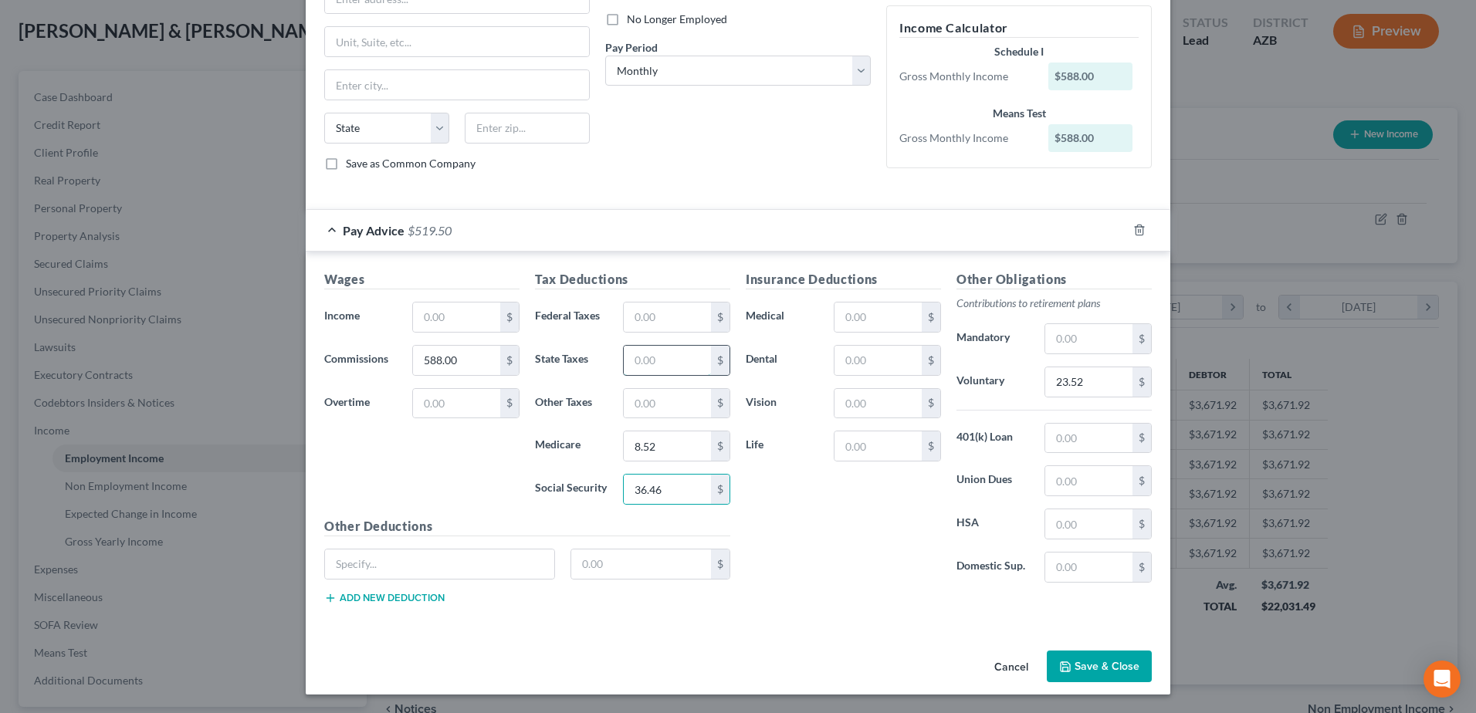
click at [638, 360] on input "text" at bounding box center [667, 360] width 87 height 29
type input "11.29"
click at [1115, 667] on button "Save & Close" at bounding box center [1099, 667] width 105 height 32
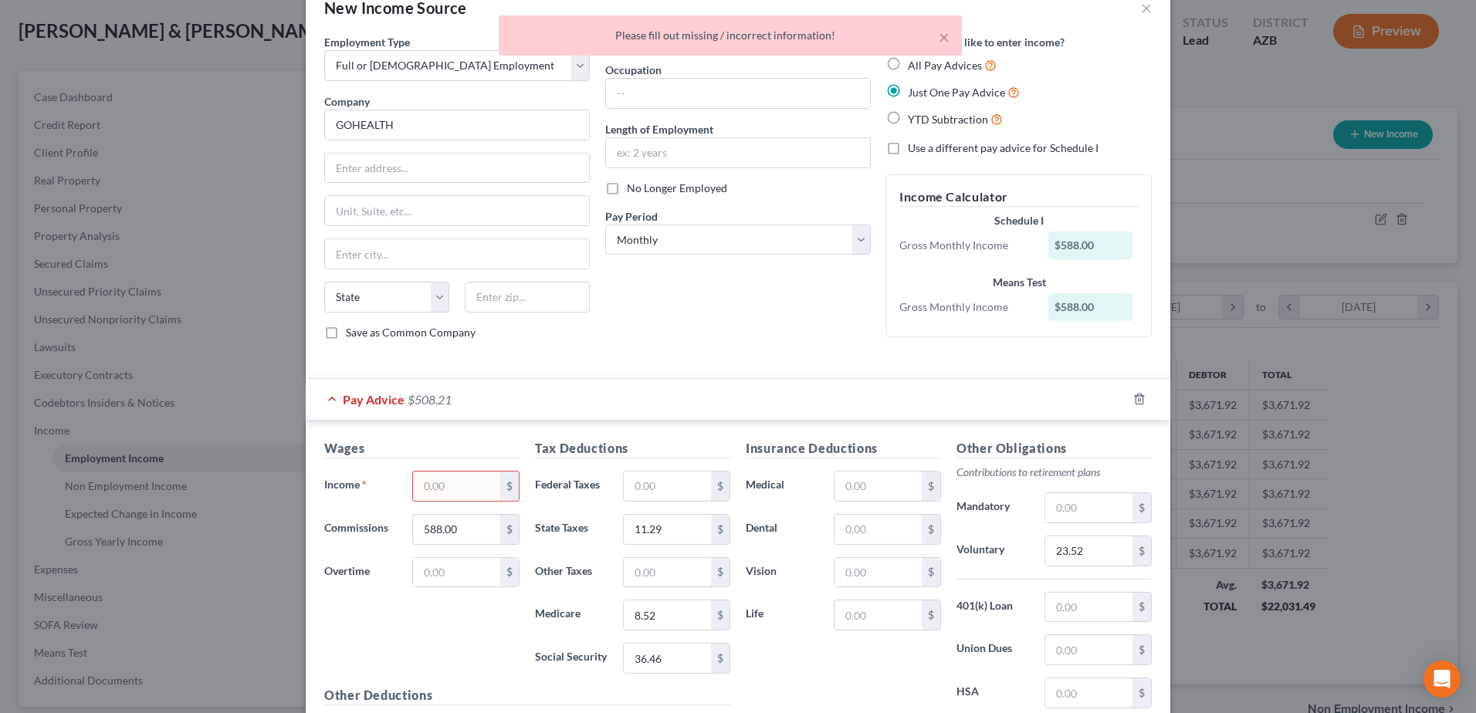
scroll to position [0, 0]
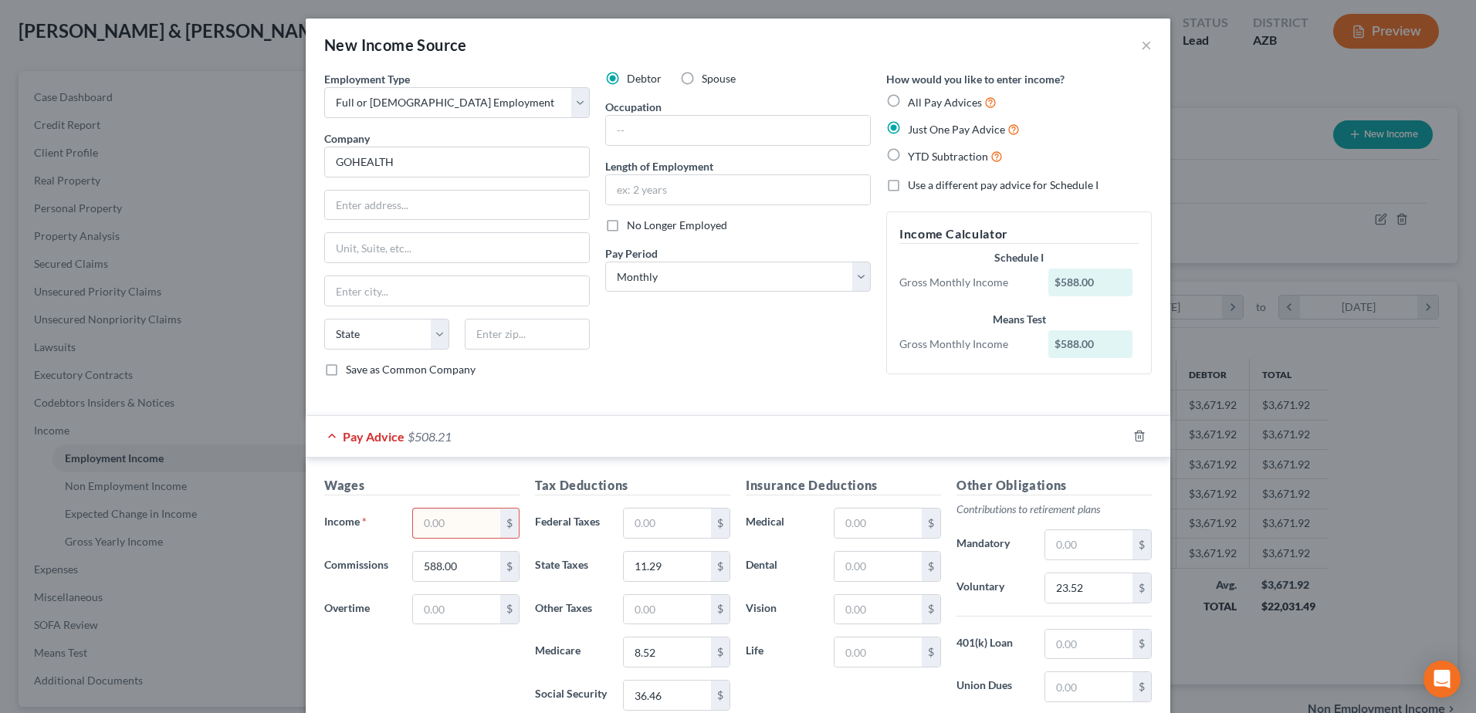
click at [448, 519] on input "text" at bounding box center [456, 523] width 87 height 29
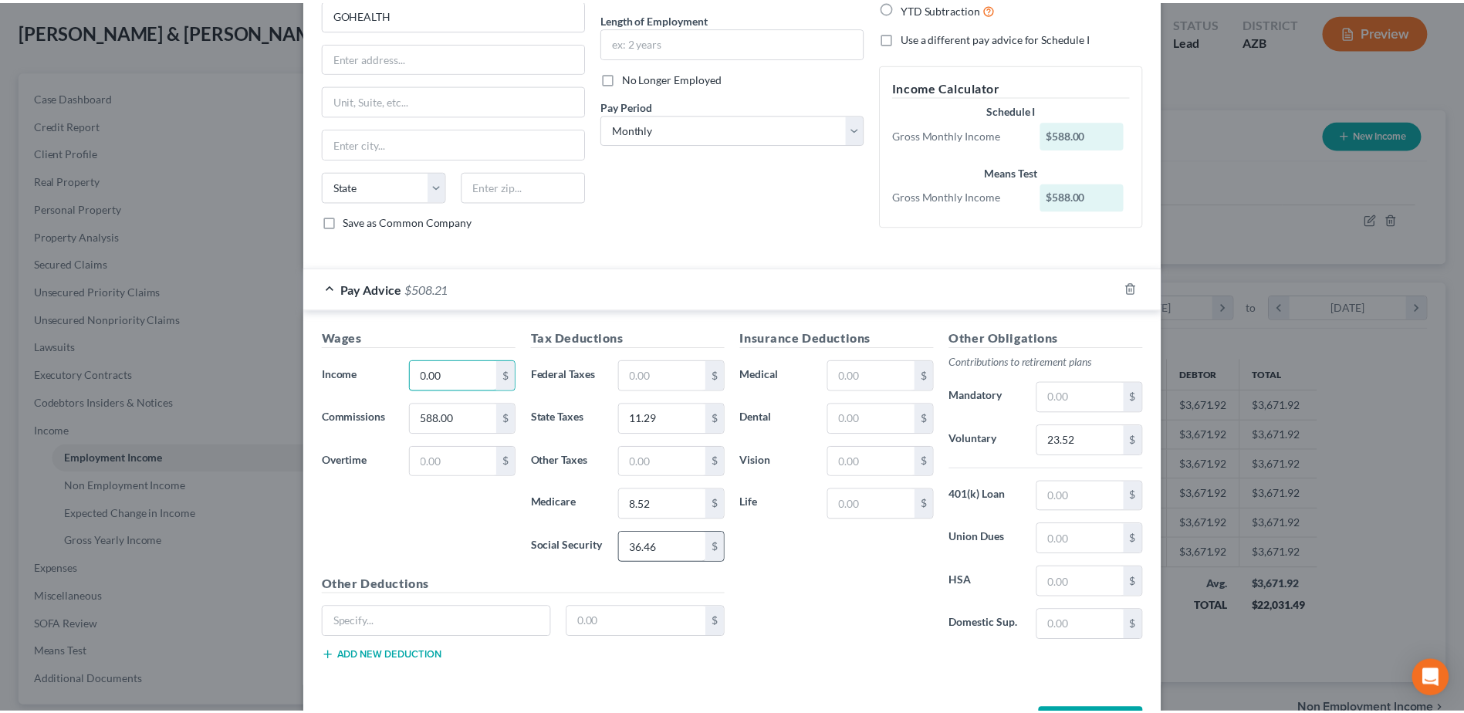
scroll to position [206, 0]
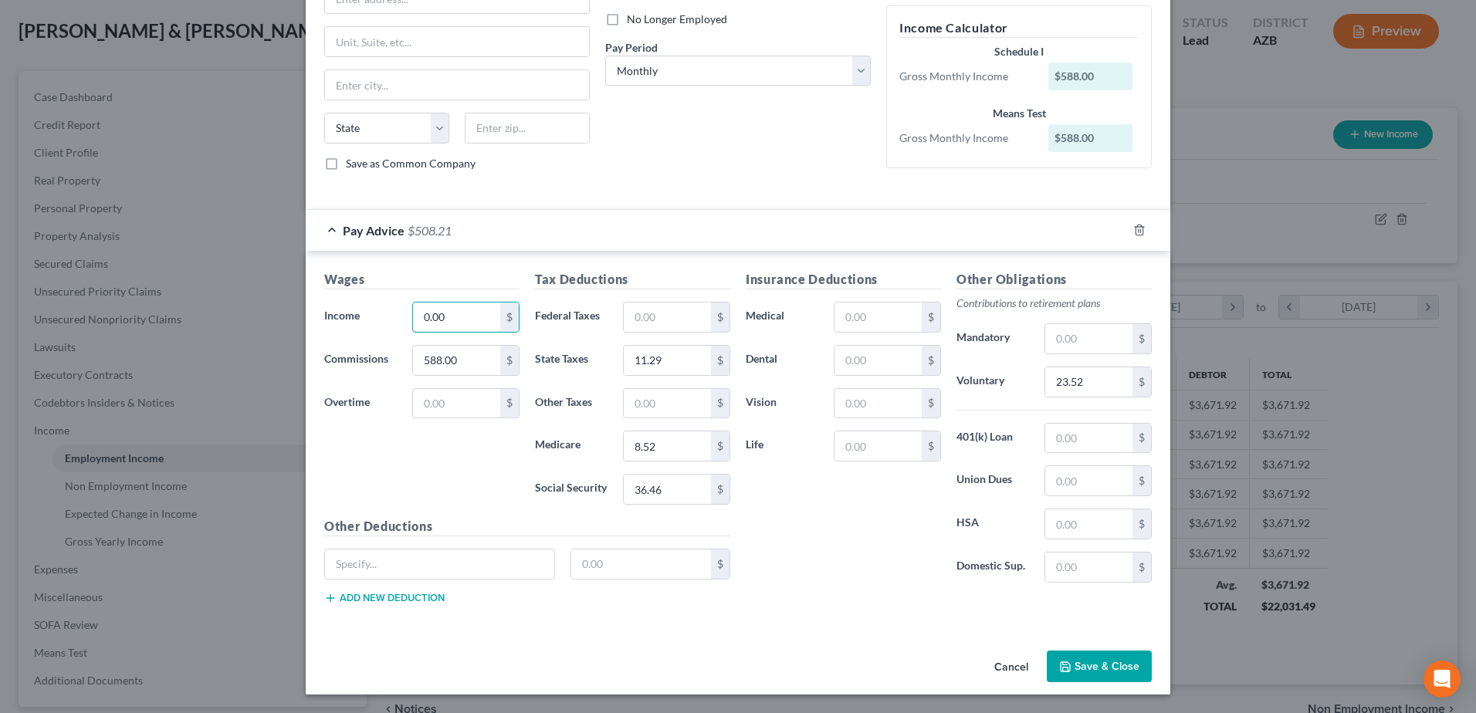
type input "0.00"
click at [1101, 670] on button "Save & Close" at bounding box center [1099, 667] width 105 height 32
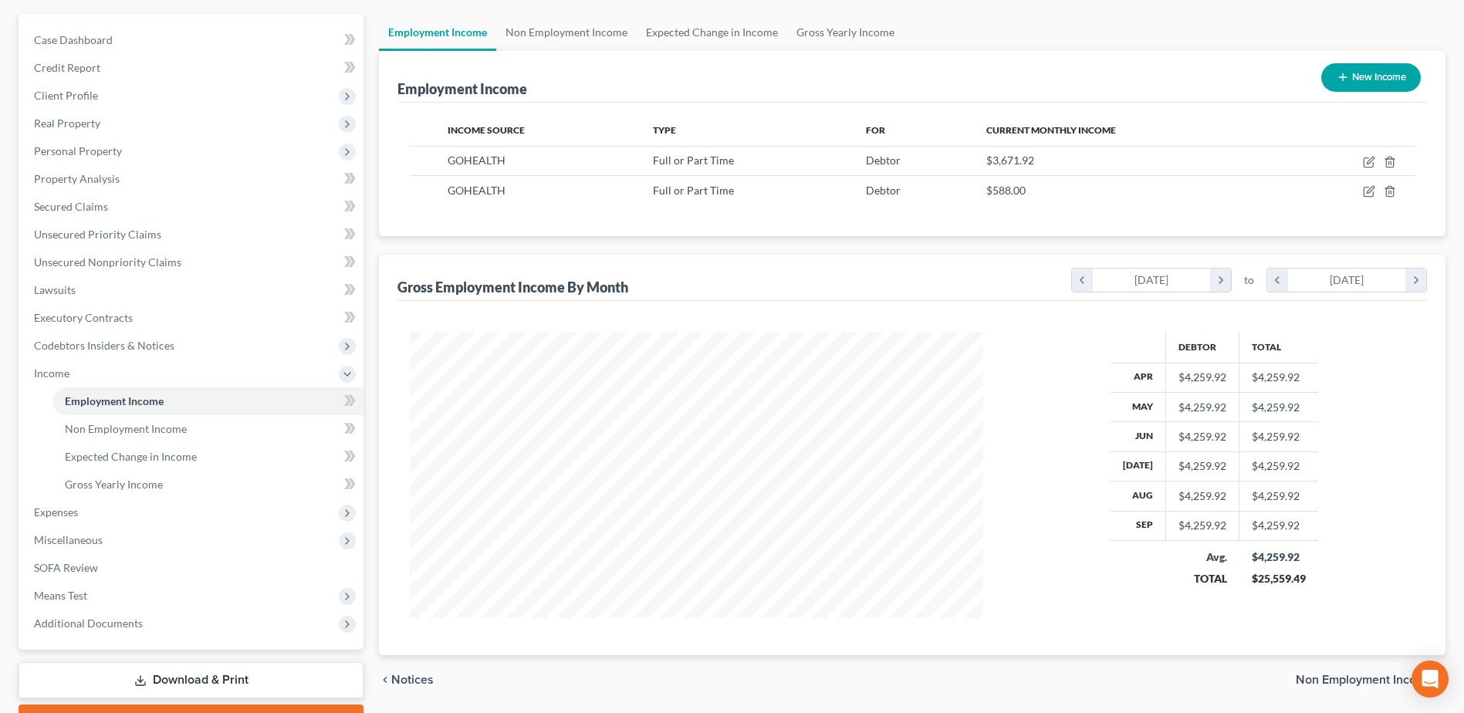
scroll to position [154, 0]
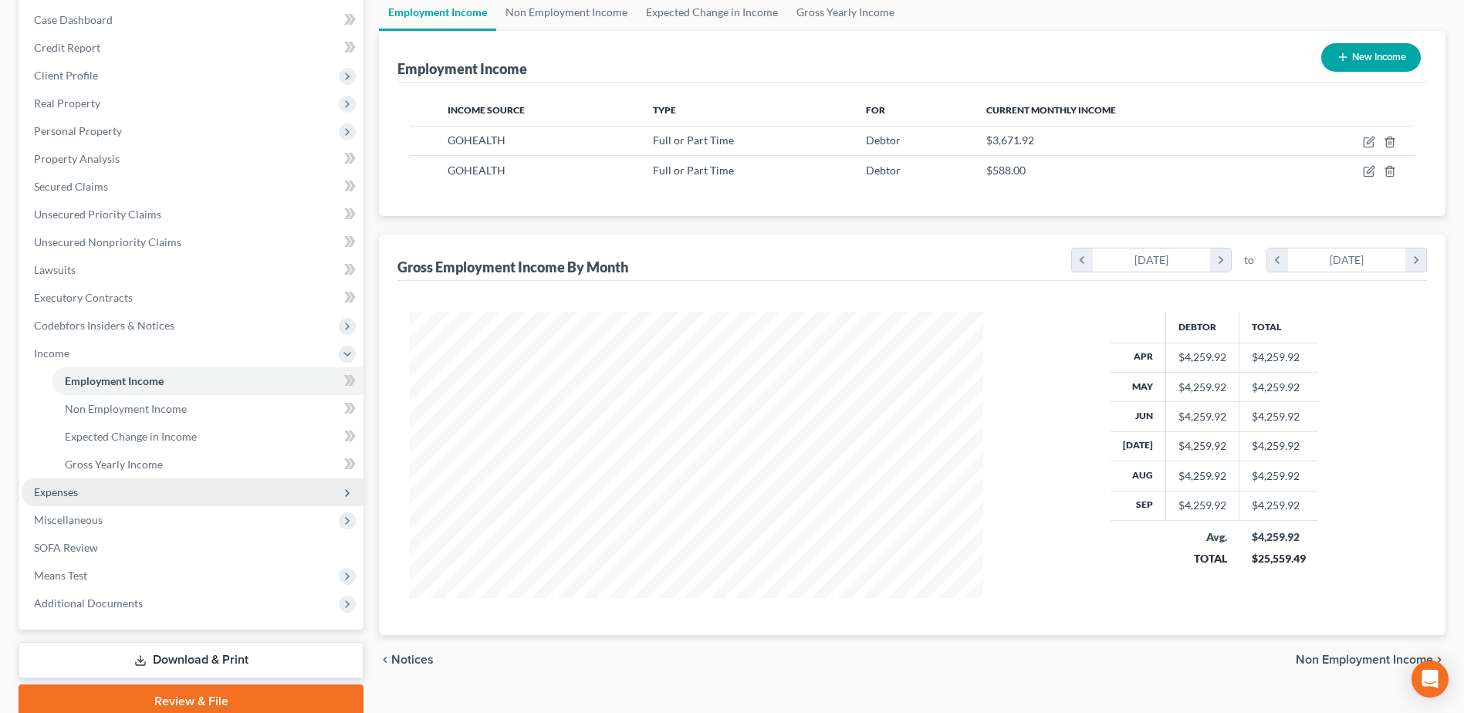
click at [59, 489] on span "Expenses" at bounding box center [56, 492] width 44 height 13
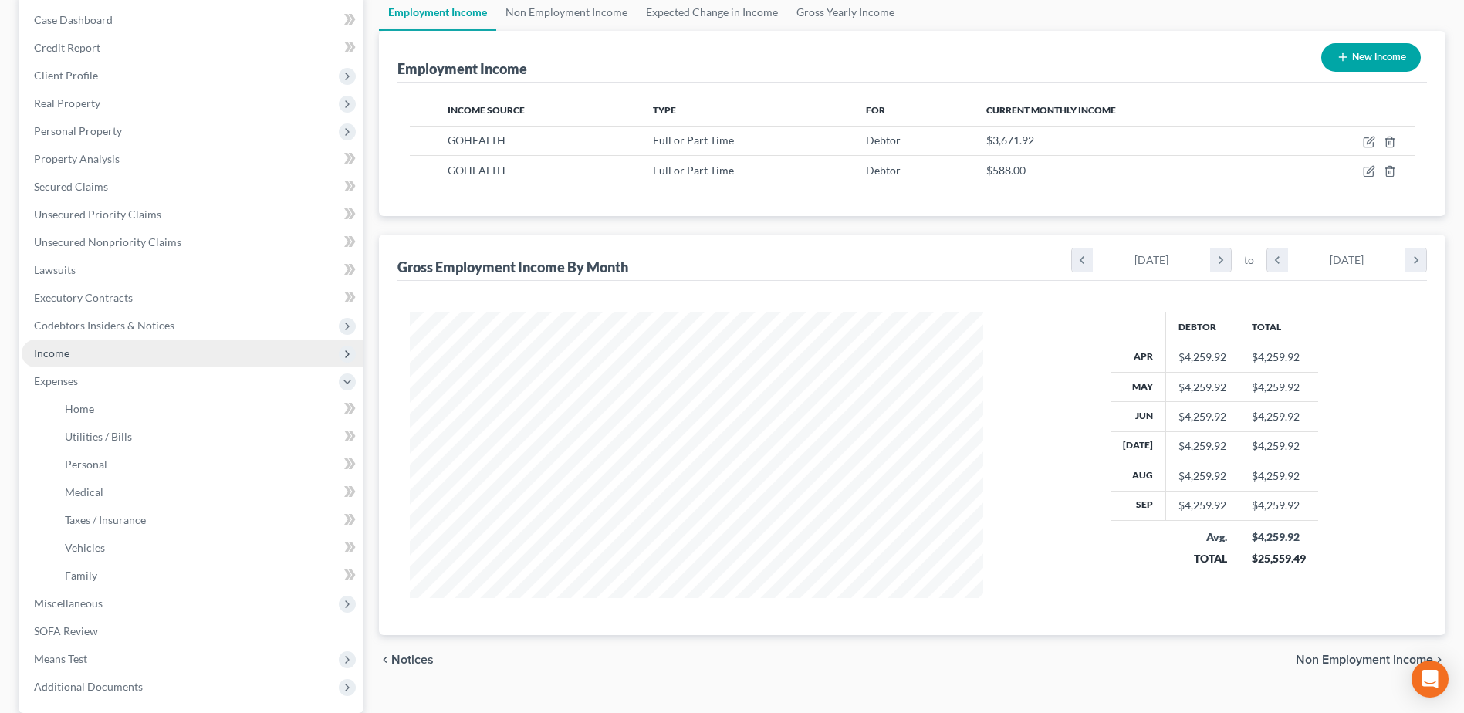
click at [144, 358] on span "Income" at bounding box center [193, 354] width 342 height 28
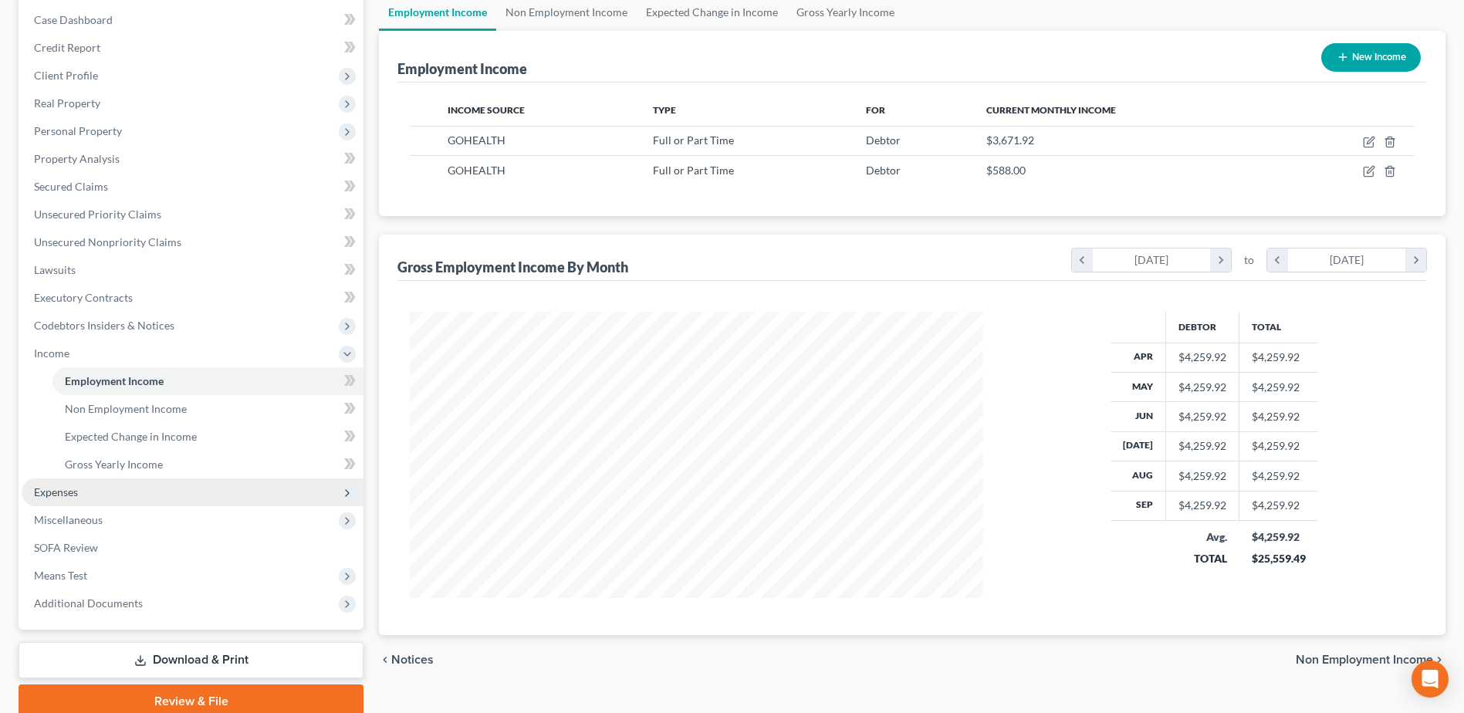
click at [109, 492] on span "Expenses" at bounding box center [193, 493] width 342 height 28
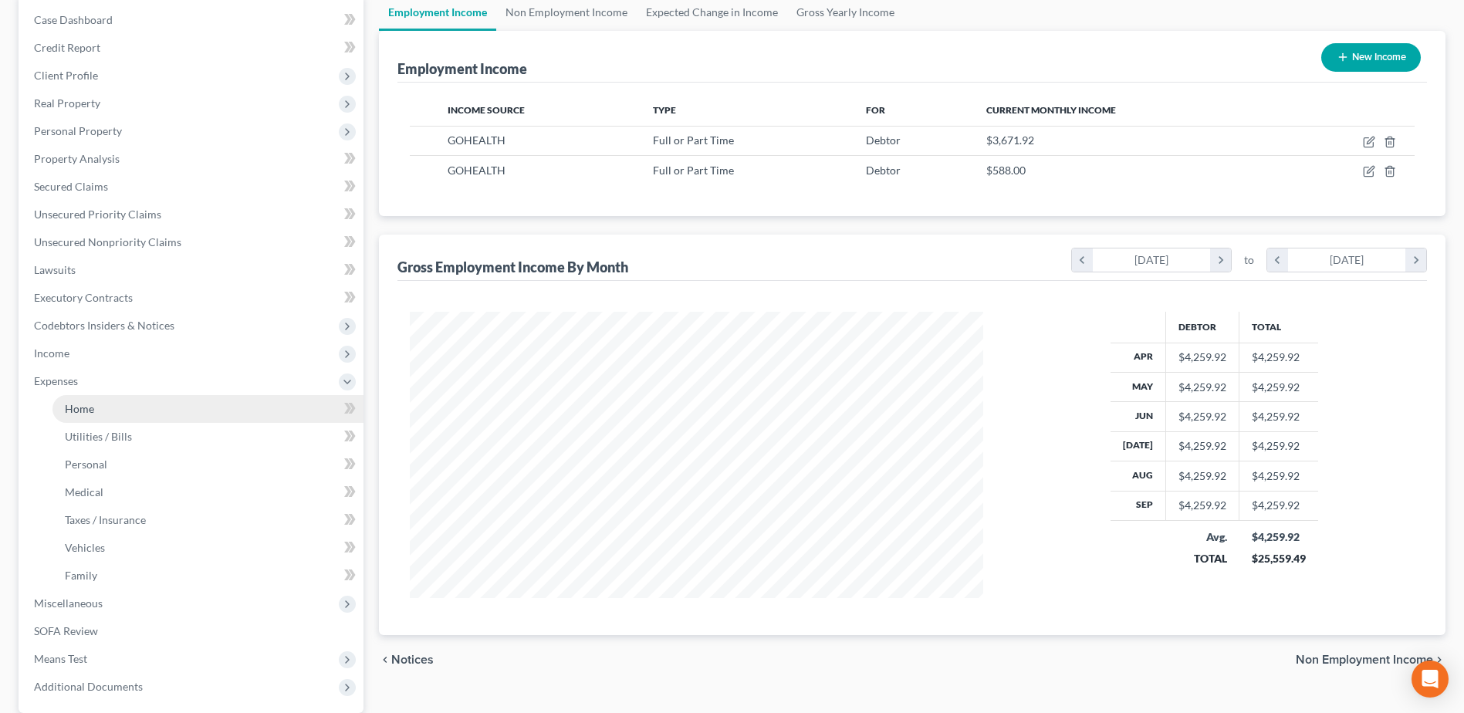
click at [100, 415] on link "Home" at bounding box center [207, 409] width 311 height 28
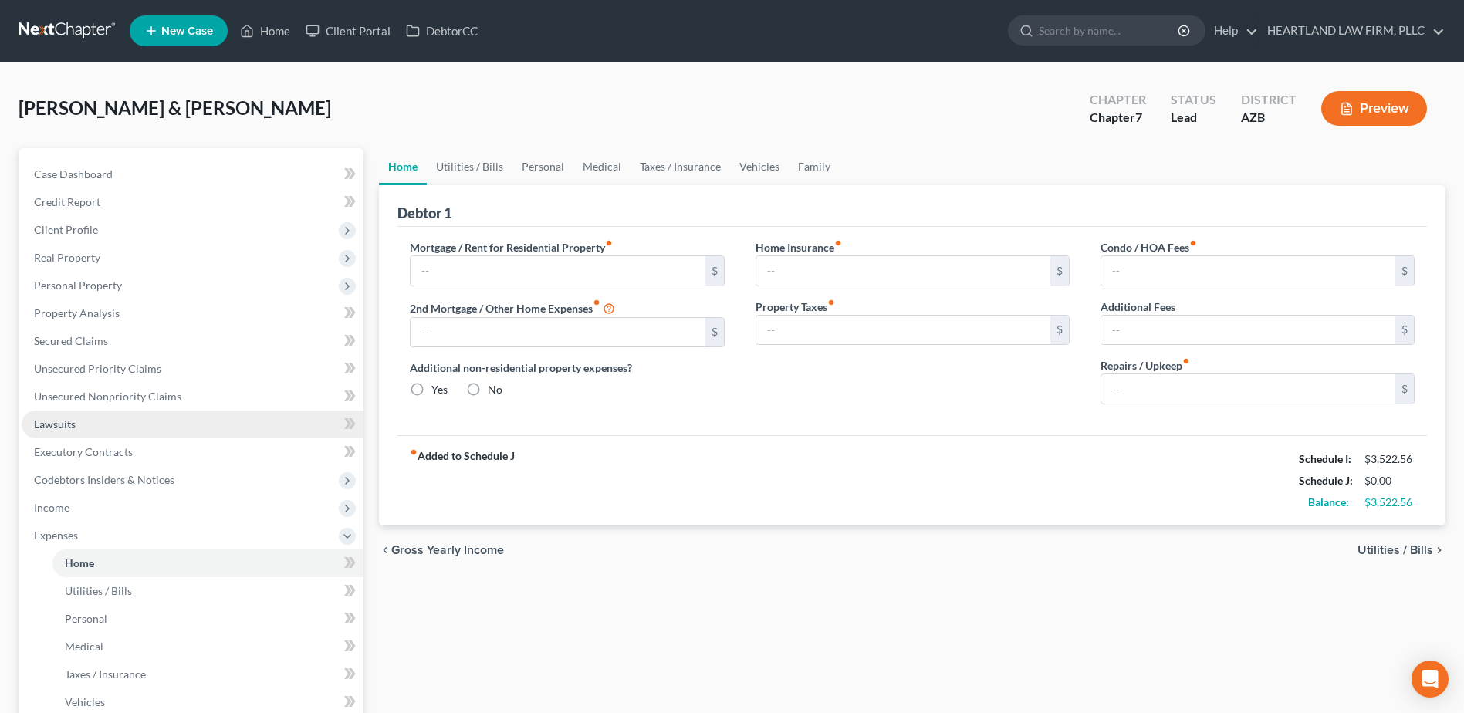
type input "0.00"
radio input "true"
type input "0.00"
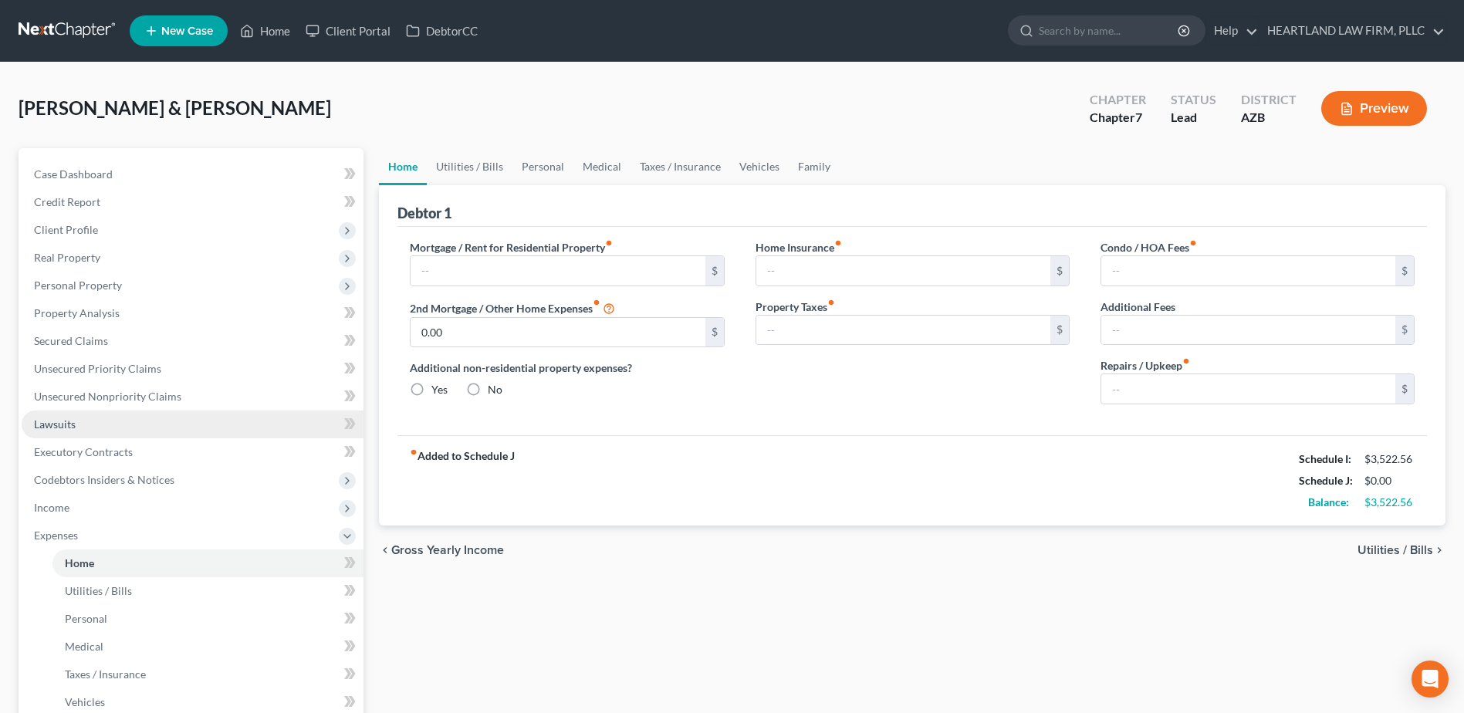
type input "0.00"
click at [578, 275] on input "text" at bounding box center [558, 270] width 294 height 29
click at [914, 106] on div "SHELTON, LARRY & AMANDA Upgraded Chapter Chapter 7 Status Lead District AZB Pre…" at bounding box center [732, 114] width 1427 height 67
click at [566, 269] on input "text" at bounding box center [558, 270] width 294 height 29
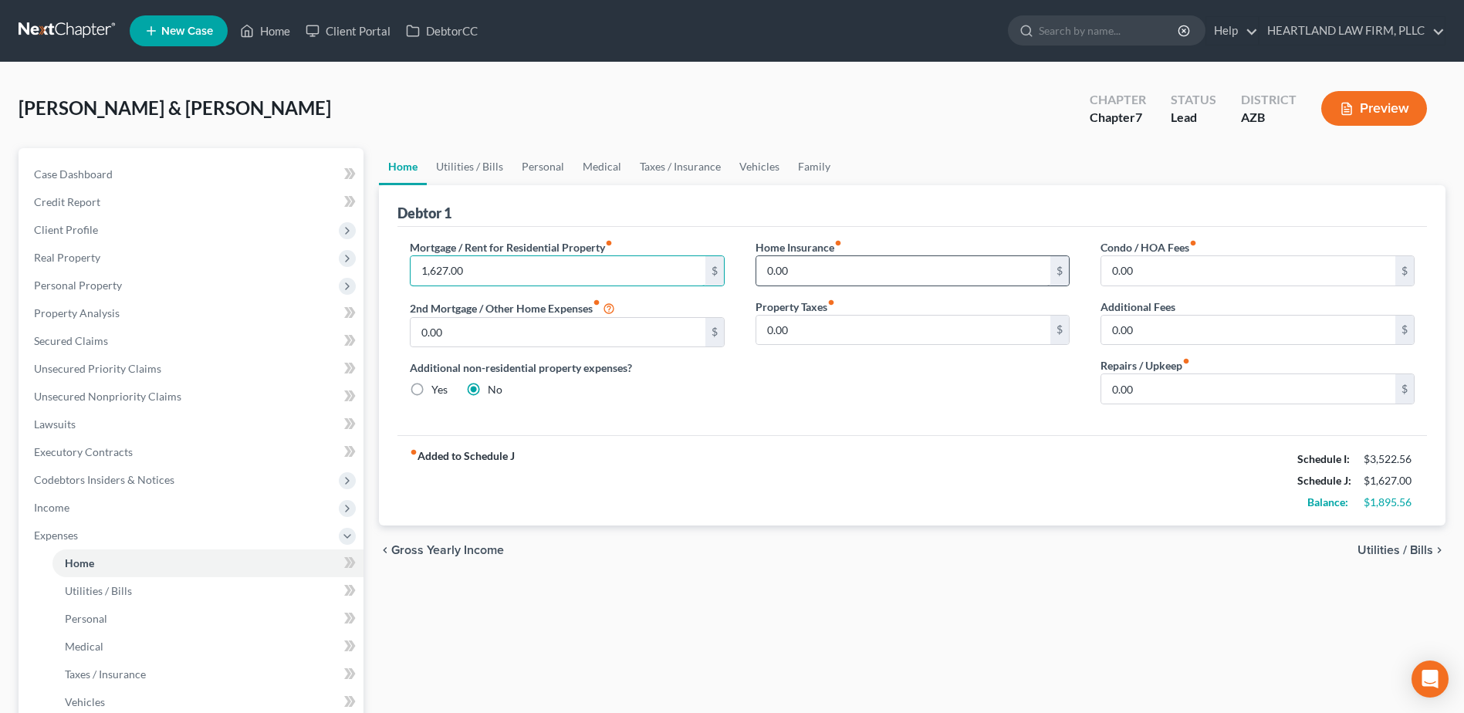
type input "1,627.00"
click at [875, 279] on input "0.00" at bounding box center [903, 270] width 294 height 29
